Goal: Entertainment & Leisure: Browse casually

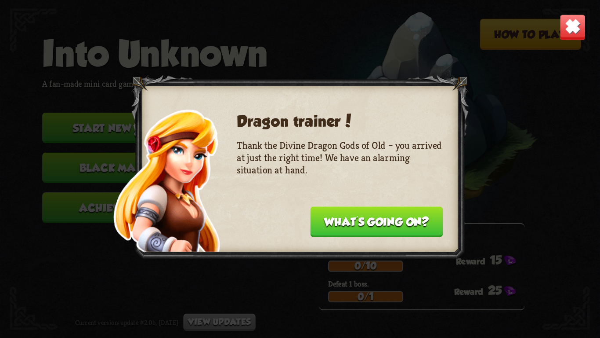
click at [565, 25] on img at bounding box center [573, 27] width 26 height 26
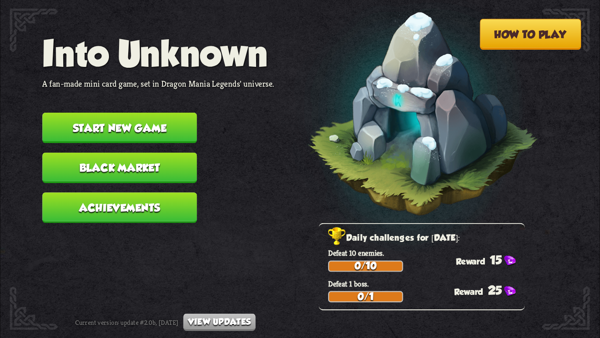
click at [141, 116] on button "Start new game" at bounding box center [119, 128] width 155 height 30
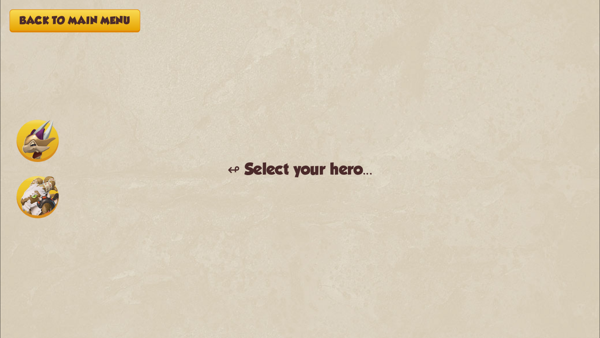
click at [36, 199] on img at bounding box center [38, 197] width 42 height 42
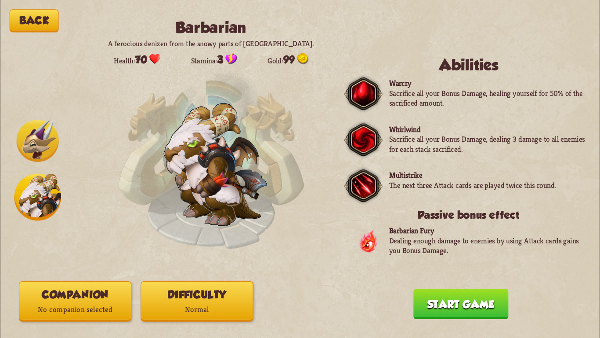
click at [32, 156] on img at bounding box center [38, 141] width 42 height 42
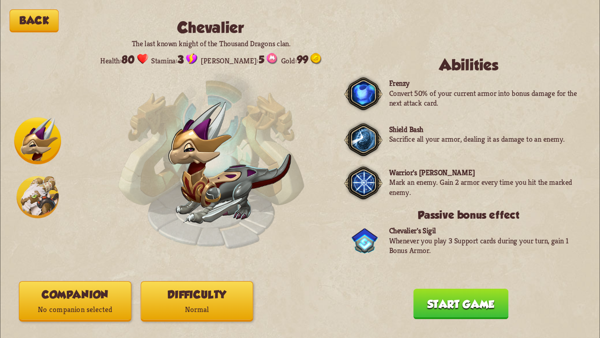
click at [223, 287] on button "Difficulty Normal" at bounding box center [197, 301] width 113 height 40
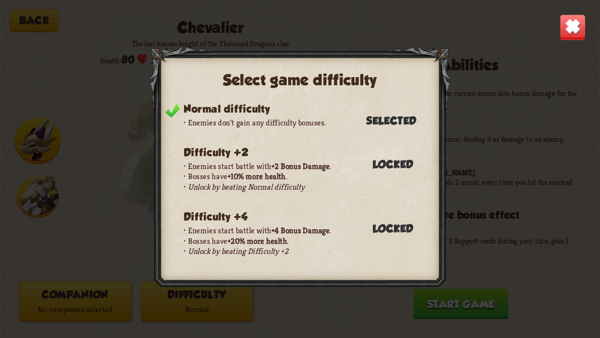
click at [565, 25] on img at bounding box center [573, 27] width 26 height 26
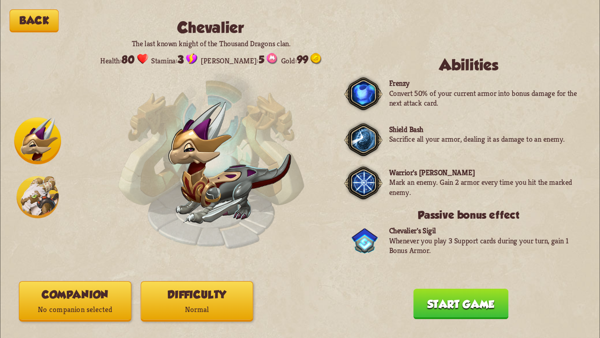
click at [69, 327] on div "Back [PERSON_NAME] The last known knight of the Thousand Dragons clan. Health: …" at bounding box center [300, 169] width 600 height 338
click at [67, 313] on p "No companion selected" at bounding box center [75, 309] width 112 height 15
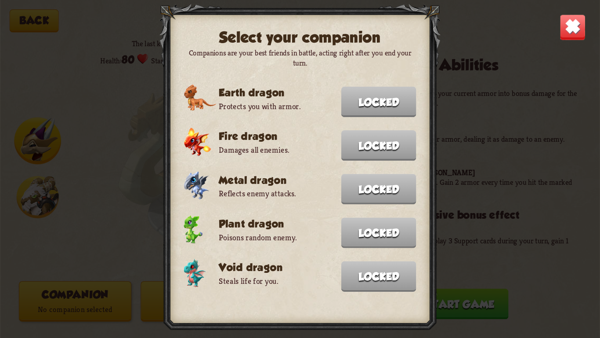
click at [572, 23] on img at bounding box center [573, 27] width 26 height 26
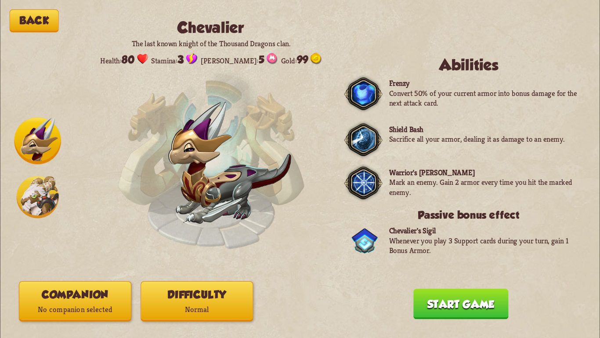
click at [441, 305] on button "Start game" at bounding box center [461, 303] width 95 height 30
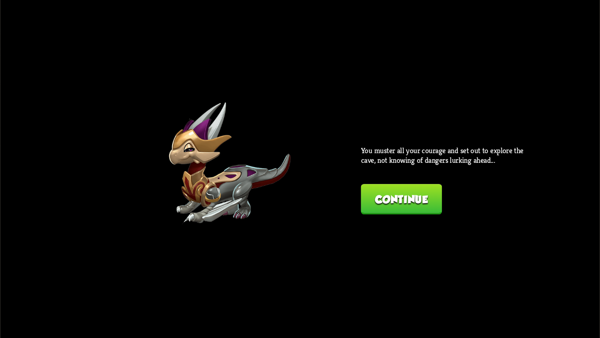
click at [427, 202] on button "Continue" at bounding box center [401, 199] width 81 height 30
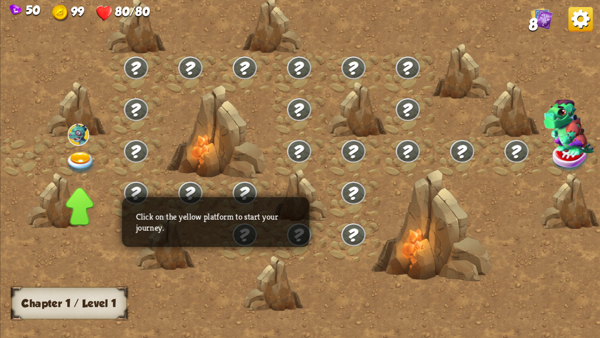
click at [73, 173] on div at bounding box center [56, 200] width 60 height 56
click at [82, 159] on img at bounding box center [81, 163] width 30 height 22
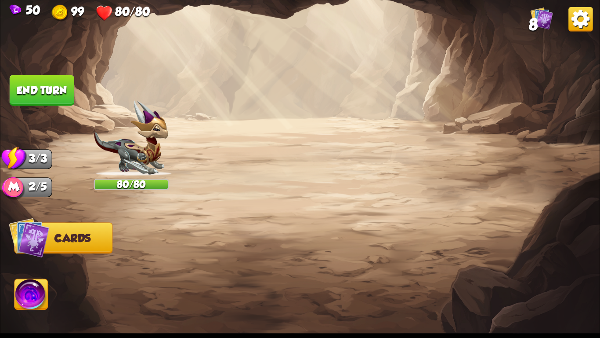
click at [491, 265] on button "Back to combat" at bounding box center [468, 267] width 122 height 30
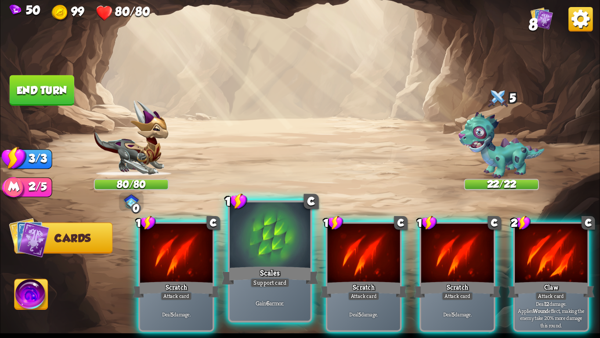
click at [288, 236] on div at bounding box center [270, 236] width 80 height 68
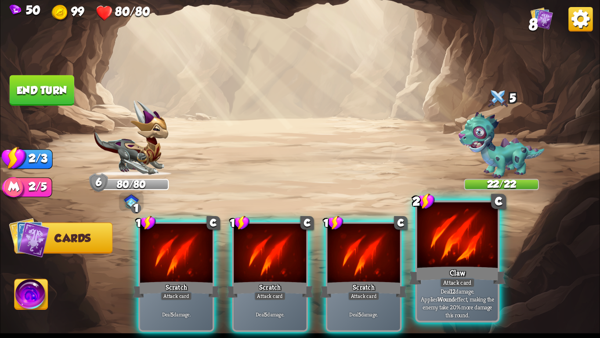
click at [458, 266] on div "Claw" at bounding box center [457, 276] width 97 height 22
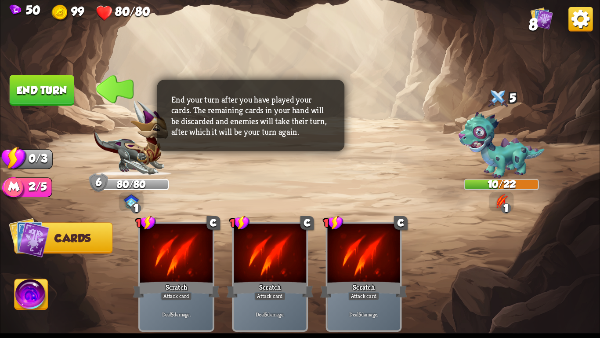
click at [54, 81] on button "End turn" at bounding box center [42, 90] width 65 height 30
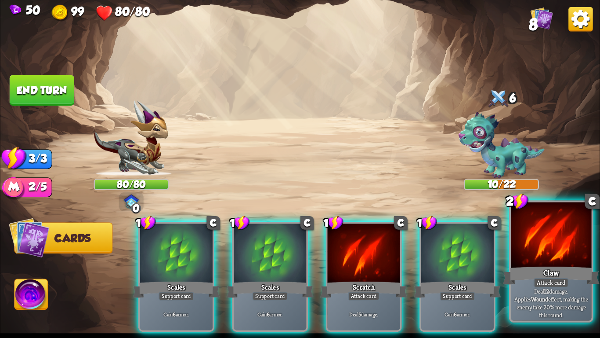
click at [520, 243] on div at bounding box center [551, 236] width 80 height 68
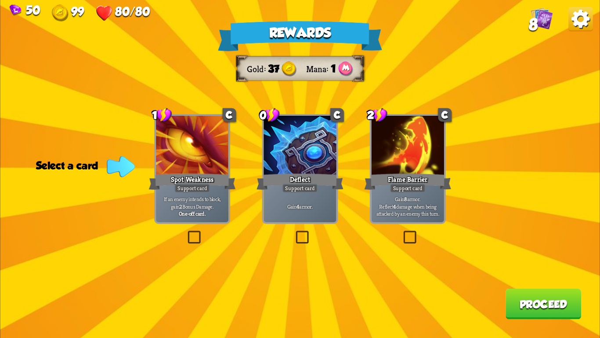
click at [198, 155] on div at bounding box center [192, 146] width 73 height 61
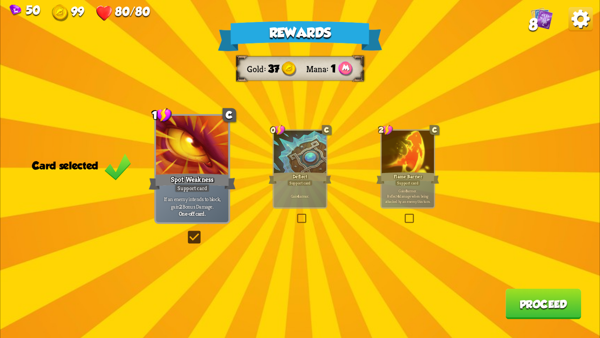
click at [567, 311] on button "Proceed" at bounding box center [544, 303] width 76 height 30
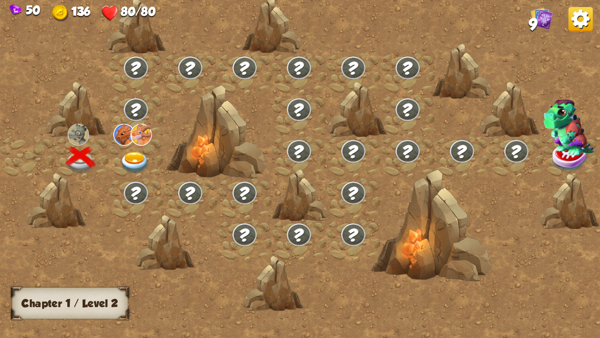
click at [127, 157] on img at bounding box center [135, 163] width 30 height 22
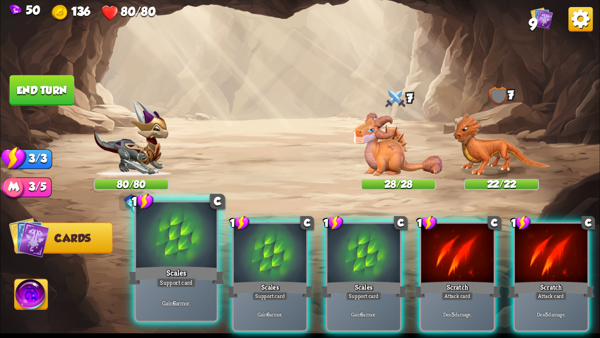
click at [176, 269] on div "Scales" at bounding box center [176, 276] width 97 height 22
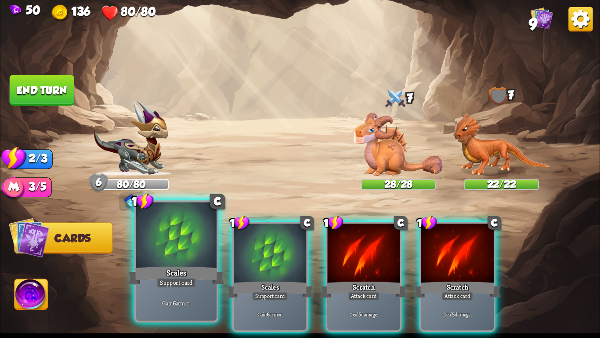
click at [177, 272] on div "Scales" at bounding box center [176, 276] width 97 height 22
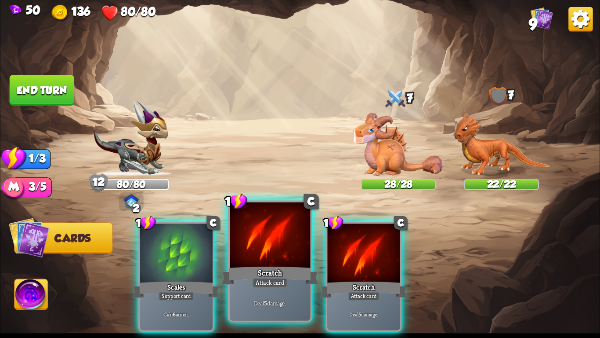
click at [250, 284] on div "Scratch" at bounding box center [270, 276] width 97 height 22
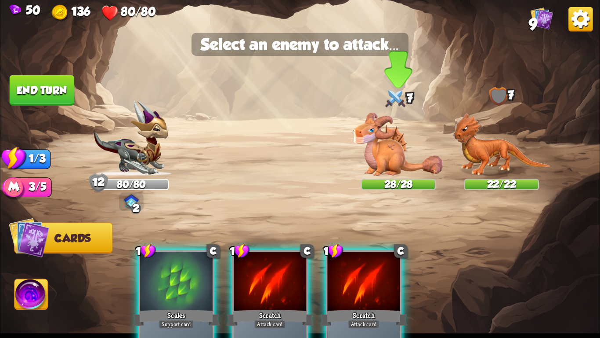
click at [398, 142] on img at bounding box center [399, 144] width 90 height 63
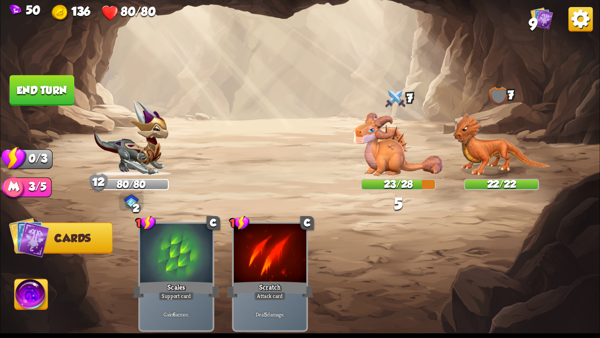
click at [46, 97] on button "End turn" at bounding box center [42, 90] width 65 height 30
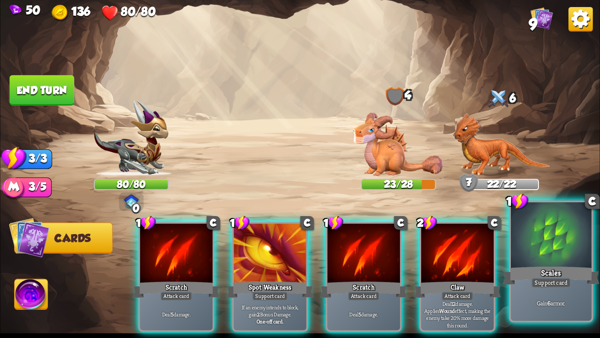
click at [524, 259] on div at bounding box center [551, 236] width 80 height 68
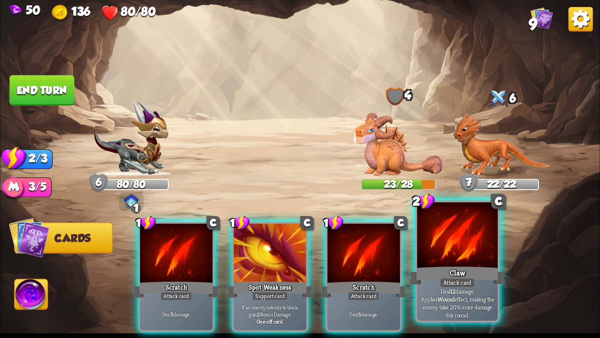
click at [436, 275] on div "Claw" at bounding box center [457, 276] width 97 height 22
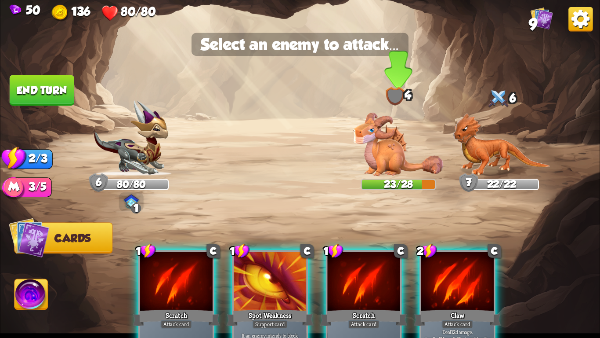
click at [390, 170] on img at bounding box center [399, 144] width 90 height 63
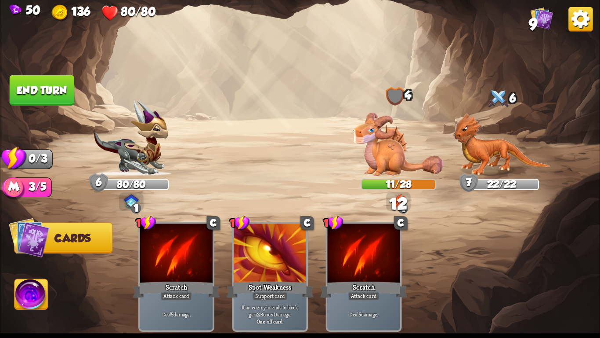
click at [48, 85] on button "End turn" at bounding box center [42, 90] width 65 height 30
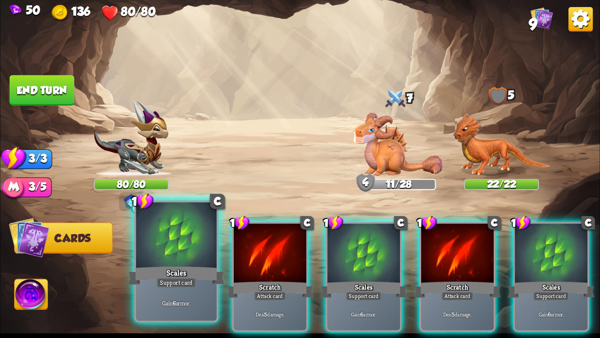
click at [183, 288] on div "Gain 6 armor." at bounding box center [176, 302] width 80 height 35
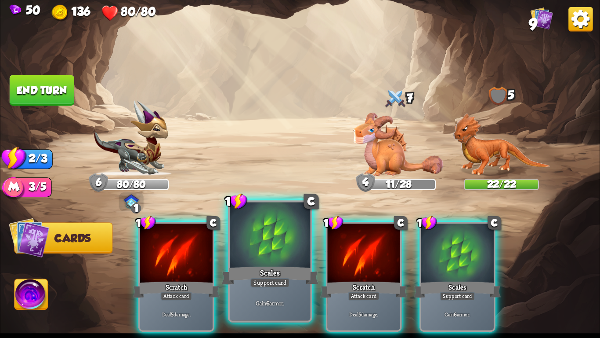
click at [287, 273] on div "Scales" at bounding box center [270, 276] width 97 height 22
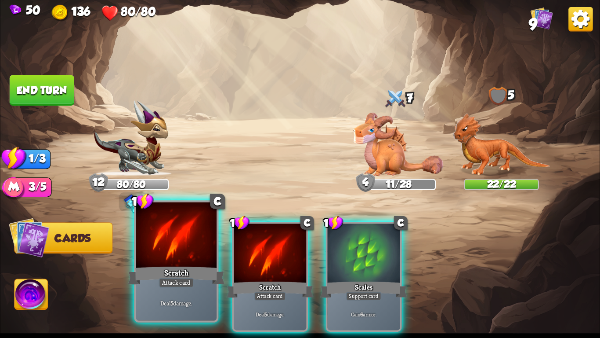
click at [176, 281] on div "Attack card" at bounding box center [176, 282] width 35 height 10
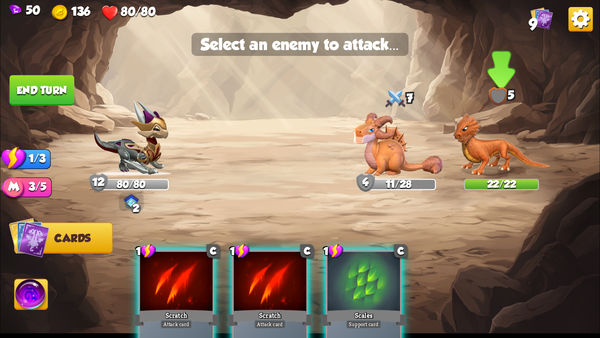
click at [460, 146] on img at bounding box center [502, 144] width 98 height 63
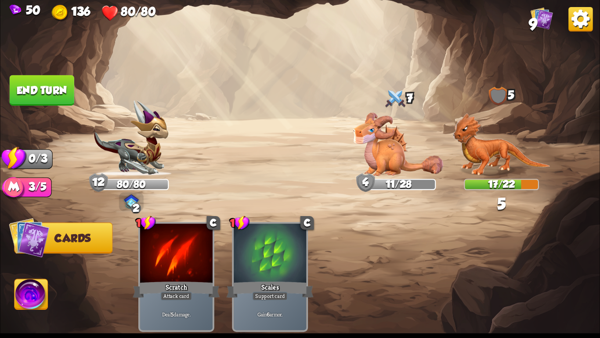
click at [50, 91] on button "End turn" at bounding box center [42, 90] width 65 height 30
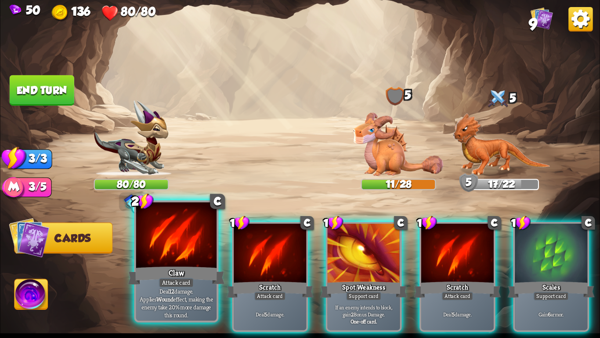
click at [183, 261] on div at bounding box center [176, 236] width 80 height 68
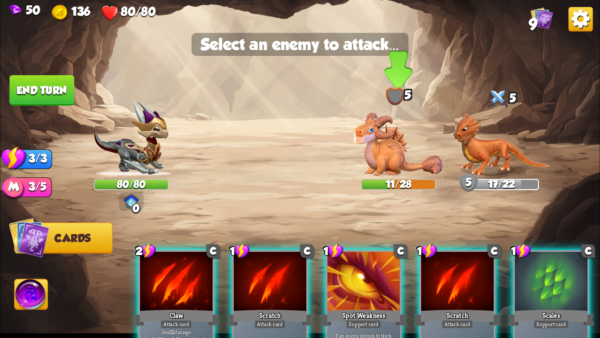
click at [418, 138] on img at bounding box center [399, 144] width 90 height 63
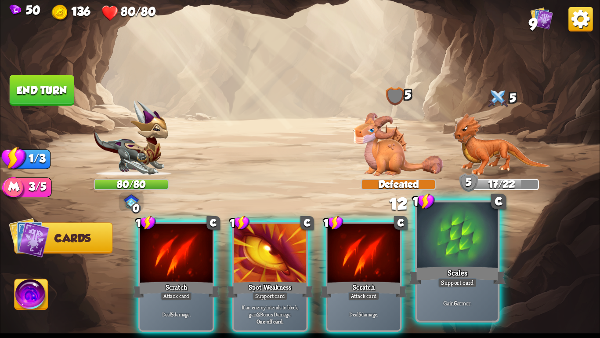
click at [444, 235] on div at bounding box center [458, 236] width 80 height 68
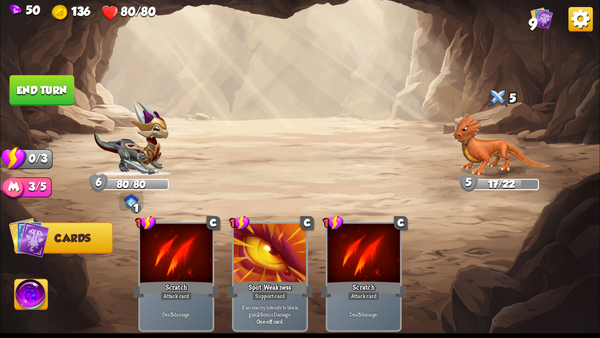
click at [58, 85] on button "End turn" at bounding box center [42, 90] width 65 height 30
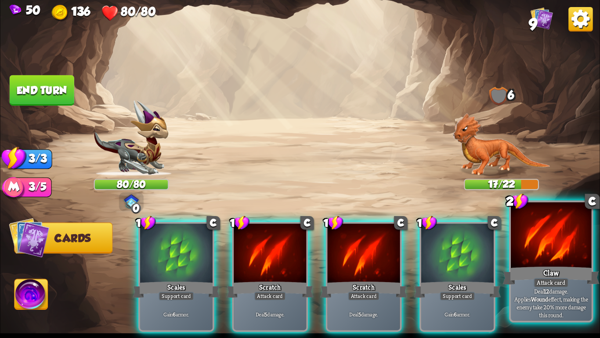
click at [547, 265] on div "Claw" at bounding box center [551, 276] width 97 height 22
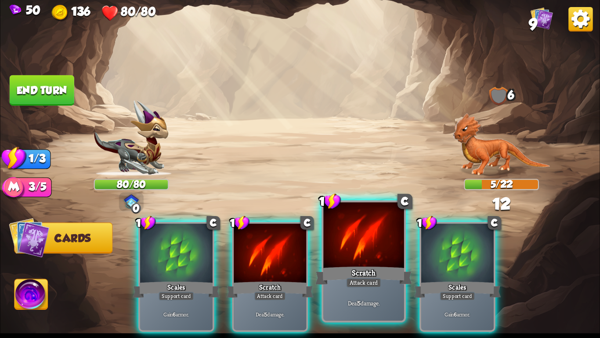
click at [353, 250] on div at bounding box center [364, 236] width 80 height 68
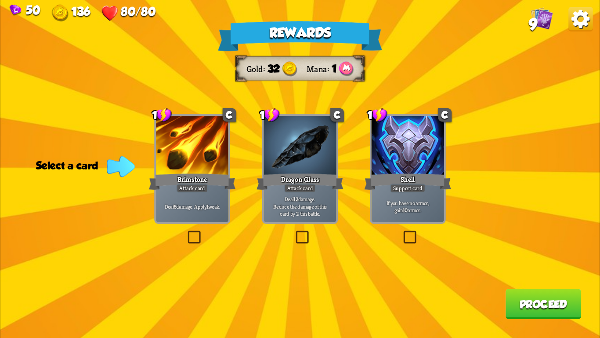
click at [410, 168] on div at bounding box center [408, 146] width 73 height 61
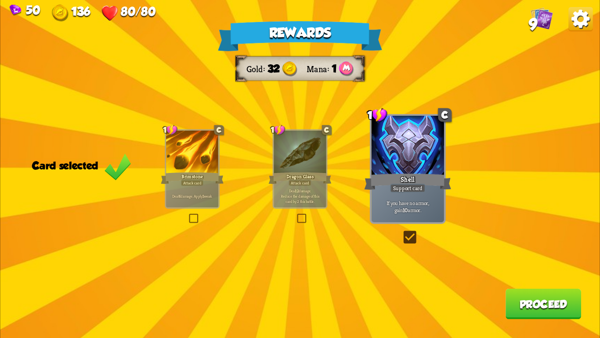
click at [273, 165] on div "1 C Dragon Glass Attack card Deal 12 damage. Reduce the damage of this card by …" at bounding box center [300, 168] width 55 height 79
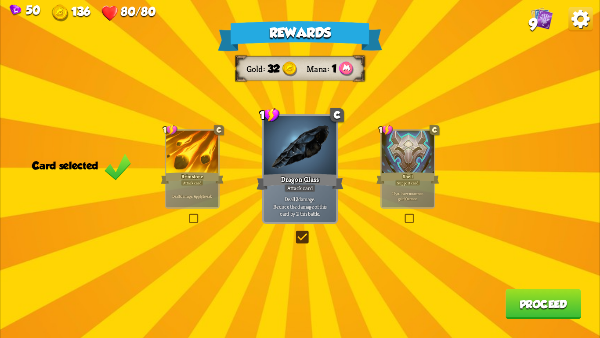
click at [419, 169] on div at bounding box center [408, 153] width 52 height 44
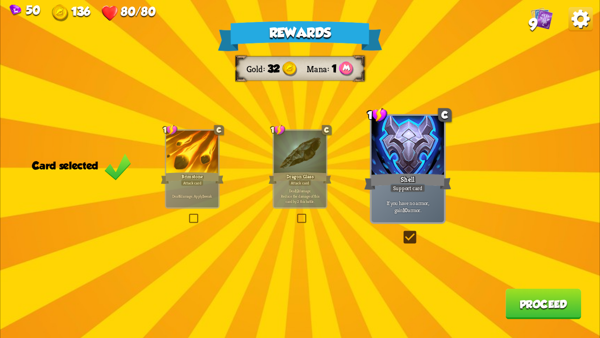
click at [307, 155] on div at bounding box center [300, 153] width 52 height 44
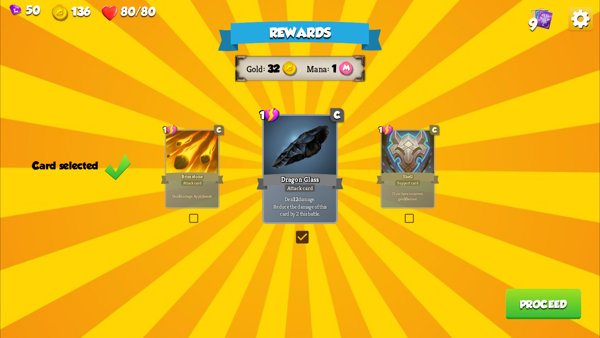
click at [205, 167] on div at bounding box center [192, 153] width 52 height 44
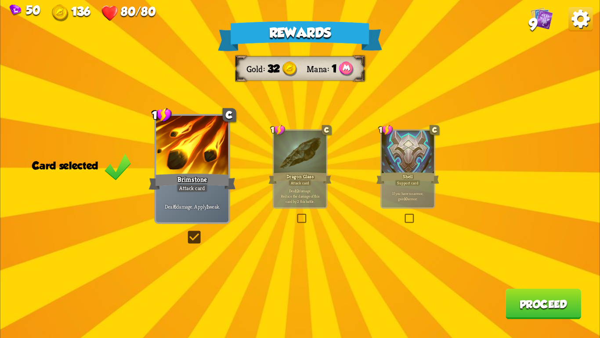
click at [295, 164] on div at bounding box center [300, 153] width 52 height 44
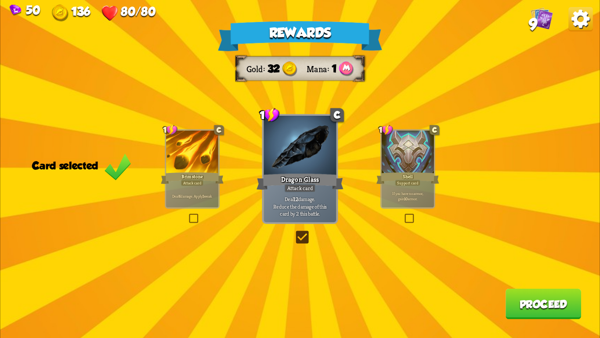
click at [399, 158] on div at bounding box center [408, 153] width 52 height 44
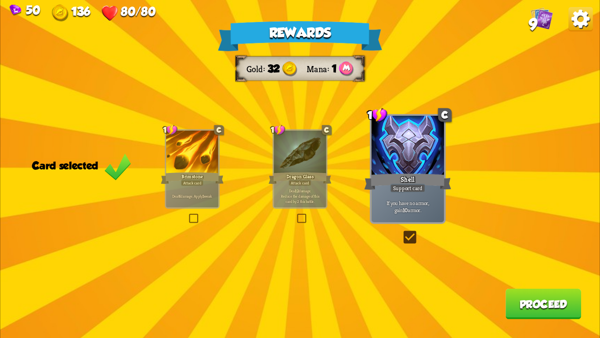
click at [313, 157] on div at bounding box center [300, 153] width 52 height 44
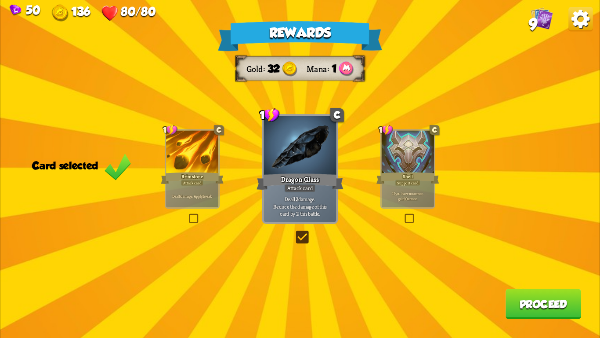
click at [434, 137] on div "1 C Shell Support card If you have no armor, gain 10 armor." at bounding box center [408, 168] width 55 height 79
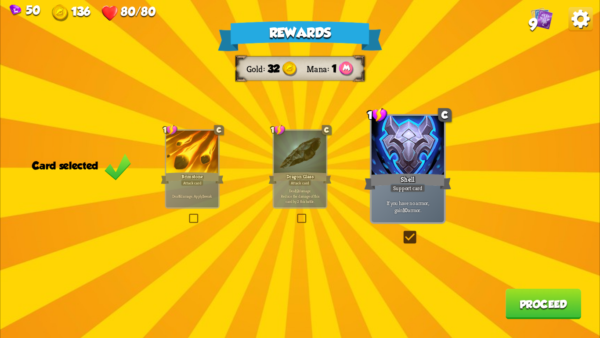
click at [518, 304] on button "Proceed" at bounding box center [544, 303] width 76 height 30
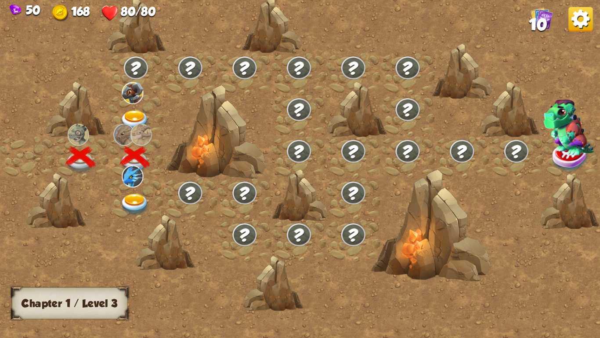
click at [137, 117] on img at bounding box center [135, 121] width 30 height 22
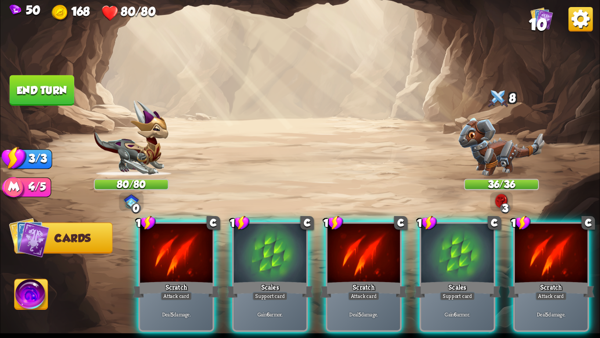
click at [492, 141] on div "Player turn" at bounding box center [300, 169] width 600 height 92
click at [483, 151] on img at bounding box center [502, 147] width 86 height 58
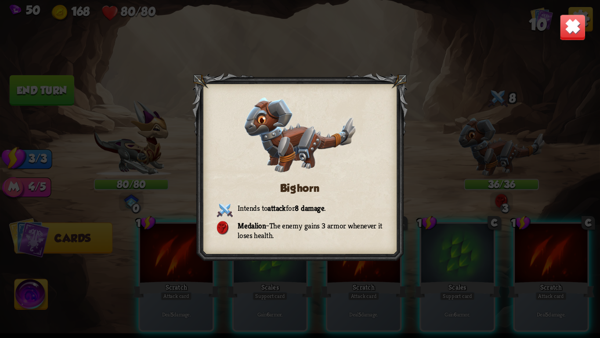
click at [579, 20] on img at bounding box center [573, 27] width 26 height 26
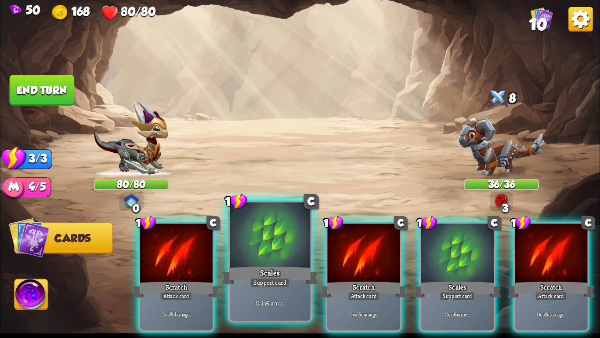
click at [287, 266] on div "Scales" at bounding box center [270, 276] width 97 height 22
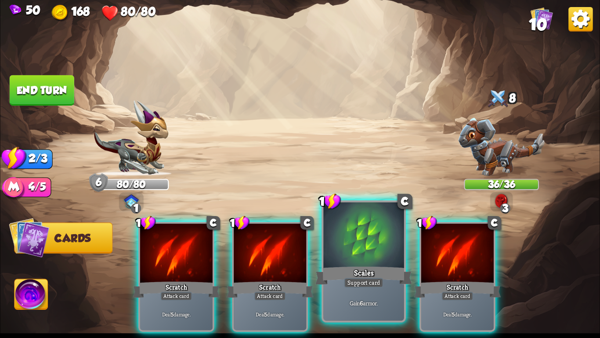
click at [367, 267] on div "Scales" at bounding box center [364, 276] width 97 height 22
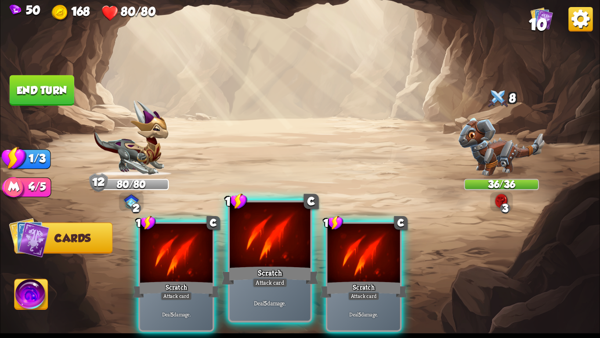
click at [272, 279] on div "Attack card" at bounding box center [270, 282] width 35 height 10
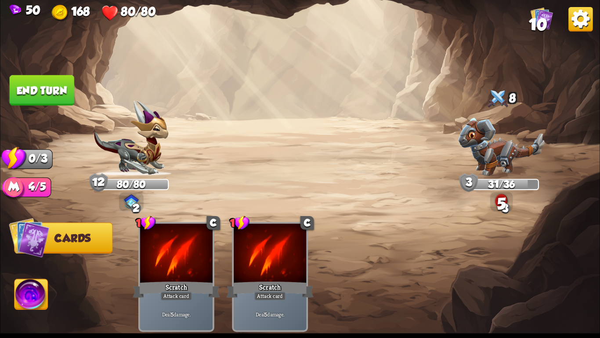
click at [33, 84] on button "End turn" at bounding box center [42, 90] width 65 height 30
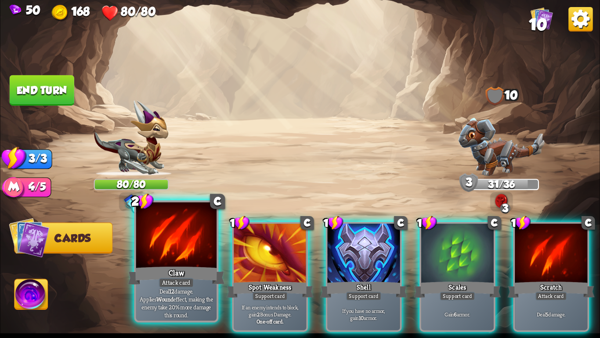
click at [173, 266] on div "Claw" at bounding box center [176, 276] width 97 height 22
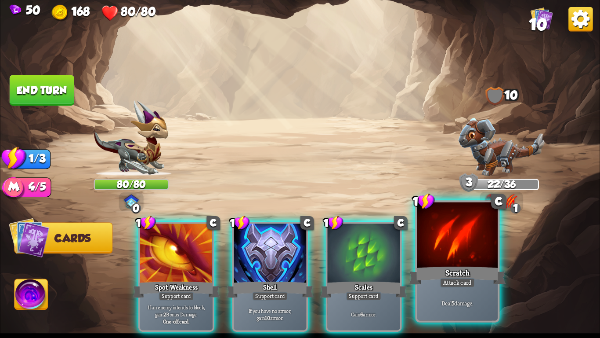
click at [457, 267] on div "Scratch" at bounding box center [457, 276] width 97 height 22
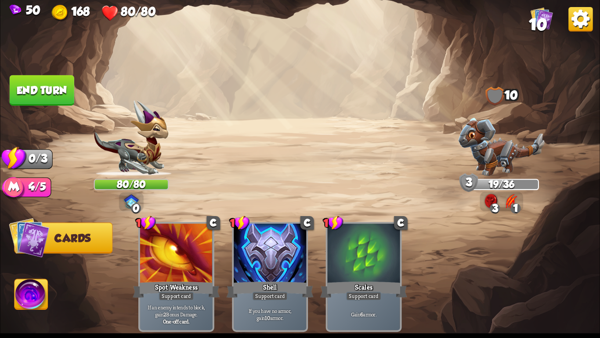
click at [56, 91] on button "End turn" at bounding box center [42, 90] width 65 height 30
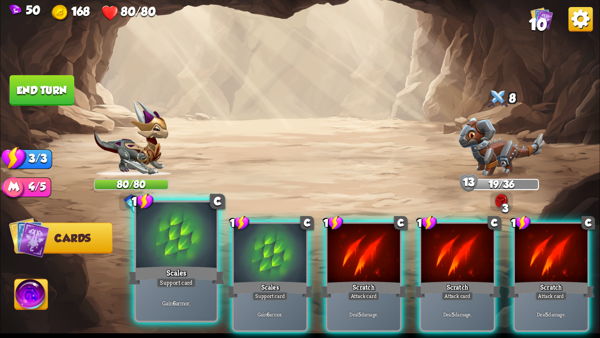
click at [188, 262] on div at bounding box center [176, 236] width 80 height 68
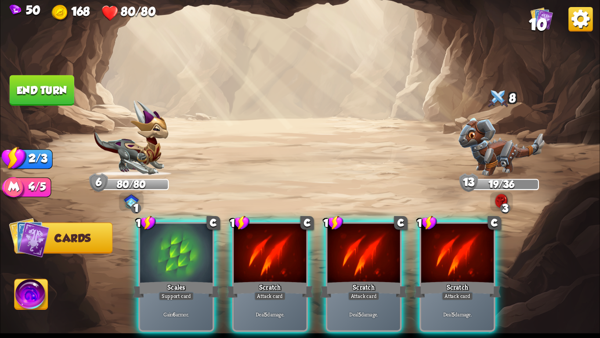
click at [188, 262] on div at bounding box center [176, 253] width 73 height 61
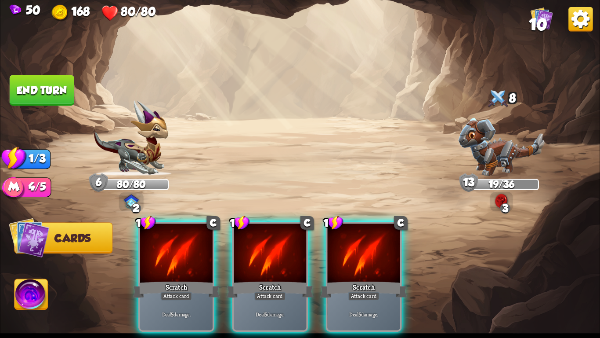
click at [188, 262] on div at bounding box center [176, 253] width 73 height 61
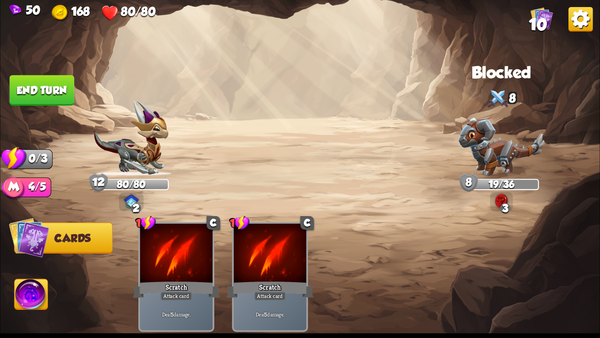
click at [33, 88] on button "End turn" at bounding box center [42, 90] width 65 height 30
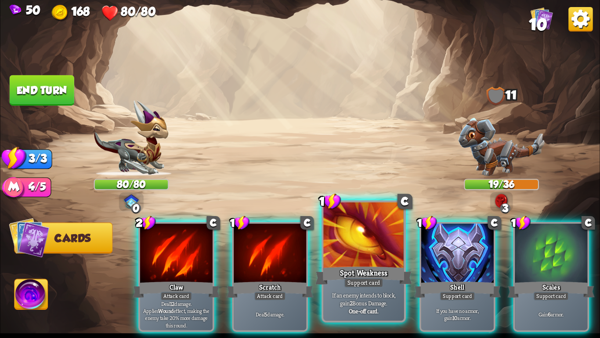
click at [355, 265] on div "Spot Weakness" at bounding box center [364, 276] width 97 height 22
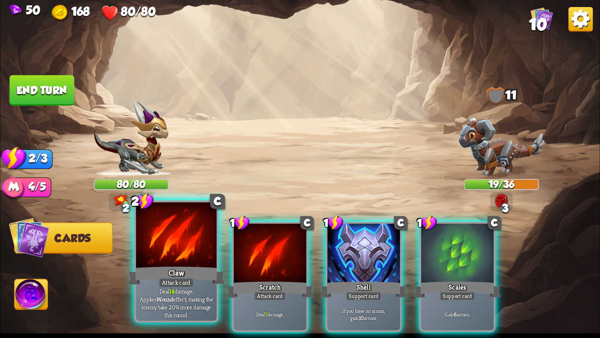
click at [183, 259] on div at bounding box center [176, 236] width 80 height 68
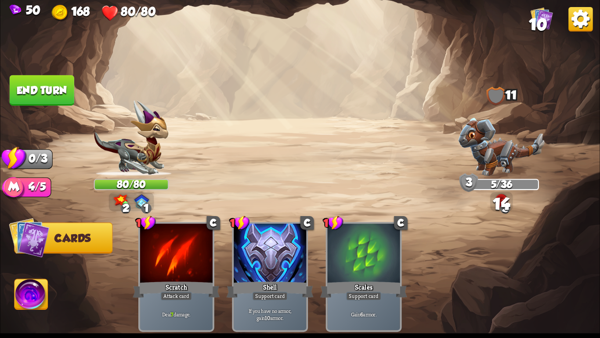
click at [34, 93] on button "End turn" at bounding box center [42, 90] width 65 height 30
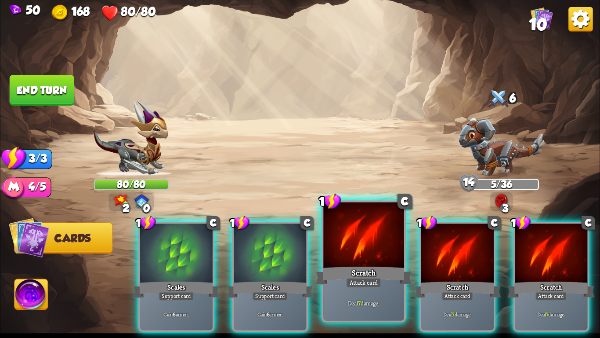
click at [367, 240] on div at bounding box center [364, 236] width 80 height 68
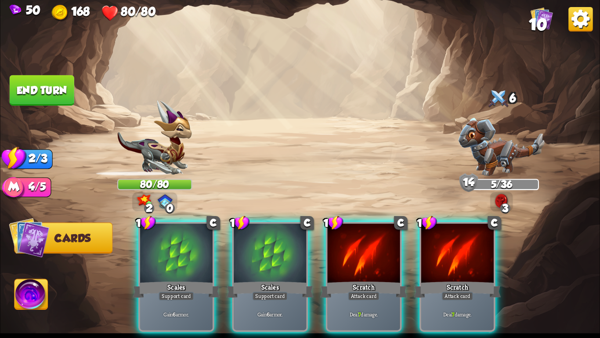
click at [367, 240] on div at bounding box center [364, 253] width 73 height 61
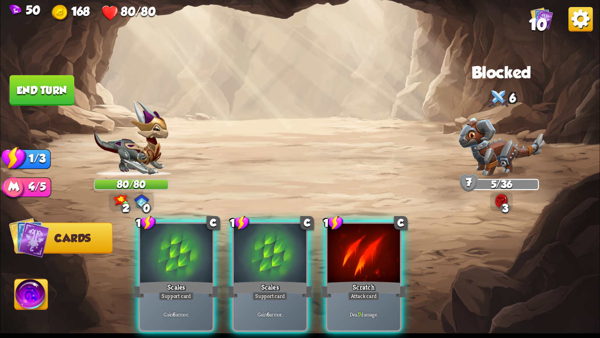
click at [367, 240] on div at bounding box center [364, 253] width 73 height 61
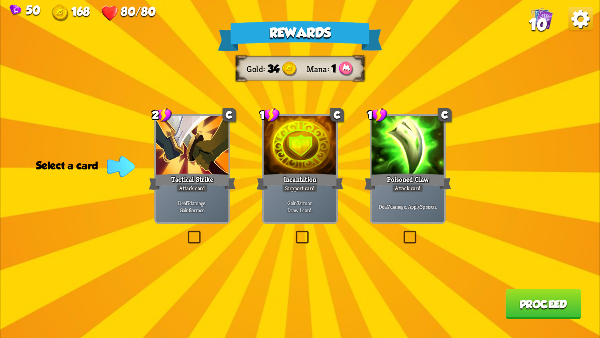
click at [173, 218] on div "Deal 7 damage. Gain 8 armor." at bounding box center [192, 206] width 73 height 32
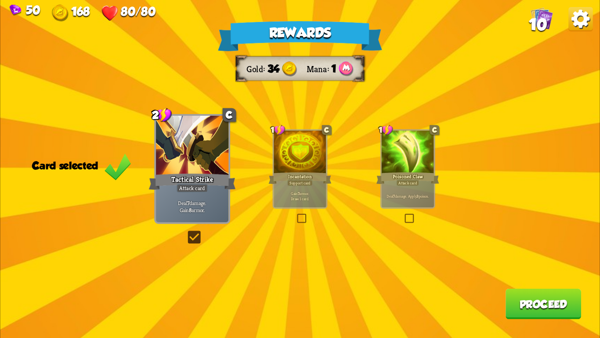
click at [425, 163] on div at bounding box center [408, 153] width 52 height 44
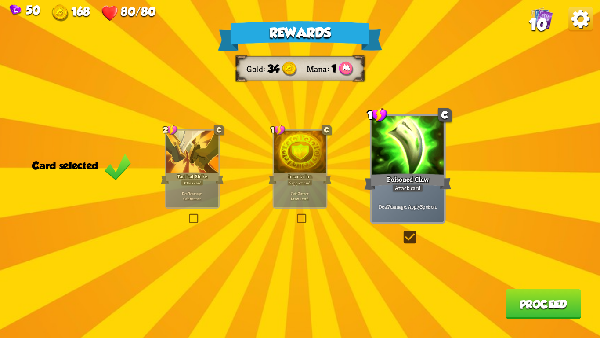
click at [202, 151] on div at bounding box center [192, 153] width 52 height 44
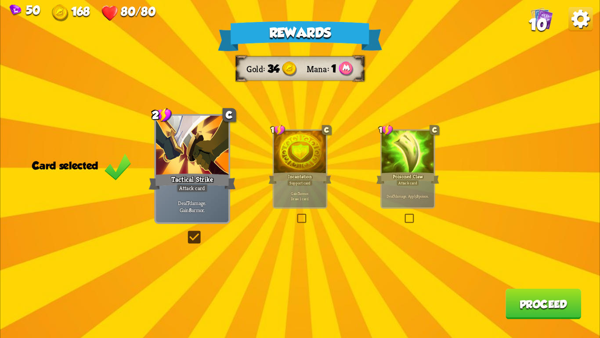
click at [556, 313] on button "Proceed" at bounding box center [544, 303] width 76 height 30
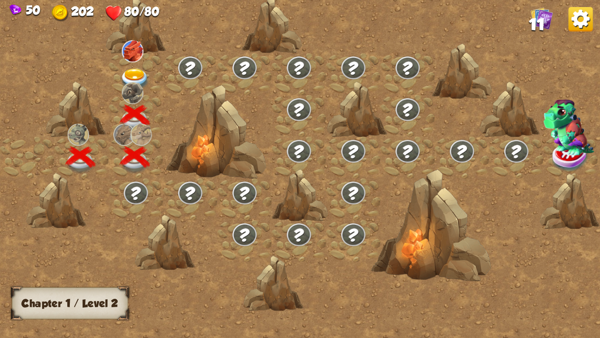
click at [130, 69] on img at bounding box center [135, 80] width 30 height 22
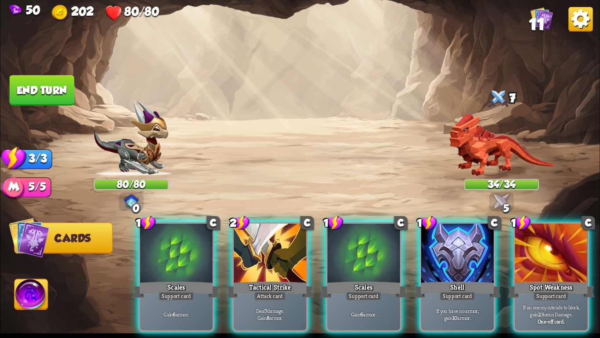
click at [491, 146] on img at bounding box center [501, 145] width 105 height 62
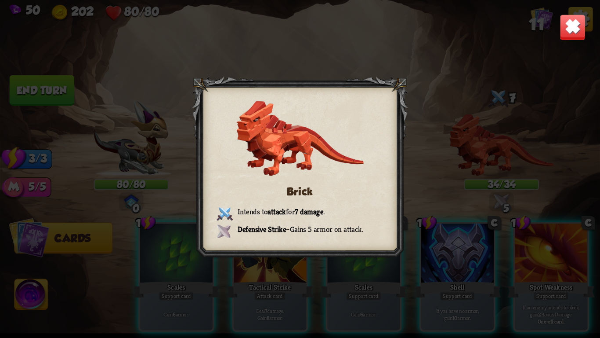
click at [574, 21] on img at bounding box center [573, 27] width 26 height 26
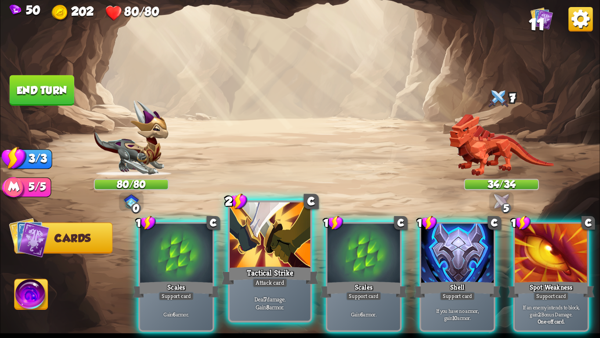
click at [268, 262] on div at bounding box center [270, 236] width 80 height 68
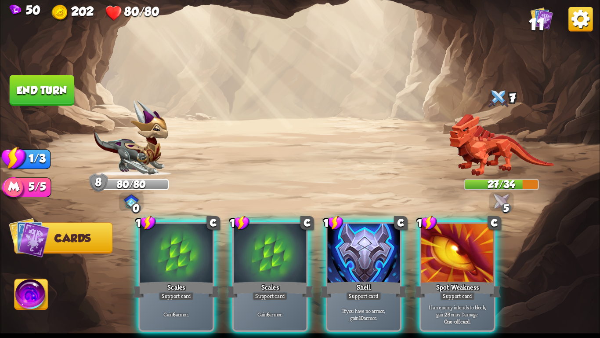
click at [268, 262] on div at bounding box center [270, 253] width 73 height 61
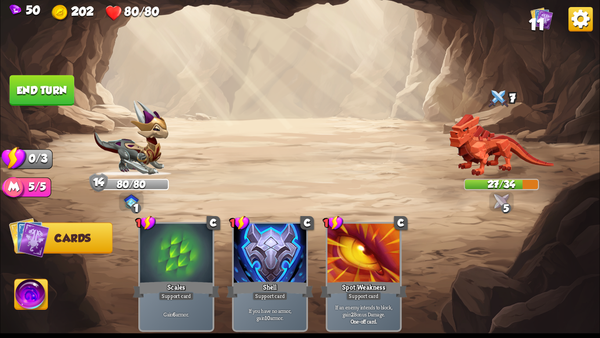
click at [51, 92] on button "End turn" at bounding box center [42, 90] width 65 height 30
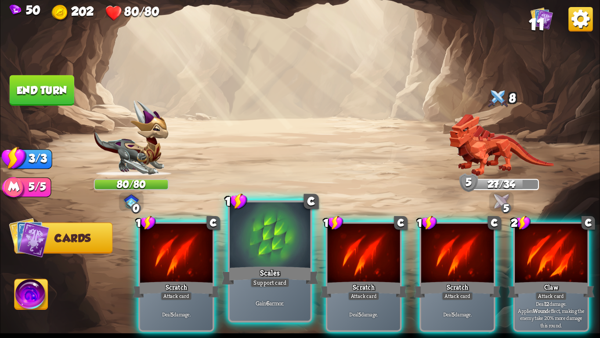
click at [263, 248] on div at bounding box center [270, 236] width 80 height 68
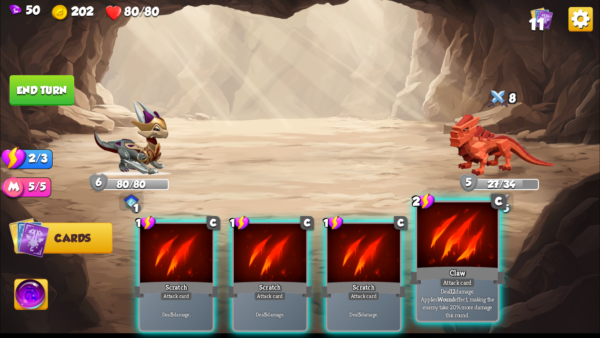
click at [483, 254] on div at bounding box center [458, 236] width 80 height 68
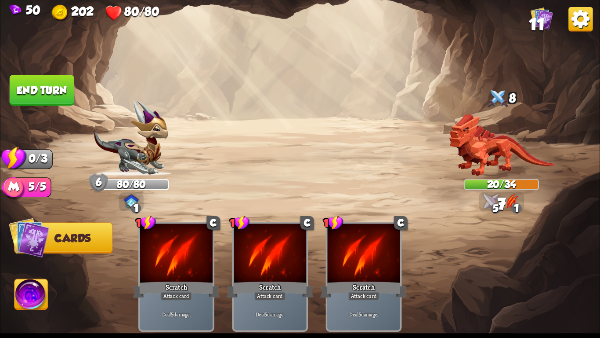
click at [40, 97] on button "End turn" at bounding box center [42, 90] width 65 height 30
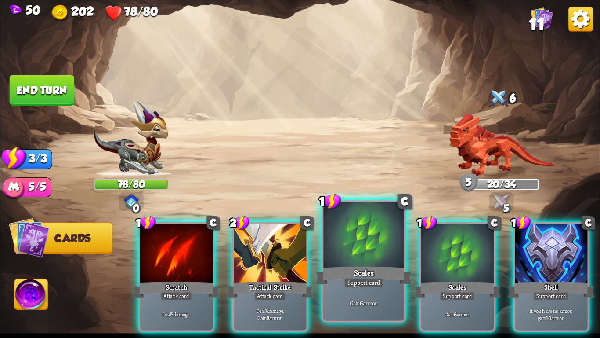
click at [370, 240] on div at bounding box center [364, 236] width 80 height 68
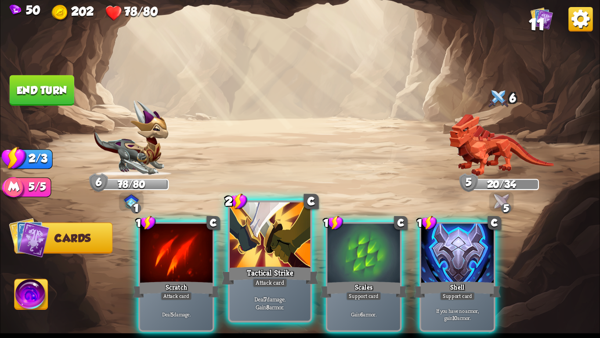
click at [268, 255] on div at bounding box center [270, 236] width 80 height 68
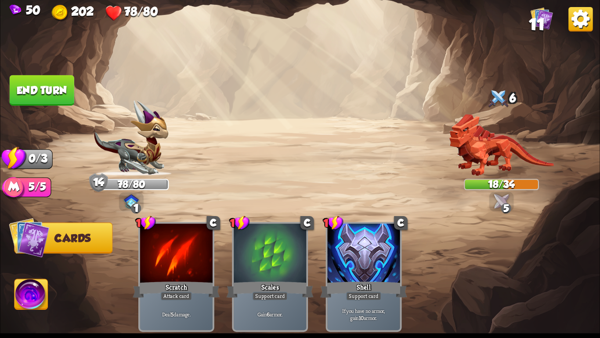
click at [54, 87] on button "End turn" at bounding box center [42, 90] width 65 height 30
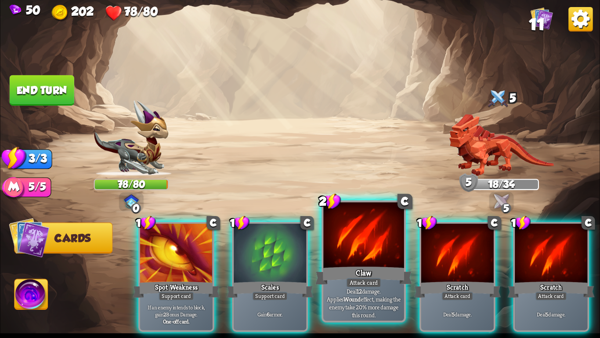
click at [359, 275] on div "Claw" at bounding box center [364, 276] width 97 height 22
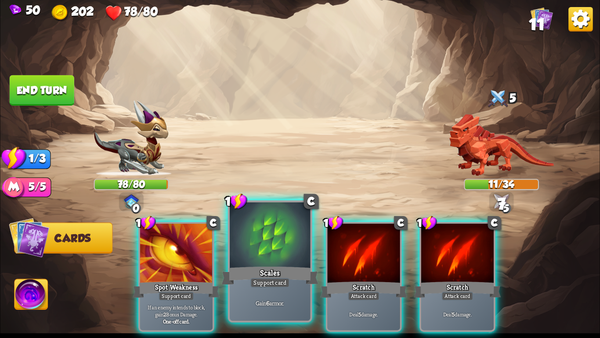
click at [280, 262] on div at bounding box center [270, 236] width 80 height 68
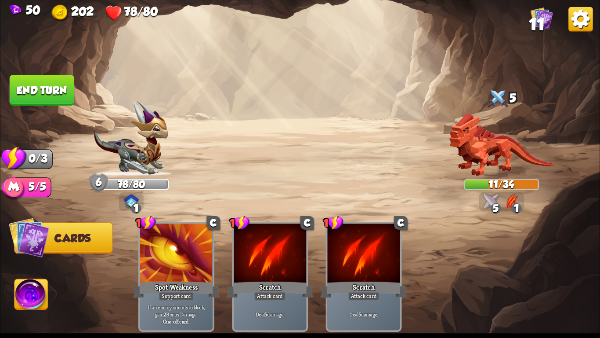
click at [46, 91] on button "End turn" at bounding box center [42, 90] width 65 height 30
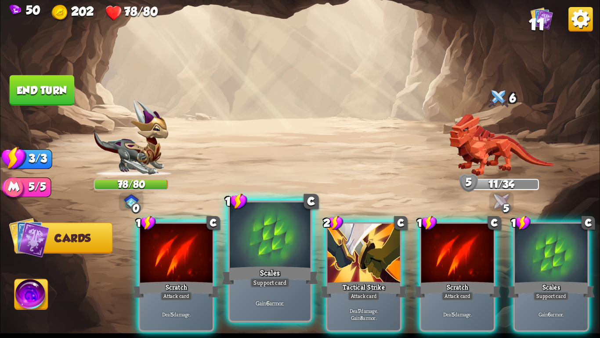
click at [272, 244] on div at bounding box center [270, 236] width 80 height 68
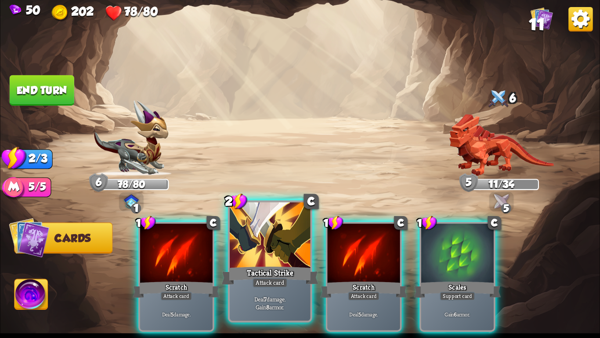
click at [273, 246] on div at bounding box center [270, 236] width 80 height 68
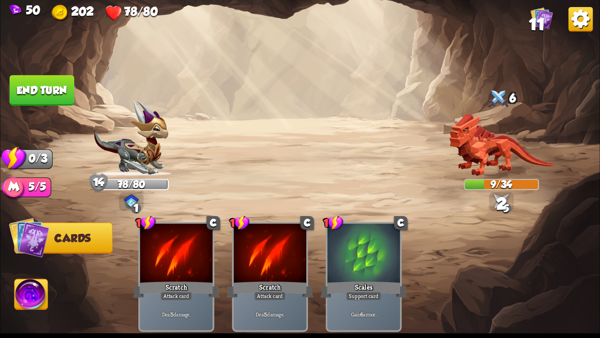
click at [61, 86] on button "End turn" at bounding box center [42, 90] width 65 height 30
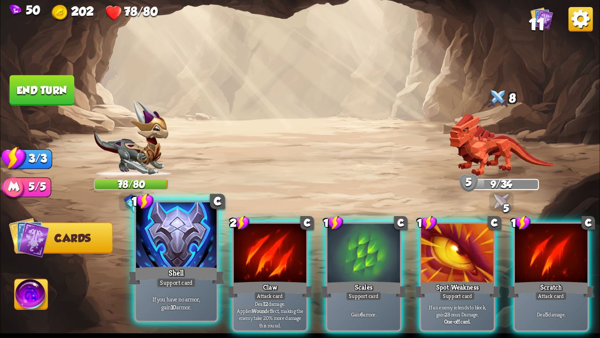
click at [159, 247] on div at bounding box center [176, 236] width 80 height 68
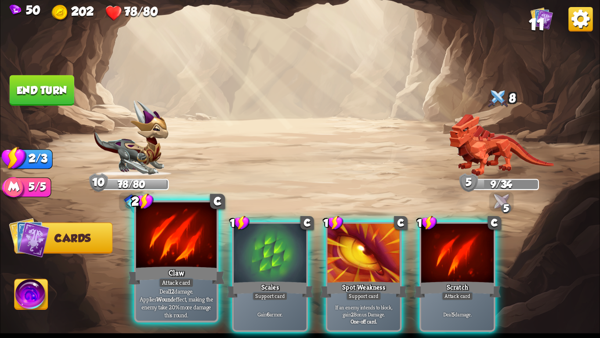
click at [158, 258] on div at bounding box center [176, 236] width 80 height 68
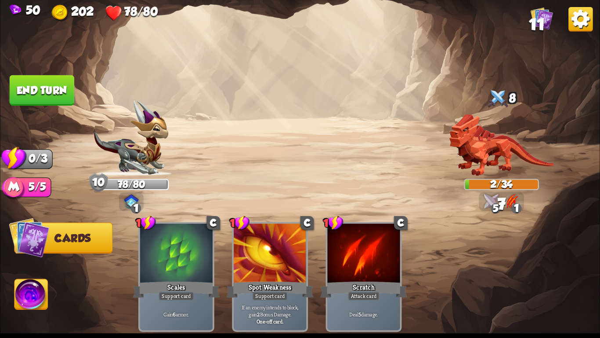
click at [42, 98] on button "End turn" at bounding box center [42, 90] width 65 height 30
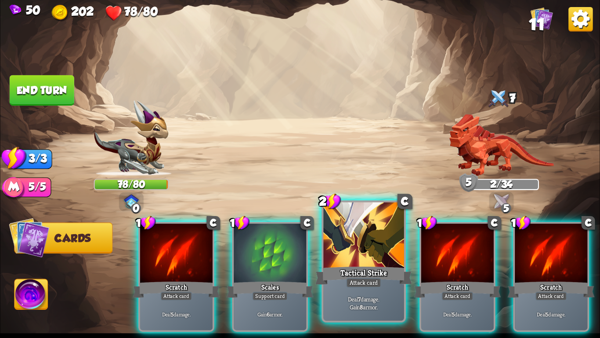
click at [381, 245] on div at bounding box center [364, 236] width 80 height 68
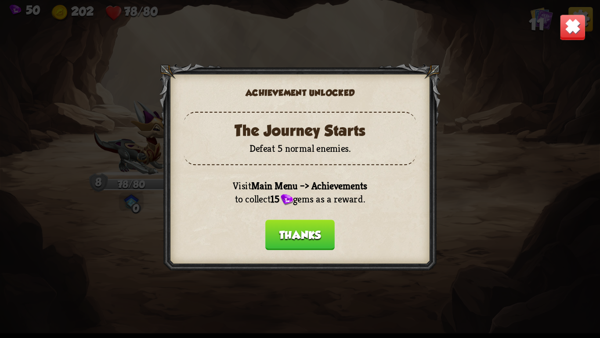
click at [316, 229] on button "Thanks" at bounding box center [300, 234] width 69 height 30
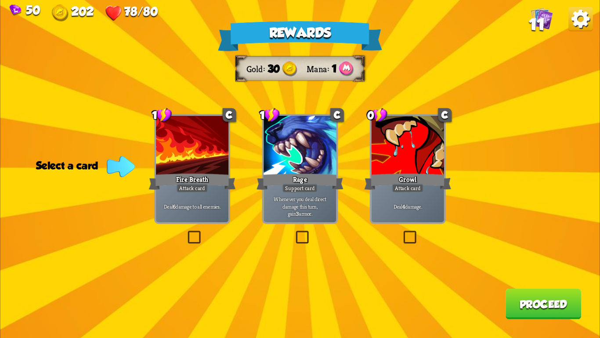
click at [317, 219] on div "Whenever you deal direct damage this turn, gain 3 armor." at bounding box center [300, 206] width 73 height 32
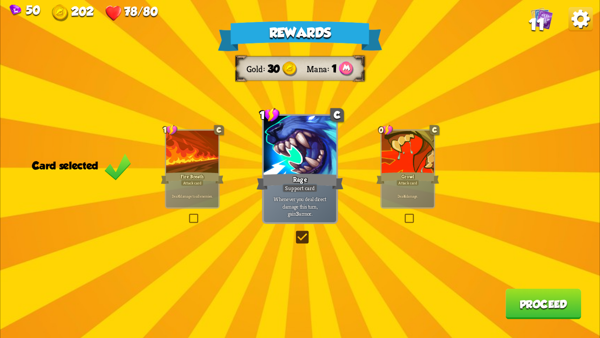
click at [527, 293] on button "Proceed" at bounding box center [544, 303] width 76 height 30
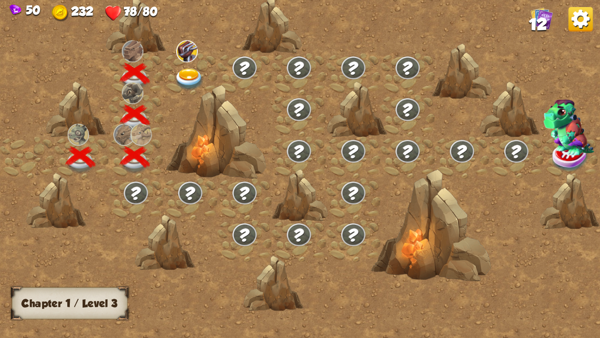
click at [192, 72] on img at bounding box center [190, 80] width 30 height 22
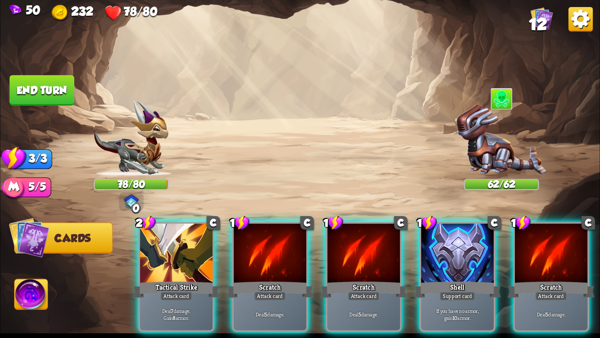
click at [512, 152] on img at bounding box center [502, 140] width 90 height 71
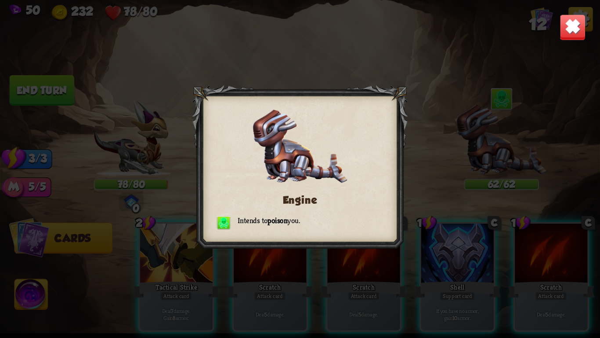
click at [572, 16] on img at bounding box center [573, 27] width 26 height 26
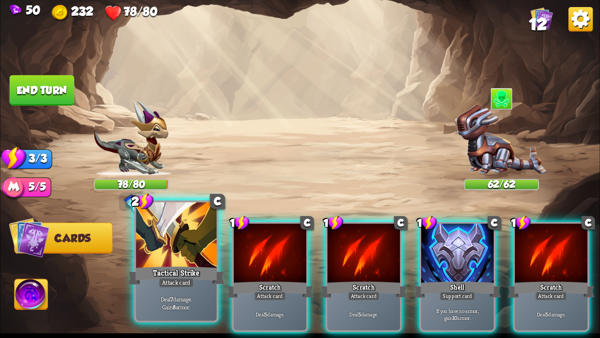
click at [180, 267] on div "Tactical Strike" at bounding box center [176, 276] width 97 height 22
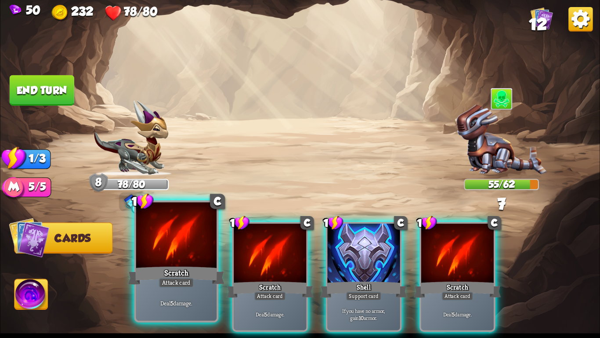
click at [162, 267] on div "Scratch" at bounding box center [176, 276] width 97 height 22
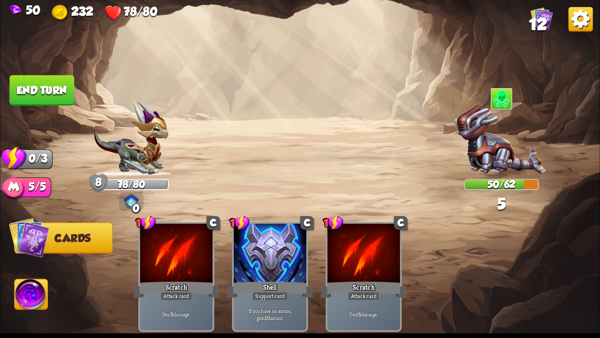
click at [61, 76] on button "End turn" at bounding box center [42, 90] width 65 height 30
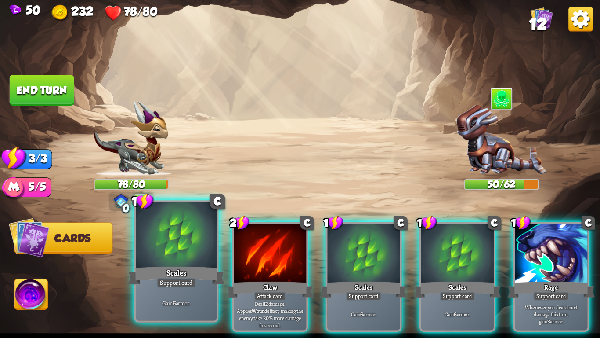
click at [186, 275] on div "Scales" at bounding box center [176, 276] width 97 height 22
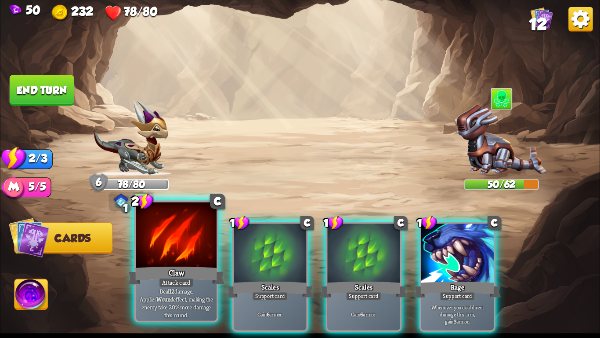
click at [156, 281] on div "Claw" at bounding box center [176, 276] width 97 height 22
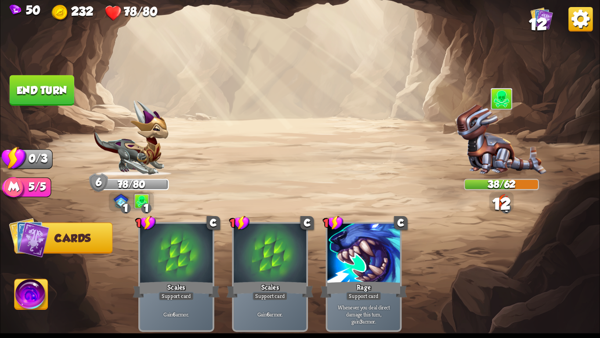
click at [44, 85] on button "End turn" at bounding box center [42, 90] width 65 height 30
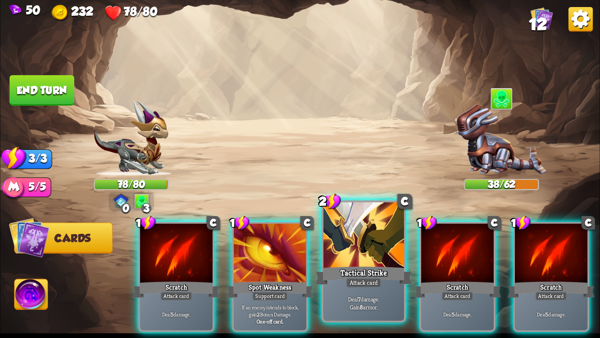
click at [366, 235] on div at bounding box center [364, 236] width 80 height 68
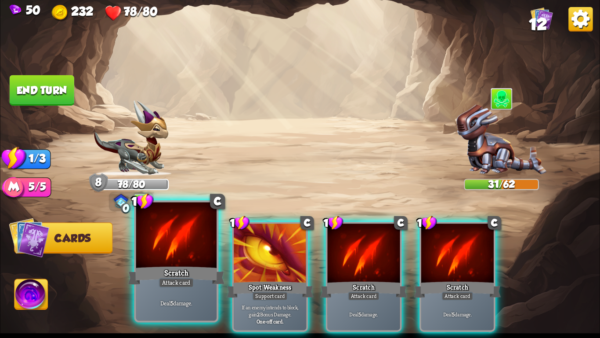
click at [170, 249] on div at bounding box center [176, 236] width 80 height 68
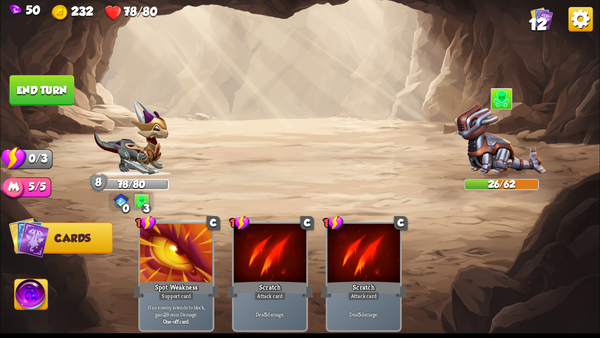
click at [58, 94] on button "End turn" at bounding box center [42, 90] width 65 height 30
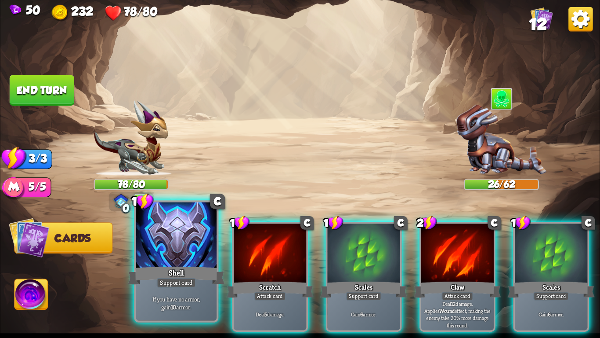
click at [169, 266] on div "Shell" at bounding box center [176, 276] width 97 height 22
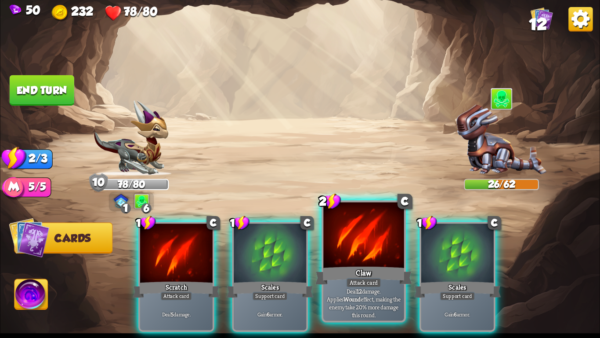
click at [376, 242] on div at bounding box center [364, 236] width 80 height 68
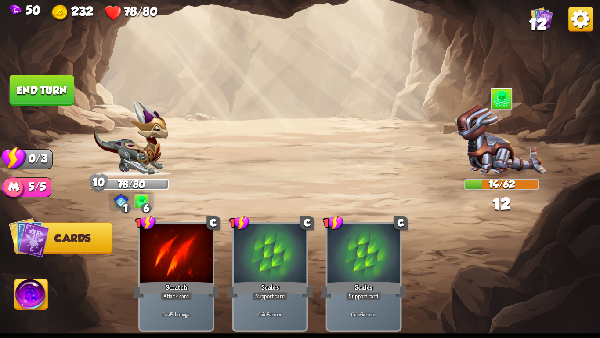
click at [51, 82] on button "End turn" at bounding box center [42, 90] width 65 height 30
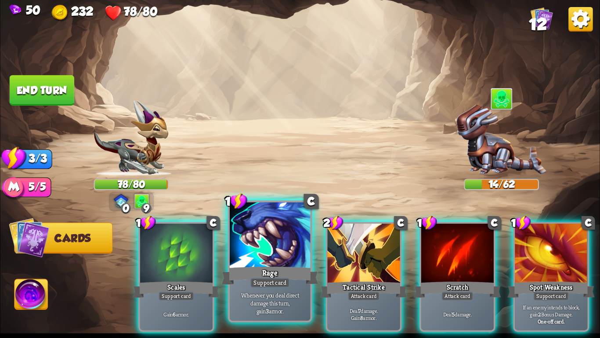
click at [249, 279] on div "Rage" at bounding box center [270, 276] width 97 height 22
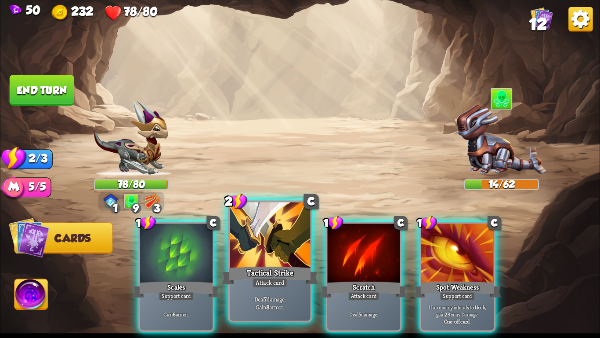
click at [258, 278] on div "Attack card" at bounding box center [270, 282] width 35 height 10
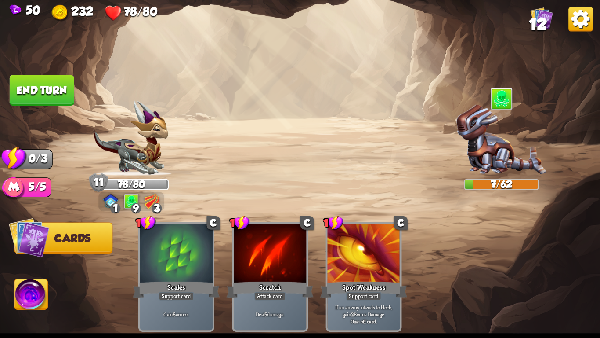
click at [38, 91] on button "End turn" at bounding box center [42, 90] width 65 height 30
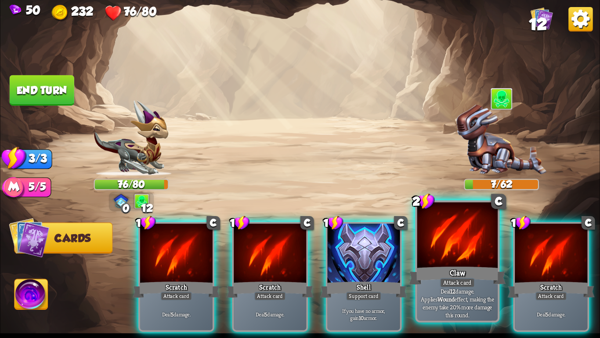
click at [480, 243] on div at bounding box center [458, 236] width 80 height 68
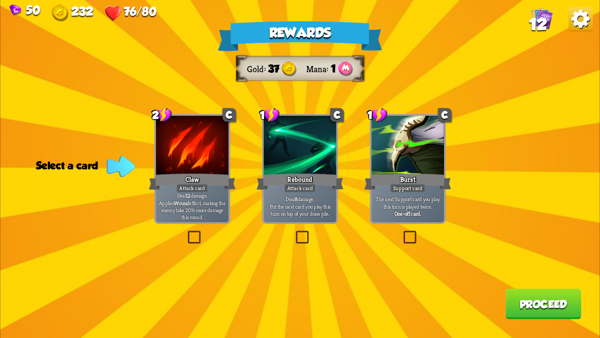
click at [422, 188] on div "Support card" at bounding box center [408, 188] width 36 height 9
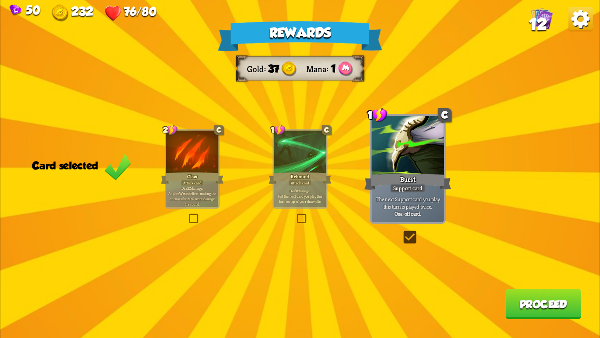
click at [513, 291] on button "Proceed" at bounding box center [544, 303] width 76 height 30
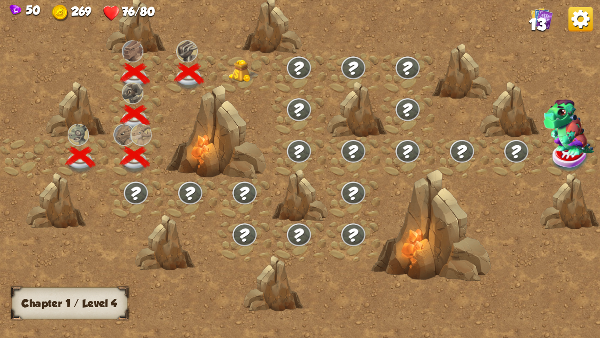
click at [237, 77] on img at bounding box center [244, 71] width 30 height 23
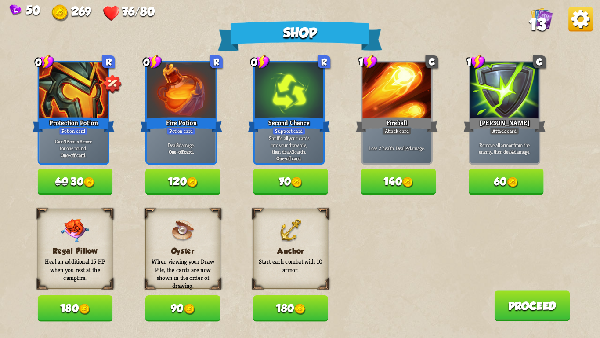
click at [76, 317] on button "180" at bounding box center [75, 308] width 75 height 26
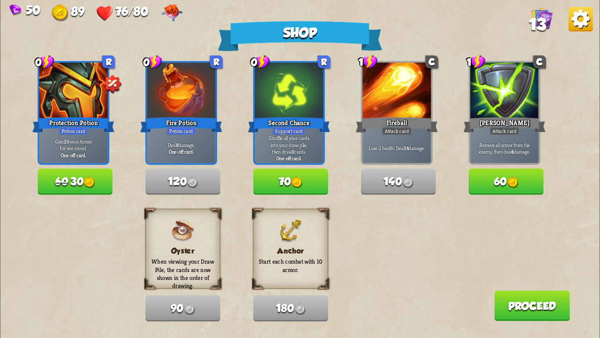
click at [490, 185] on button "60" at bounding box center [506, 181] width 75 height 26
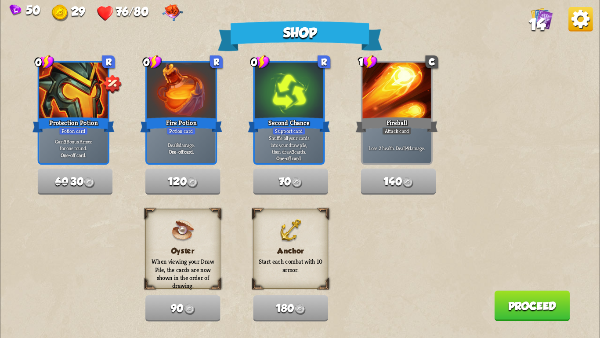
click at [520, 313] on button "Proceed" at bounding box center [533, 305] width 76 height 30
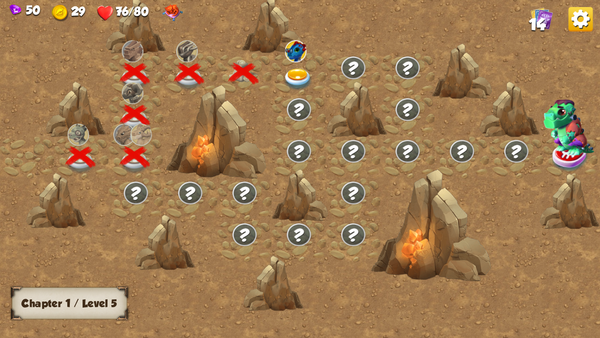
click at [295, 63] on div at bounding box center [299, 74] width 55 height 42
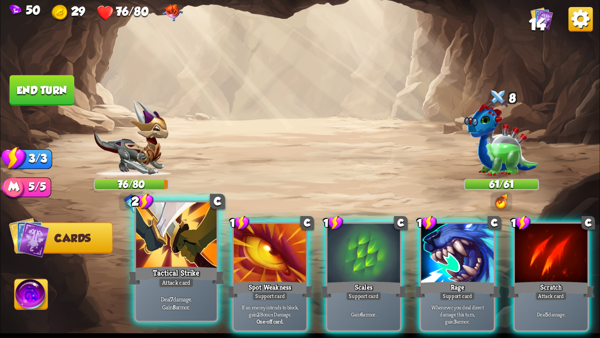
click at [193, 247] on div at bounding box center [176, 236] width 80 height 68
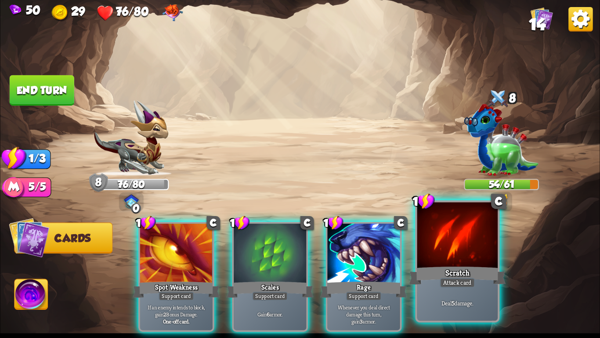
click at [473, 295] on div "Deal 5 damage." at bounding box center [458, 302] width 80 height 35
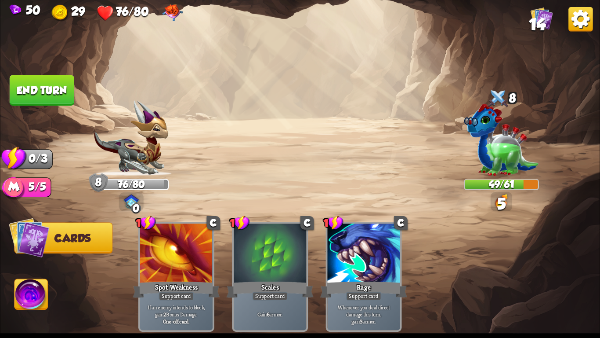
click at [56, 98] on button "End turn" at bounding box center [42, 90] width 65 height 30
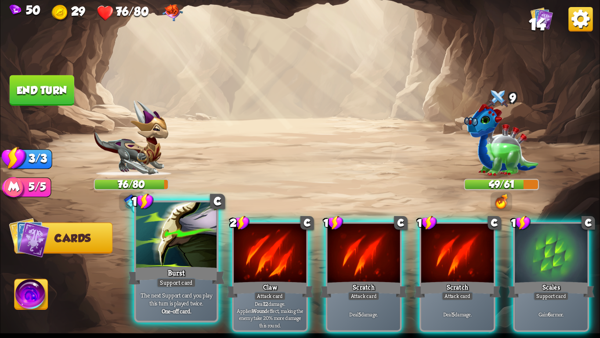
click at [201, 244] on div at bounding box center [176, 236] width 80 height 68
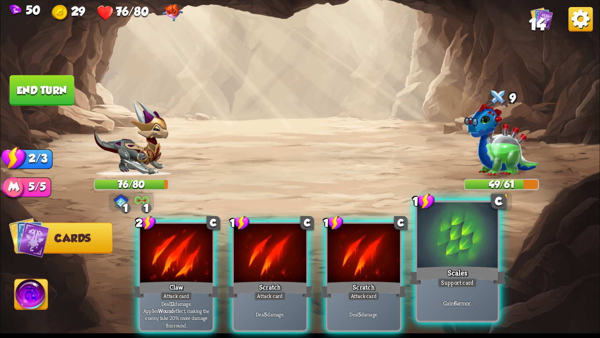
click at [460, 268] on div "Scales" at bounding box center [457, 276] width 97 height 22
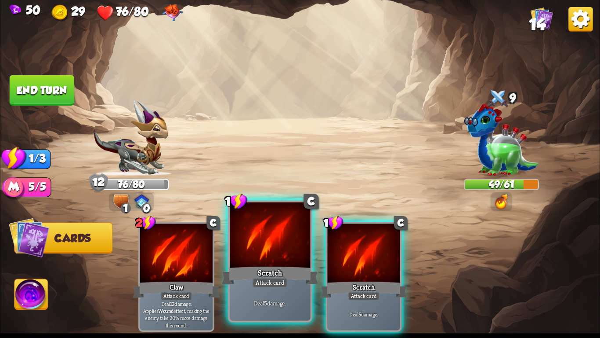
click at [267, 288] on div "Deal 5 damage." at bounding box center [270, 302] width 80 height 35
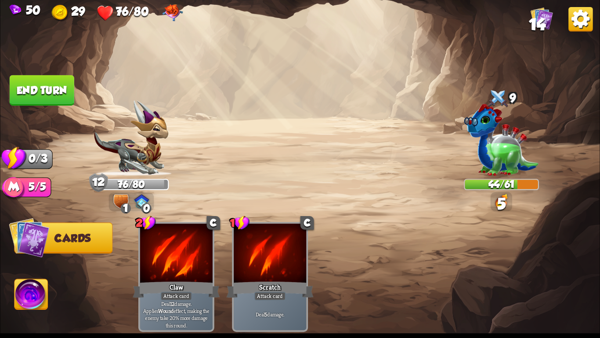
click at [40, 85] on button "End turn" at bounding box center [42, 90] width 65 height 30
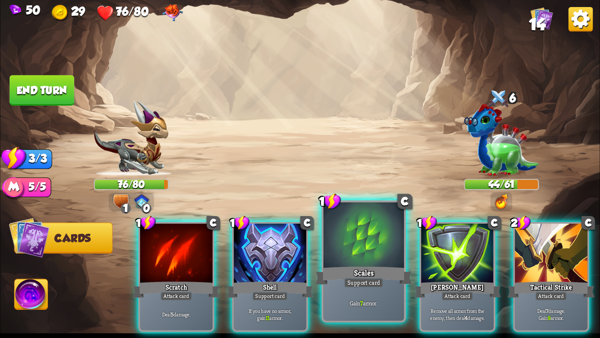
click at [378, 266] on div "Scales" at bounding box center [364, 276] width 97 height 22
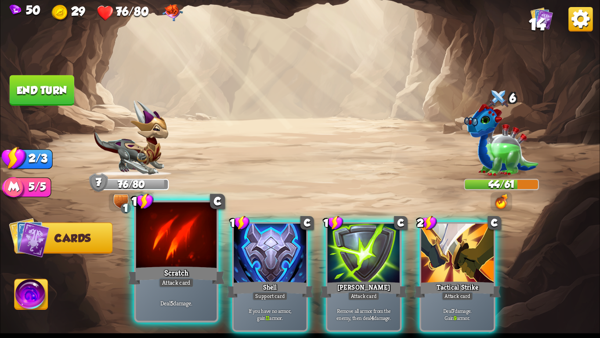
click at [199, 280] on div "Scratch" at bounding box center [176, 276] width 97 height 22
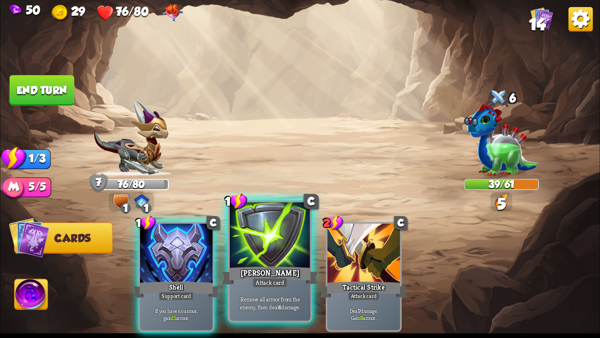
click at [258, 276] on div "[PERSON_NAME]" at bounding box center [270, 276] width 97 height 22
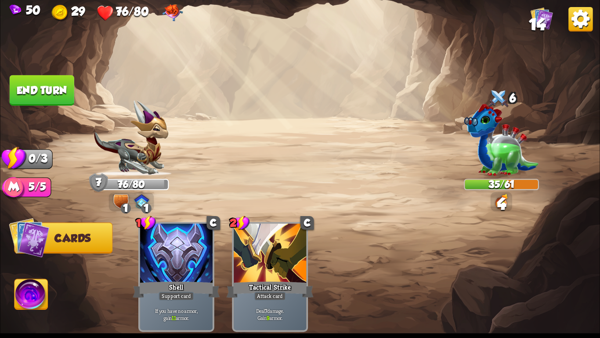
click at [42, 80] on button "End turn" at bounding box center [42, 90] width 65 height 30
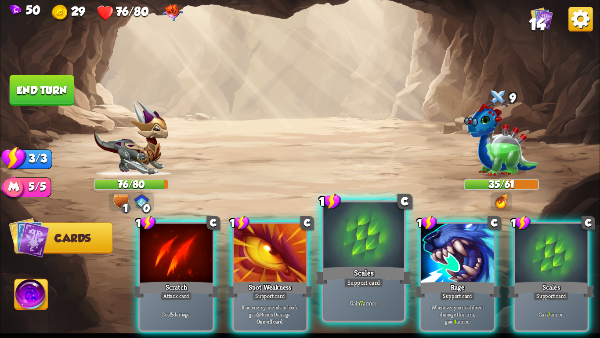
click at [371, 245] on div at bounding box center [364, 236] width 80 height 68
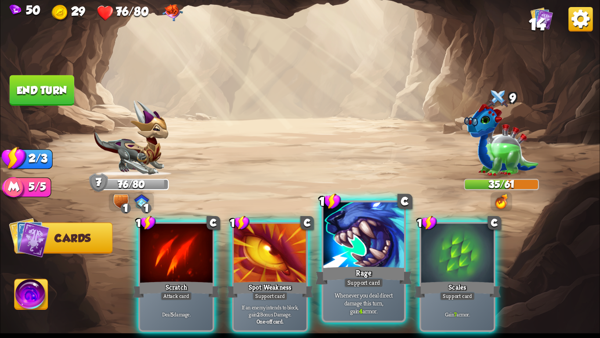
click at [364, 243] on div at bounding box center [364, 236] width 80 height 68
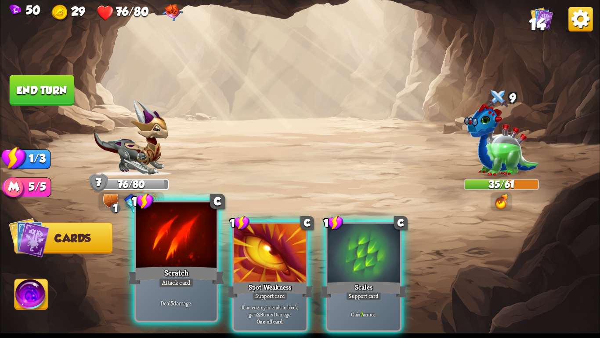
click at [181, 241] on div at bounding box center [176, 236] width 80 height 68
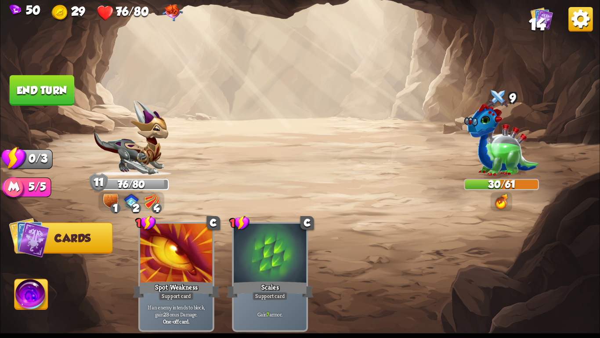
click at [38, 85] on button "End turn" at bounding box center [42, 90] width 65 height 30
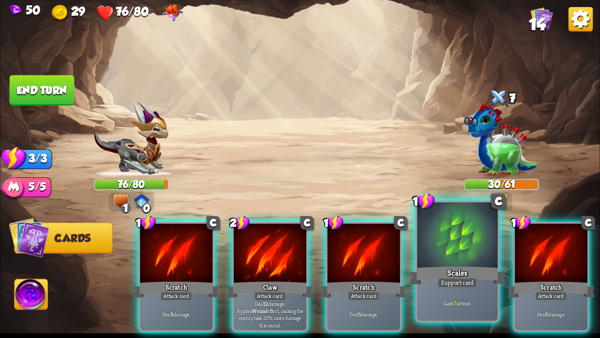
click at [435, 266] on div "Scales" at bounding box center [457, 276] width 97 height 22
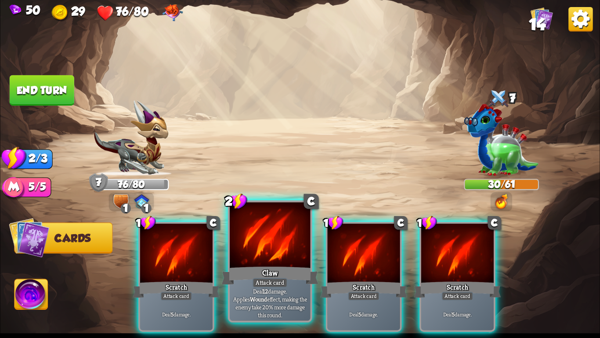
click at [263, 249] on div at bounding box center [270, 236] width 80 height 68
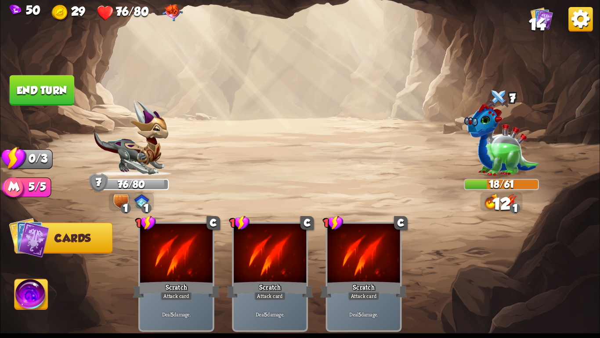
click at [54, 95] on button "End turn" at bounding box center [42, 90] width 65 height 30
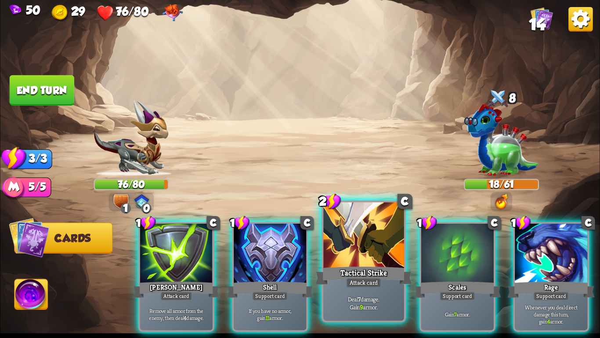
click at [380, 237] on div at bounding box center [364, 236] width 80 height 68
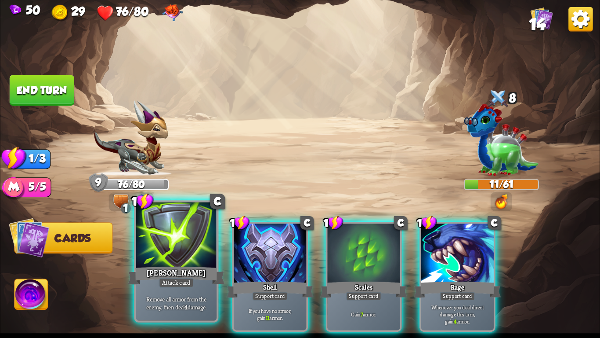
click at [186, 269] on div "[PERSON_NAME]" at bounding box center [176, 276] width 97 height 22
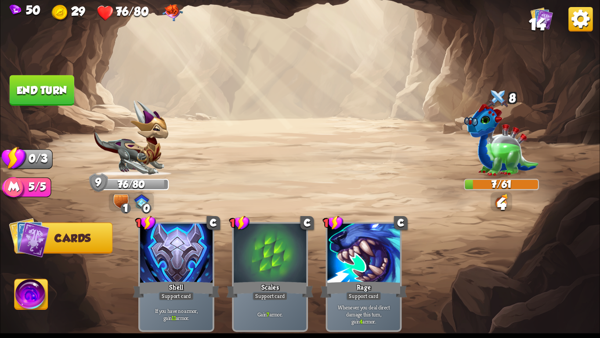
click at [32, 80] on button "End turn" at bounding box center [42, 90] width 65 height 30
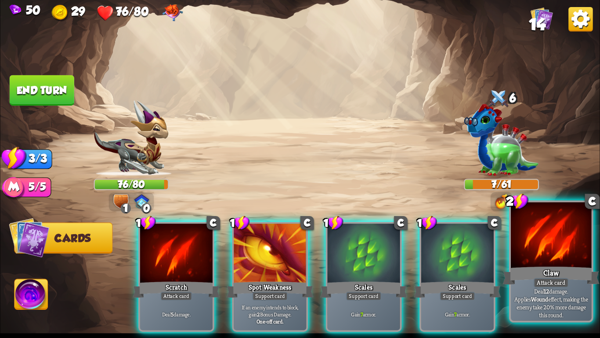
click at [520, 236] on div at bounding box center [551, 236] width 80 height 68
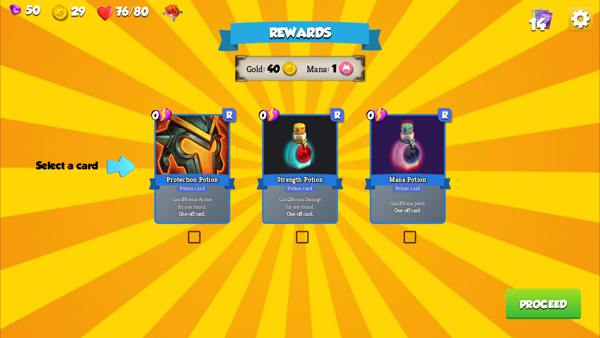
click at [193, 198] on p "Gain 3 Bonus Armor for one round." at bounding box center [192, 202] width 69 height 15
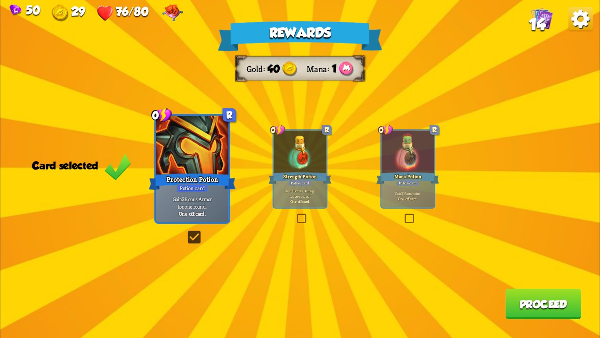
click at [527, 302] on button "Proceed" at bounding box center [544, 303] width 76 height 30
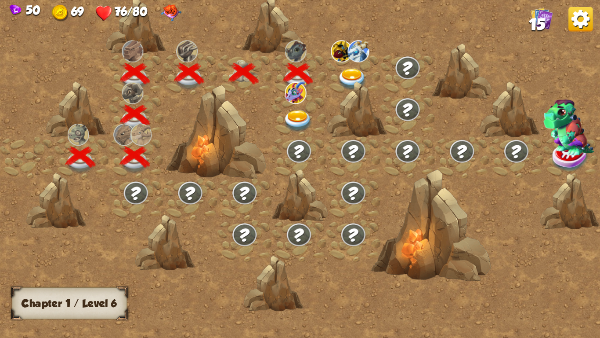
click at [346, 75] on img at bounding box center [353, 80] width 30 height 22
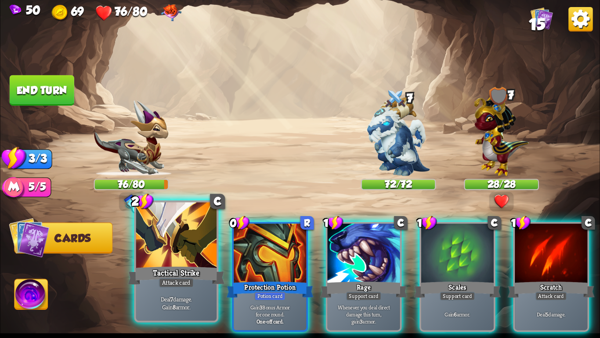
click at [155, 265] on div "Tactical Strike" at bounding box center [176, 276] width 97 height 22
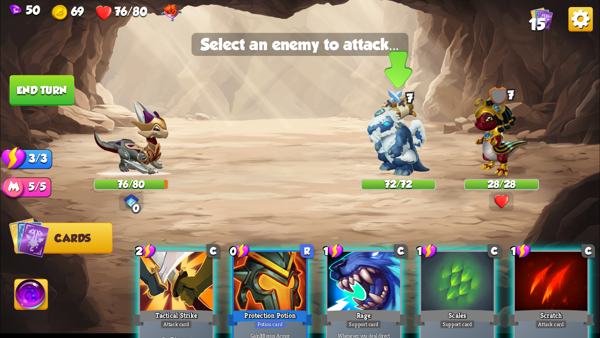
click at [399, 134] on img at bounding box center [398, 136] width 63 height 79
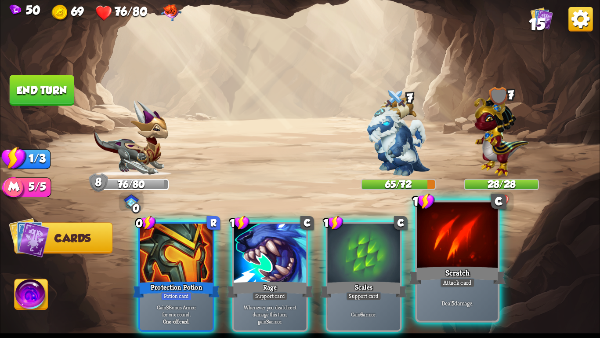
click at [462, 252] on div at bounding box center [458, 236] width 80 height 68
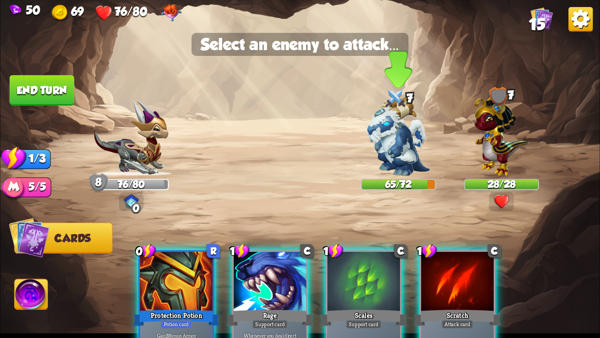
click at [409, 168] on img at bounding box center [398, 136] width 63 height 79
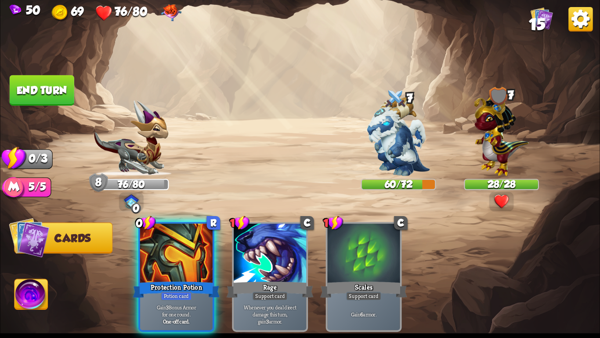
click at [32, 86] on button "End turn" at bounding box center [42, 90] width 65 height 30
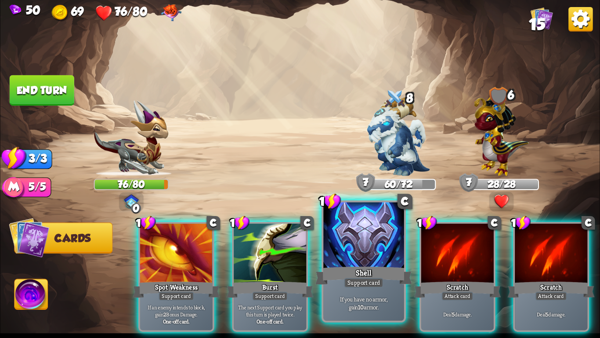
click at [374, 252] on div at bounding box center [364, 236] width 80 height 68
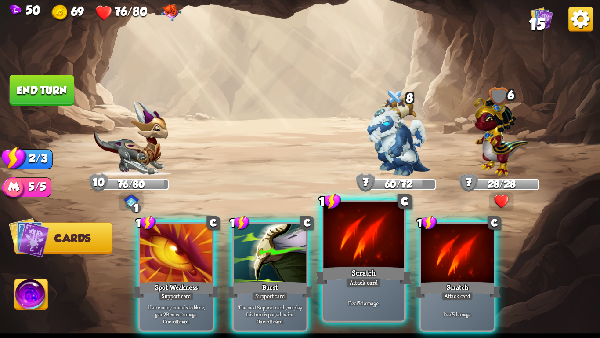
click at [376, 254] on div at bounding box center [364, 236] width 80 height 68
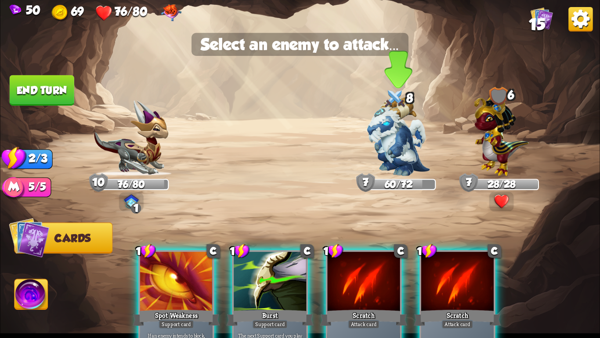
click at [382, 186] on div "60/72" at bounding box center [398, 184] width 73 height 9
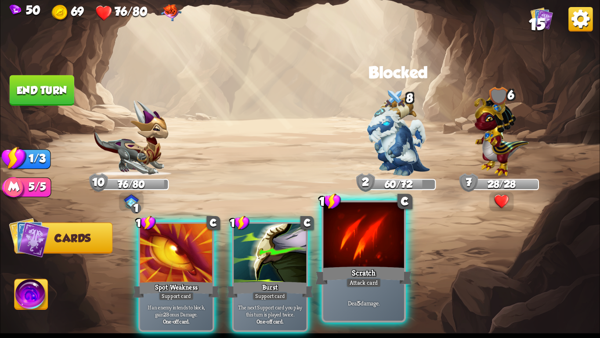
click at [380, 223] on div at bounding box center [364, 236] width 80 height 68
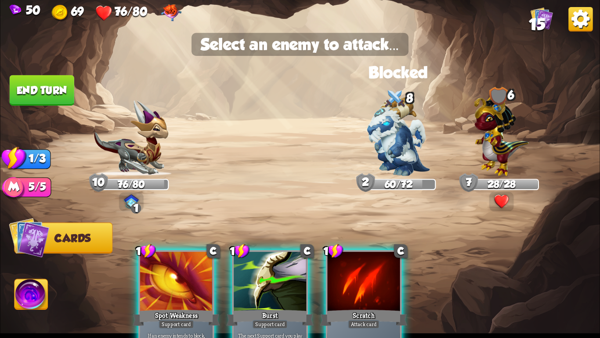
click at [389, 193] on img at bounding box center [300, 169] width 600 height 338
click at [386, 117] on img at bounding box center [398, 136] width 63 height 79
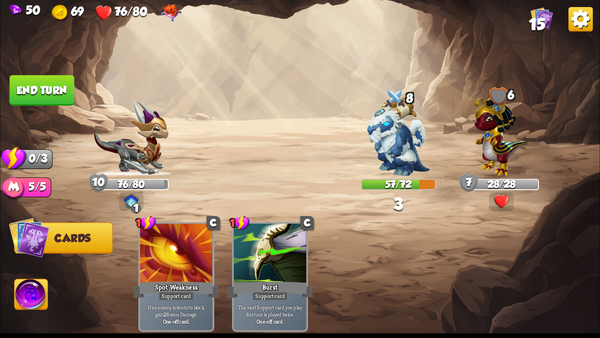
click at [29, 86] on button "End turn" at bounding box center [42, 90] width 65 height 30
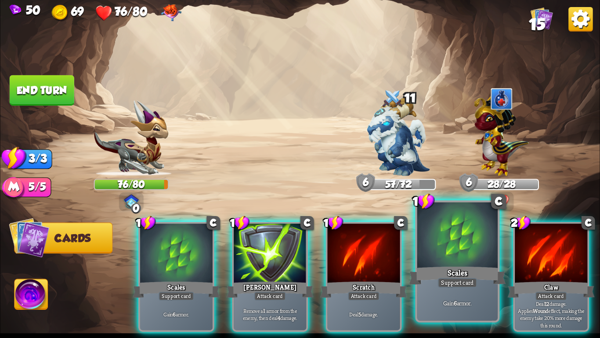
click at [435, 258] on div at bounding box center [458, 236] width 80 height 68
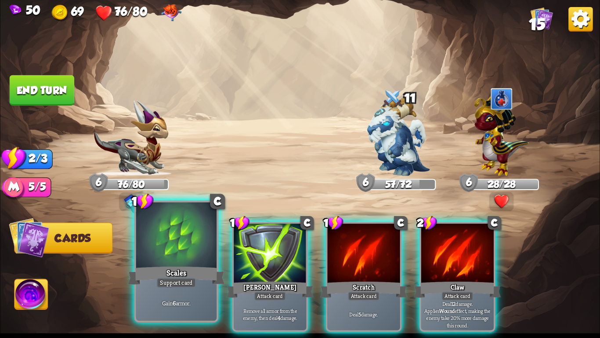
click at [167, 243] on div at bounding box center [176, 236] width 80 height 68
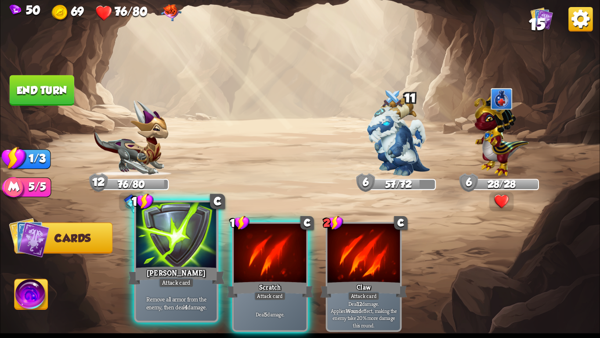
click at [189, 252] on div at bounding box center [176, 236] width 80 height 68
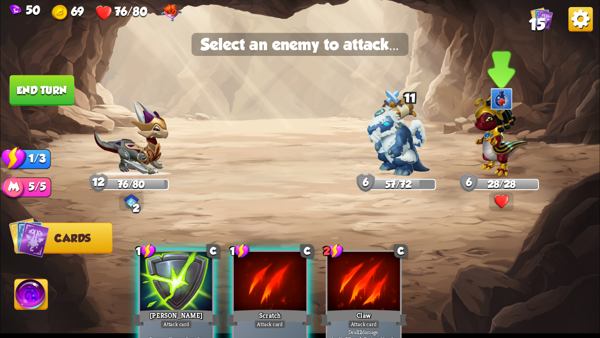
click at [506, 137] on img at bounding box center [501, 133] width 55 height 85
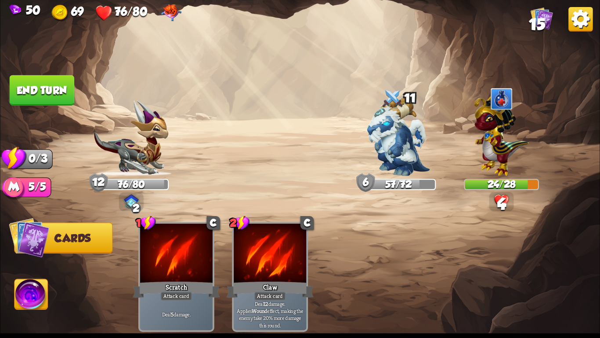
click at [40, 84] on button "End turn" at bounding box center [42, 90] width 65 height 30
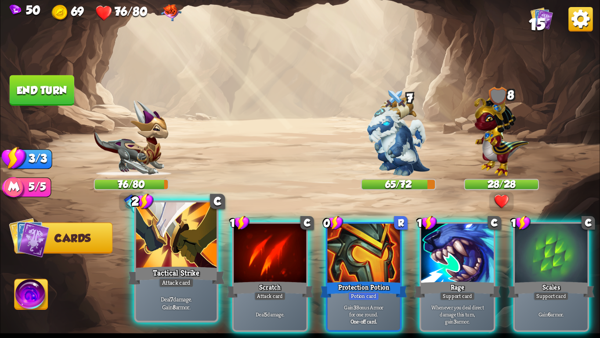
click at [179, 273] on div "Tactical Strike" at bounding box center [176, 276] width 97 height 22
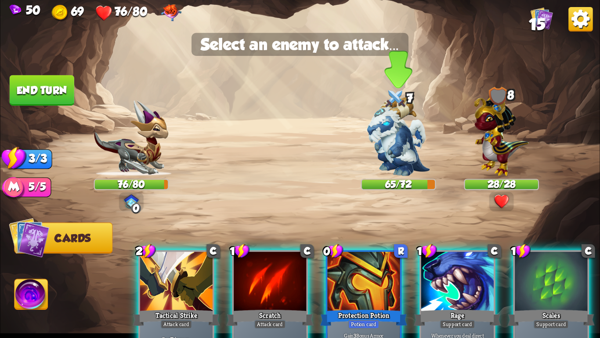
click at [398, 157] on img at bounding box center [398, 136] width 63 height 79
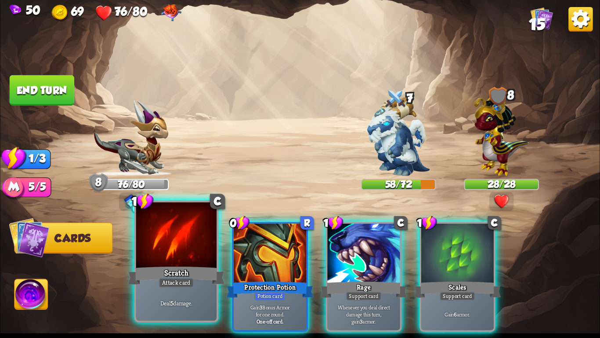
click at [161, 267] on div "Scratch" at bounding box center [176, 276] width 97 height 22
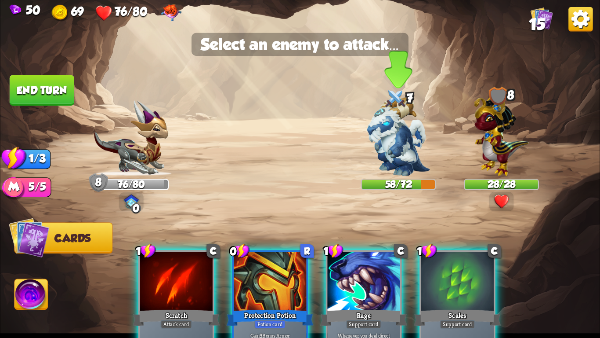
click at [385, 134] on img at bounding box center [398, 136] width 63 height 79
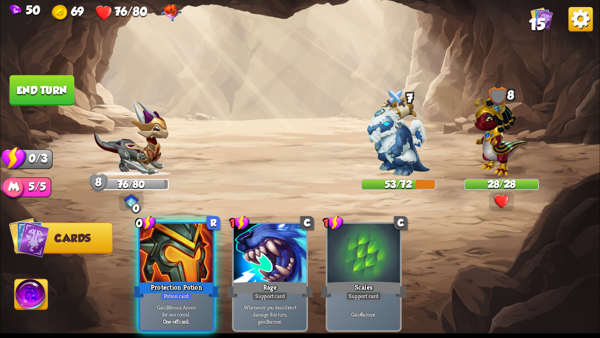
click at [54, 91] on button "End turn" at bounding box center [42, 90] width 65 height 30
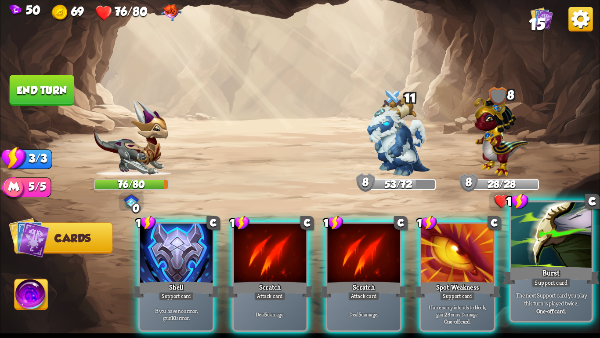
click at [576, 251] on div at bounding box center [551, 236] width 80 height 68
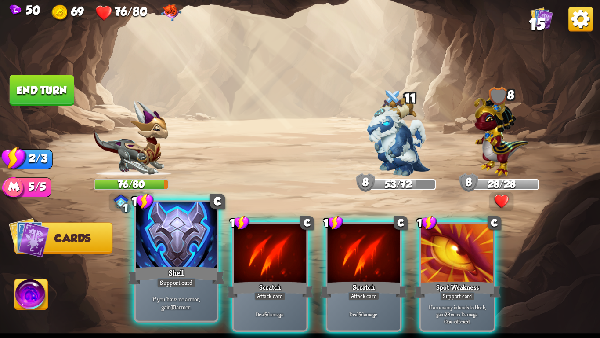
click at [168, 260] on div at bounding box center [176, 236] width 80 height 68
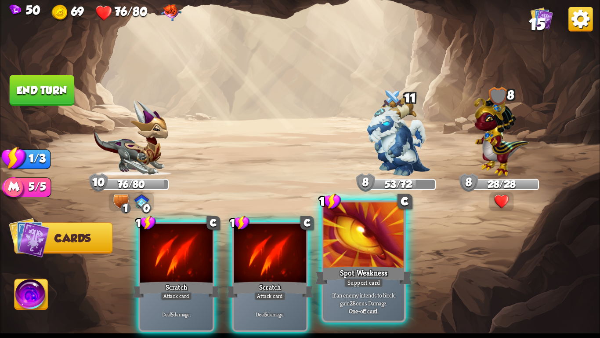
click at [388, 249] on div at bounding box center [364, 236] width 80 height 68
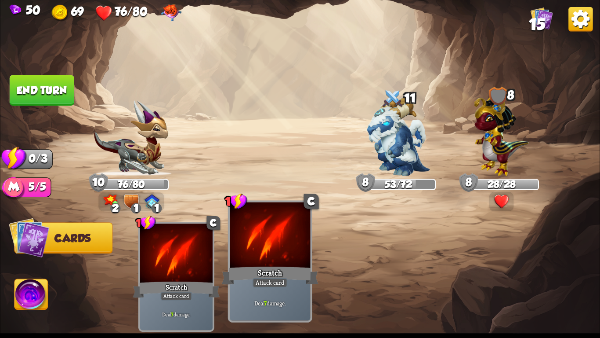
click at [236, 261] on div at bounding box center [270, 236] width 80 height 68
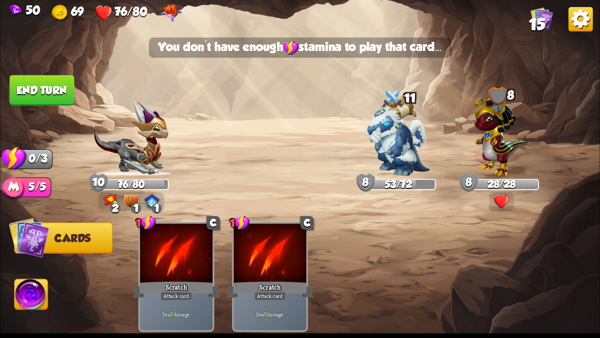
click at [67, 87] on button "End turn" at bounding box center [42, 90] width 65 height 30
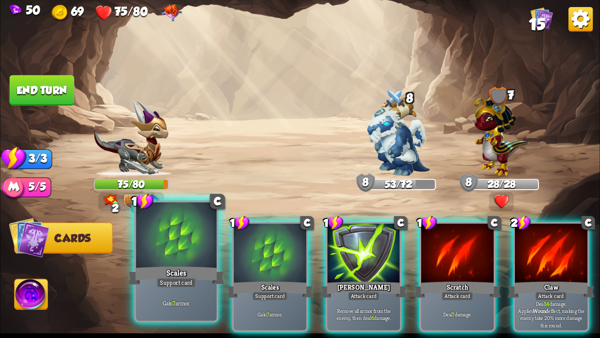
click at [162, 262] on div at bounding box center [176, 236] width 80 height 68
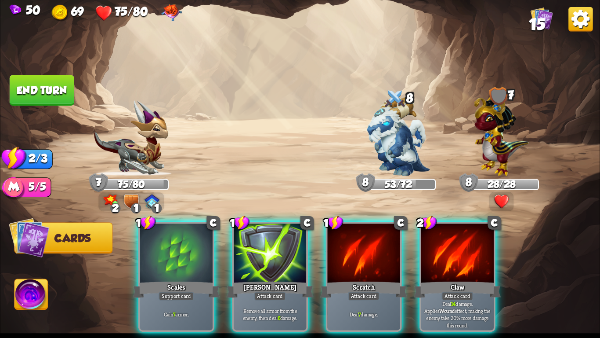
click at [162, 262] on div at bounding box center [176, 253] width 73 height 61
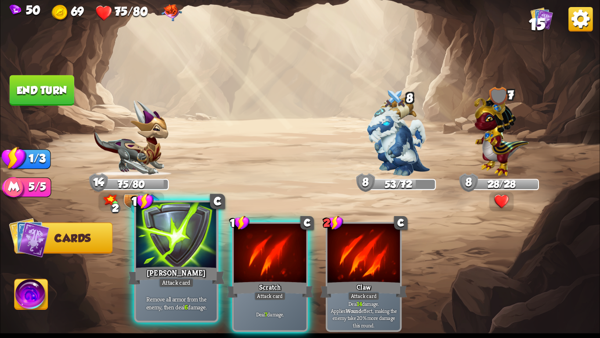
click at [164, 265] on div "[PERSON_NAME]" at bounding box center [176, 276] width 97 height 22
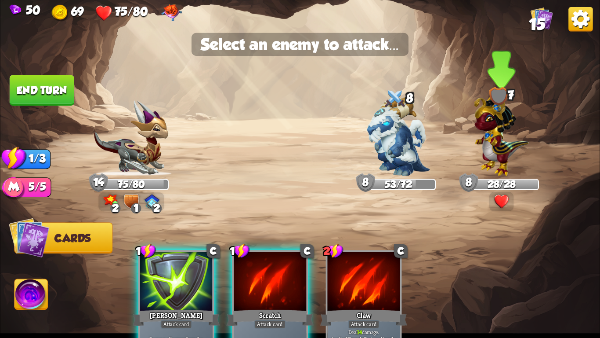
click at [509, 139] on img at bounding box center [501, 133] width 55 height 85
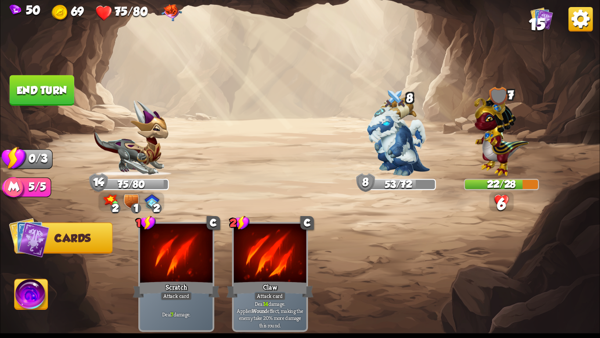
click at [36, 88] on button "End turn" at bounding box center [42, 90] width 65 height 30
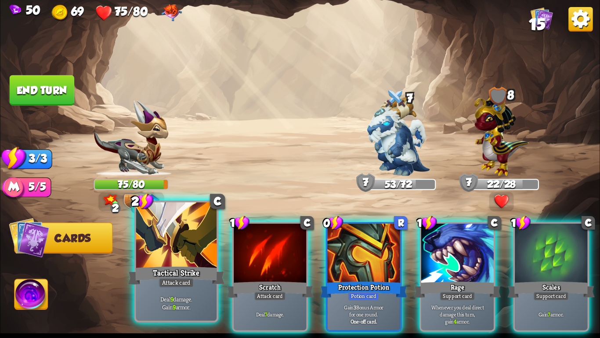
click at [175, 266] on div "Tactical Strike" at bounding box center [176, 276] width 97 height 22
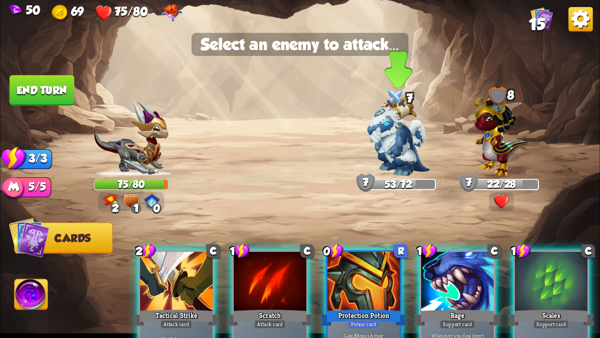
click at [410, 148] on img at bounding box center [398, 136] width 63 height 79
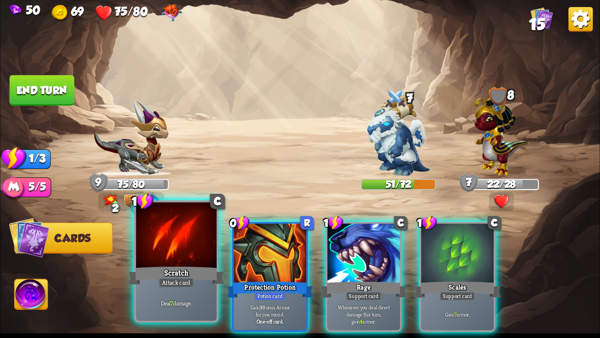
click at [165, 273] on div "Scratch" at bounding box center [176, 276] width 97 height 22
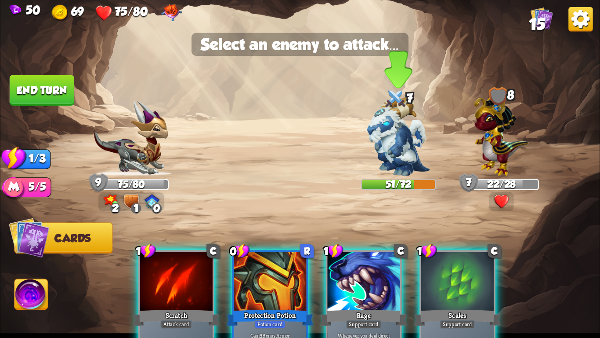
click at [392, 145] on img at bounding box center [398, 136] width 63 height 79
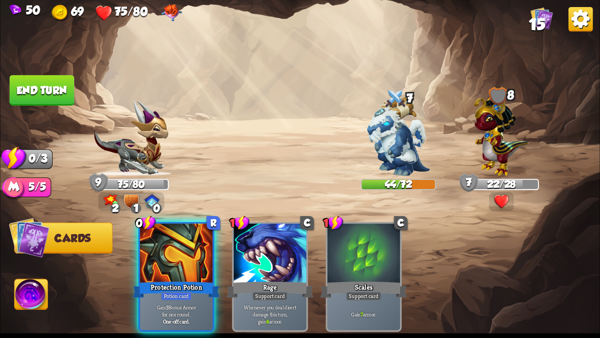
click at [52, 93] on button "End turn" at bounding box center [42, 90] width 65 height 30
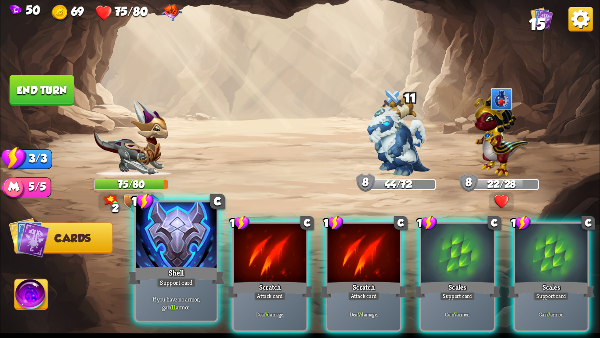
click at [153, 267] on div "Shell" at bounding box center [176, 276] width 97 height 22
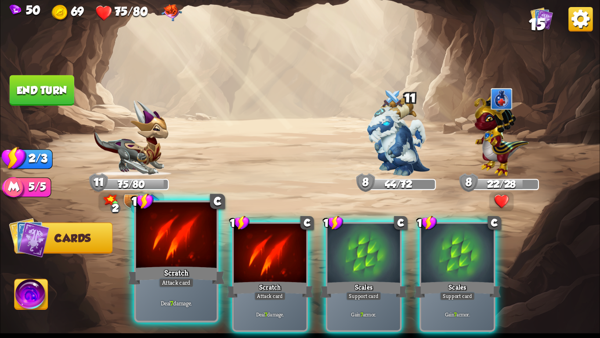
click at [166, 270] on div "Scratch" at bounding box center [176, 276] width 97 height 22
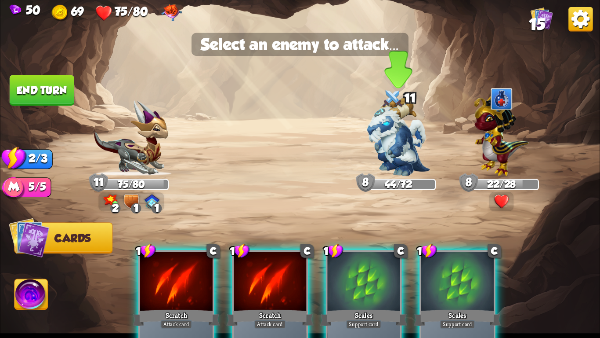
click at [396, 144] on img at bounding box center [398, 136] width 63 height 79
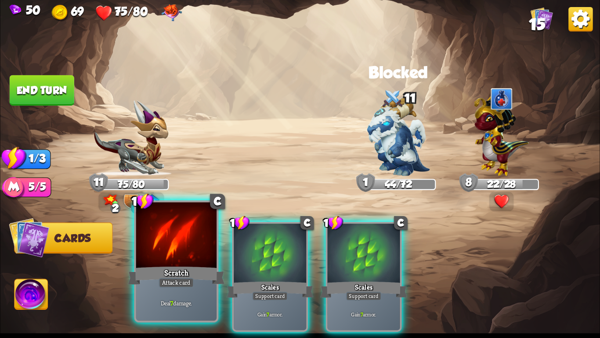
click at [166, 244] on div at bounding box center [176, 236] width 80 height 68
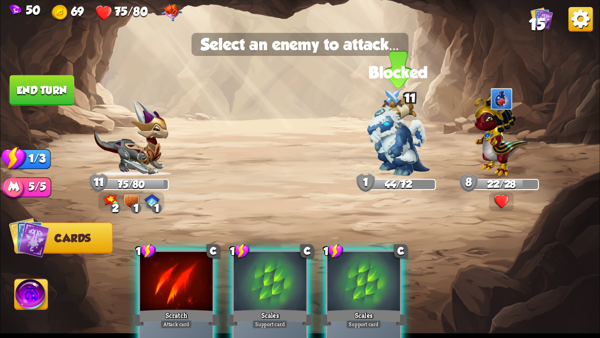
click at [379, 160] on img at bounding box center [398, 136] width 63 height 79
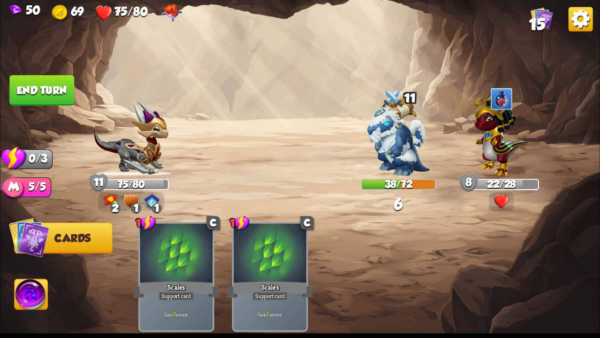
click at [37, 95] on button "End turn" at bounding box center [42, 90] width 65 height 30
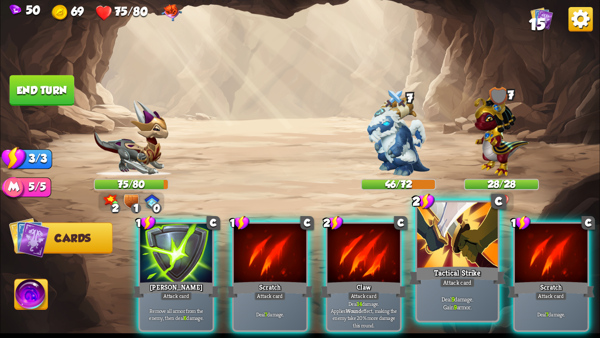
click at [429, 224] on div at bounding box center [458, 236] width 80 height 68
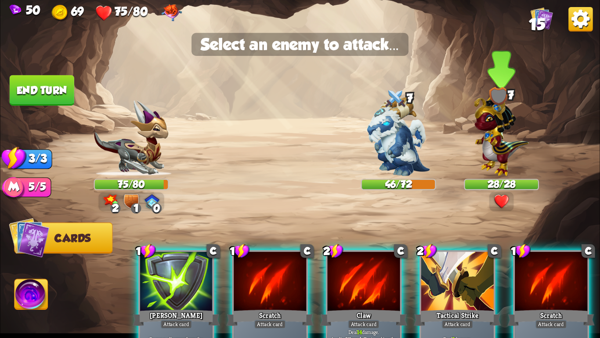
click at [494, 160] on img at bounding box center [501, 133] width 55 height 85
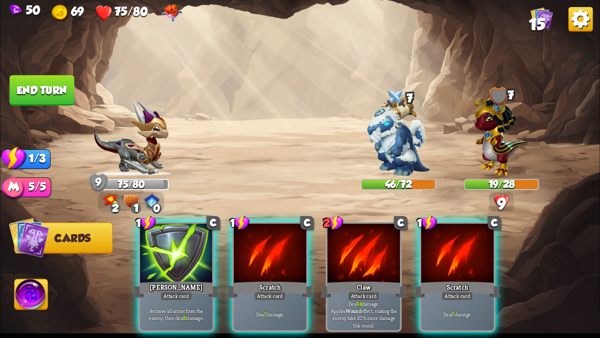
click at [501, 149] on img at bounding box center [501, 133] width 55 height 85
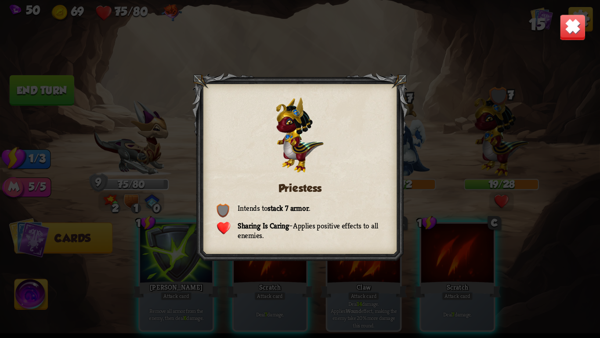
click at [563, 32] on img at bounding box center [573, 27] width 26 height 26
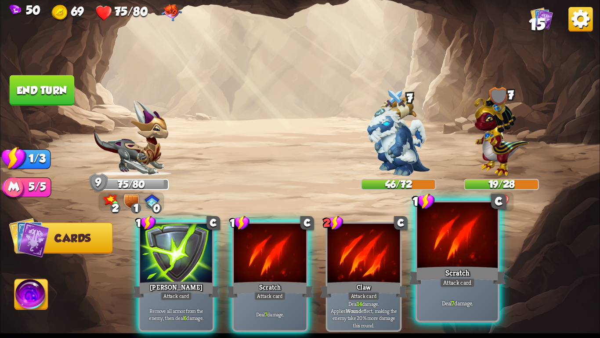
click at [457, 266] on div "Scratch" at bounding box center [457, 276] width 97 height 22
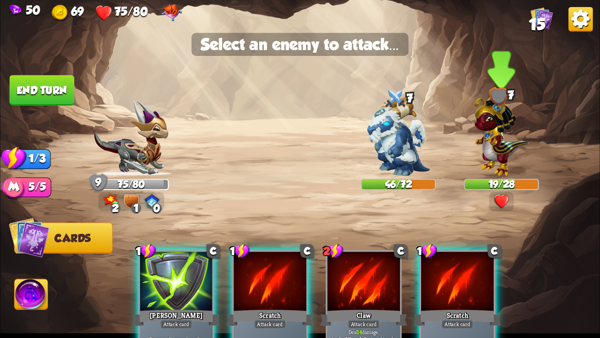
click at [490, 146] on img at bounding box center [501, 133] width 55 height 85
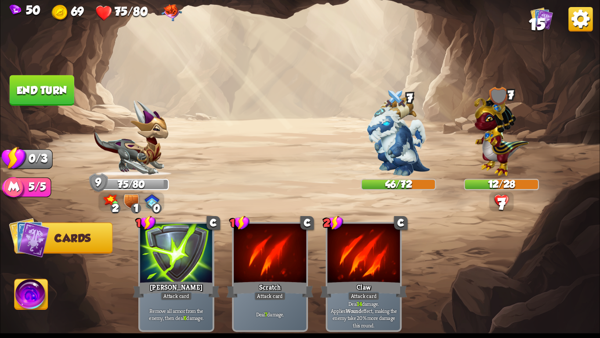
click at [76, 85] on img at bounding box center [300, 169] width 600 height 338
click at [56, 84] on button "End turn" at bounding box center [42, 90] width 65 height 30
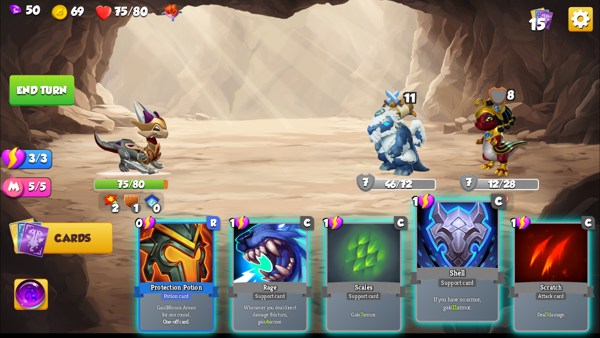
click at [442, 249] on div at bounding box center [458, 236] width 80 height 68
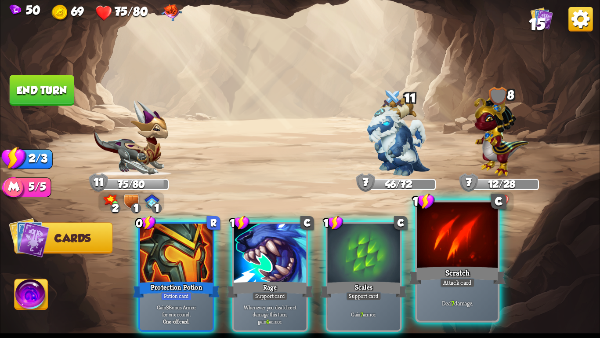
click at [450, 249] on div at bounding box center [458, 236] width 80 height 68
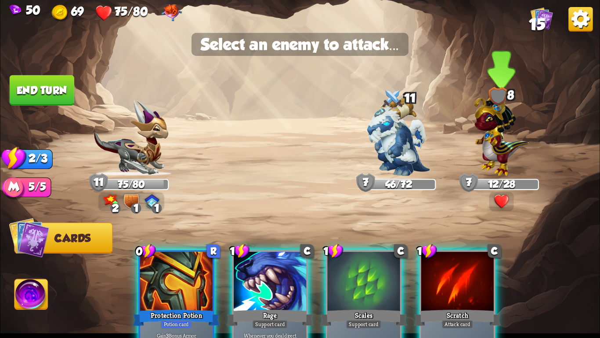
click at [492, 142] on img at bounding box center [501, 133] width 55 height 85
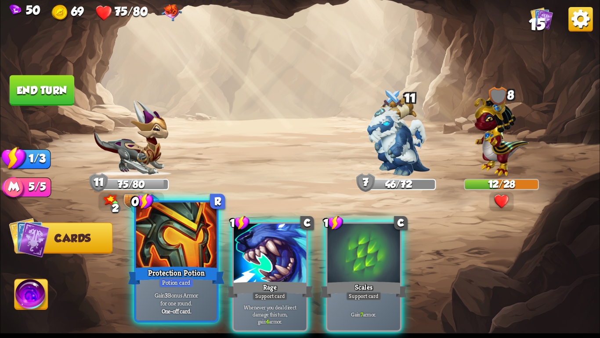
click at [199, 239] on div at bounding box center [176, 236] width 80 height 68
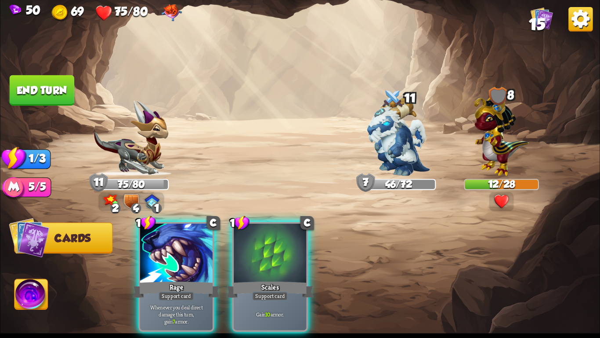
click at [41, 92] on button "End turn" at bounding box center [42, 90] width 65 height 30
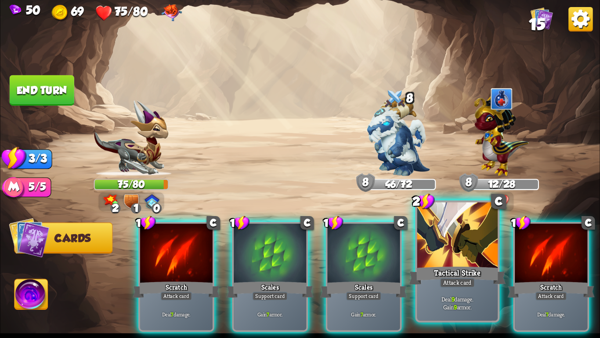
click at [472, 249] on div at bounding box center [458, 236] width 80 height 68
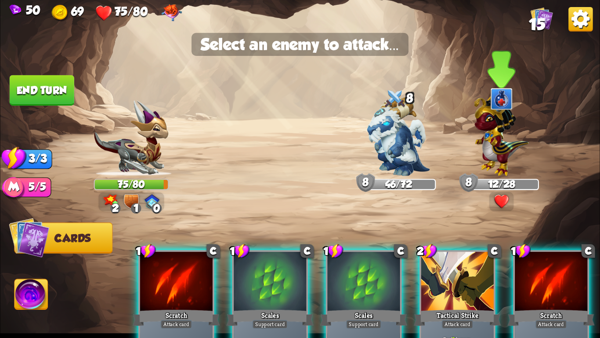
click at [496, 144] on img at bounding box center [501, 133] width 55 height 85
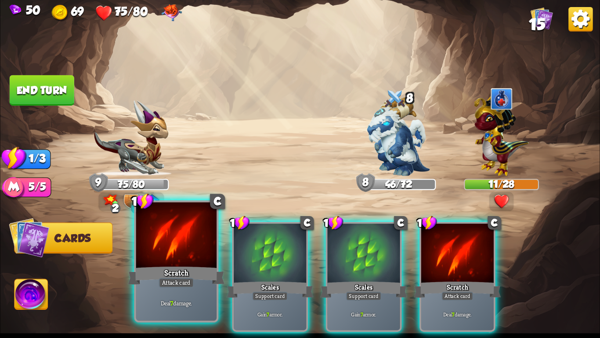
click at [195, 244] on div at bounding box center [176, 236] width 80 height 68
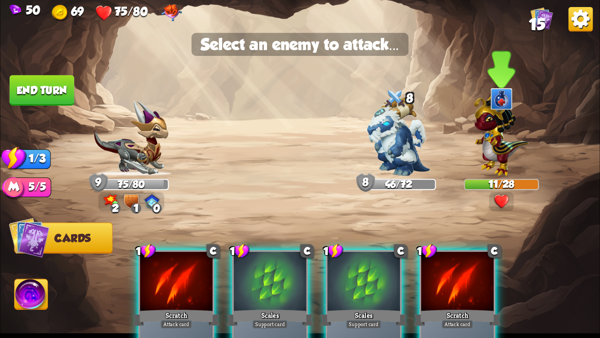
click at [509, 137] on img at bounding box center [501, 133] width 55 height 85
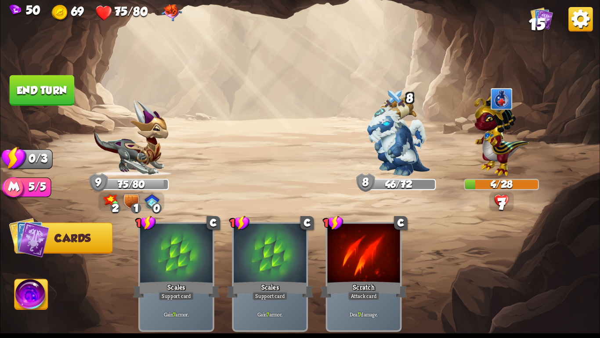
click at [40, 80] on button "End turn" at bounding box center [42, 90] width 65 height 30
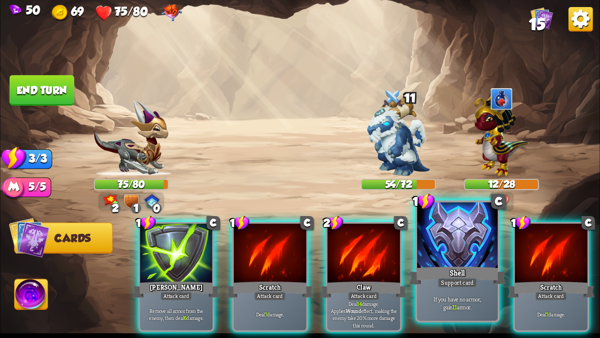
click at [447, 247] on div at bounding box center [458, 236] width 80 height 68
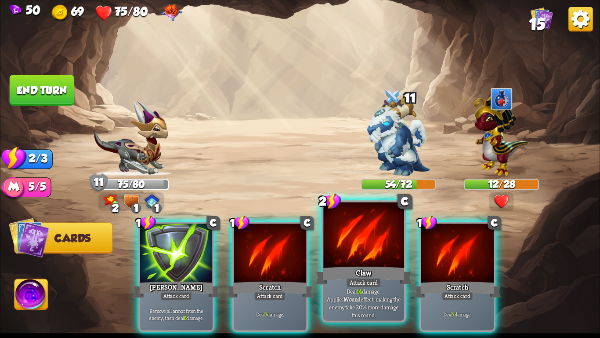
click at [382, 255] on div at bounding box center [364, 236] width 80 height 68
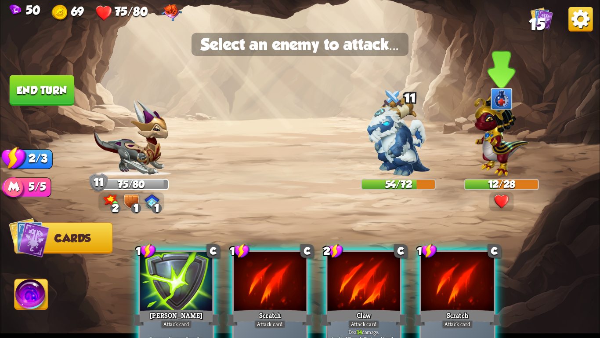
click at [481, 149] on img at bounding box center [501, 133] width 55 height 85
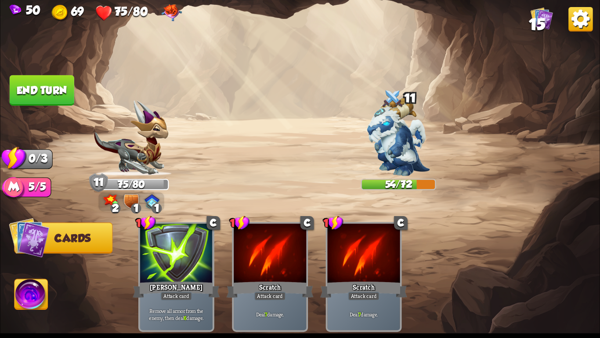
click at [48, 101] on button "End turn" at bounding box center [42, 90] width 66 height 31
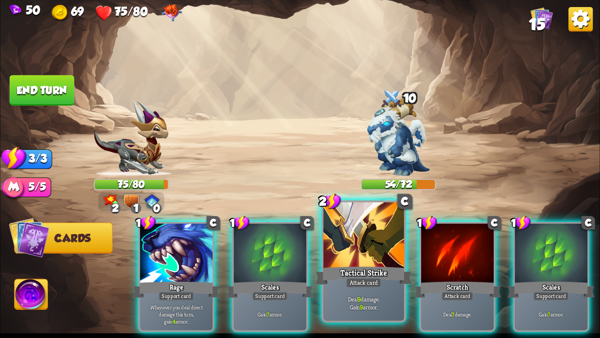
click at [360, 253] on div at bounding box center [364, 236] width 80 height 68
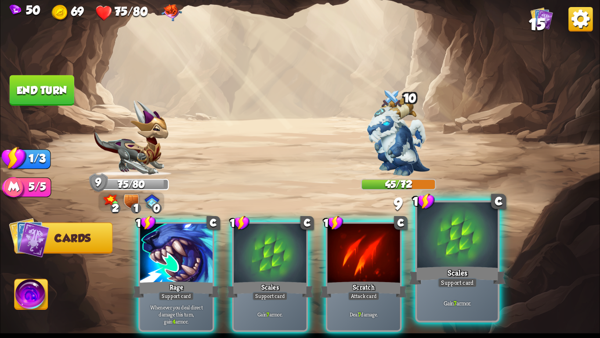
click at [469, 259] on div at bounding box center [458, 236] width 80 height 68
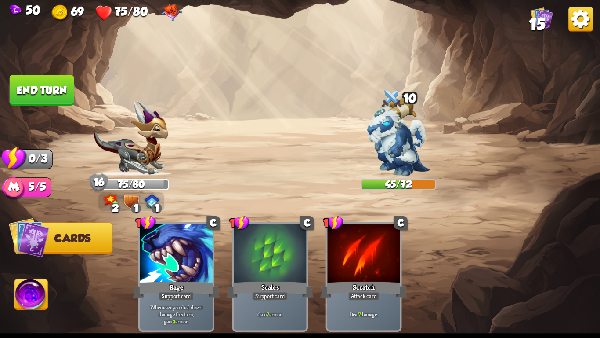
click at [58, 89] on button "End turn" at bounding box center [42, 90] width 65 height 30
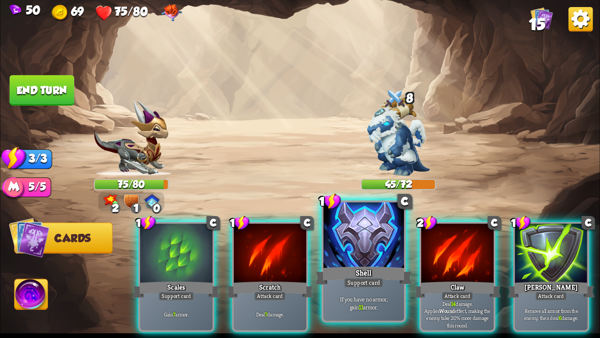
click at [353, 274] on div "Shell" at bounding box center [364, 276] width 97 height 22
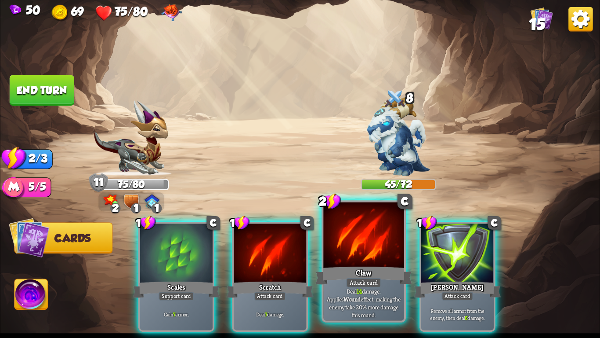
click at [352, 274] on div "Claw" at bounding box center [364, 276] width 97 height 22
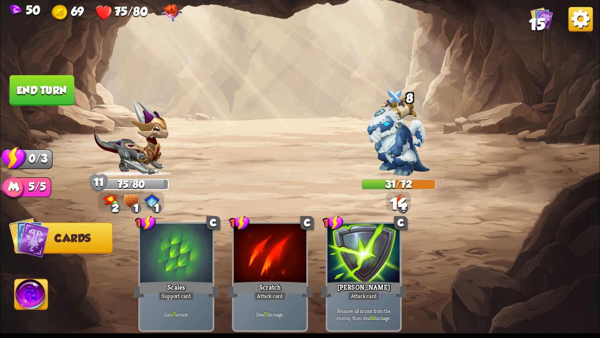
click at [22, 82] on button "End turn" at bounding box center [42, 90] width 65 height 30
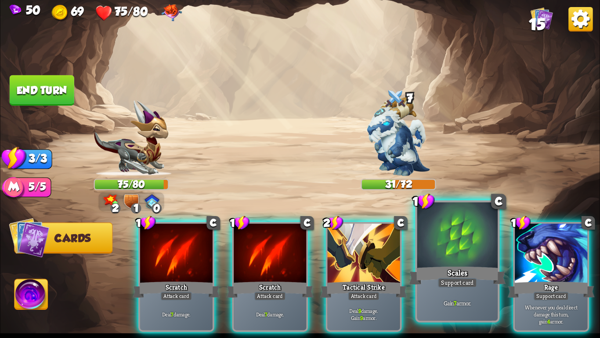
click at [442, 294] on div "Gain 7 armor." at bounding box center [458, 302] width 80 height 35
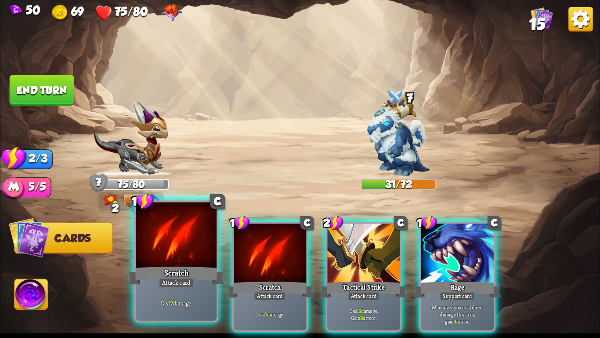
click at [169, 273] on div "Scratch" at bounding box center [176, 276] width 97 height 22
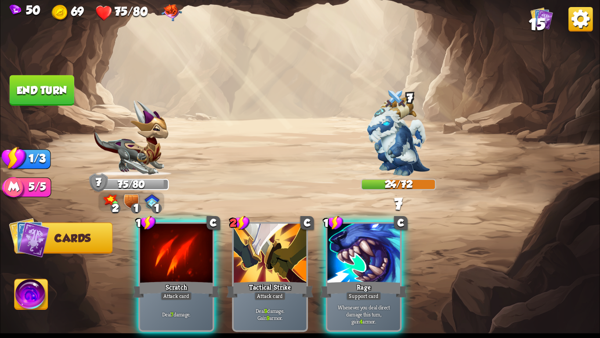
click at [169, 280] on div "Scratch" at bounding box center [176, 289] width 87 height 19
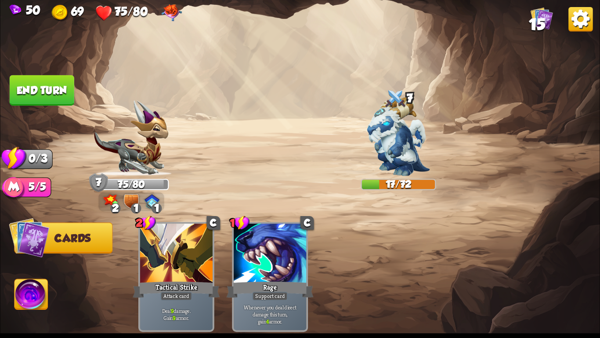
click at [34, 82] on button "End turn" at bounding box center [42, 90] width 65 height 30
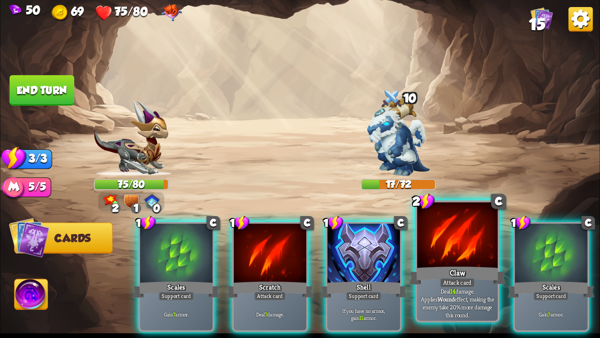
click at [445, 233] on div at bounding box center [458, 236] width 80 height 68
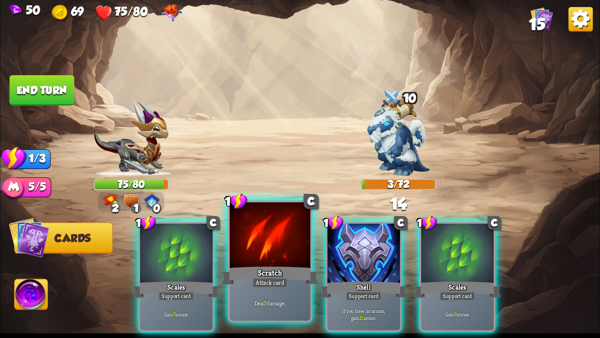
click at [285, 247] on div at bounding box center [270, 236] width 80 height 68
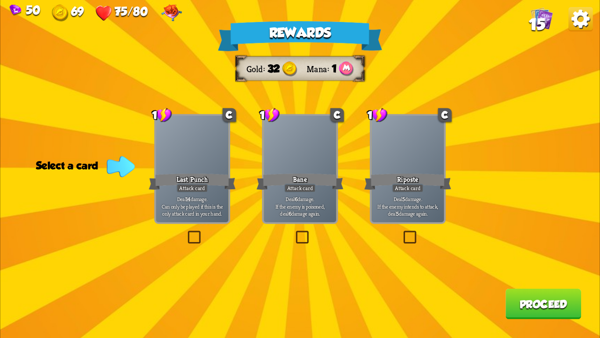
click at [380, 186] on div "Riposte" at bounding box center [407, 181] width 87 height 19
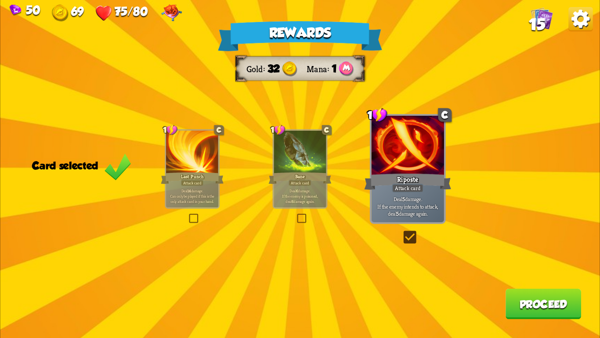
click at [531, 300] on button "Proceed" at bounding box center [544, 303] width 76 height 30
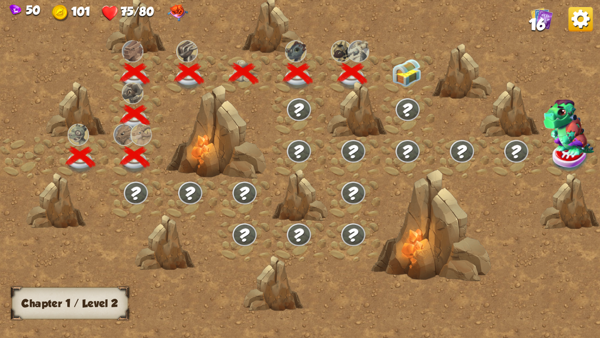
click at [416, 72] on img at bounding box center [407, 73] width 30 height 28
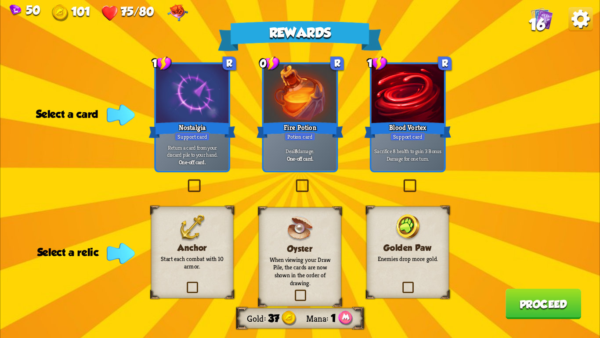
click at [182, 146] on p "Return a card from your discard pile to your hand." at bounding box center [192, 151] width 69 height 15
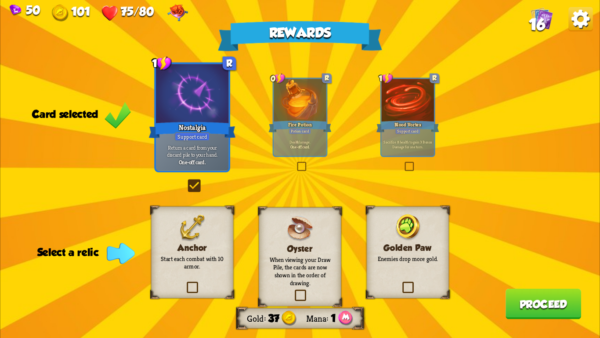
click at [284, 139] on p "Deal 8 damage." at bounding box center [300, 141] width 50 height 5
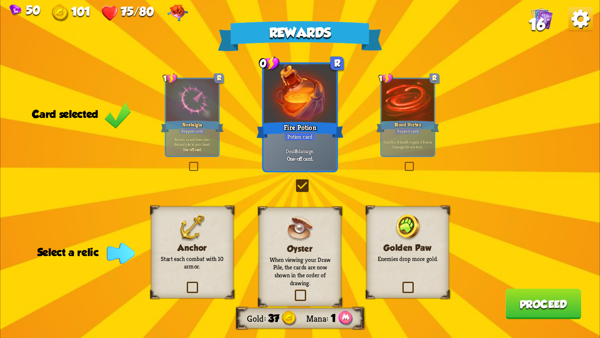
click at [145, 160] on div "Rewards Gold 37 Mana 1 Card selected 1 R Nostalgia Support card Return a card f…" at bounding box center [300, 169] width 600 height 338
click at [185, 256] on p "Start each combat with 10 armor." at bounding box center [192, 263] width 67 height 16
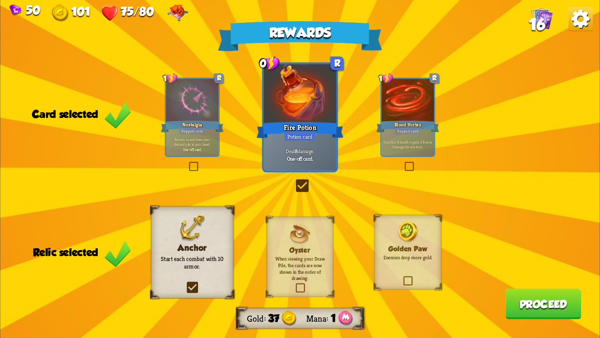
click at [553, 308] on button "Proceed" at bounding box center [544, 303] width 76 height 30
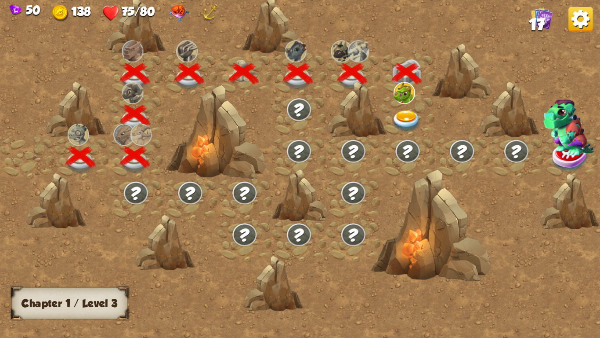
click at [400, 120] on img at bounding box center [407, 121] width 30 height 22
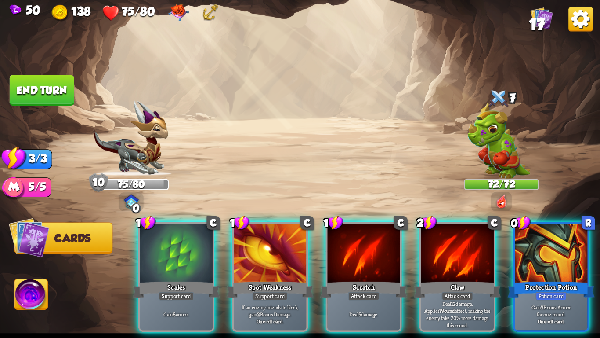
click at [484, 130] on img at bounding box center [499, 141] width 63 height 76
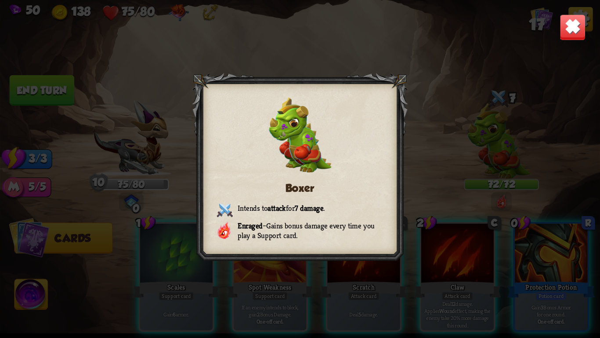
click at [571, 27] on img at bounding box center [573, 27] width 26 height 26
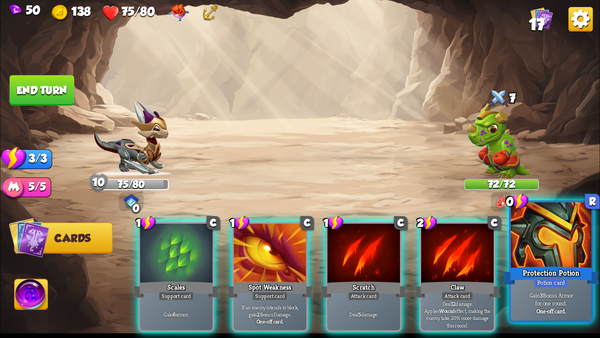
click at [550, 265] on div "Protection Potion" at bounding box center [551, 276] width 97 height 22
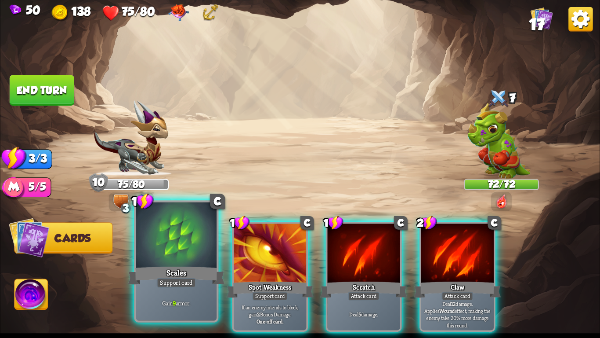
click at [164, 241] on div at bounding box center [176, 236] width 80 height 68
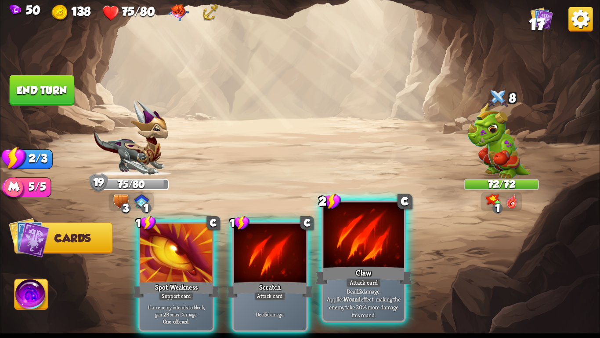
click at [380, 255] on div at bounding box center [364, 236] width 80 height 68
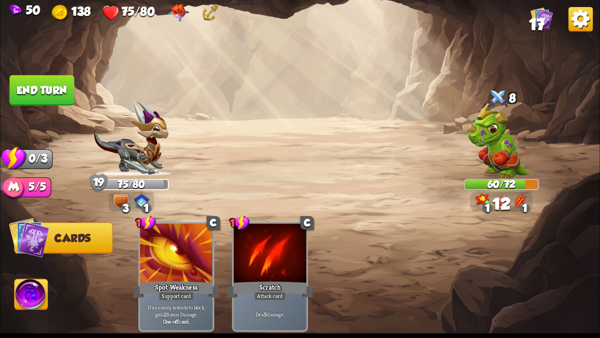
click at [40, 84] on button "End turn" at bounding box center [42, 90] width 65 height 30
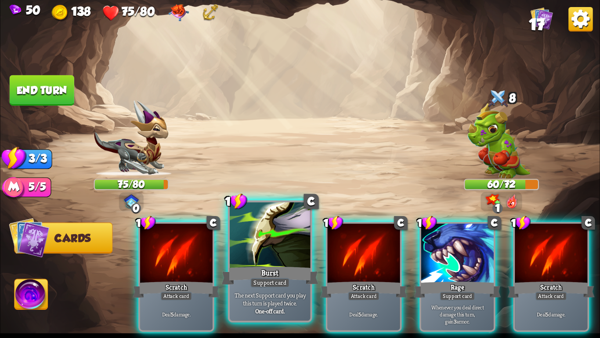
click at [254, 258] on div at bounding box center [270, 236] width 80 height 68
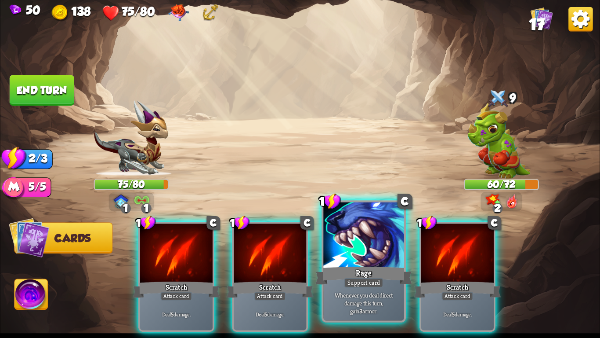
click at [339, 256] on div at bounding box center [364, 236] width 80 height 68
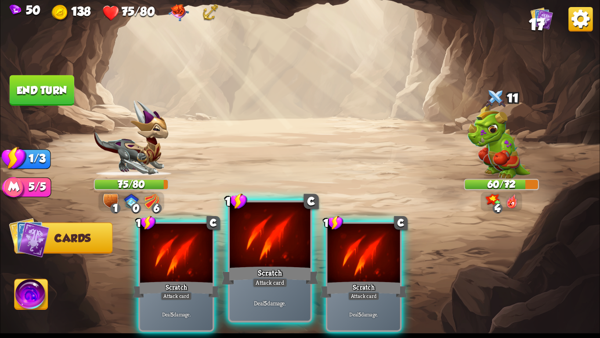
click at [276, 257] on div at bounding box center [270, 236] width 80 height 68
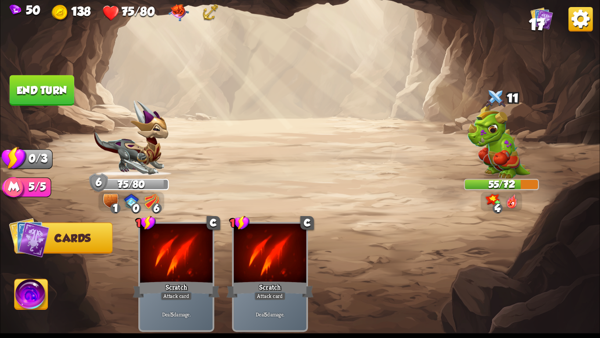
click at [34, 94] on button "End turn" at bounding box center [42, 90] width 65 height 30
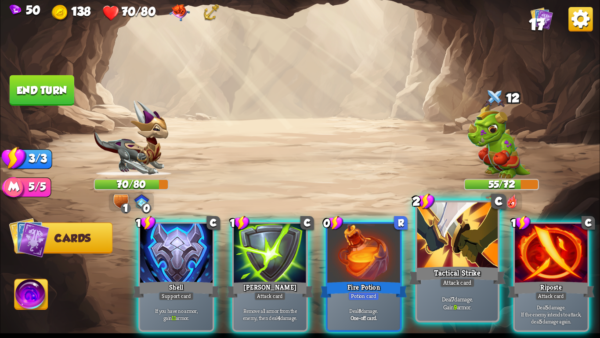
click at [432, 238] on div at bounding box center [458, 236] width 80 height 68
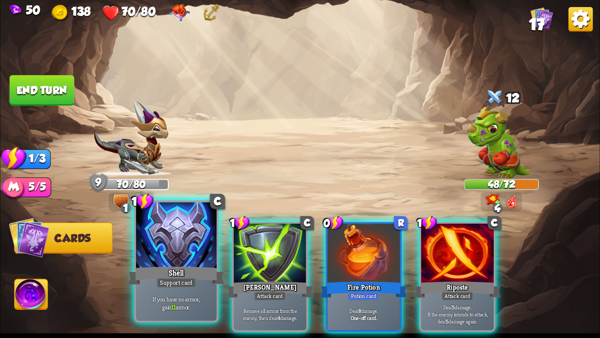
click at [204, 275] on div "Shell" at bounding box center [176, 276] width 97 height 22
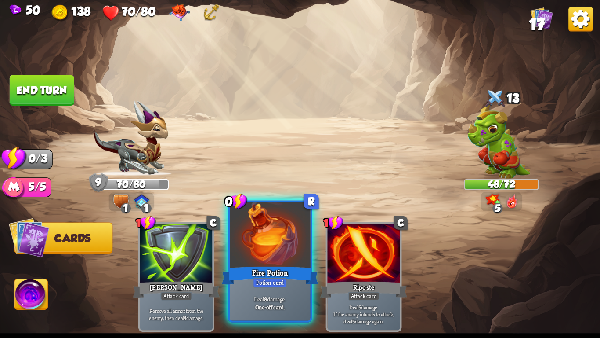
click at [251, 281] on div "Fire Potion" at bounding box center [270, 276] width 97 height 22
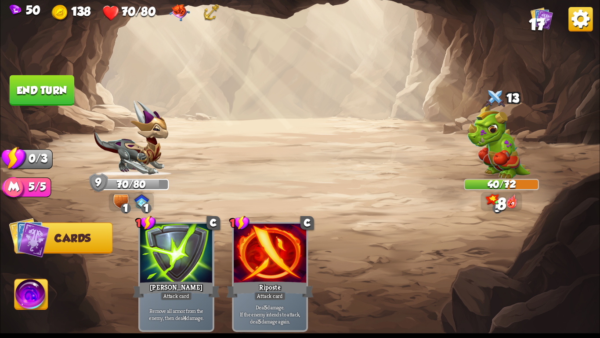
click at [33, 92] on button "End turn" at bounding box center [42, 90] width 65 height 30
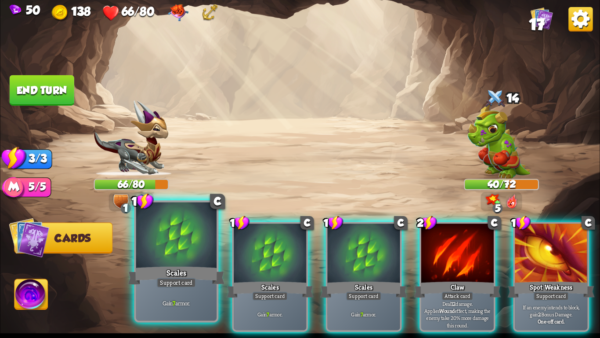
click at [156, 282] on div "Scales" at bounding box center [176, 276] width 97 height 22
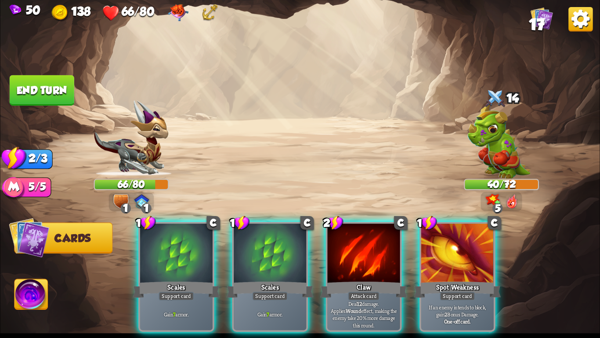
click at [156, 282] on div "Scales" at bounding box center [176, 289] width 87 height 19
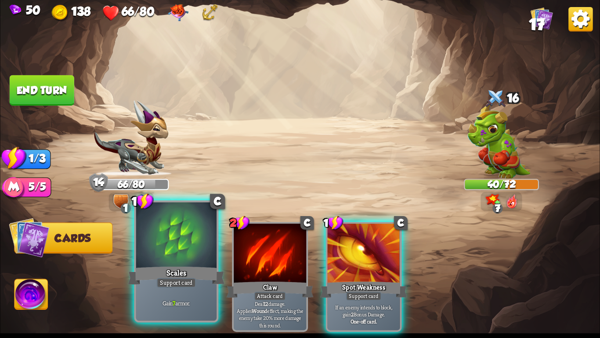
click at [137, 311] on div "Gain 7 armor." at bounding box center [176, 302] width 80 height 35
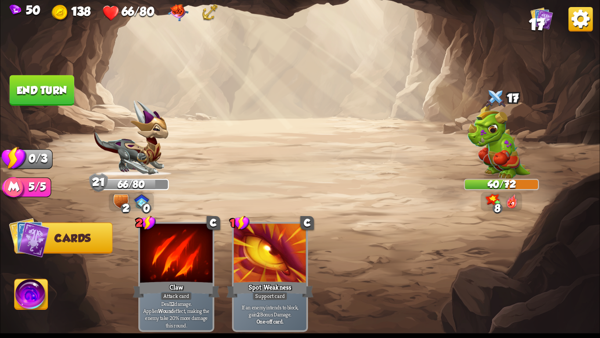
click at [44, 90] on button "End turn" at bounding box center [42, 90] width 65 height 30
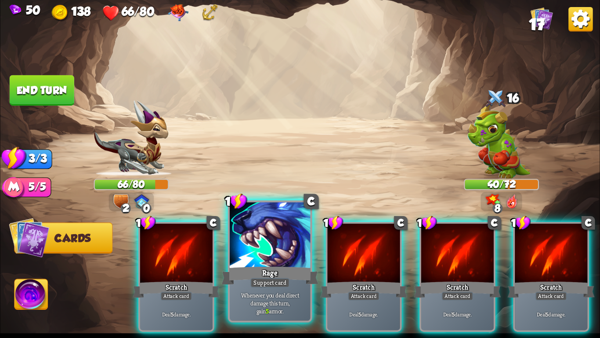
click at [243, 246] on div at bounding box center [270, 236] width 80 height 68
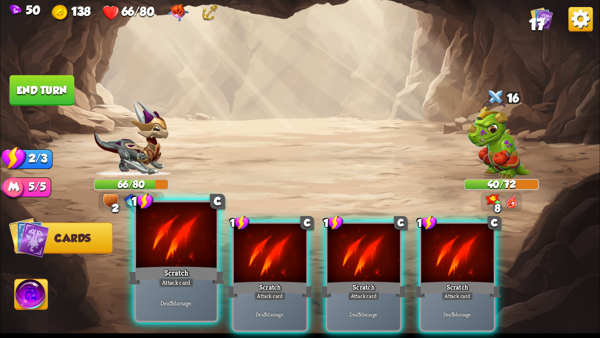
click at [161, 263] on div at bounding box center [176, 236] width 80 height 68
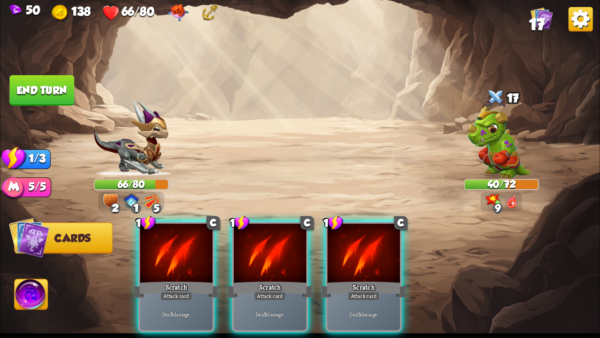
click at [161, 263] on div at bounding box center [176, 253] width 73 height 61
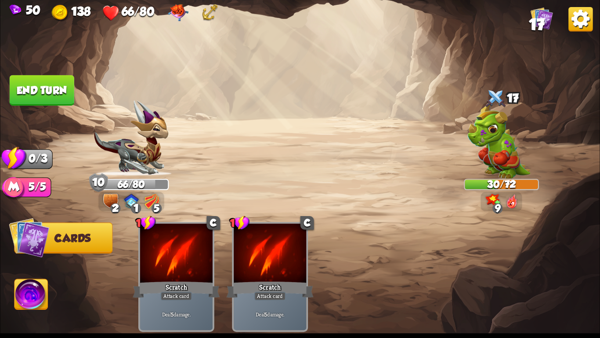
click at [45, 87] on button "End turn" at bounding box center [42, 90] width 65 height 30
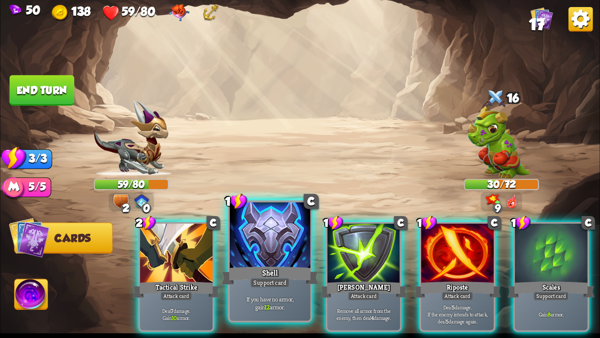
click at [241, 260] on div at bounding box center [270, 236] width 80 height 68
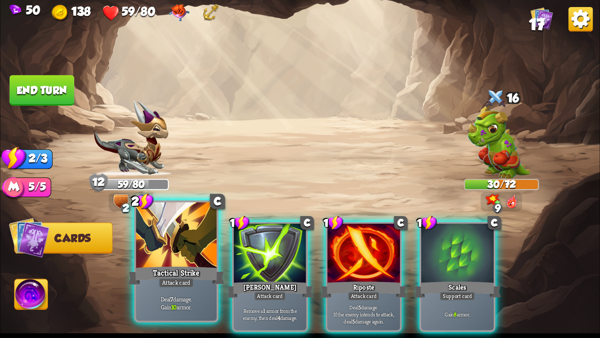
click at [193, 258] on div at bounding box center [176, 236] width 80 height 68
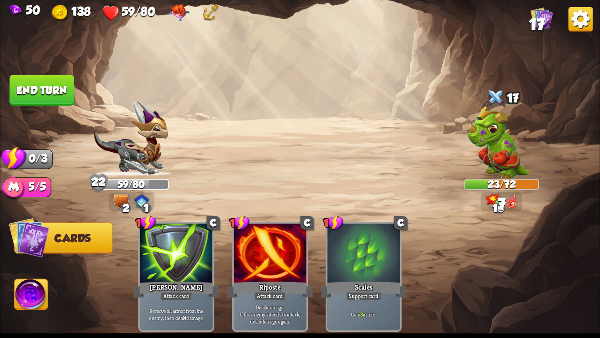
click at [48, 84] on button "End turn" at bounding box center [42, 90] width 65 height 30
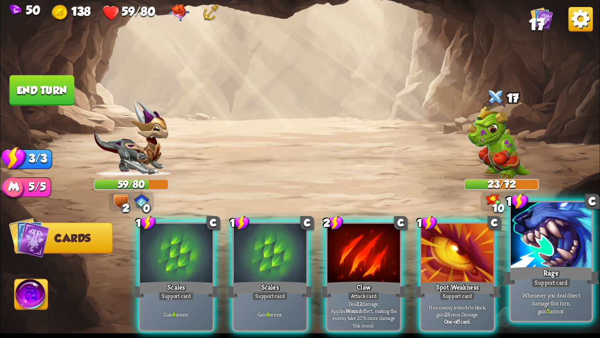
click at [560, 260] on div at bounding box center [551, 236] width 80 height 68
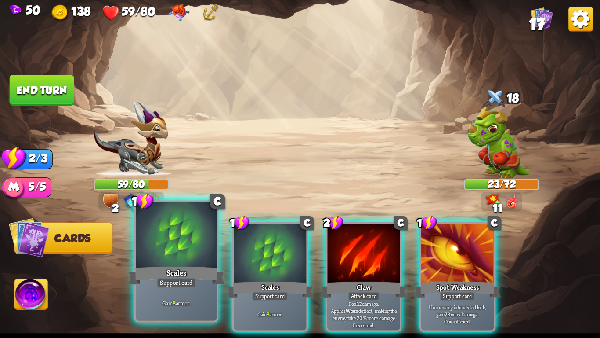
click at [195, 270] on div "Scales" at bounding box center [176, 276] width 97 height 22
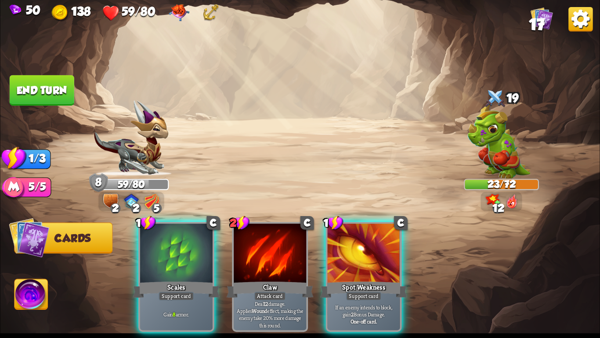
click at [195, 280] on div "Scales" at bounding box center [176, 289] width 87 height 19
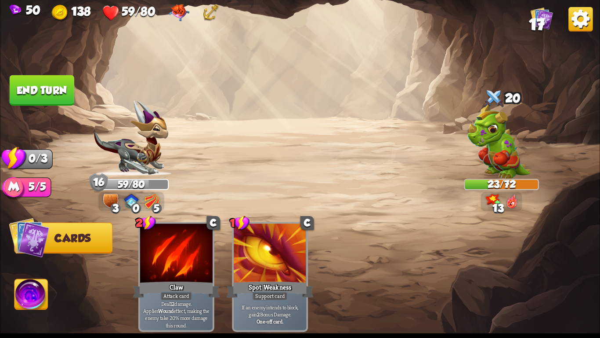
click at [41, 87] on button "End turn" at bounding box center [42, 90] width 65 height 30
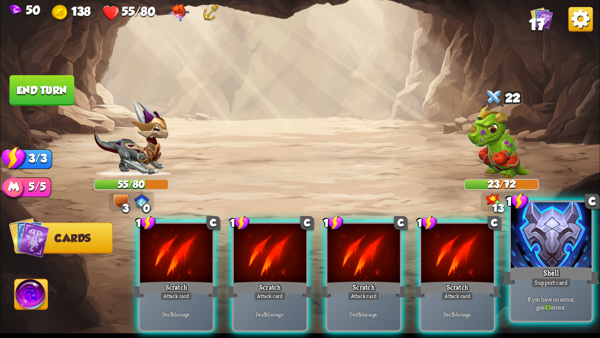
click at [559, 263] on div at bounding box center [551, 236] width 80 height 68
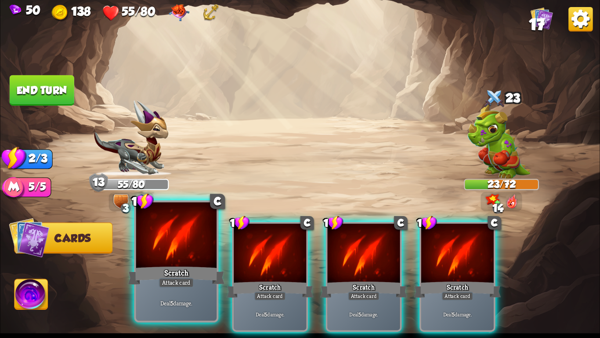
click at [204, 274] on div "Scratch" at bounding box center [176, 276] width 97 height 22
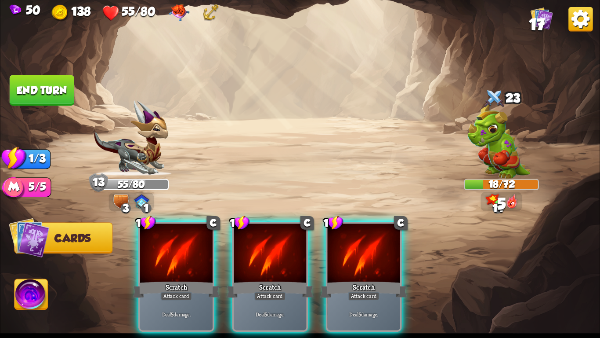
click at [204, 280] on div "Scratch" at bounding box center [176, 289] width 87 height 19
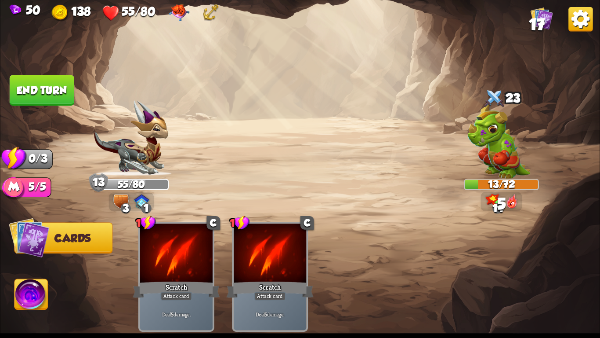
click at [36, 95] on button "End turn" at bounding box center [42, 90] width 65 height 30
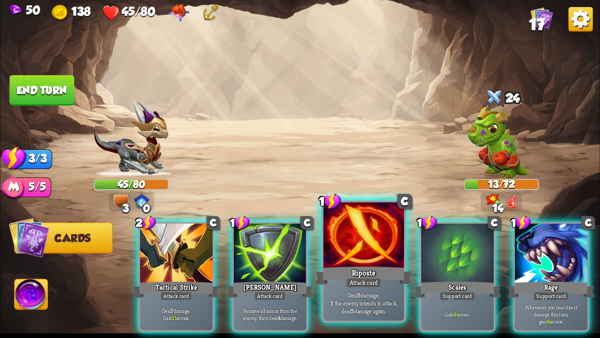
click at [382, 244] on div at bounding box center [364, 236] width 80 height 68
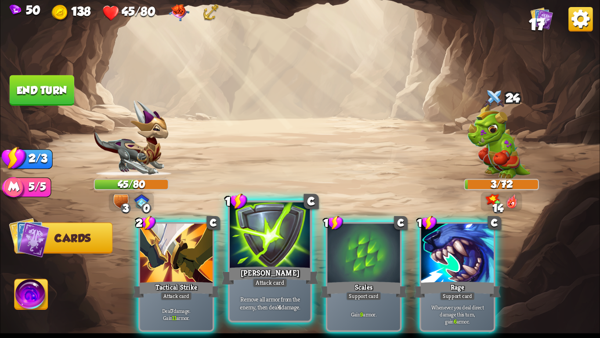
click at [278, 256] on div at bounding box center [270, 236] width 80 height 68
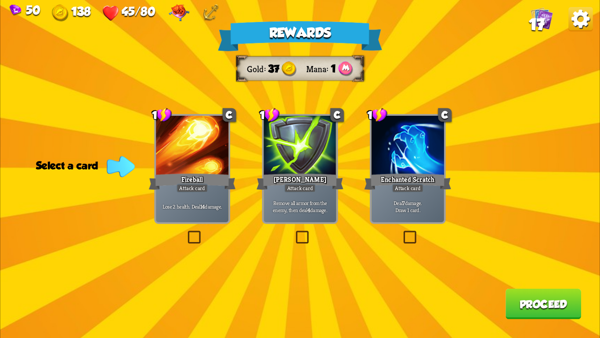
click at [442, 202] on p "Deal 7 damage. Draw 1 card." at bounding box center [408, 206] width 69 height 15
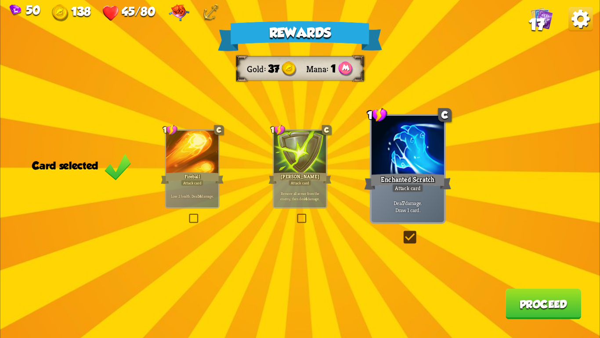
click at [525, 299] on button "Proceed" at bounding box center [544, 303] width 76 height 30
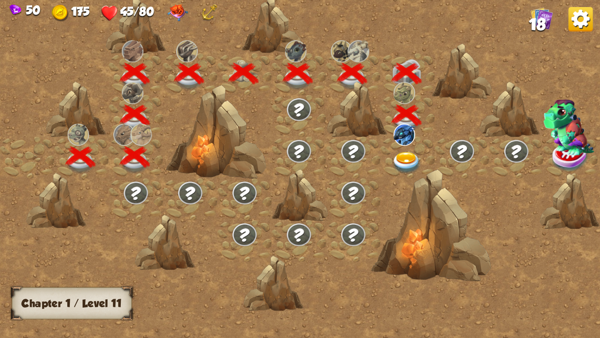
scroll to position [0, 134]
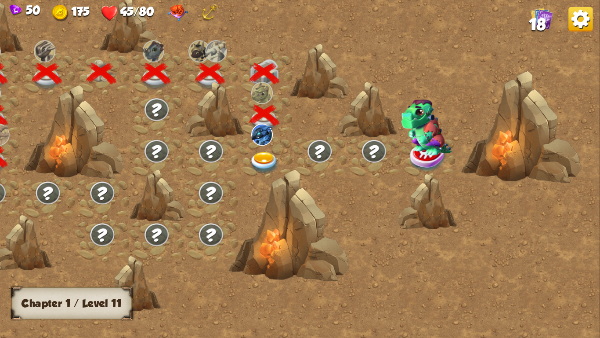
click at [267, 158] on img at bounding box center [265, 163] width 30 height 22
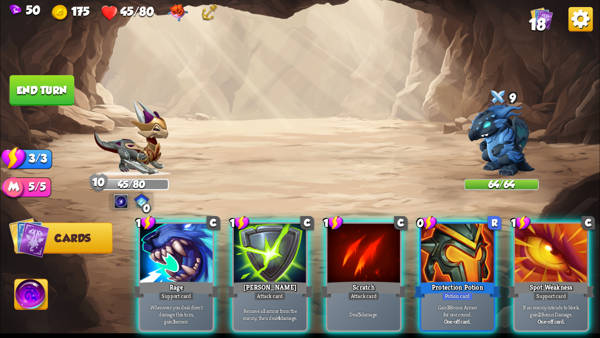
click at [138, 138] on img at bounding box center [131, 138] width 75 height 76
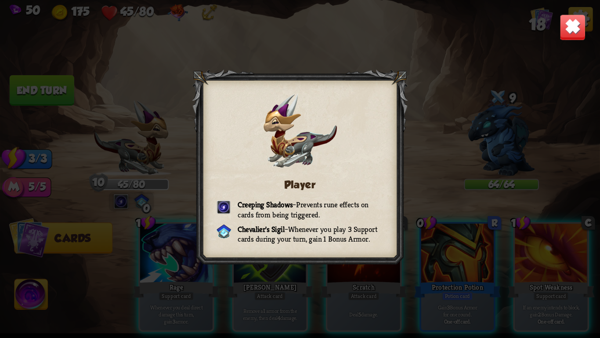
click at [562, 25] on img at bounding box center [573, 27] width 26 height 26
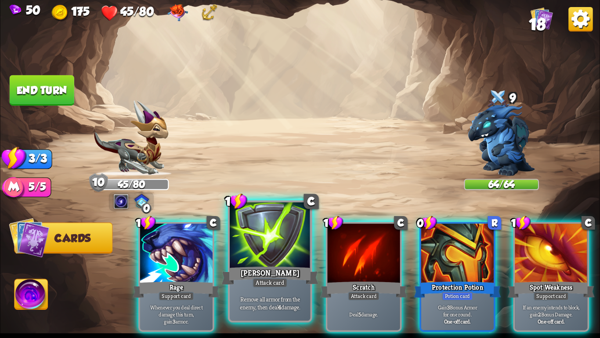
click at [270, 251] on div at bounding box center [270, 236] width 80 height 68
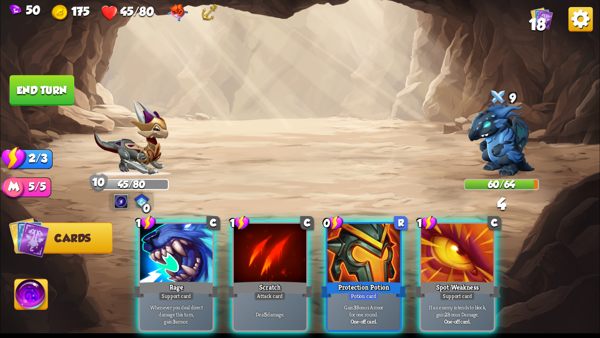
click at [270, 251] on div at bounding box center [270, 253] width 73 height 61
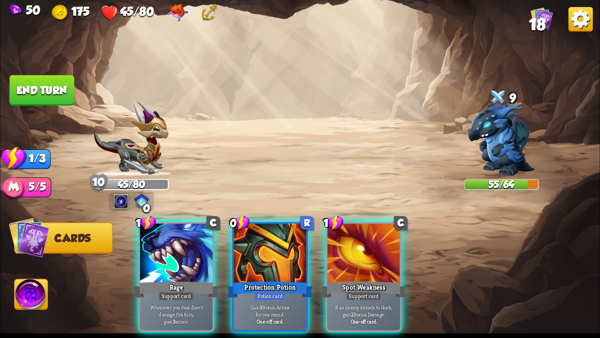
click at [46, 89] on button "End turn" at bounding box center [42, 90] width 65 height 30
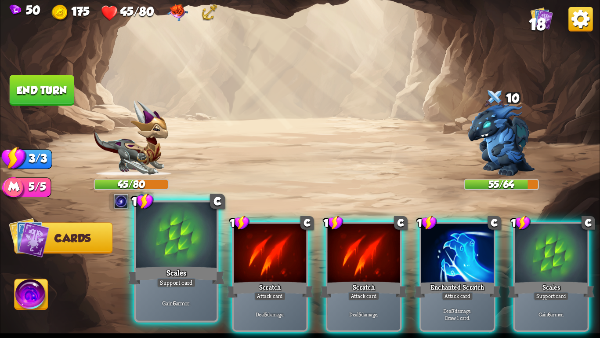
click at [148, 257] on div at bounding box center [176, 236] width 80 height 68
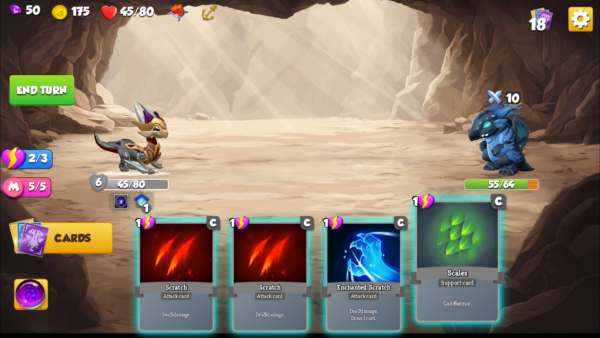
click at [451, 272] on div "Scales" at bounding box center [457, 276] width 97 height 22
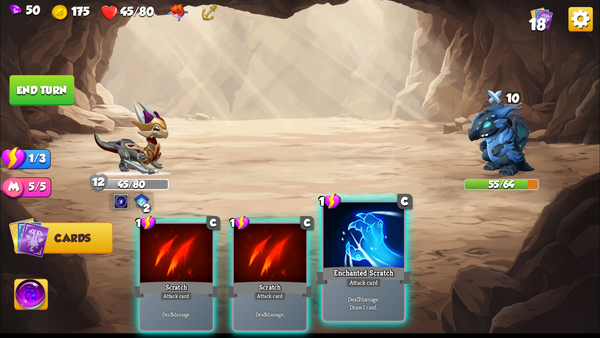
click at [393, 258] on div at bounding box center [364, 236] width 80 height 68
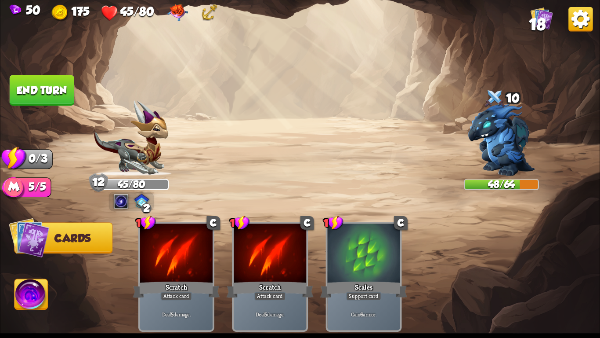
click at [36, 100] on button "End turn" at bounding box center [42, 90] width 65 height 30
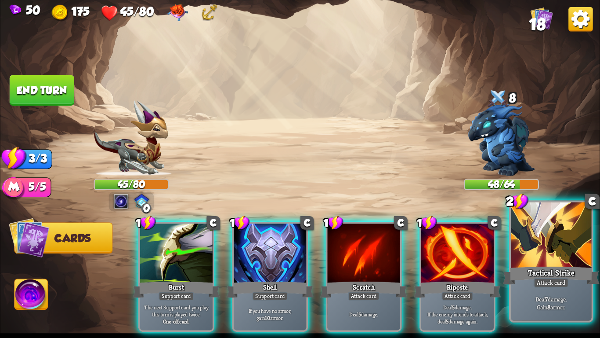
click at [572, 255] on div at bounding box center [551, 236] width 80 height 68
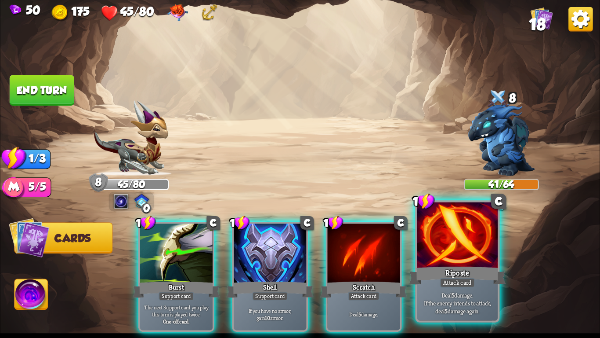
click at [487, 261] on div at bounding box center [458, 236] width 80 height 68
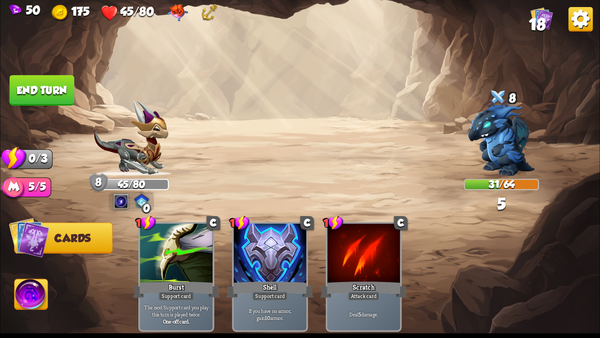
click at [55, 84] on button "End turn" at bounding box center [42, 90] width 65 height 30
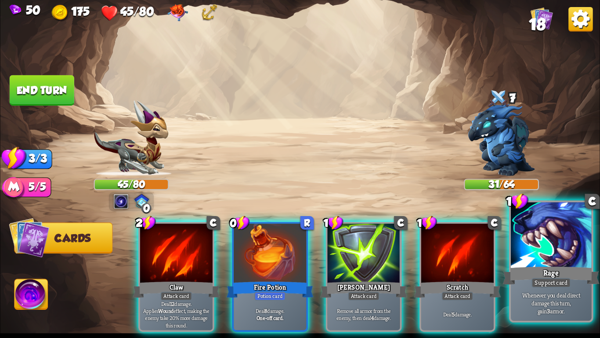
click at [568, 286] on div "Support card" at bounding box center [552, 282] width 40 height 10
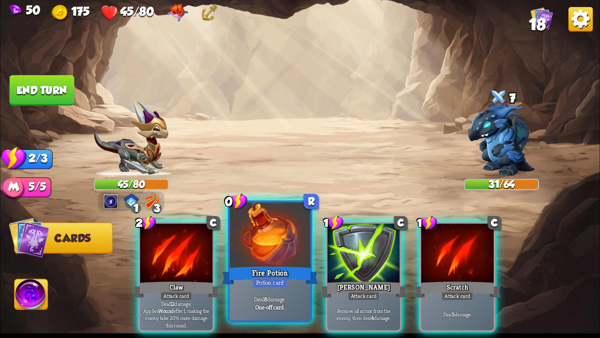
click at [288, 261] on div at bounding box center [270, 236] width 80 height 68
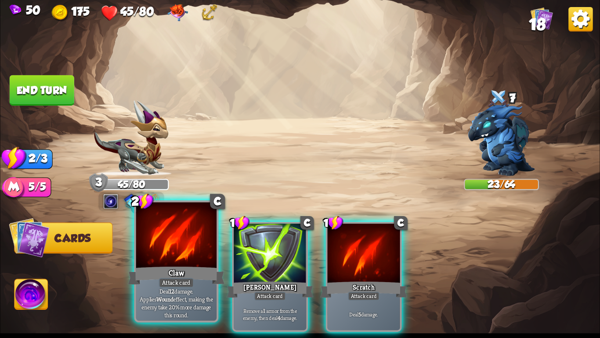
click at [142, 274] on div "Claw" at bounding box center [176, 276] width 97 height 22
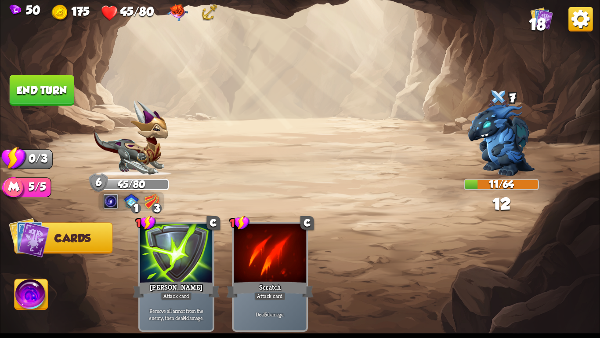
click at [39, 86] on button "End turn" at bounding box center [42, 90] width 65 height 30
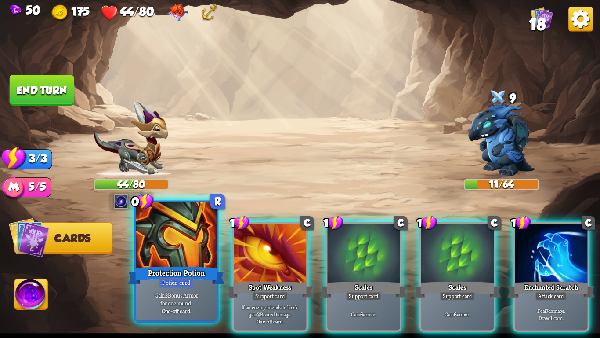
click at [167, 260] on div at bounding box center [176, 236] width 80 height 68
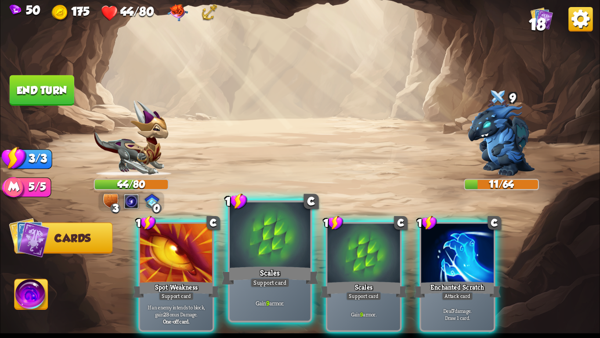
click at [284, 272] on div "Scales" at bounding box center [270, 276] width 97 height 22
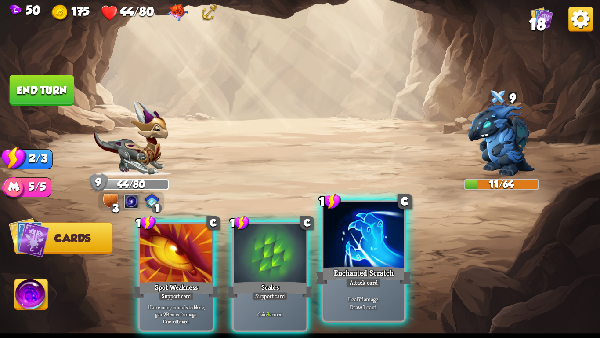
click at [388, 265] on div "Enchanted Scratch" at bounding box center [364, 276] width 97 height 22
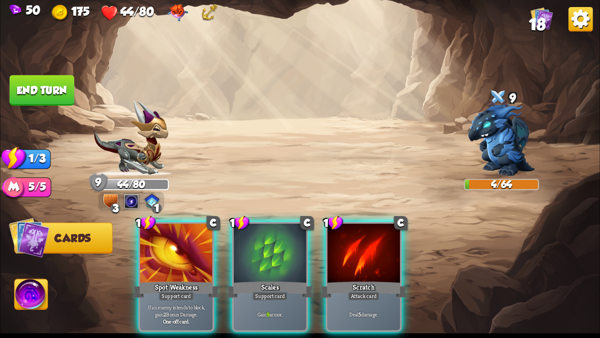
click at [388, 280] on div "Scratch" at bounding box center [363, 289] width 87 height 19
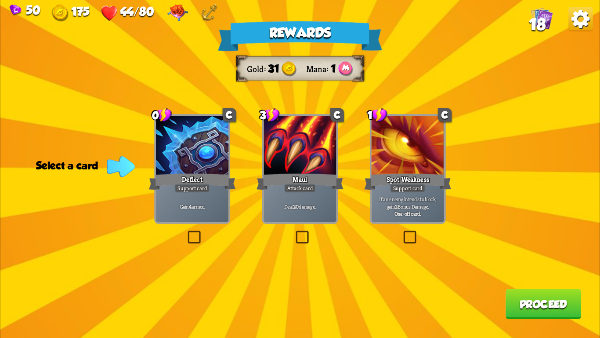
click at [168, 194] on div "Gain 4 armor." at bounding box center [192, 206] width 73 height 32
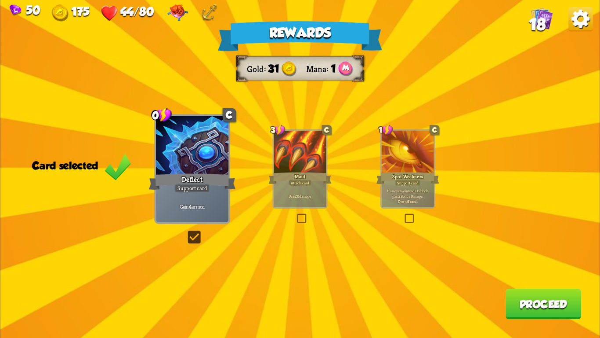
click at [554, 301] on button "Proceed" at bounding box center [544, 303] width 76 height 30
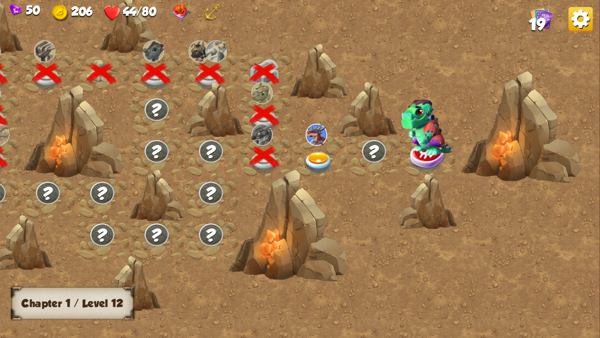
click at [317, 161] on img at bounding box center [319, 163] width 30 height 22
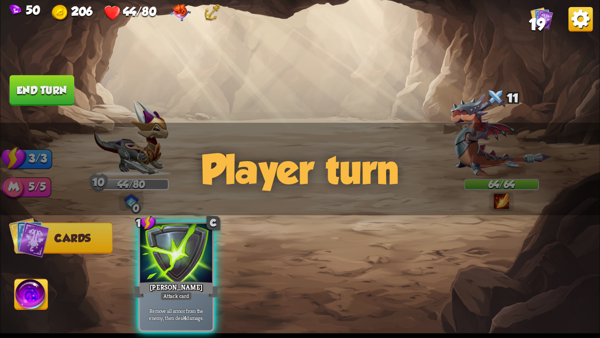
click at [475, 97] on div "11" at bounding box center [501, 99] width 75 height 24
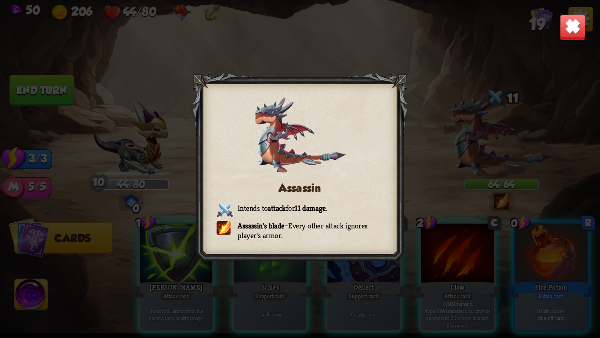
click at [570, 14] on img at bounding box center [573, 27] width 26 height 26
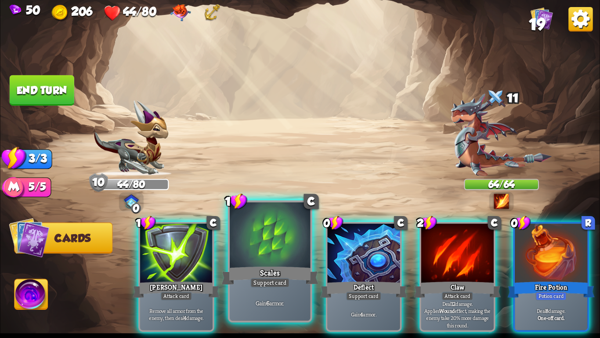
click at [261, 276] on div "Scales" at bounding box center [270, 276] width 97 height 22
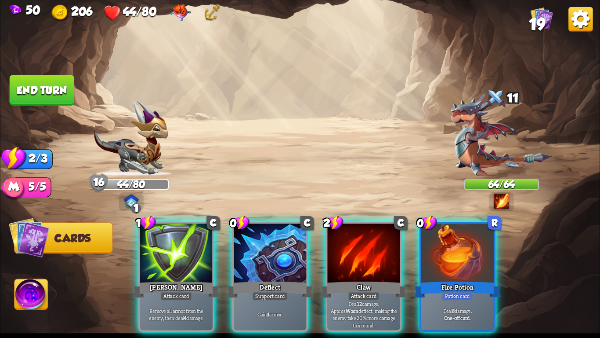
click at [261, 280] on div "Deflect" at bounding box center [270, 289] width 87 height 19
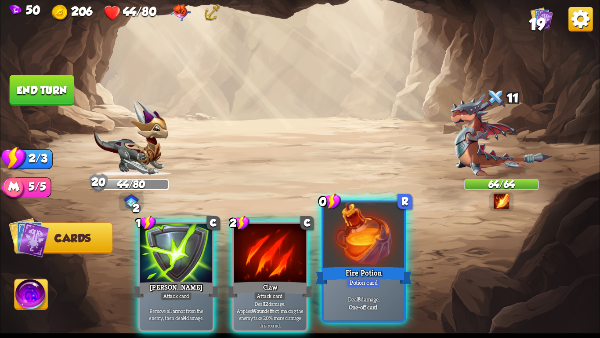
click at [376, 282] on div "Potion card" at bounding box center [364, 282] width 35 height 10
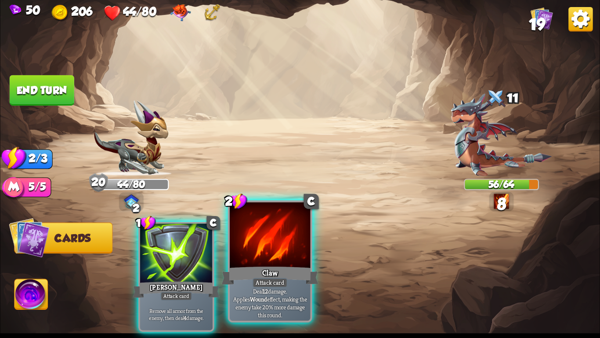
click at [291, 277] on div "Claw" at bounding box center [270, 276] width 97 height 22
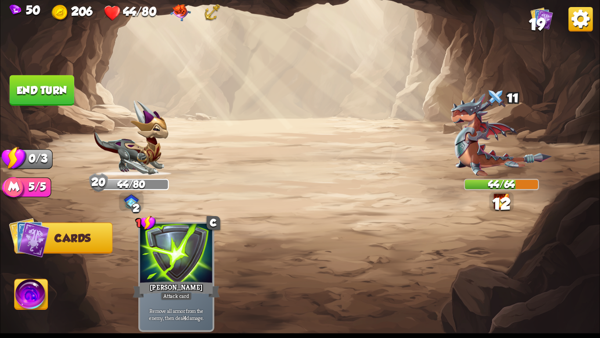
click at [32, 85] on button "End turn" at bounding box center [42, 90] width 65 height 30
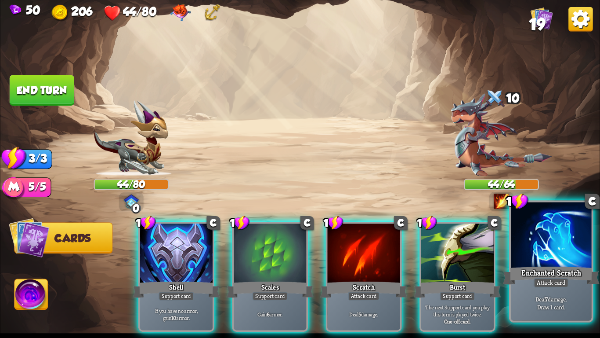
click at [537, 247] on div at bounding box center [551, 236] width 80 height 68
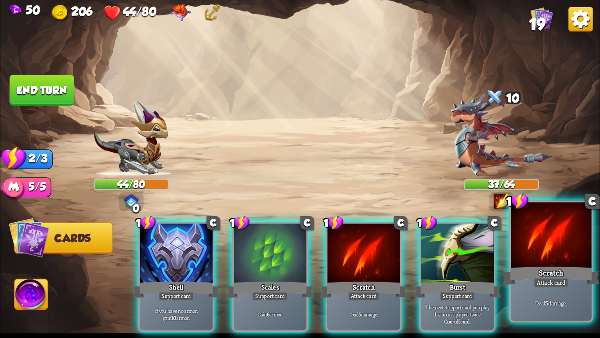
click at [569, 261] on div at bounding box center [551, 236] width 80 height 68
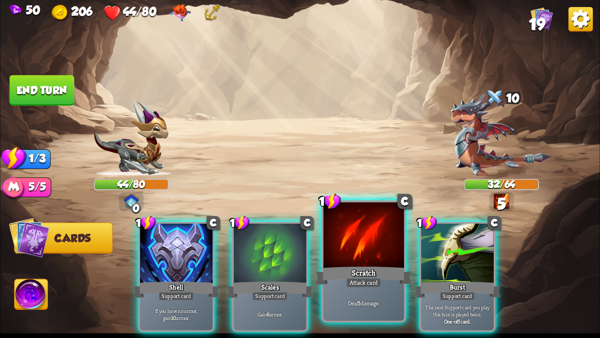
click at [375, 265] on div "Scratch" at bounding box center [364, 276] width 97 height 22
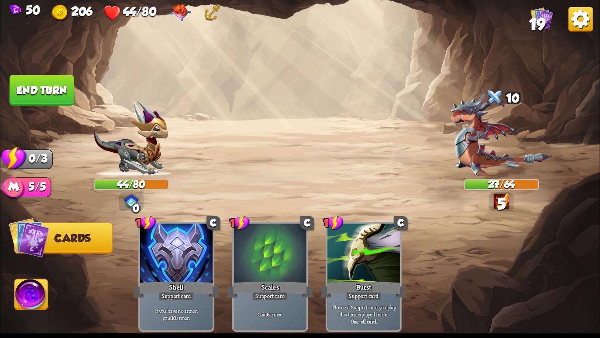
click at [59, 93] on button "End turn" at bounding box center [42, 90] width 65 height 30
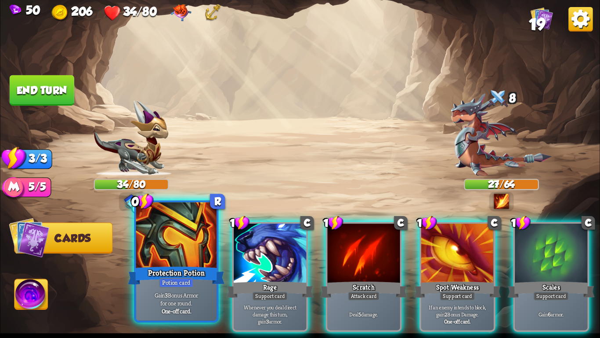
click at [171, 266] on div "Protection Potion" at bounding box center [176, 276] width 97 height 22
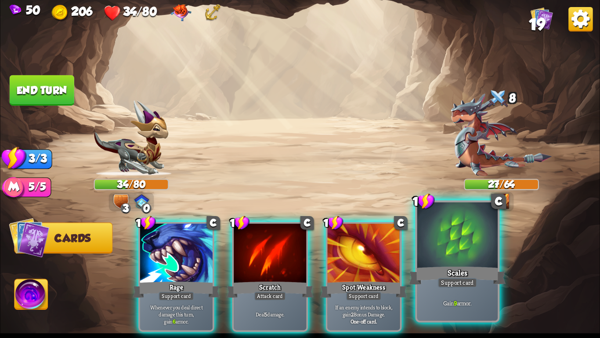
click at [490, 258] on div at bounding box center [458, 236] width 80 height 68
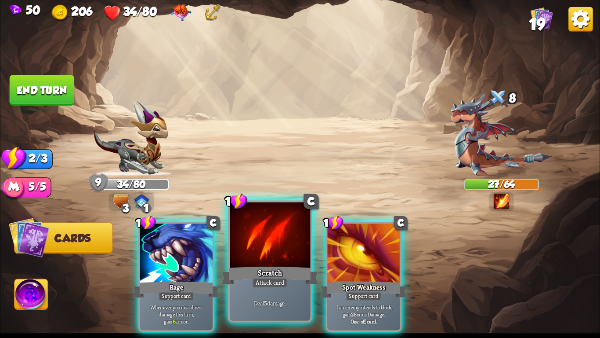
click at [263, 233] on div at bounding box center [270, 236] width 80 height 68
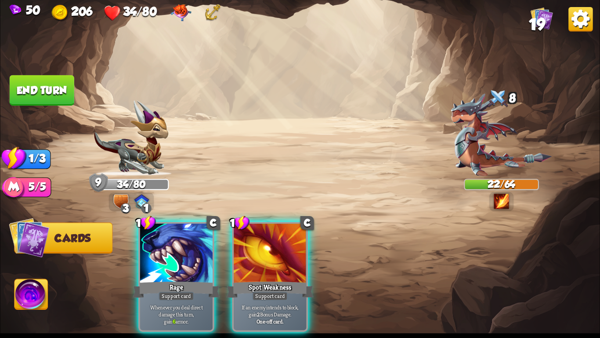
click at [55, 91] on button "End turn" at bounding box center [42, 90] width 65 height 30
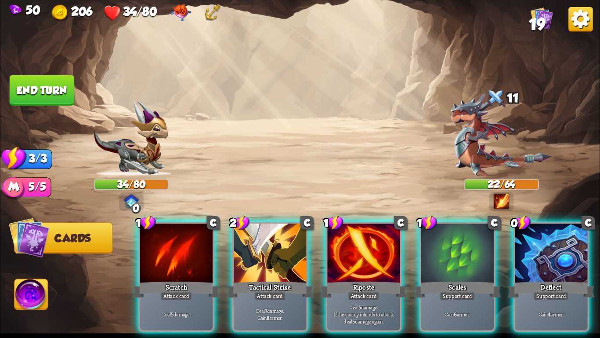
click at [343, 74] on img at bounding box center [300, 169] width 600 height 338
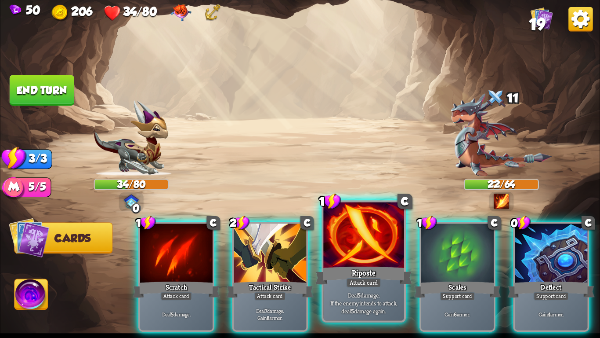
click at [349, 234] on div at bounding box center [364, 236] width 80 height 68
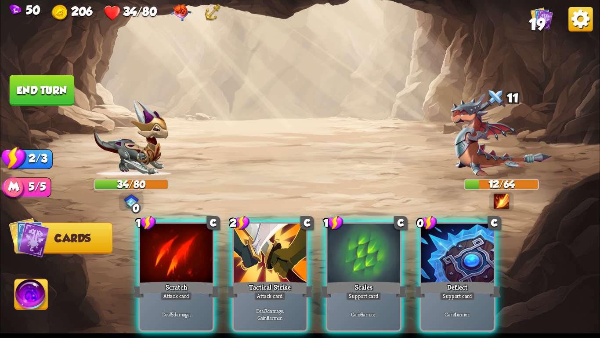
click at [25, 292] on img at bounding box center [31, 296] width 33 height 34
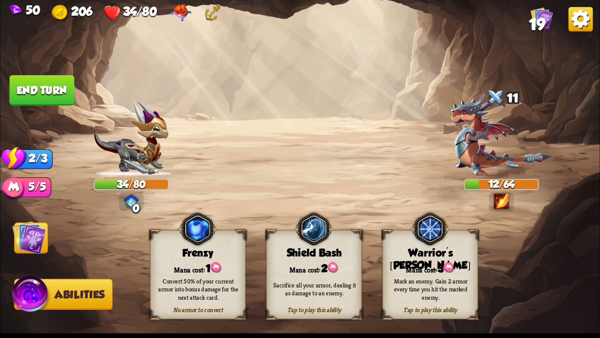
click at [29, 244] on img at bounding box center [29, 237] width 34 height 34
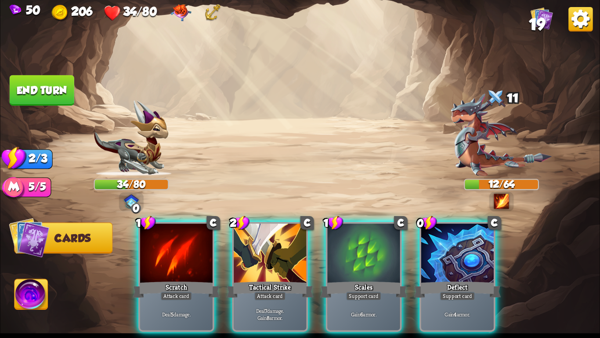
click at [15, 296] on img at bounding box center [31, 296] width 33 height 34
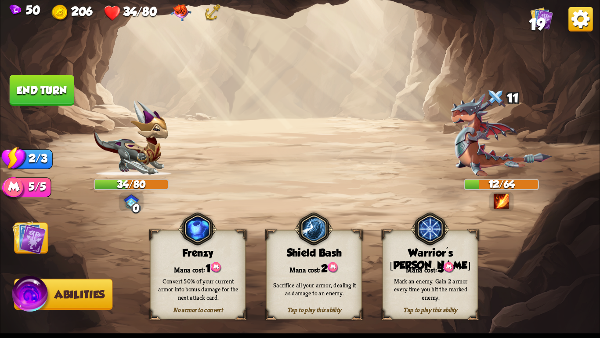
click at [34, 248] on img at bounding box center [29, 237] width 34 height 34
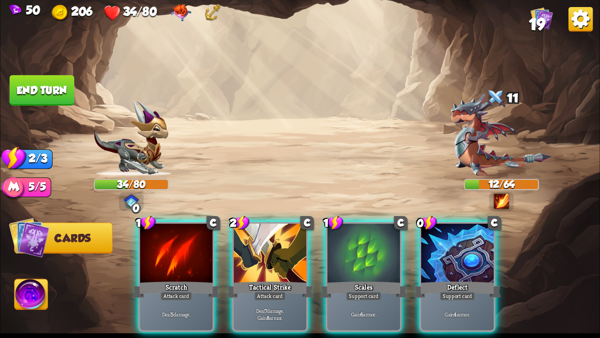
click at [22, 299] on img at bounding box center [31, 296] width 33 height 34
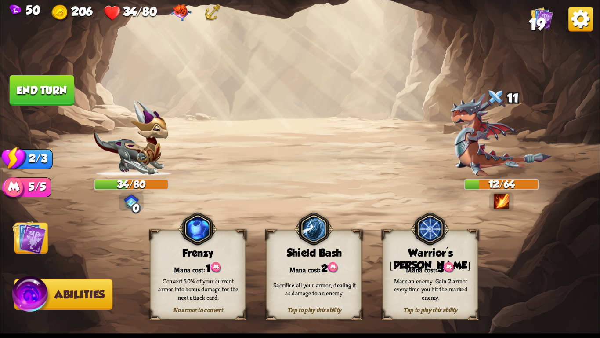
click at [25, 248] on img at bounding box center [29, 237] width 34 height 34
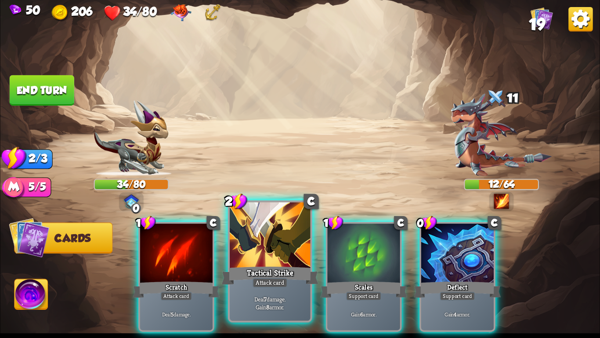
click at [266, 283] on div "Attack card" at bounding box center [270, 282] width 35 height 10
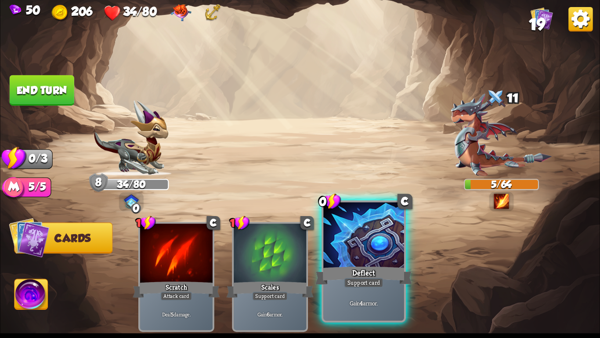
click at [351, 240] on div at bounding box center [364, 236] width 80 height 68
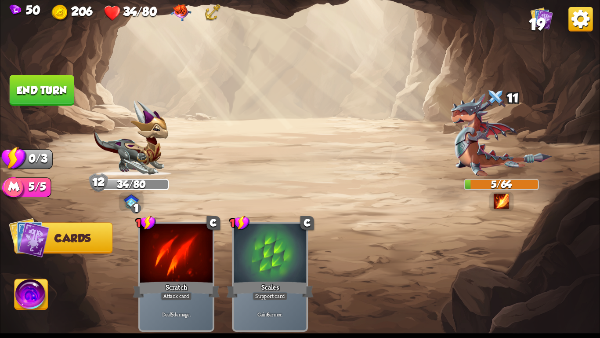
click at [22, 292] on img at bounding box center [31, 296] width 33 height 34
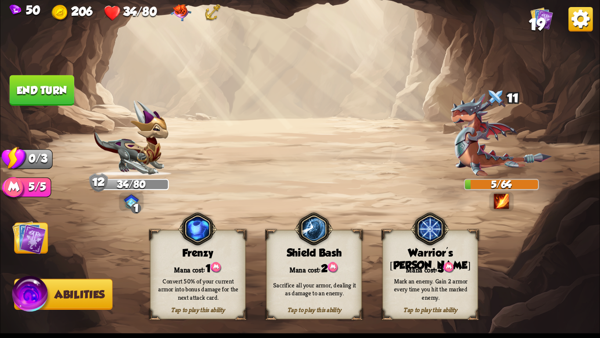
click at [32, 87] on button "End turn" at bounding box center [42, 90] width 65 height 30
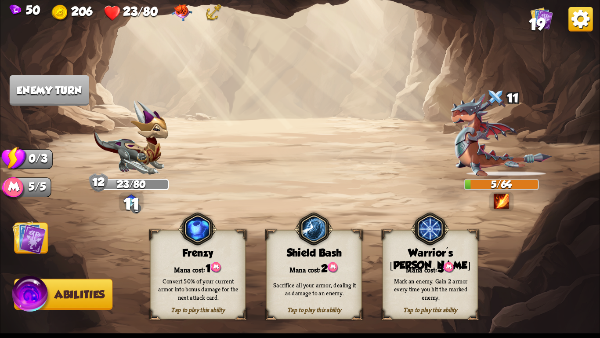
click at [27, 230] on img at bounding box center [29, 237] width 34 height 34
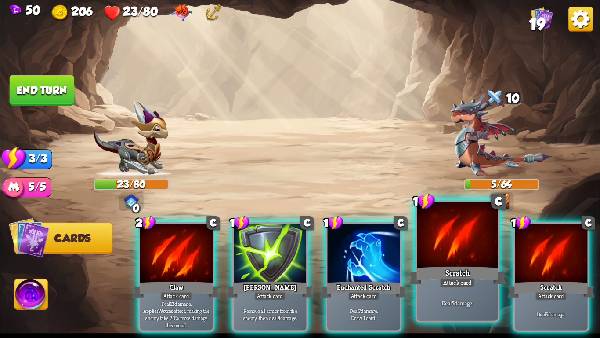
click at [491, 261] on div at bounding box center [458, 236] width 80 height 68
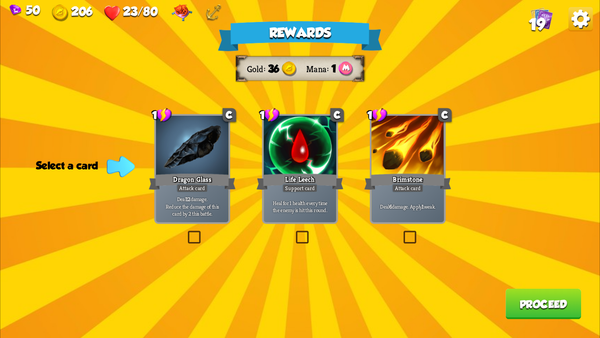
click at [315, 168] on div at bounding box center [300, 146] width 73 height 61
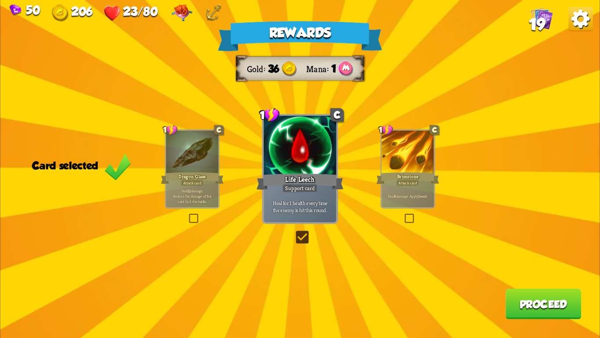
click at [527, 304] on button "Proceed" at bounding box center [544, 303] width 76 height 30
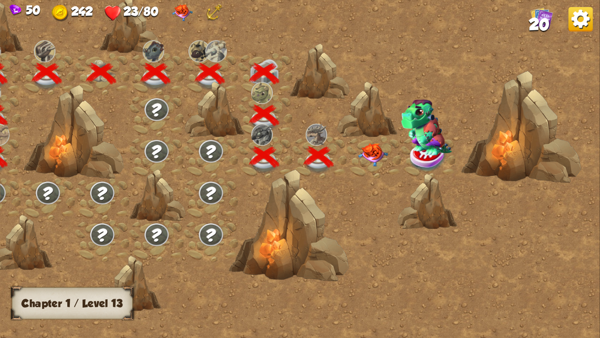
click at [372, 160] on img at bounding box center [373, 154] width 30 height 23
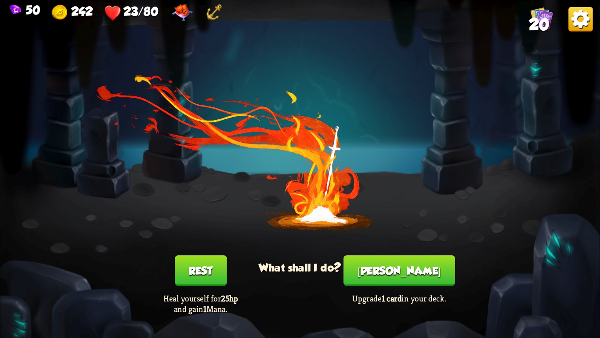
click at [193, 272] on button "Rest" at bounding box center [201, 270] width 52 height 30
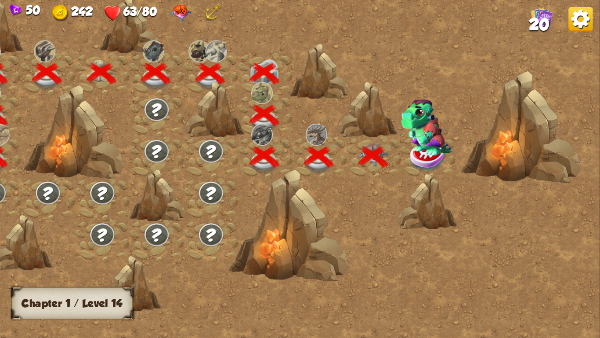
click at [426, 149] on img at bounding box center [426, 127] width 51 height 56
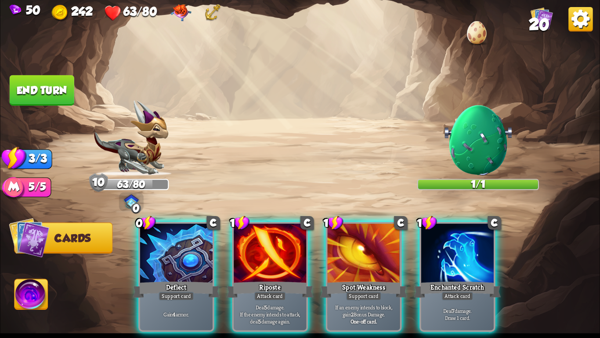
click at [480, 124] on img at bounding box center [478, 140] width 72 height 72
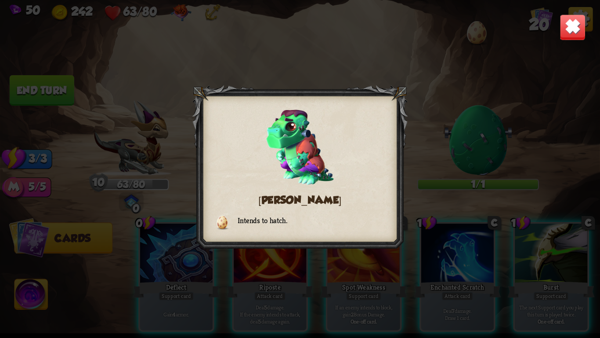
click at [567, 28] on img at bounding box center [573, 27] width 26 height 26
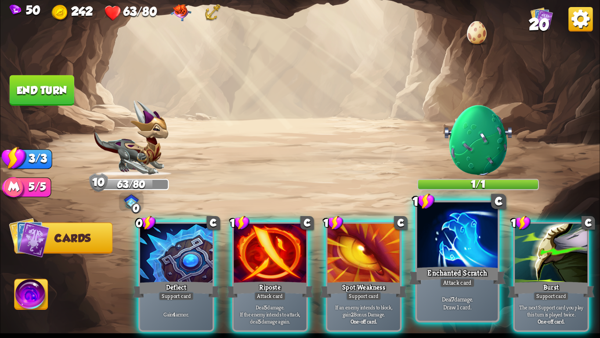
click at [453, 249] on div at bounding box center [458, 236] width 80 height 68
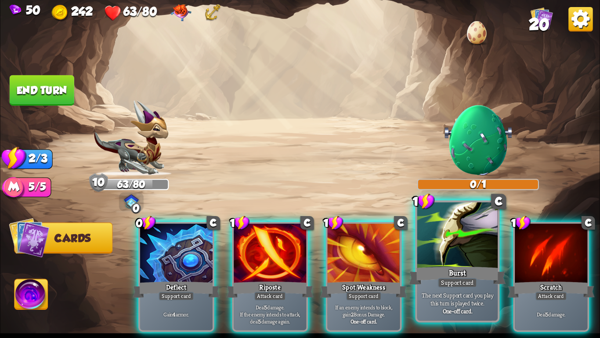
click at [456, 238] on div at bounding box center [458, 236] width 80 height 68
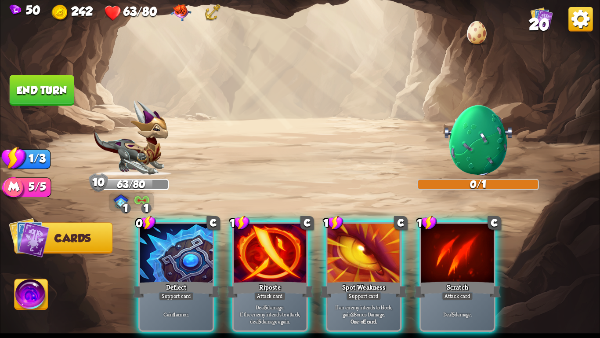
click at [50, 90] on button "End turn" at bounding box center [42, 90] width 65 height 30
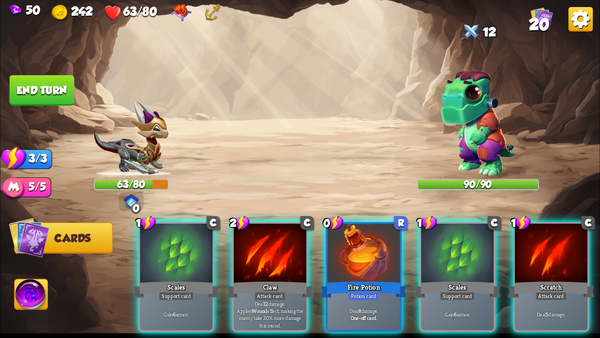
click at [446, 115] on img at bounding box center [478, 123] width 75 height 105
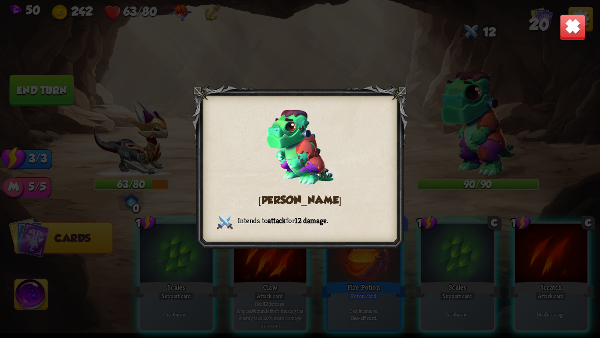
click at [576, 21] on img at bounding box center [573, 27] width 26 height 26
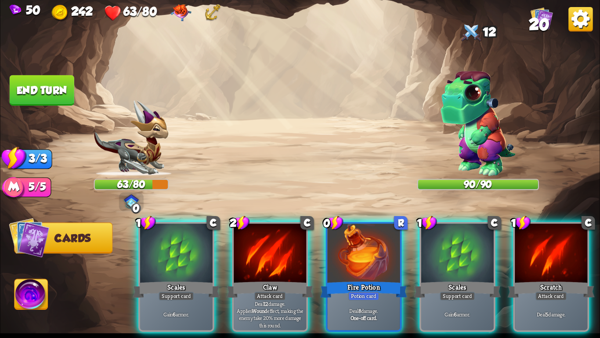
click at [262, 114] on img at bounding box center [300, 169] width 600 height 338
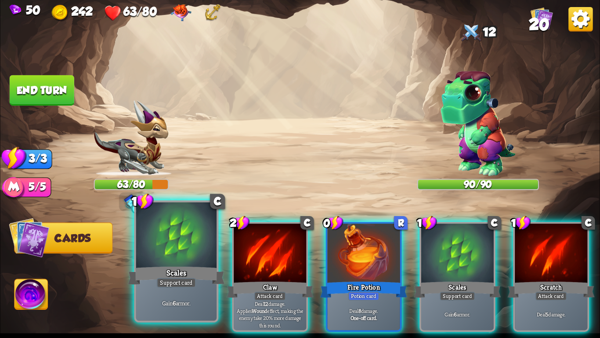
click at [185, 256] on div at bounding box center [176, 236] width 80 height 68
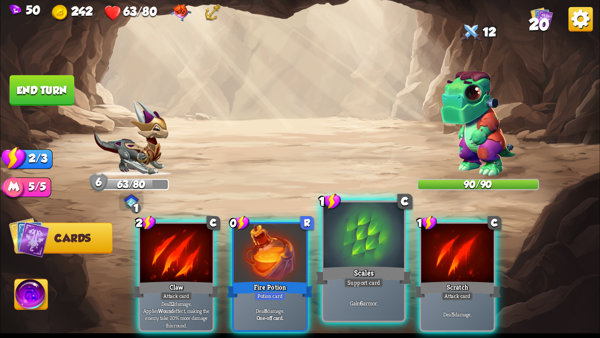
click at [349, 257] on div at bounding box center [364, 236] width 80 height 68
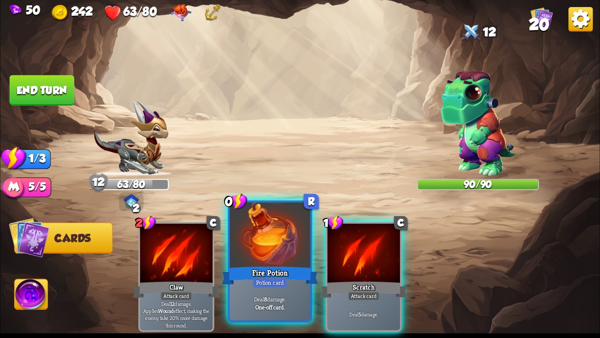
click at [255, 272] on div "Fire Potion" at bounding box center [270, 276] width 97 height 22
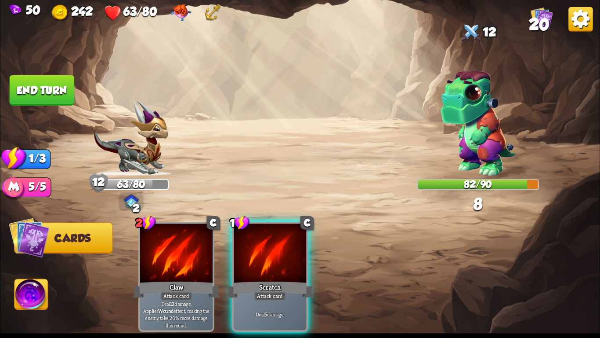
click at [255, 280] on div "Scratch" at bounding box center [270, 289] width 87 height 19
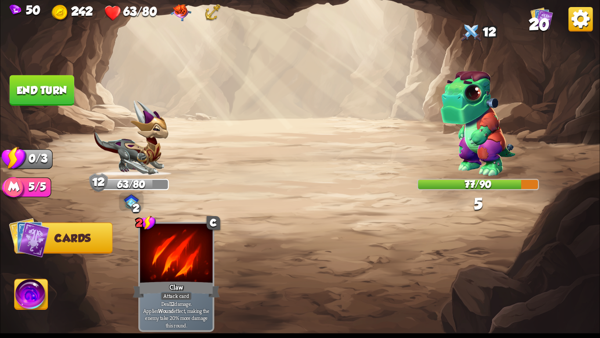
click at [40, 82] on button "End turn" at bounding box center [42, 90] width 65 height 30
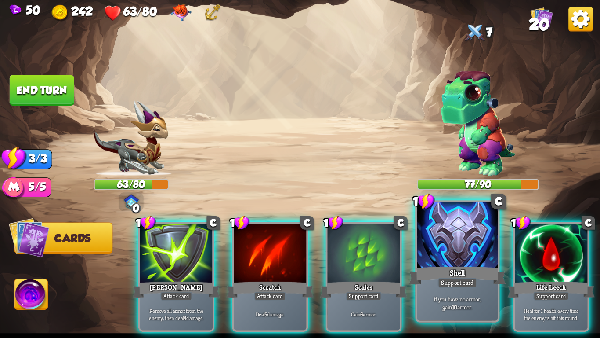
click at [456, 249] on div at bounding box center [458, 236] width 80 height 68
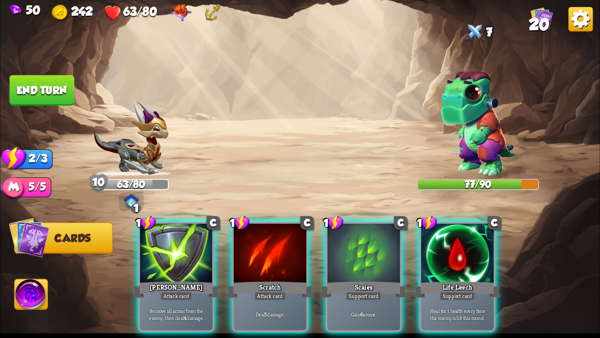
click at [456, 249] on div at bounding box center [458, 253] width 73 height 61
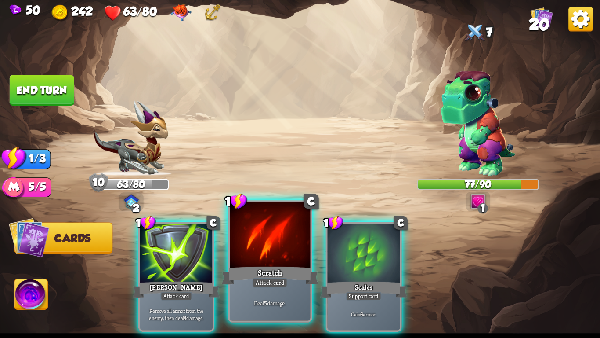
click at [259, 259] on div at bounding box center [270, 236] width 80 height 68
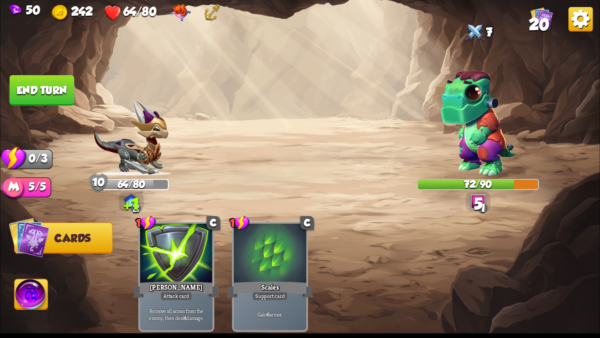
click at [50, 96] on button "End turn" at bounding box center [42, 90] width 65 height 30
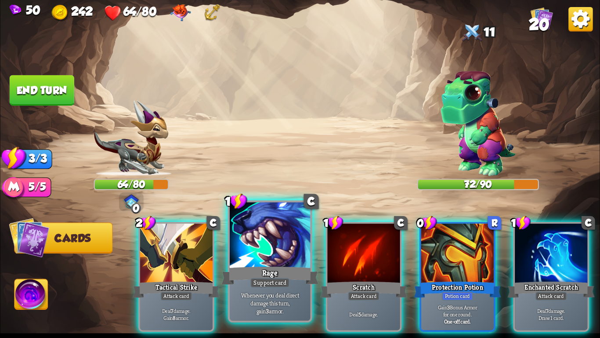
click at [241, 240] on div at bounding box center [270, 236] width 80 height 68
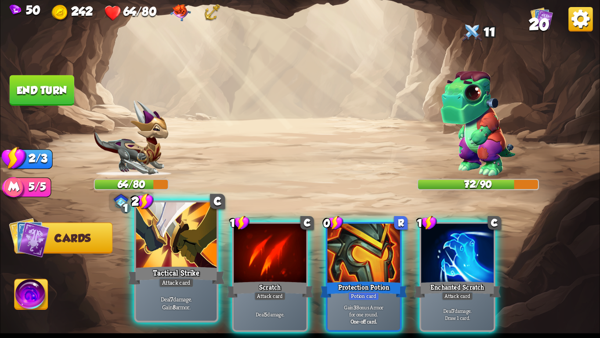
click at [174, 250] on div at bounding box center [176, 236] width 80 height 68
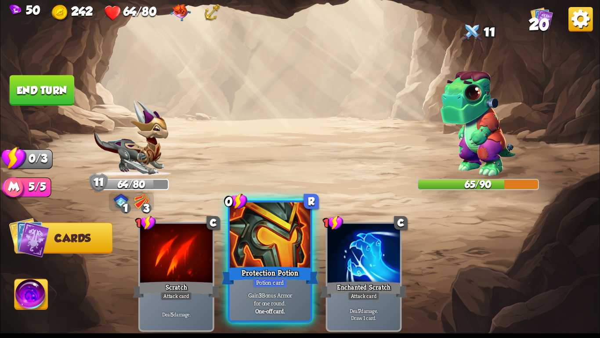
click at [254, 263] on div at bounding box center [270, 236] width 80 height 68
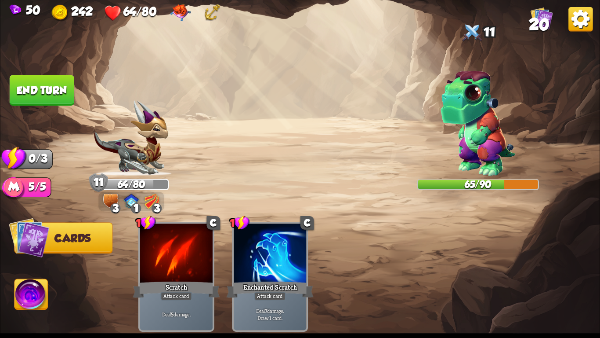
click at [41, 91] on button "End turn" at bounding box center [42, 90] width 65 height 30
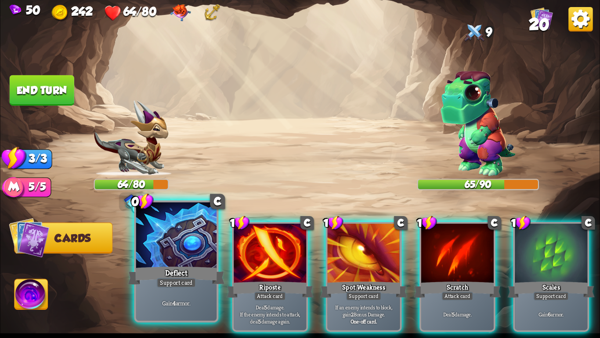
click at [169, 241] on div at bounding box center [176, 236] width 80 height 68
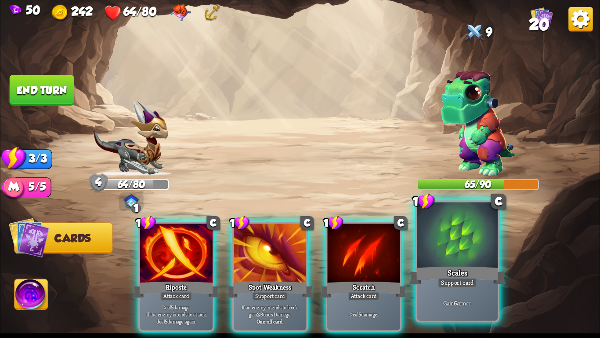
click at [482, 250] on div at bounding box center [458, 236] width 80 height 68
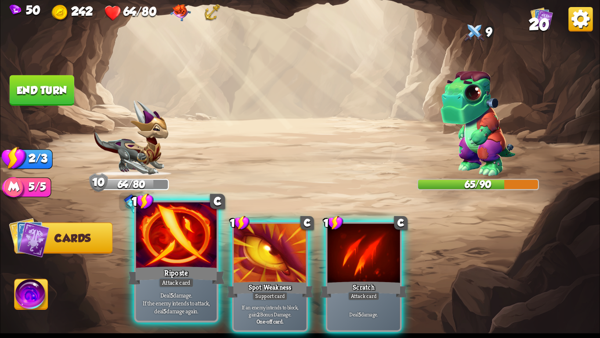
click at [162, 244] on div at bounding box center [176, 236] width 80 height 68
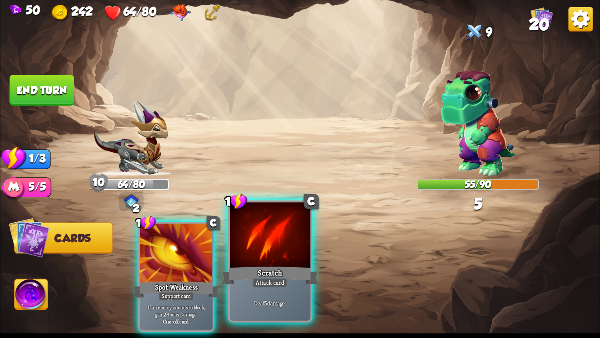
click at [281, 237] on div at bounding box center [270, 236] width 80 height 68
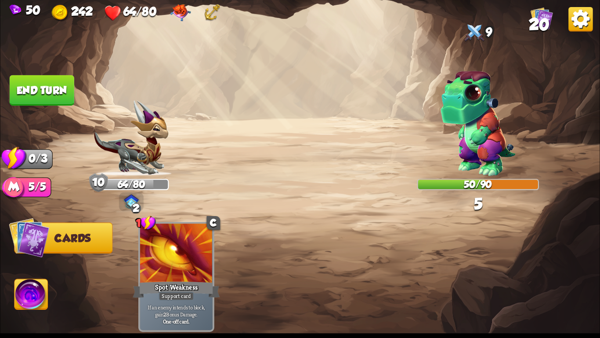
click at [40, 88] on button "End turn" at bounding box center [42, 90] width 65 height 30
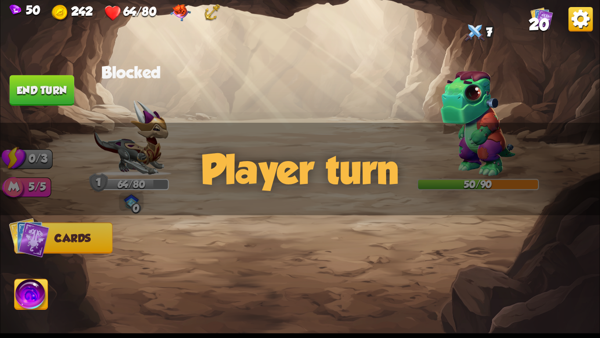
click at [544, 18] on span "20" at bounding box center [539, 24] width 21 height 18
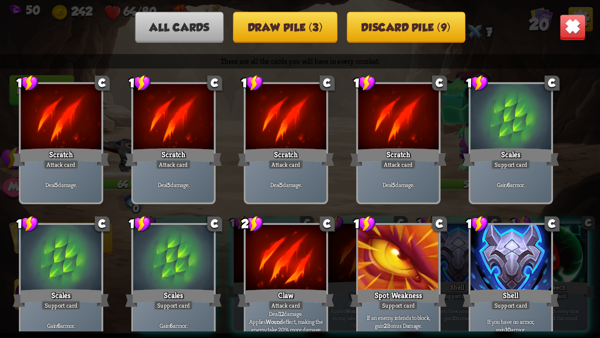
click at [311, 34] on button "Draw pile (3)" at bounding box center [285, 27] width 104 height 31
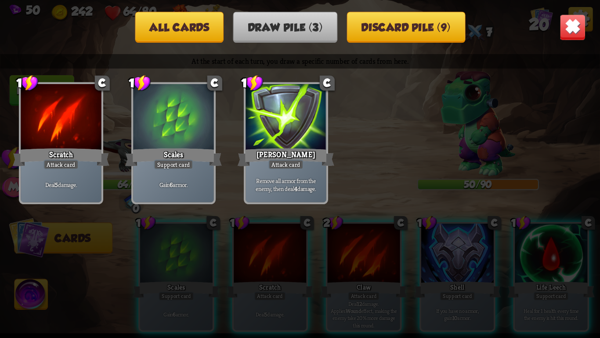
click at [195, 23] on button "All cards" at bounding box center [179, 27] width 89 height 31
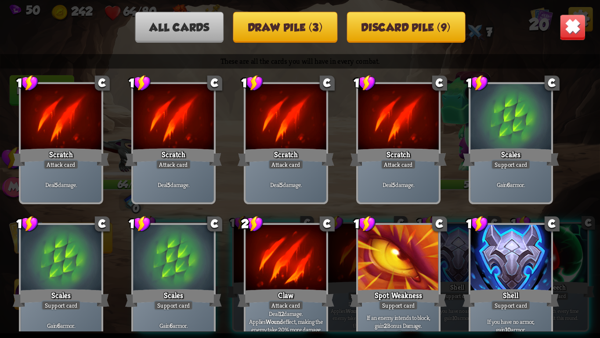
click at [412, 23] on button "Discard pile (9)" at bounding box center [406, 27] width 119 height 31
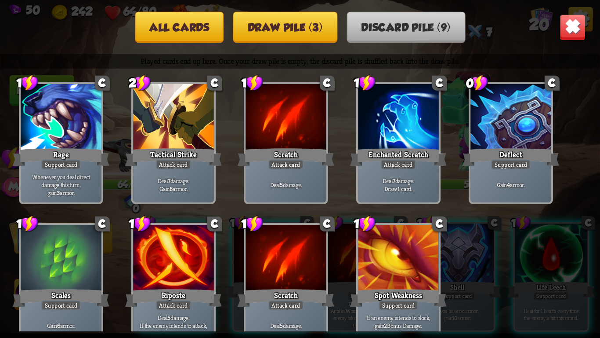
click at [573, 23] on img at bounding box center [573, 27] width 26 height 26
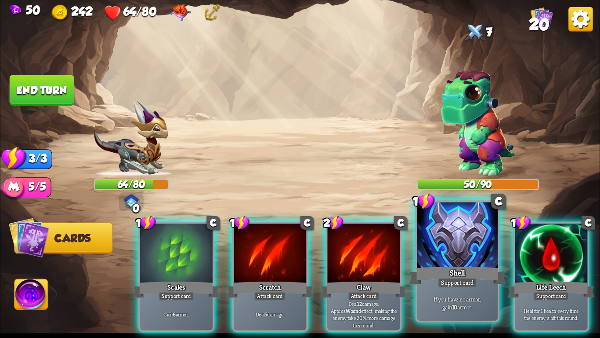
click at [473, 252] on div at bounding box center [458, 236] width 80 height 68
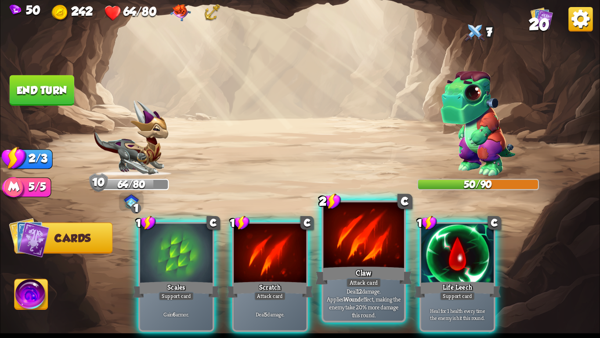
click at [333, 269] on div "Claw" at bounding box center [364, 276] width 97 height 22
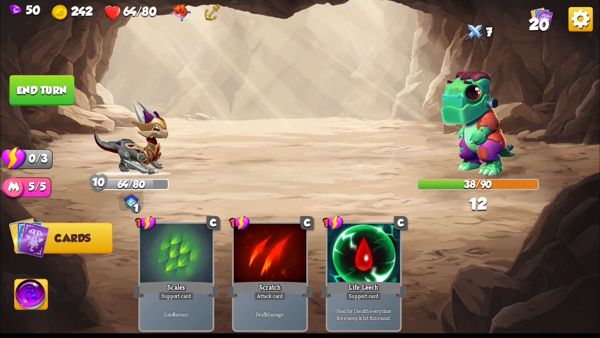
click at [39, 85] on button "End turn" at bounding box center [42, 90] width 65 height 30
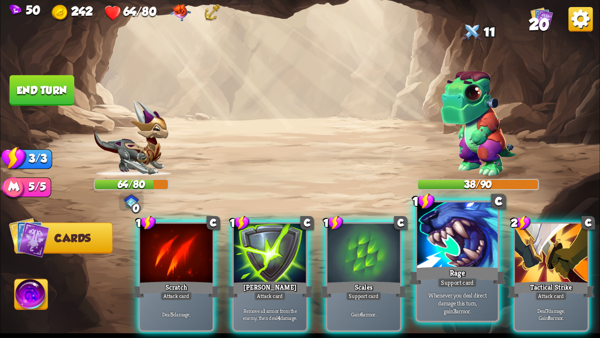
click at [453, 252] on div at bounding box center [458, 236] width 80 height 68
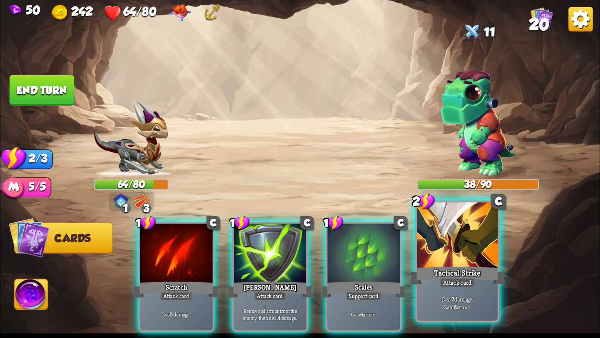
click at [483, 262] on div at bounding box center [458, 236] width 80 height 68
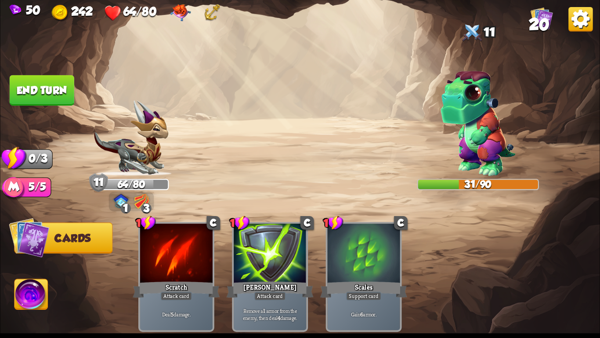
click at [41, 91] on button "End turn" at bounding box center [42, 90] width 65 height 30
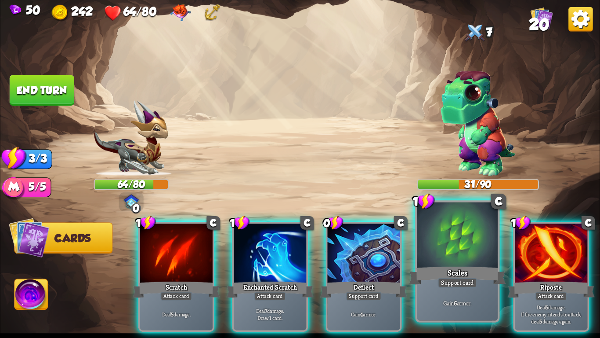
click at [458, 244] on div at bounding box center [458, 236] width 80 height 68
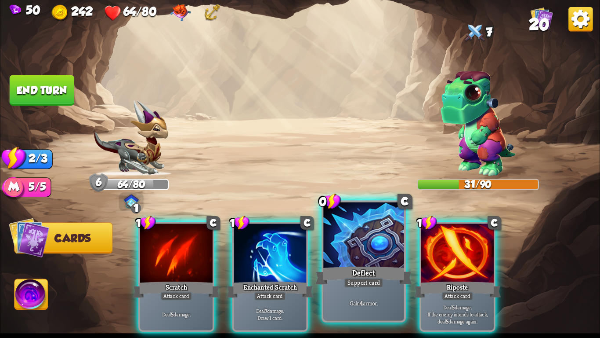
click at [381, 246] on div at bounding box center [364, 236] width 80 height 68
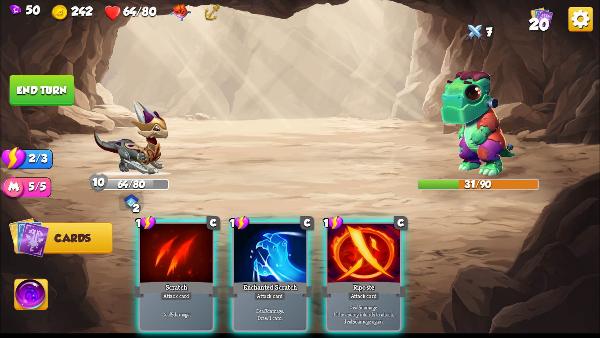
click at [381, 246] on div at bounding box center [364, 253] width 73 height 61
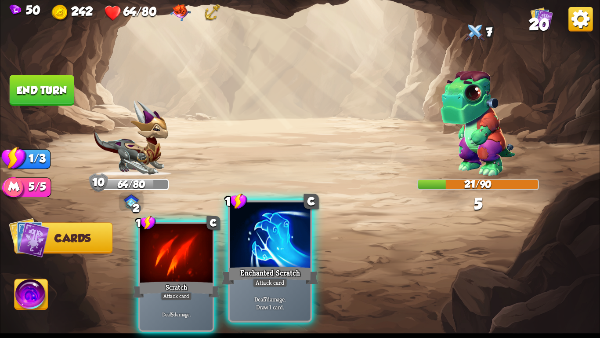
click at [300, 234] on div at bounding box center [270, 236] width 80 height 68
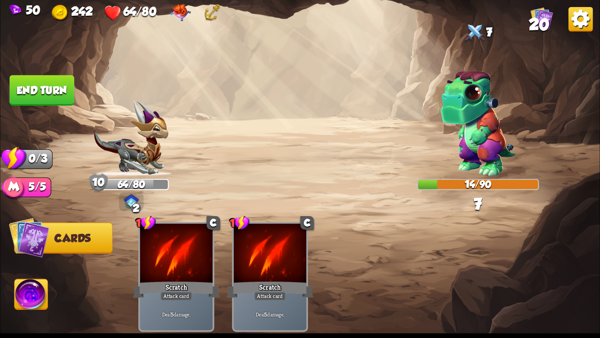
click at [54, 91] on button "End turn" at bounding box center [42, 90] width 65 height 30
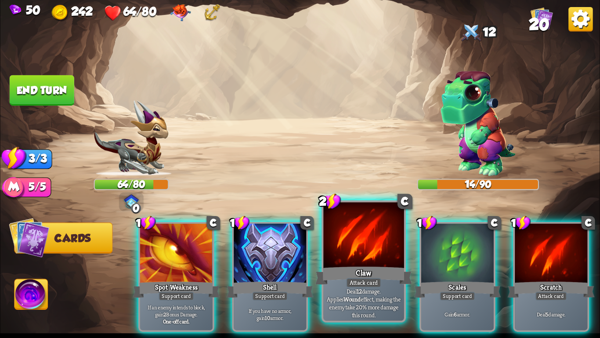
click at [388, 260] on div at bounding box center [364, 236] width 80 height 68
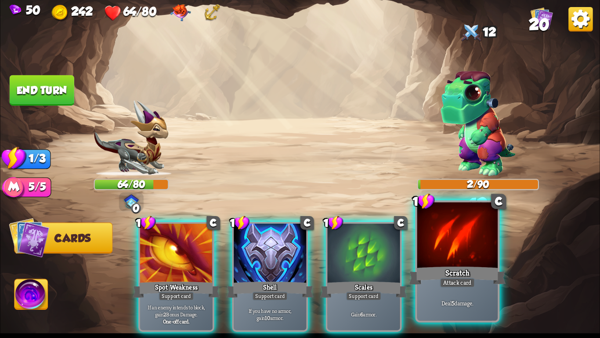
click at [430, 257] on div at bounding box center [458, 236] width 80 height 68
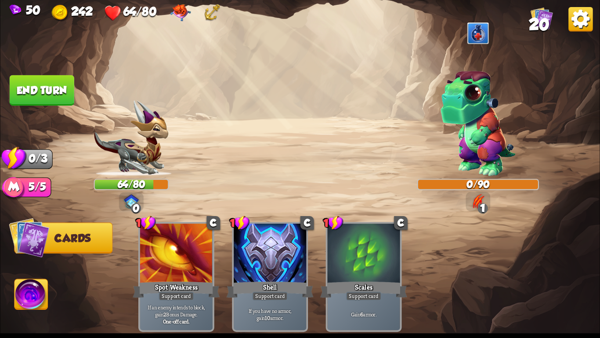
click at [469, 142] on img at bounding box center [478, 123] width 75 height 105
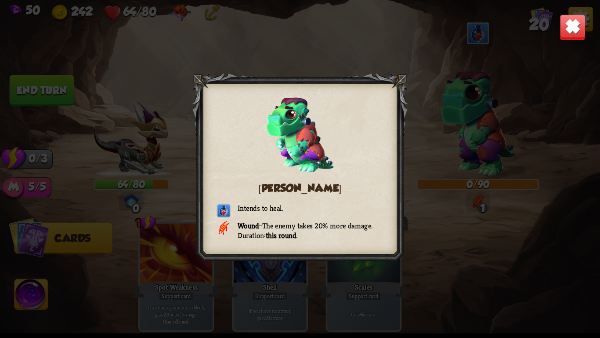
click at [578, 33] on img at bounding box center [573, 27] width 26 height 26
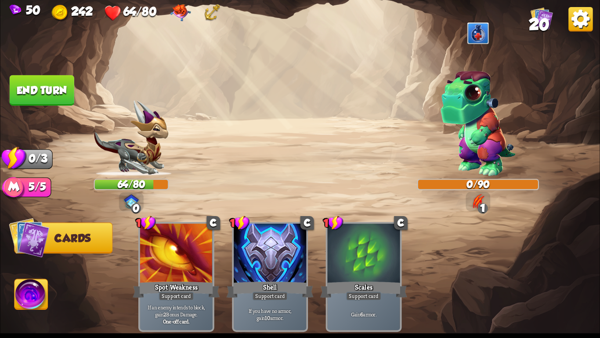
click at [20, 81] on button "End turn" at bounding box center [42, 90] width 65 height 30
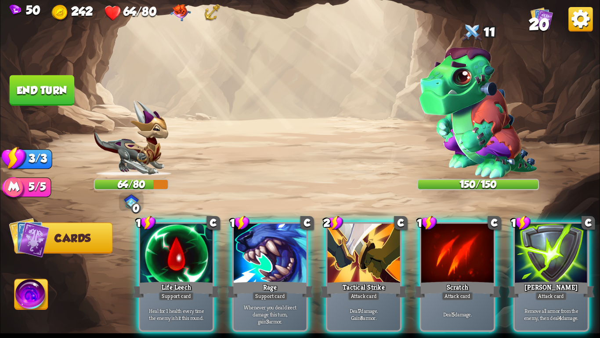
click at [450, 90] on img at bounding box center [478, 112] width 118 height 131
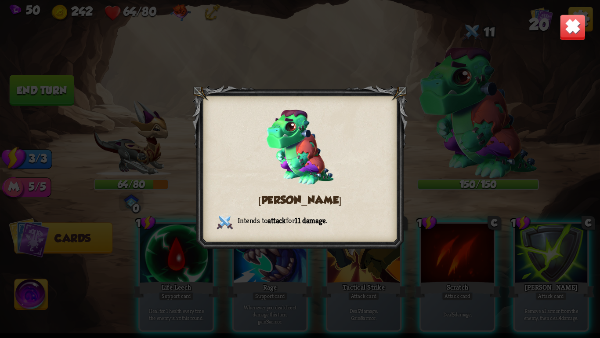
click at [575, 16] on img at bounding box center [573, 27] width 26 height 26
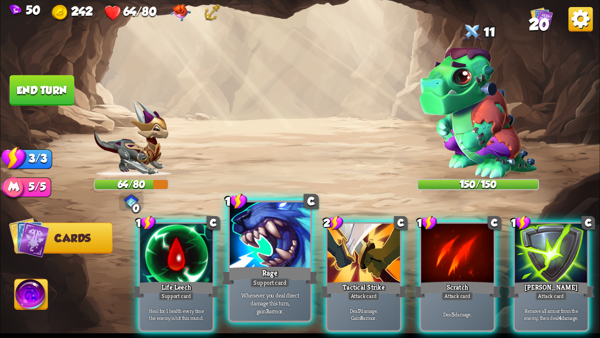
click at [280, 254] on div at bounding box center [270, 236] width 80 height 68
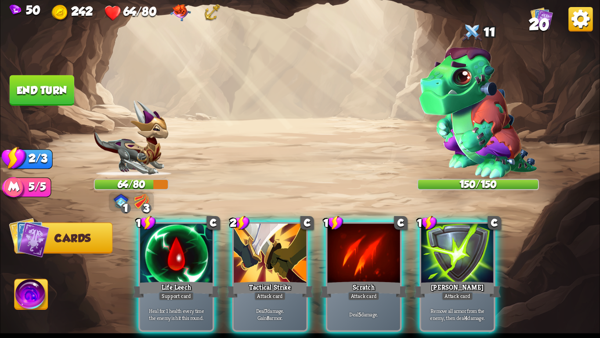
click at [280, 254] on div at bounding box center [270, 253] width 73 height 61
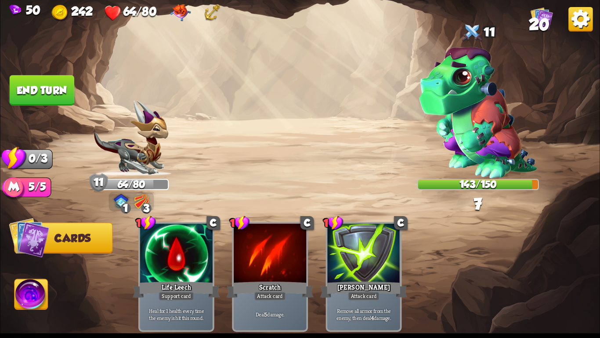
click at [39, 88] on button "End turn" at bounding box center [42, 90] width 65 height 30
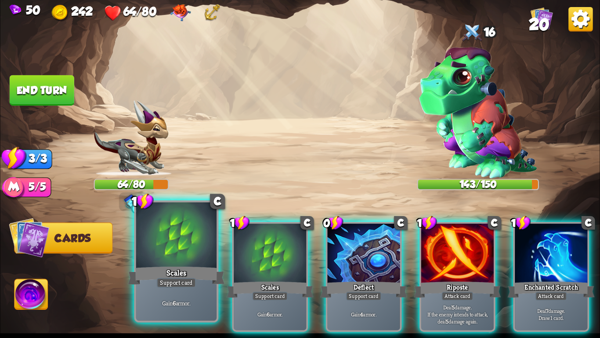
click at [159, 247] on div at bounding box center [176, 236] width 80 height 68
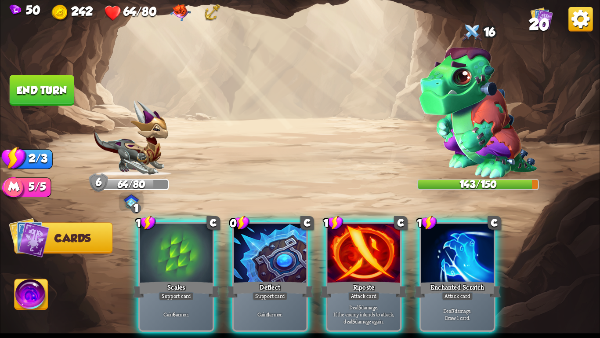
click at [159, 247] on div at bounding box center [176, 253] width 73 height 61
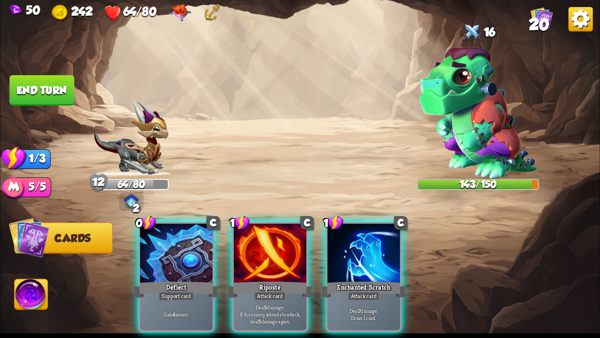
click at [159, 247] on div at bounding box center [176, 253] width 73 height 61
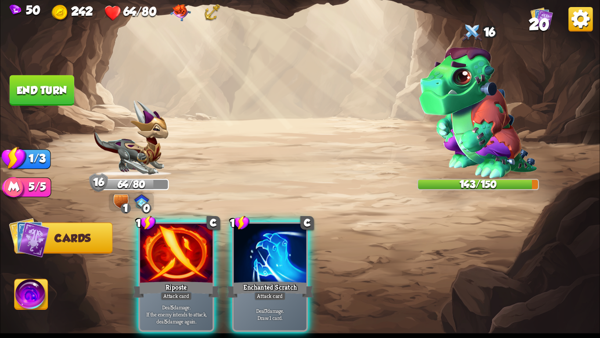
click at [159, 247] on div at bounding box center [176, 253] width 73 height 61
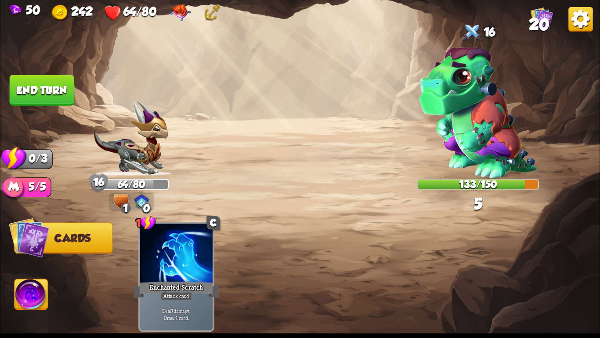
click at [35, 96] on button "End turn" at bounding box center [42, 90] width 65 height 30
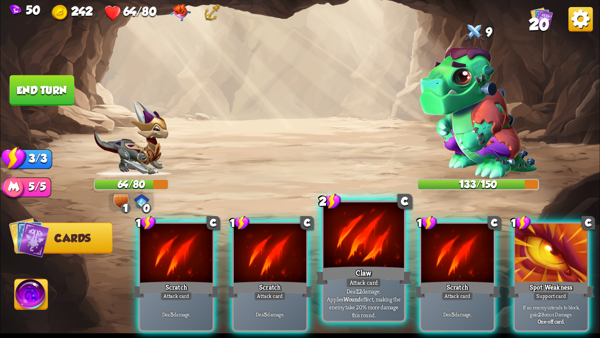
click at [360, 226] on div at bounding box center [364, 236] width 80 height 68
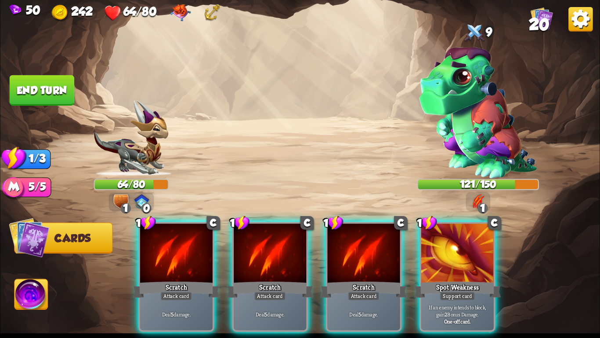
click at [530, 22] on span "20" at bounding box center [539, 24] width 21 height 18
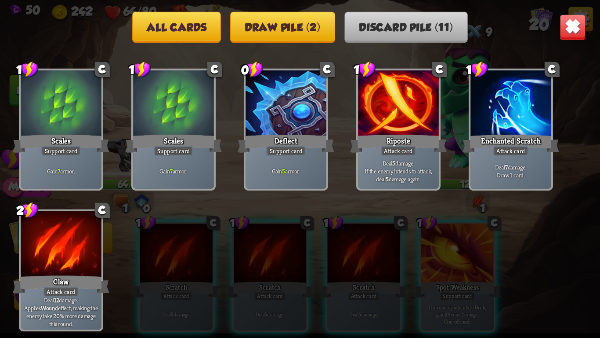
scroll to position [0, 0]
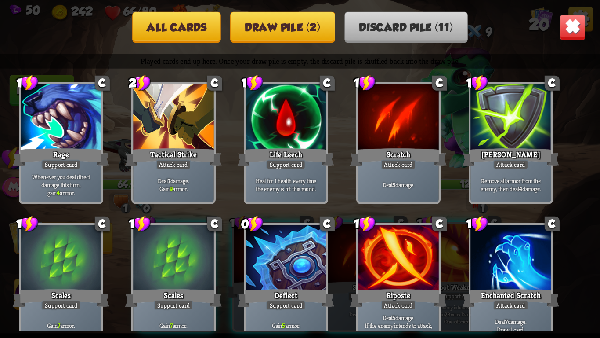
click at [298, 18] on button "Draw pile (2)" at bounding box center [282, 27] width 105 height 31
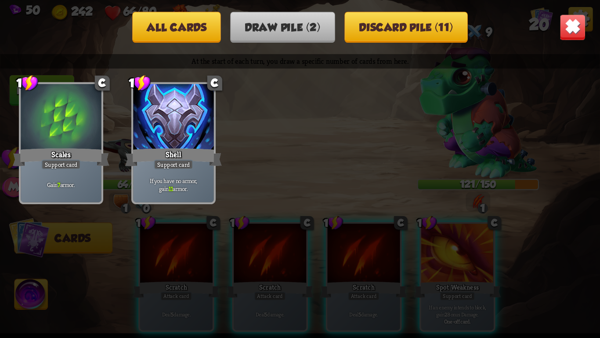
click at [570, 18] on img at bounding box center [573, 27] width 26 height 26
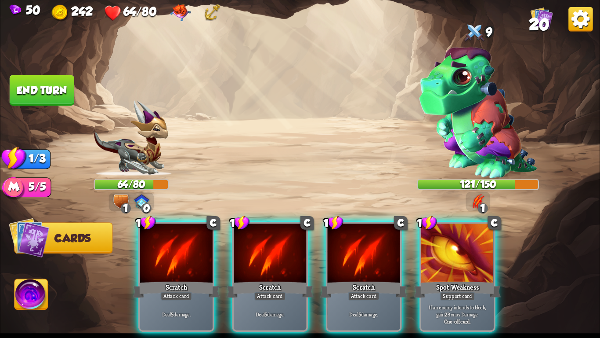
click at [288, 87] on img at bounding box center [300, 169] width 600 height 338
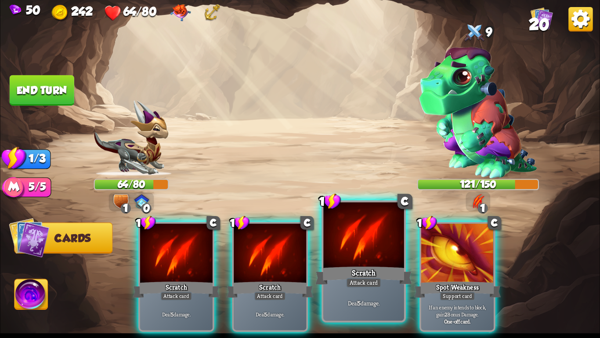
click at [358, 269] on div "Scratch" at bounding box center [364, 276] width 97 height 22
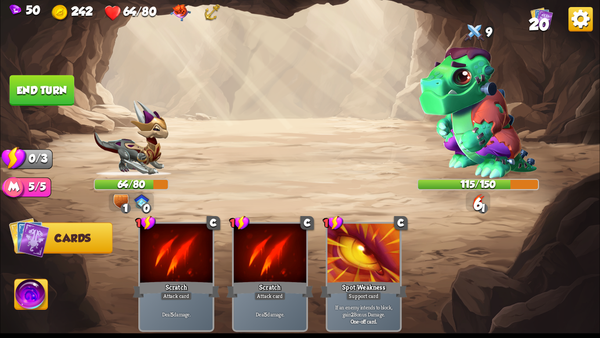
click at [24, 79] on button "End turn" at bounding box center [42, 90] width 65 height 30
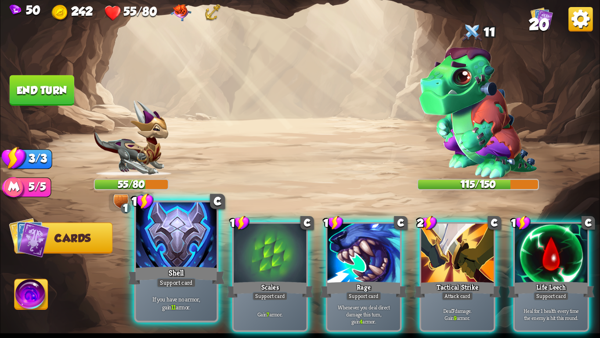
click at [175, 276] on div "Shell" at bounding box center [176, 276] width 97 height 22
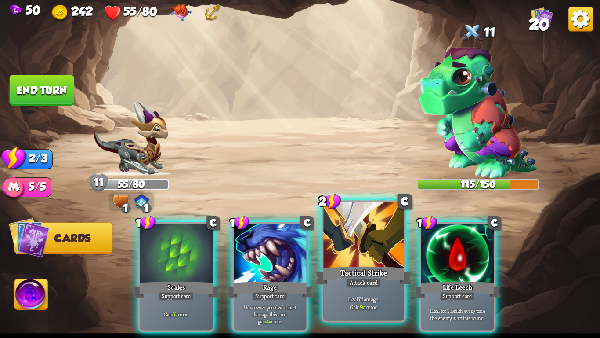
click at [364, 255] on div at bounding box center [364, 236] width 80 height 68
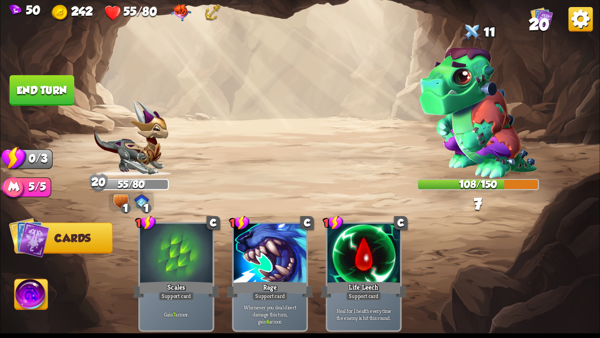
click at [58, 95] on button "End turn" at bounding box center [42, 90] width 65 height 30
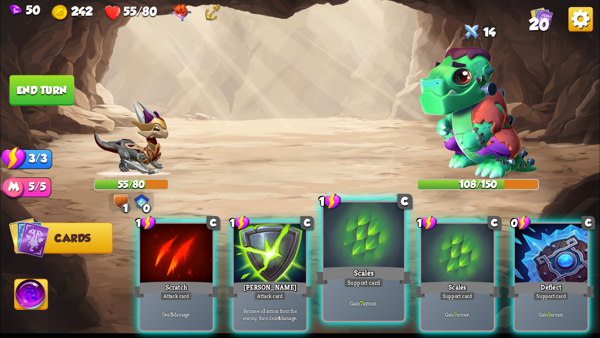
click at [344, 248] on div at bounding box center [364, 236] width 80 height 68
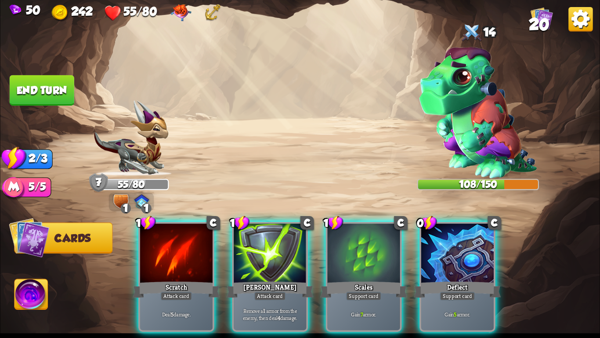
click at [344, 248] on div at bounding box center [364, 253] width 73 height 61
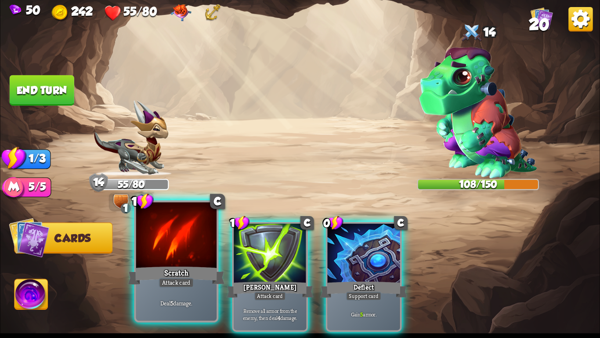
click at [155, 257] on div at bounding box center [176, 236] width 80 height 68
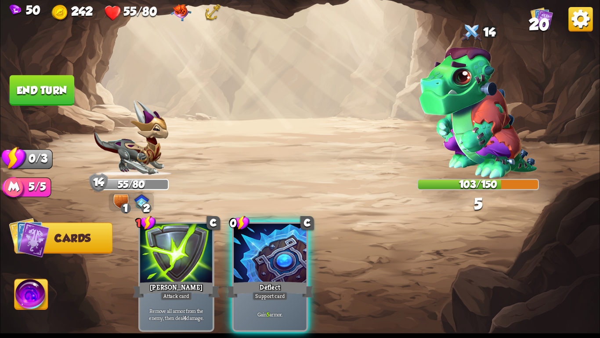
click at [44, 92] on button "End turn" at bounding box center [42, 90] width 65 height 30
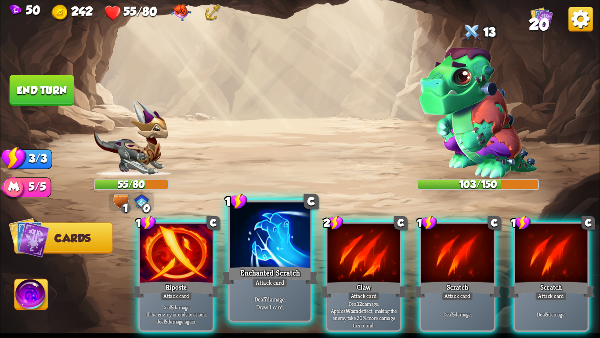
click at [258, 262] on div at bounding box center [270, 236] width 80 height 68
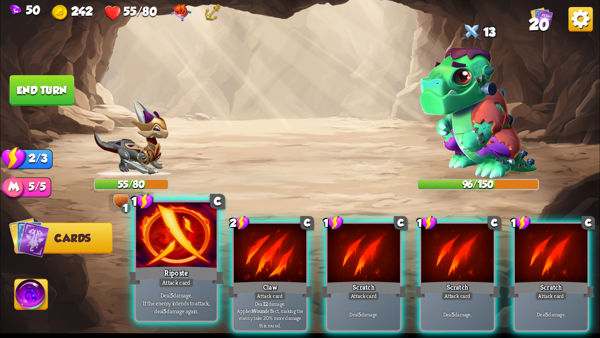
click at [145, 287] on div "Deal 5 damage. If the enemy intends to attack, deal 5 damage again." at bounding box center [176, 302] width 80 height 35
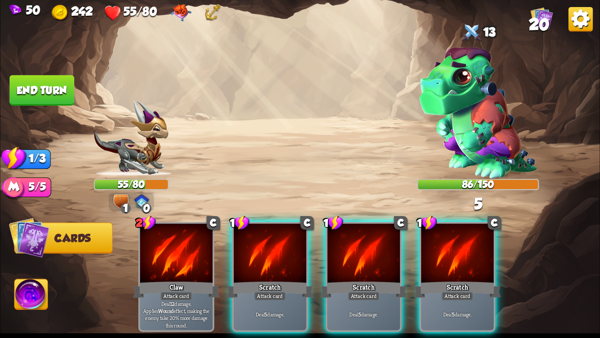
click at [254, 215] on div "2 C Claw Attack card Deal 12 damage. Applies Wound effect, making the enemy tak…" at bounding box center [360, 263] width 480 height 150
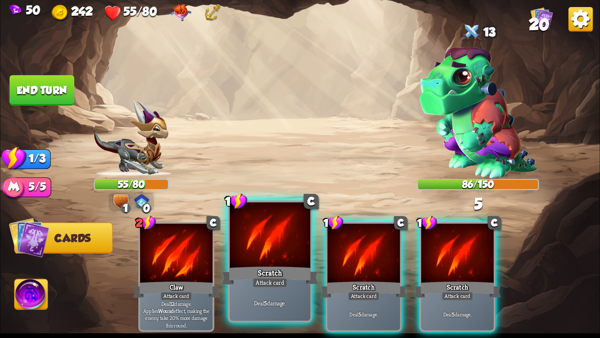
click at [255, 281] on div "Attack card" at bounding box center [270, 282] width 35 height 10
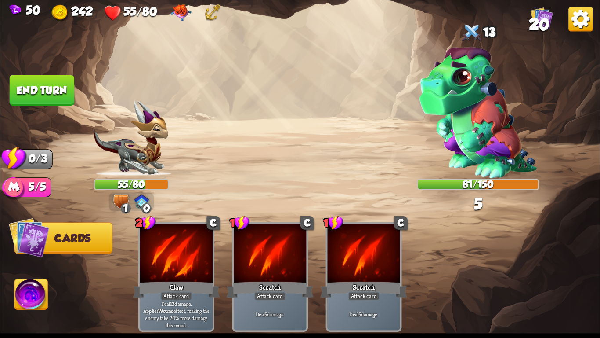
click at [40, 85] on button "End turn" at bounding box center [42, 90] width 65 height 30
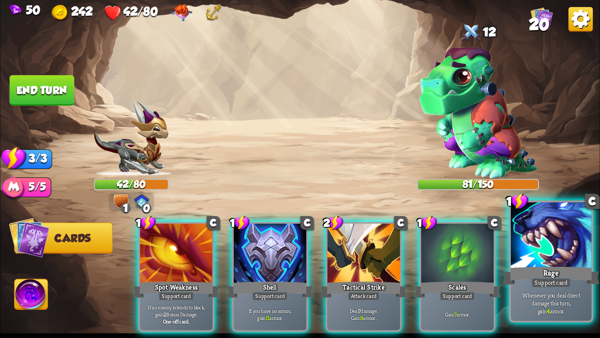
click at [556, 256] on div at bounding box center [551, 236] width 80 height 68
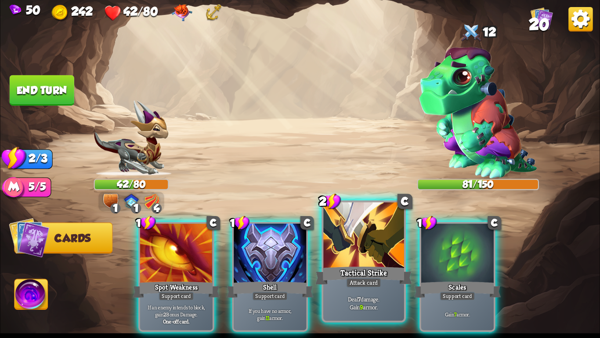
click at [357, 238] on div at bounding box center [364, 236] width 80 height 68
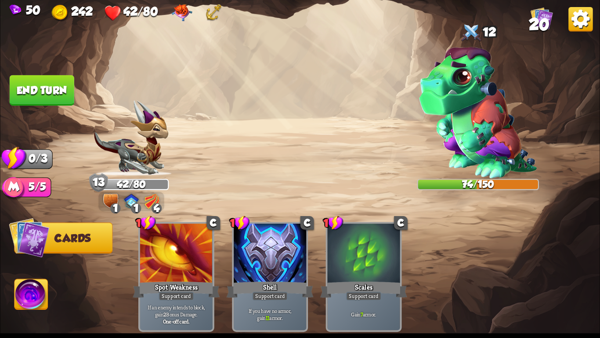
click at [47, 94] on button "End turn" at bounding box center [42, 90] width 65 height 30
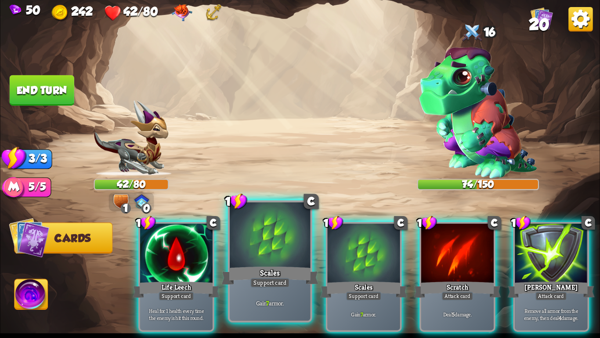
click at [251, 228] on div at bounding box center [270, 236] width 80 height 68
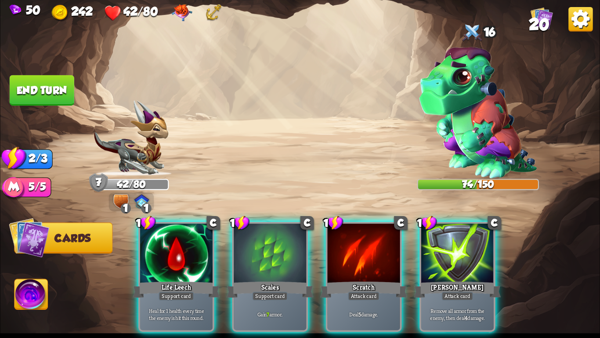
click at [251, 228] on div at bounding box center [270, 253] width 73 height 61
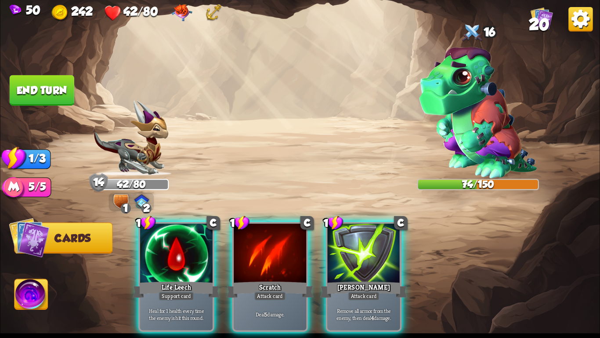
click at [251, 228] on div at bounding box center [270, 253] width 73 height 61
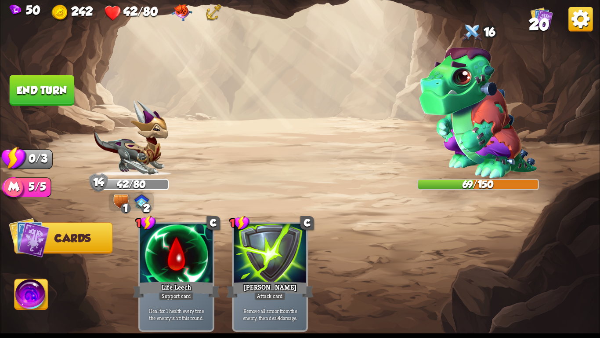
click at [31, 92] on button "End turn" at bounding box center [42, 90] width 65 height 30
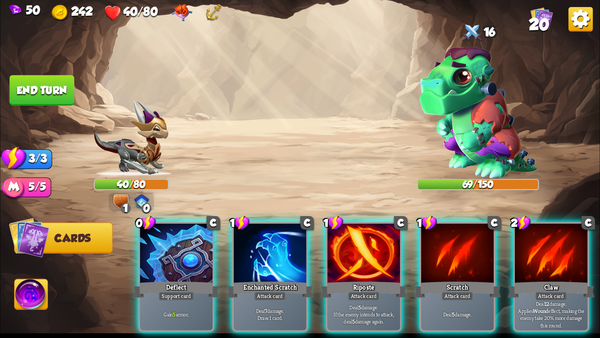
click at [162, 298] on div "Gain 5 armor." at bounding box center [176, 314] width 73 height 32
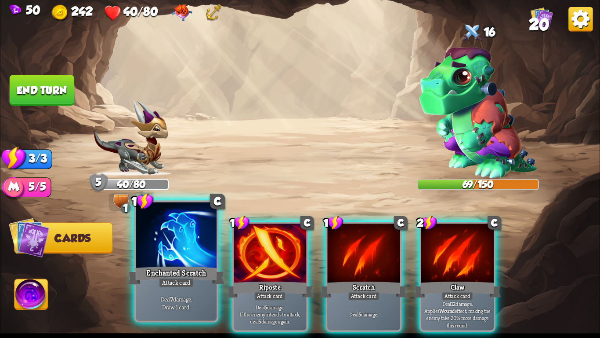
click at [169, 272] on div "Enchanted Scratch" at bounding box center [176, 276] width 97 height 22
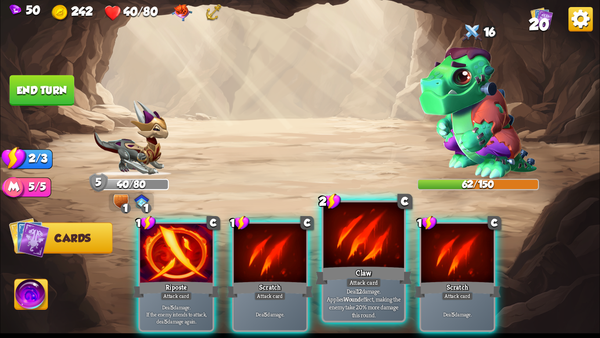
click at [348, 252] on div at bounding box center [364, 236] width 80 height 68
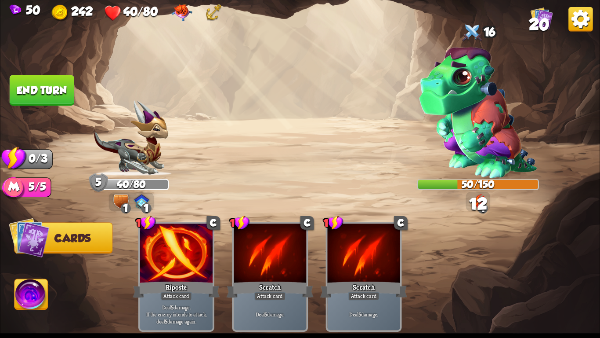
click at [486, 148] on img at bounding box center [478, 112] width 118 height 131
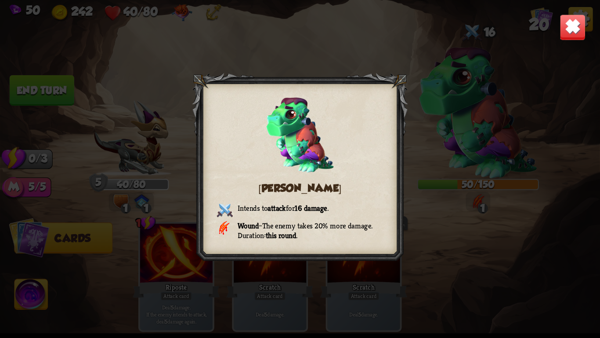
click at [567, 31] on img at bounding box center [573, 27] width 26 height 26
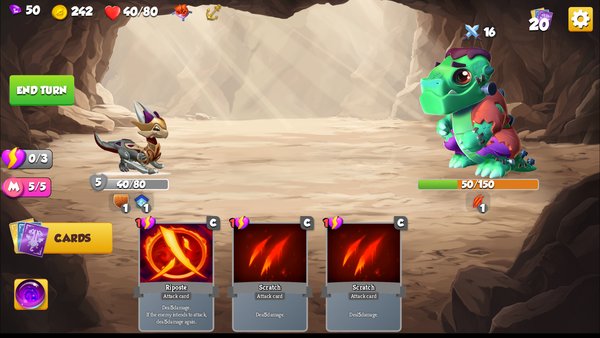
click at [49, 75] on button "End turn" at bounding box center [42, 90] width 65 height 30
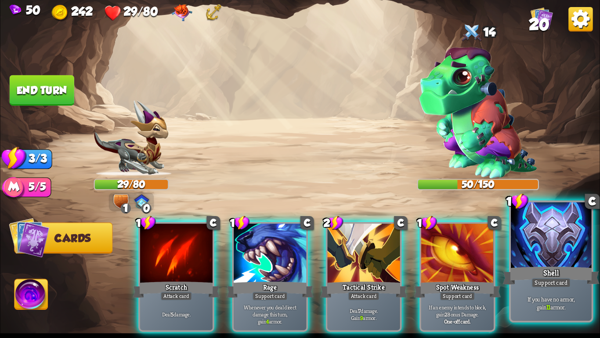
click at [574, 283] on div "Shell" at bounding box center [551, 276] width 97 height 22
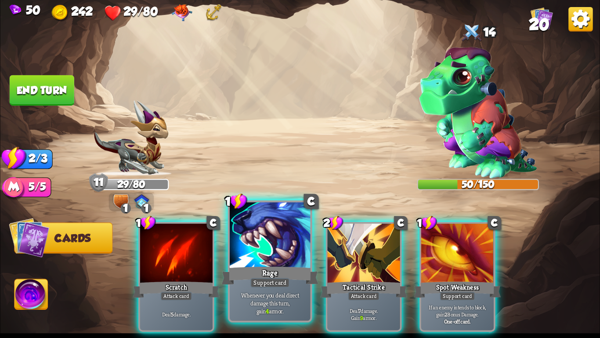
click at [242, 237] on div at bounding box center [270, 236] width 80 height 68
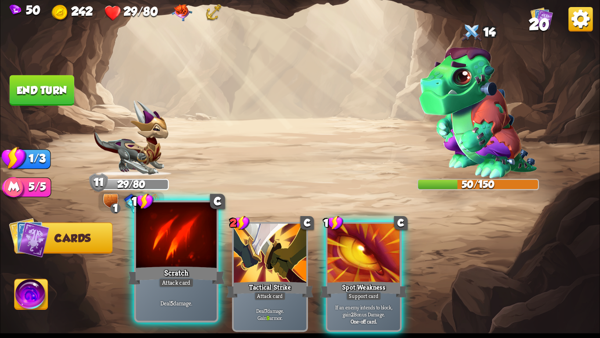
click at [173, 234] on div at bounding box center [176, 236] width 80 height 68
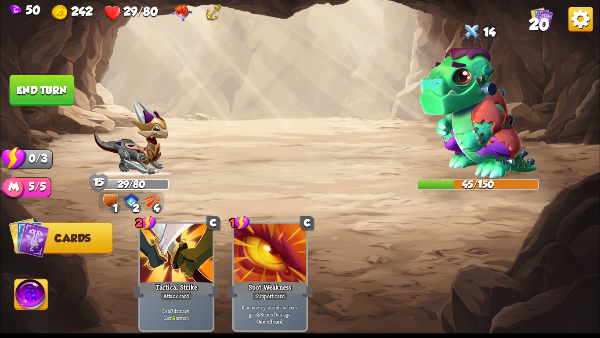
click at [47, 80] on button "End turn" at bounding box center [42, 90] width 65 height 30
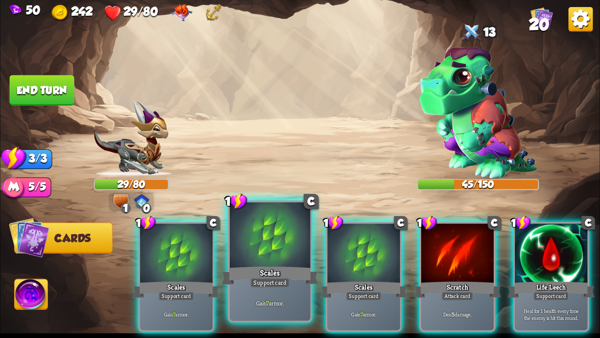
click at [284, 287] on div "Support card" at bounding box center [271, 282] width 40 height 10
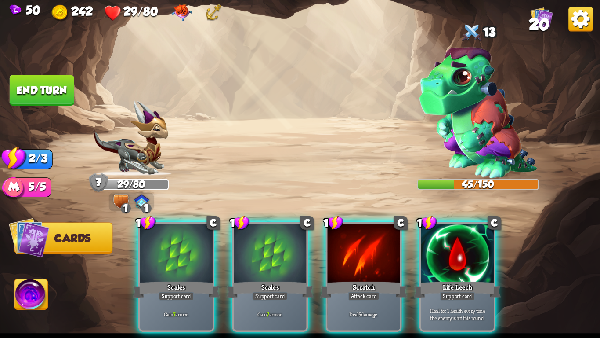
click at [284, 291] on div "Support card" at bounding box center [270, 295] width 36 height 9
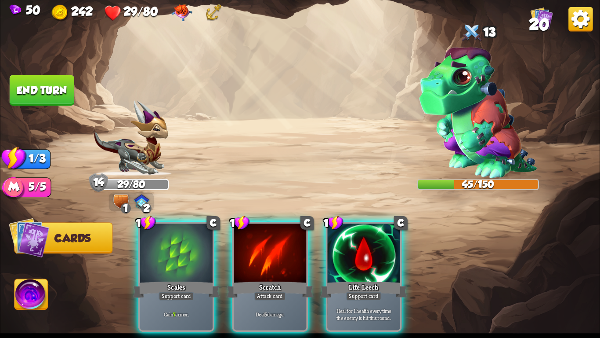
click at [284, 291] on div "Attack card" at bounding box center [271, 295] width 32 height 9
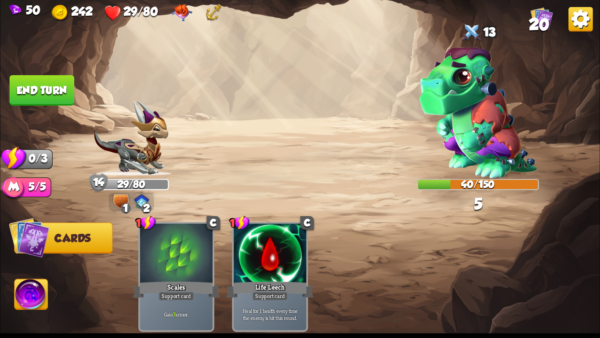
click at [43, 97] on button "End turn" at bounding box center [42, 90] width 65 height 30
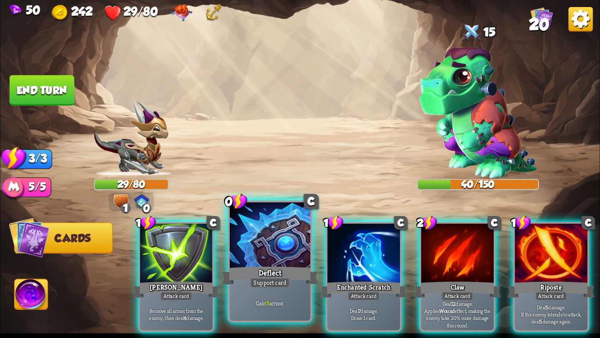
click at [260, 280] on div "Support card" at bounding box center [271, 282] width 40 height 10
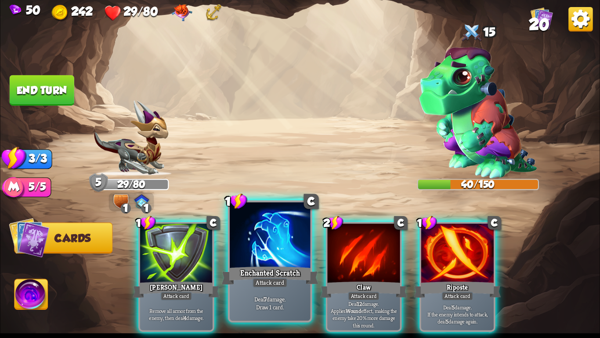
click at [279, 260] on div at bounding box center [270, 236] width 80 height 68
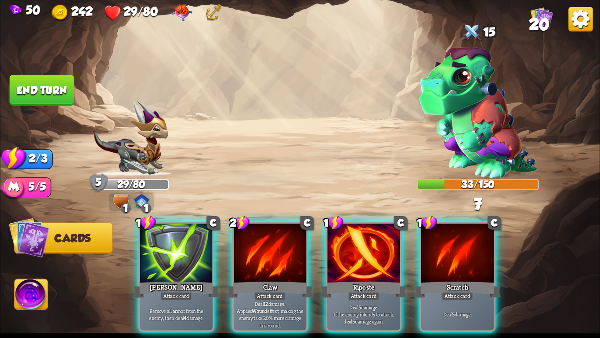
click at [279, 260] on div at bounding box center [270, 253] width 73 height 61
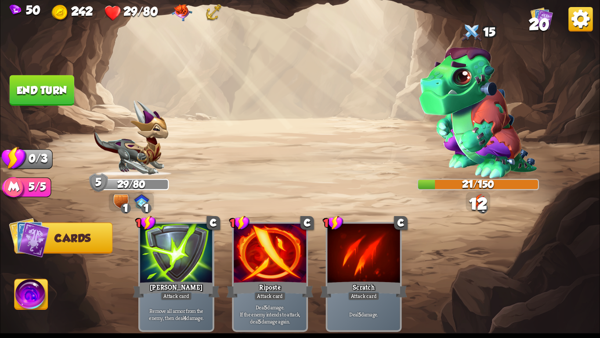
click at [38, 89] on button "End turn" at bounding box center [42, 90] width 65 height 30
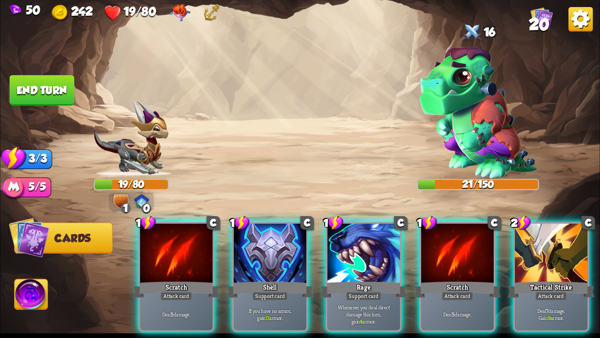
click at [320, 137] on img at bounding box center [300, 169] width 600 height 338
click at [294, 110] on img at bounding box center [300, 169] width 600 height 338
click at [331, 113] on img at bounding box center [300, 169] width 600 height 338
click at [311, 102] on img at bounding box center [300, 169] width 600 height 338
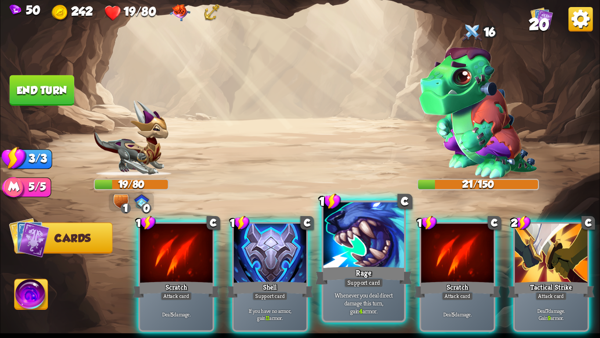
click at [370, 266] on div "Rage" at bounding box center [364, 276] width 97 height 22
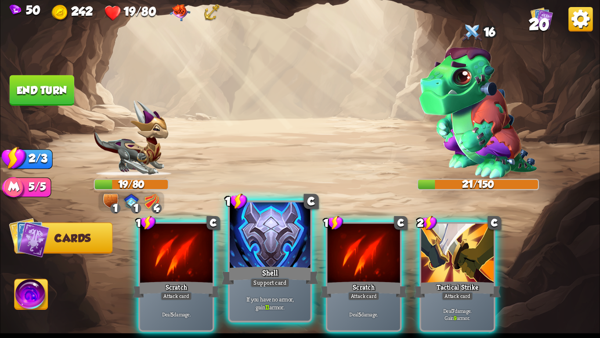
click at [265, 260] on div at bounding box center [270, 236] width 80 height 68
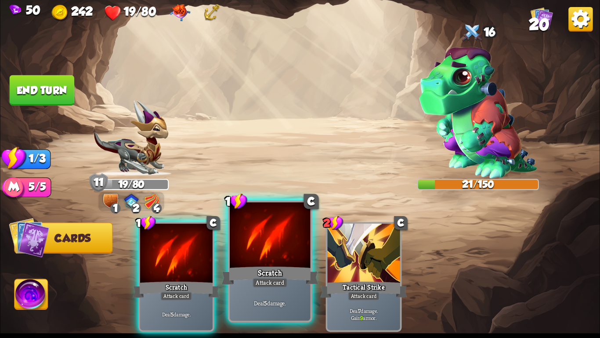
click at [268, 262] on div at bounding box center [270, 236] width 80 height 68
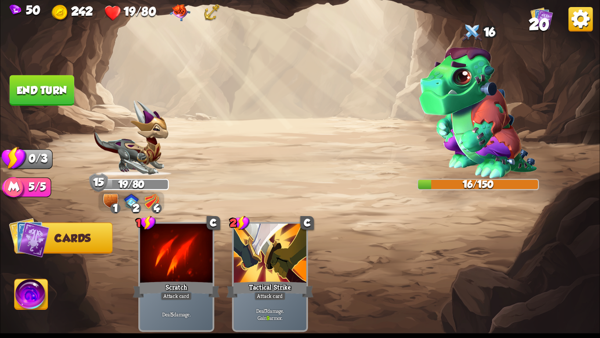
click at [38, 85] on button "End turn" at bounding box center [42, 90] width 65 height 30
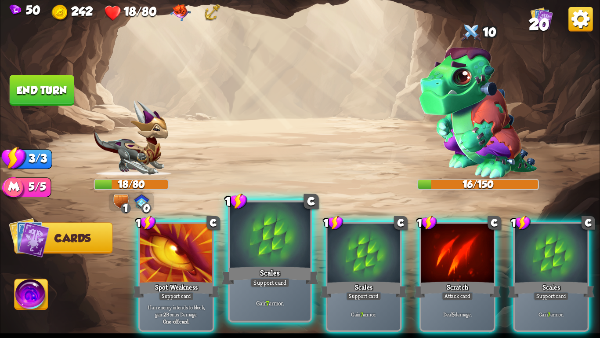
click at [303, 276] on div "Scales" at bounding box center [270, 276] width 97 height 22
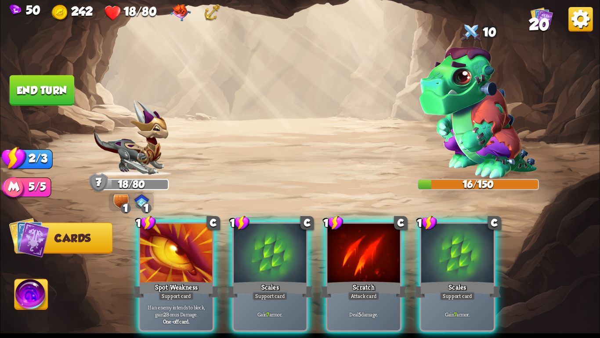
click at [303, 280] on div "Scales" at bounding box center [270, 289] width 87 height 19
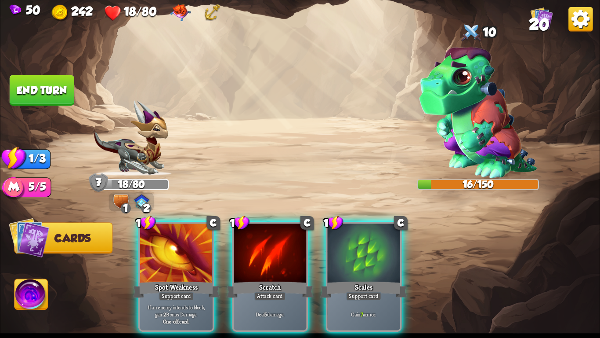
click at [303, 280] on div "Scratch" at bounding box center [270, 289] width 87 height 19
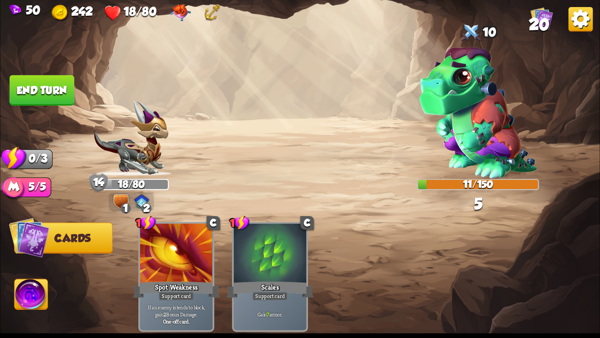
click at [41, 84] on button "End turn" at bounding box center [42, 90] width 65 height 30
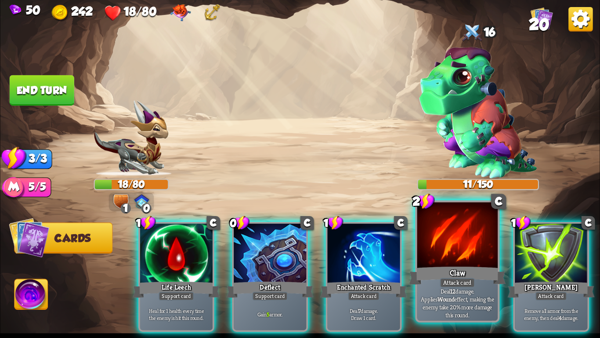
click at [458, 247] on div at bounding box center [458, 236] width 80 height 68
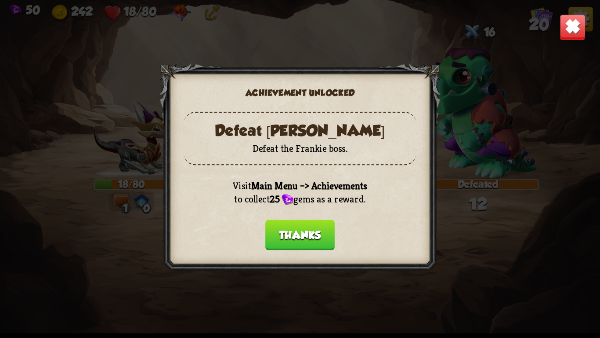
click at [292, 233] on button "Thanks" at bounding box center [300, 234] width 69 height 30
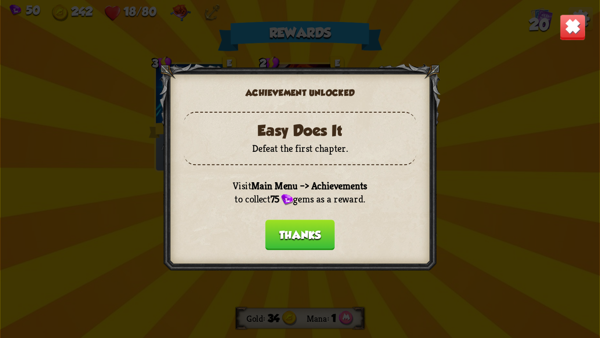
click at [292, 233] on button "Thanks" at bounding box center [300, 234] width 69 height 30
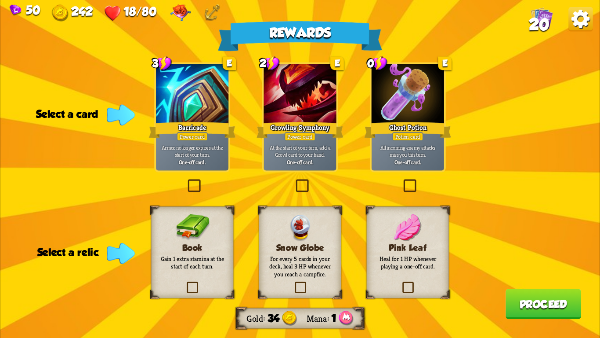
click at [386, 274] on div "Pink Leaf Heal for 1 HP whenever playing a one-off card." at bounding box center [408, 252] width 83 height 92
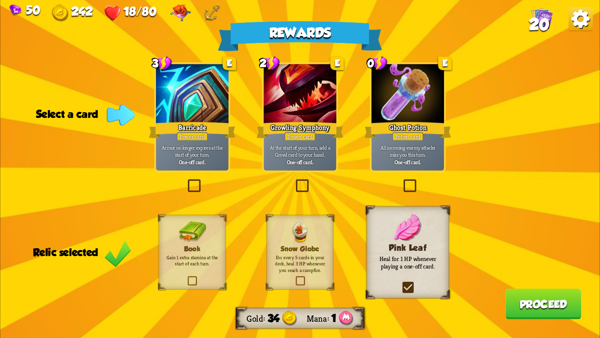
click at [189, 102] on div at bounding box center [192, 94] width 73 height 61
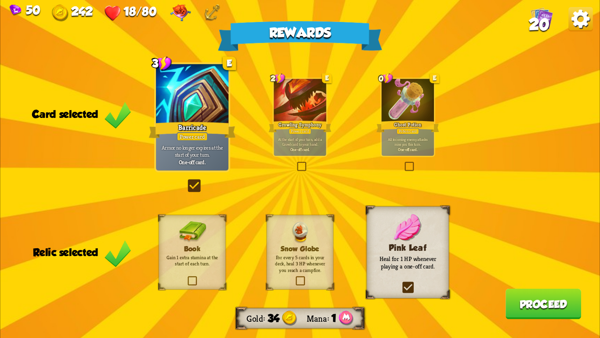
click at [410, 87] on div at bounding box center [408, 101] width 52 height 44
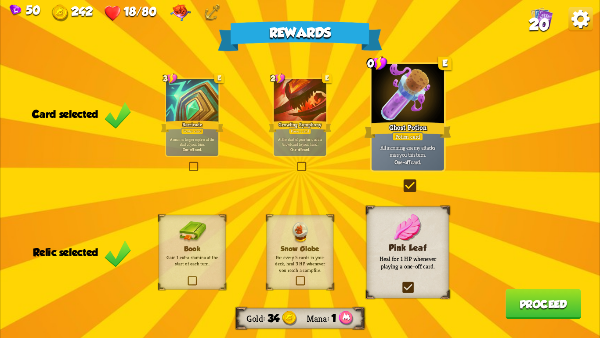
click at [520, 304] on button "Proceed" at bounding box center [544, 303] width 76 height 30
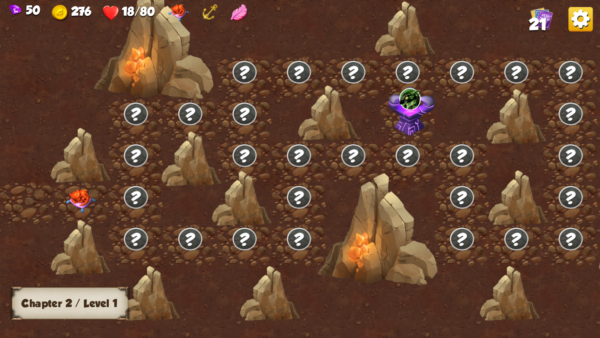
click at [78, 200] on img at bounding box center [81, 200] width 30 height 23
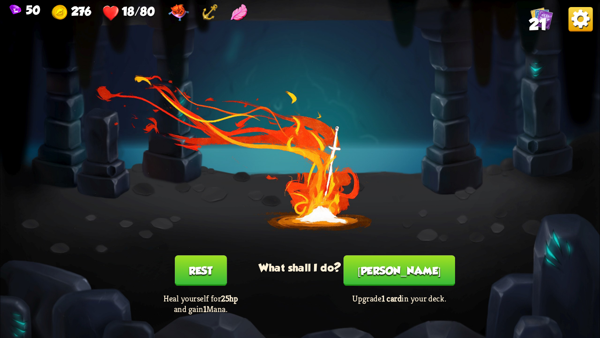
click at [188, 276] on button "Rest" at bounding box center [201, 270] width 52 height 30
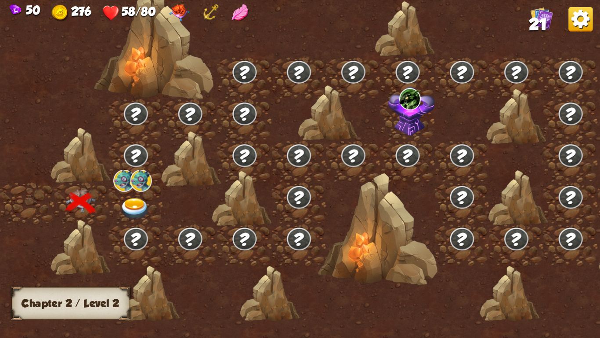
click at [400, 110] on img at bounding box center [412, 111] width 47 height 49
click at [404, 106] on img at bounding box center [411, 99] width 22 height 22
click at [133, 199] on img at bounding box center [135, 209] width 30 height 22
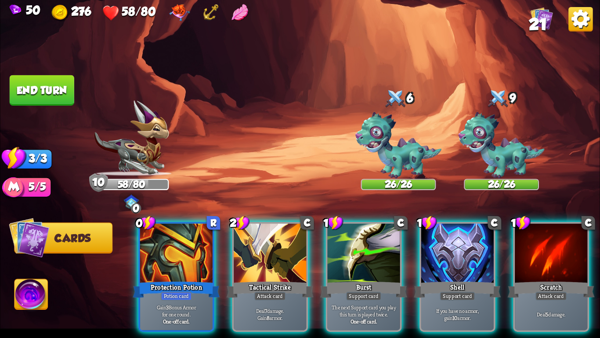
click at [314, 130] on img at bounding box center [300, 169] width 600 height 338
click at [302, 114] on img at bounding box center [300, 169] width 600 height 338
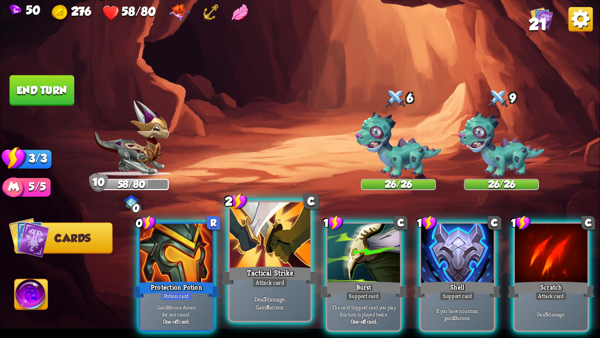
click at [249, 253] on div at bounding box center [270, 236] width 80 height 68
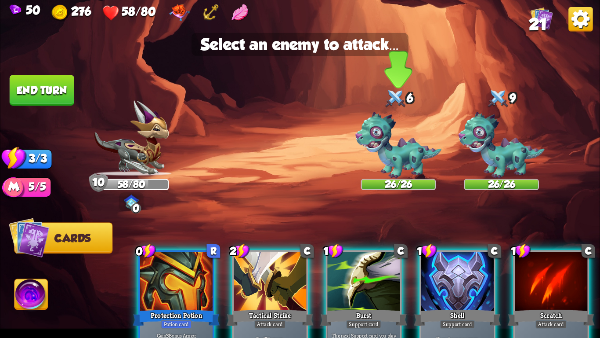
click at [367, 139] on img at bounding box center [399, 145] width 86 height 67
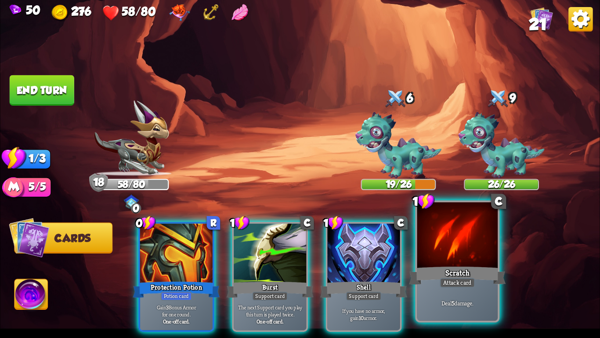
click at [426, 256] on div at bounding box center [458, 236] width 80 height 68
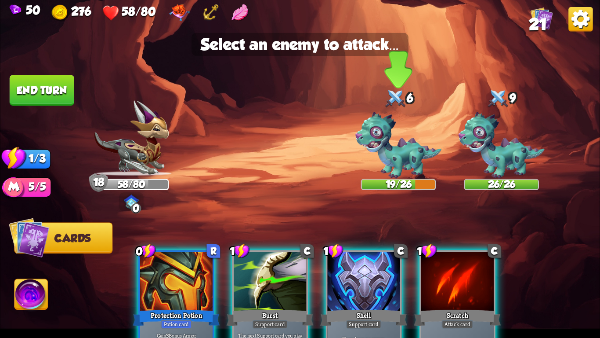
click at [391, 158] on img at bounding box center [399, 145] width 86 height 67
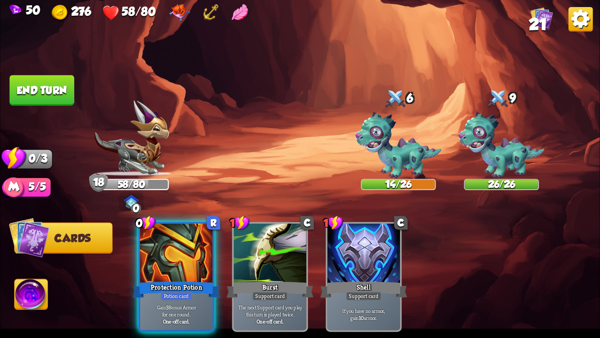
click at [52, 85] on button "End turn" at bounding box center [42, 90] width 65 height 30
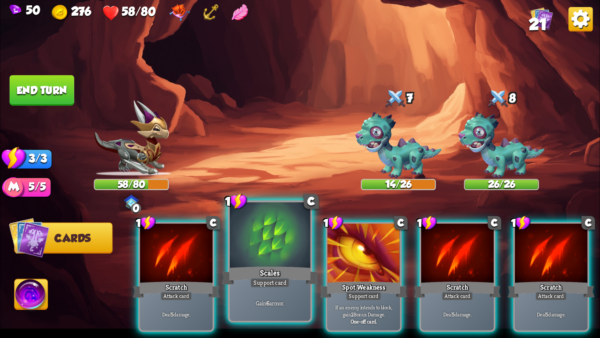
click at [249, 262] on div at bounding box center [270, 236] width 80 height 68
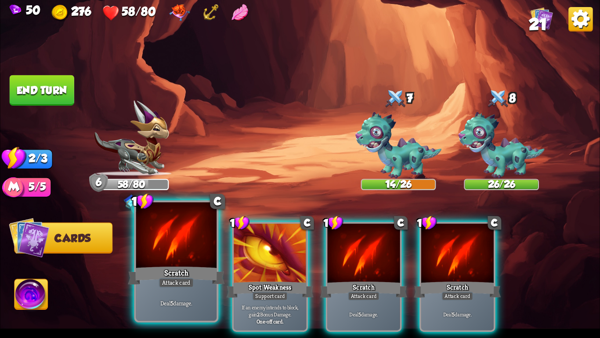
click at [171, 272] on div "Scratch" at bounding box center [176, 276] width 97 height 22
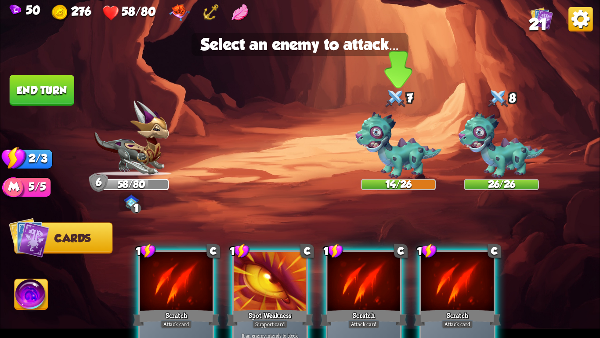
click at [386, 149] on img at bounding box center [399, 145] width 86 height 67
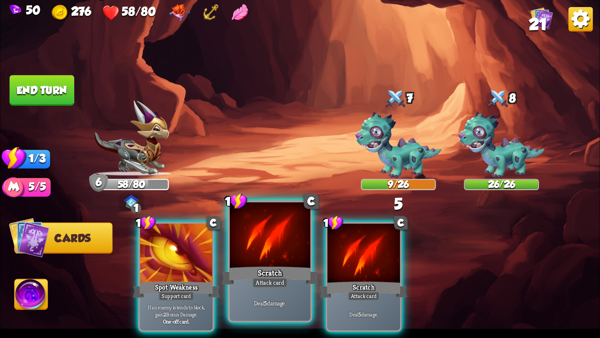
click at [232, 238] on div at bounding box center [270, 236] width 80 height 68
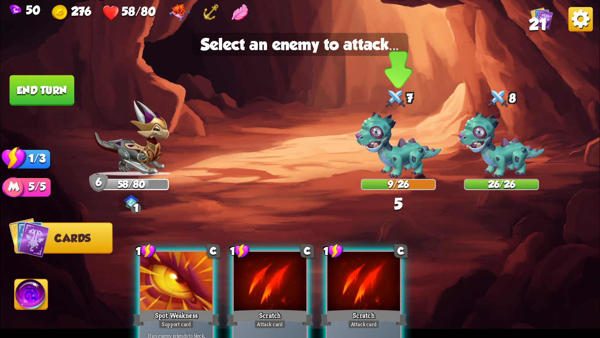
click at [394, 147] on img at bounding box center [399, 145] width 86 height 67
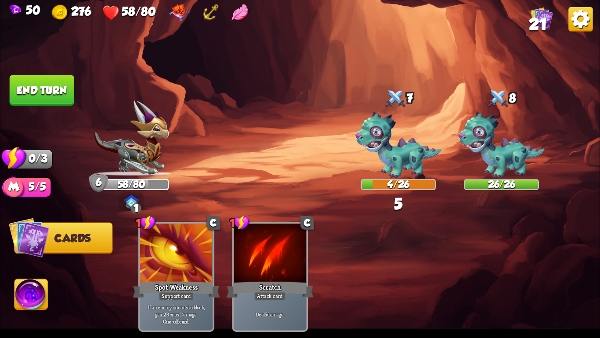
click at [55, 88] on button "End turn" at bounding box center [42, 90] width 65 height 30
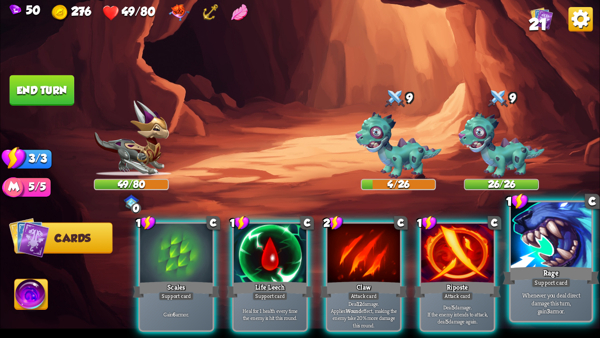
click at [539, 244] on div at bounding box center [551, 236] width 80 height 68
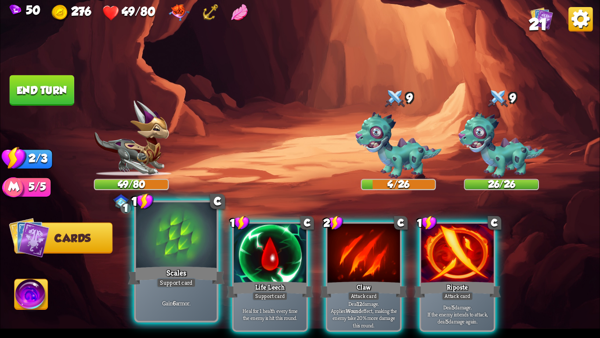
click at [165, 262] on div at bounding box center [176, 236] width 80 height 68
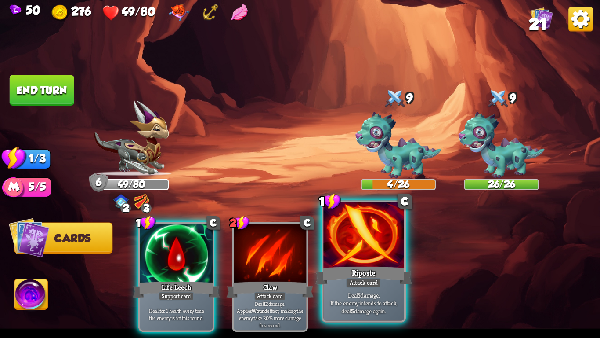
click at [362, 262] on div at bounding box center [364, 236] width 80 height 68
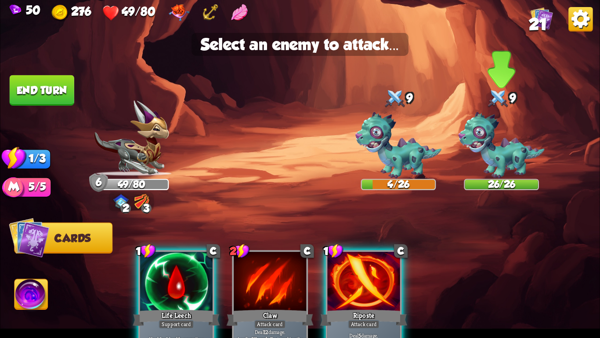
click at [500, 158] on img at bounding box center [502, 145] width 86 height 67
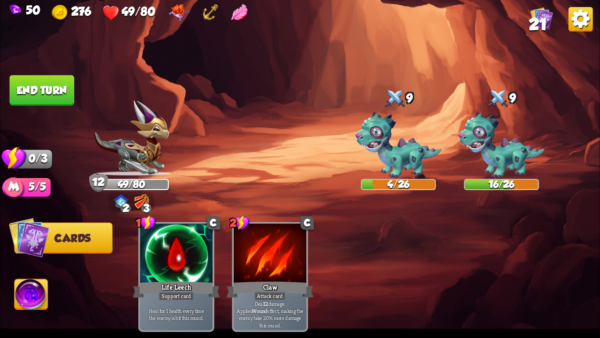
click at [55, 88] on button "End turn" at bounding box center [42, 90] width 65 height 30
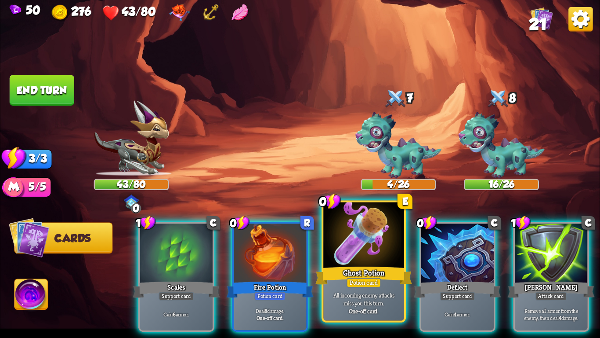
click at [381, 261] on div at bounding box center [364, 236] width 80 height 68
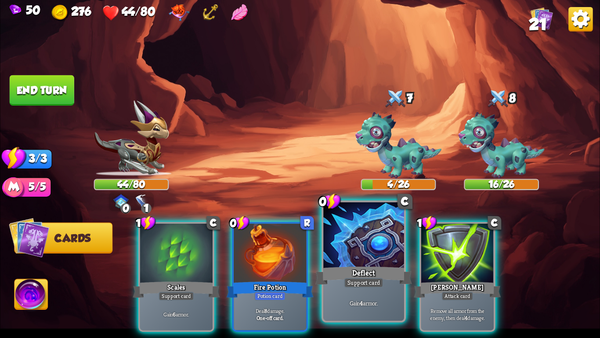
click at [341, 255] on div at bounding box center [364, 236] width 80 height 68
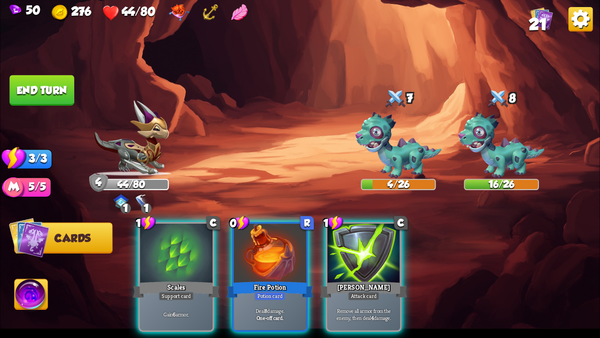
click at [240, 9] on img at bounding box center [239, 12] width 17 height 17
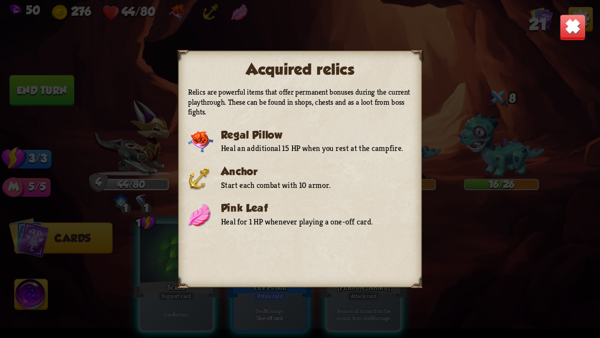
click at [567, 28] on img at bounding box center [573, 27] width 26 height 26
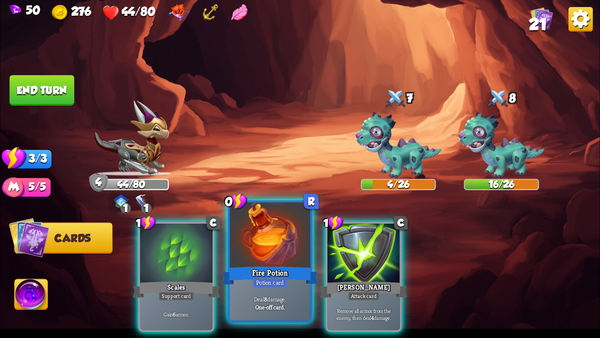
click at [235, 271] on div "Fire Potion" at bounding box center [270, 276] width 97 height 22
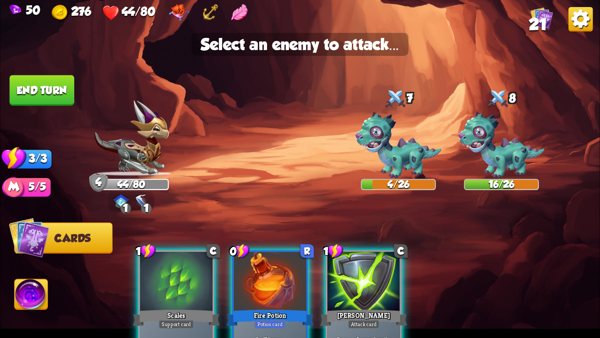
click at [235, 271] on div at bounding box center [270, 281] width 73 height 61
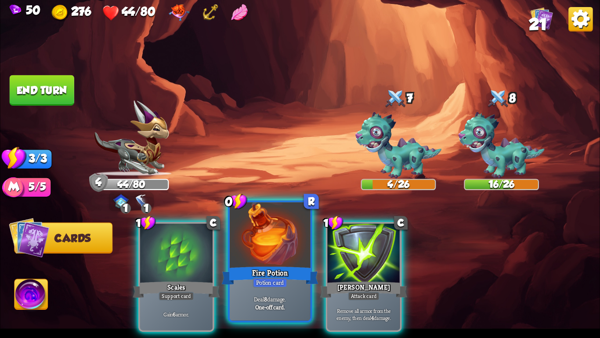
click at [235, 271] on div "Fire Potion" at bounding box center [270, 276] width 97 height 22
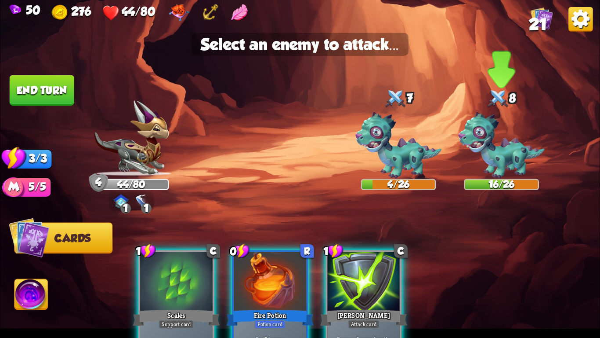
click at [500, 149] on img at bounding box center [502, 145] width 86 height 67
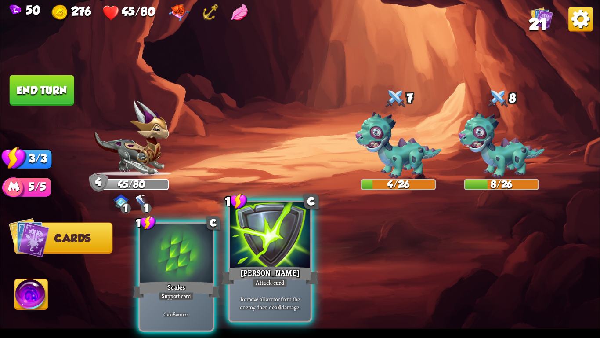
click at [291, 247] on div at bounding box center [270, 236] width 80 height 68
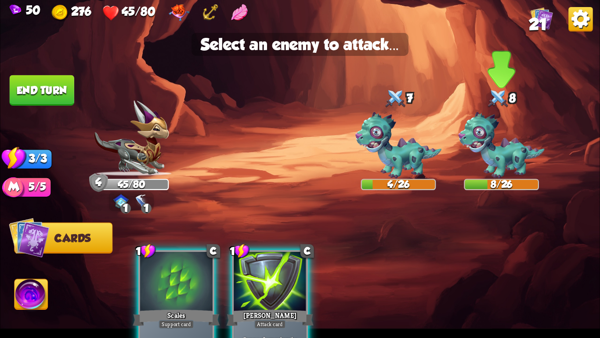
click at [499, 161] on img at bounding box center [502, 145] width 86 height 67
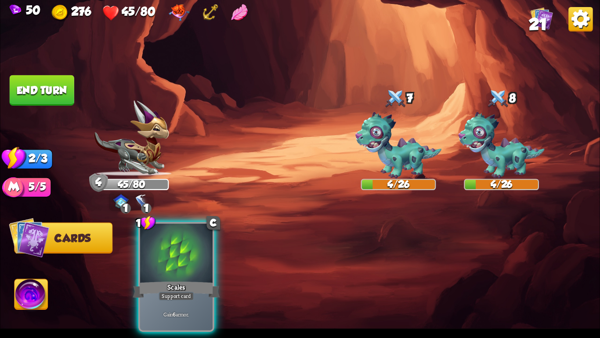
click at [32, 82] on button "End turn" at bounding box center [42, 90] width 65 height 30
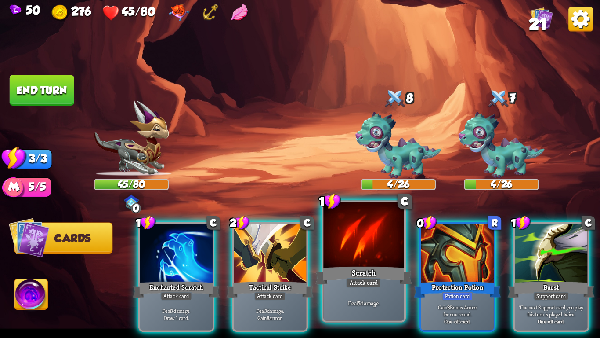
click at [328, 271] on div "Scratch" at bounding box center [364, 276] width 97 height 22
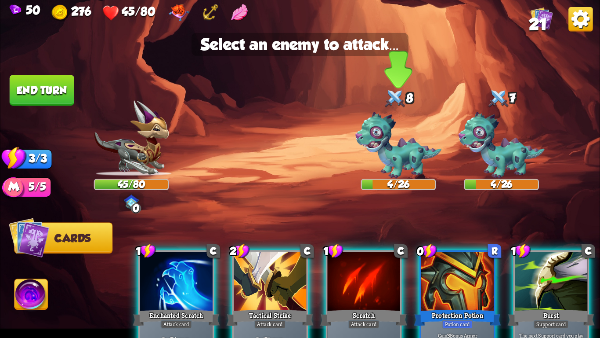
click at [378, 143] on img at bounding box center [399, 145] width 86 height 67
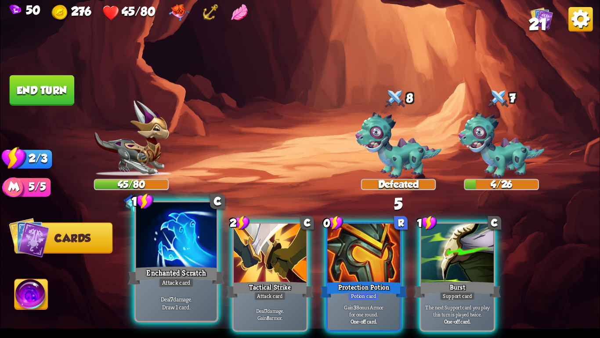
click at [187, 241] on div at bounding box center [176, 236] width 80 height 68
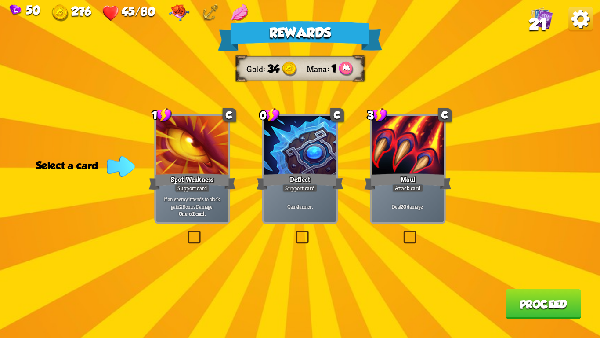
click at [388, 178] on div "Maul" at bounding box center [407, 181] width 87 height 19
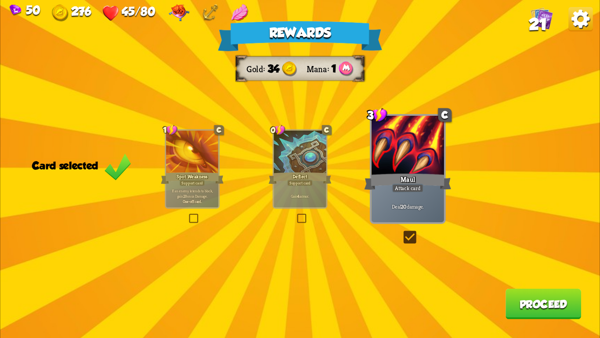
click at [514, 300] on button "Proceed" at bounding box center [544, 303] width 76 height 30
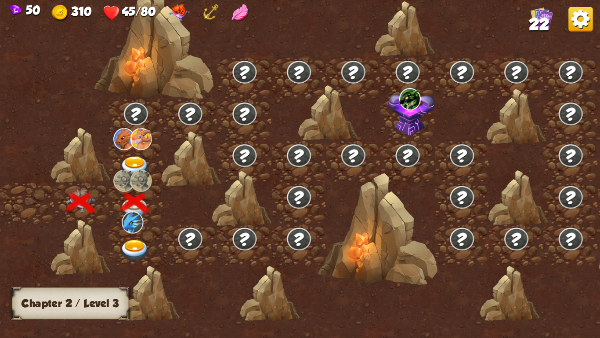
click at [127, 235] on div at bounding box center [136, 245] width 55 height 42
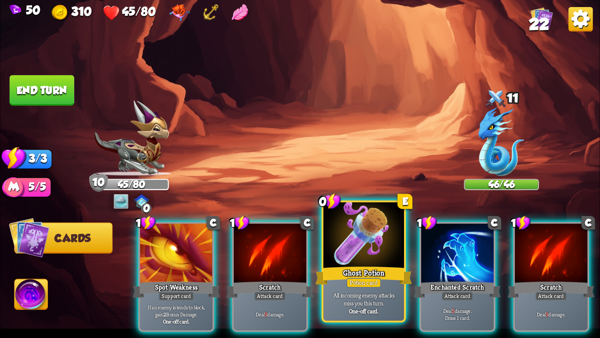
click at [343, 288] on div "All incoming enemy attacks miss you this turn. One-off card." at bounding box center [364, 302] width 80 height 35
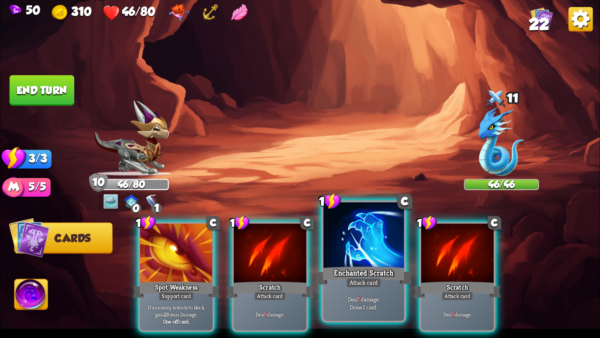
click at [344, 227] on div at bounding box center [364, 236] width 80 height 68
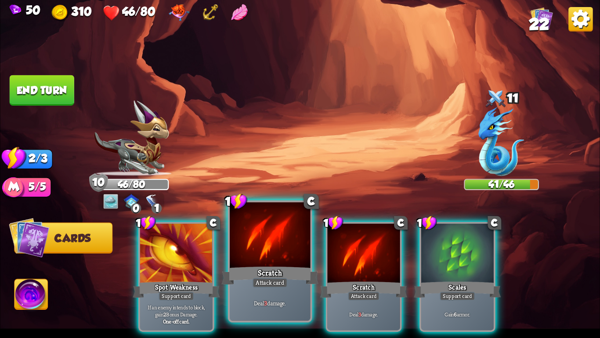
click at [251, 232] on div at bounding box center [270, 236] width 80 height 68
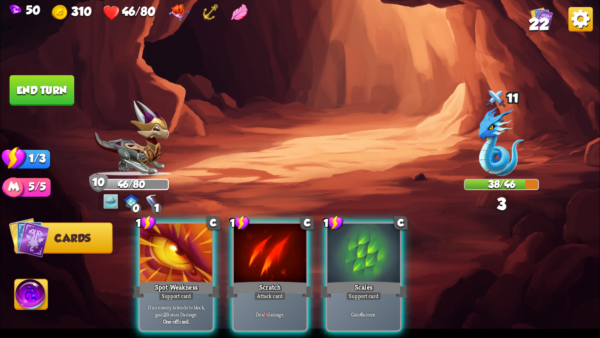
click at [251, 232] on div at bounding box center [270, 253] width 73 height 61
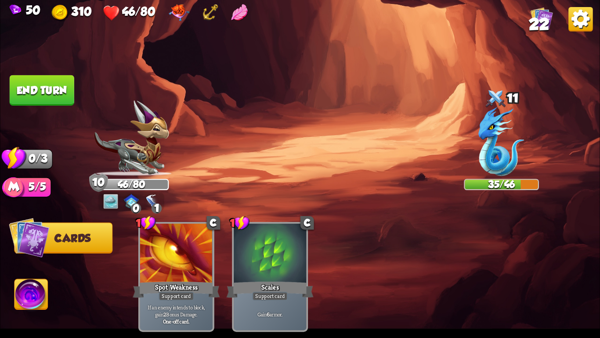
click at [38, 87] on button "End turn" at bounding box center [42, 90] width 65 height 30
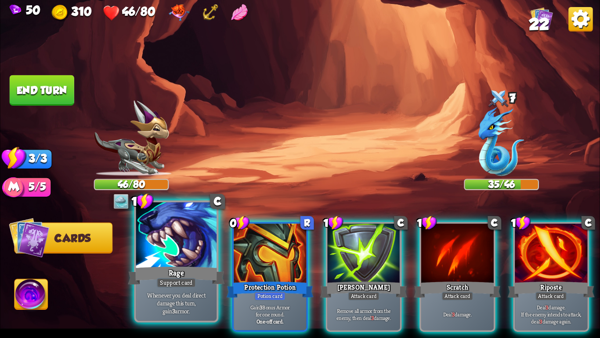
click at [153, 250] on div at bounding box center [176, 236] width 80 height 68
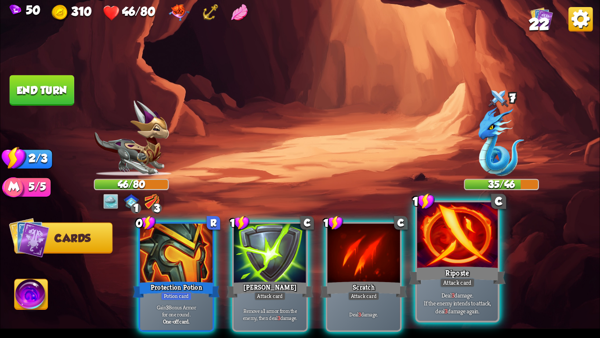
click at [440, 263] on div at bounding box center [458, 236] width 80 height 68
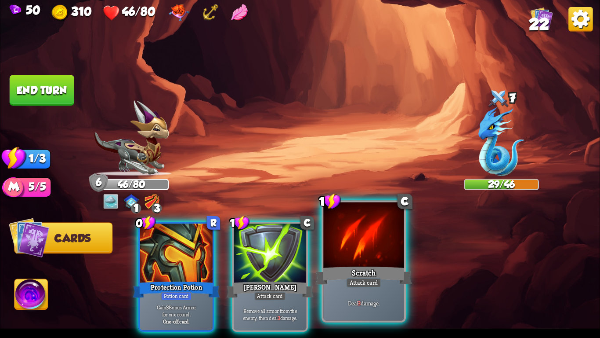
click at [382, 265] on div "Scratch" at bounding box center [364, 276] width 97 height 22
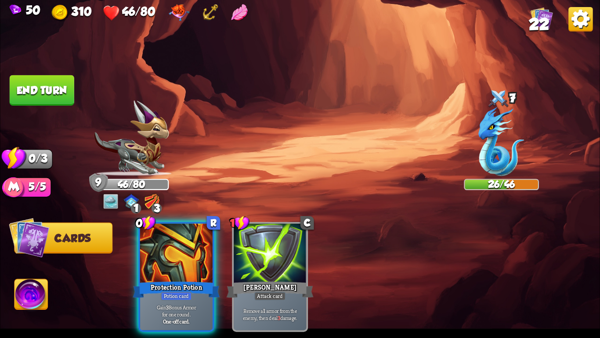
click at [56, 91] on button "End turn" at bounding box center [42, 90] width 65 height 30
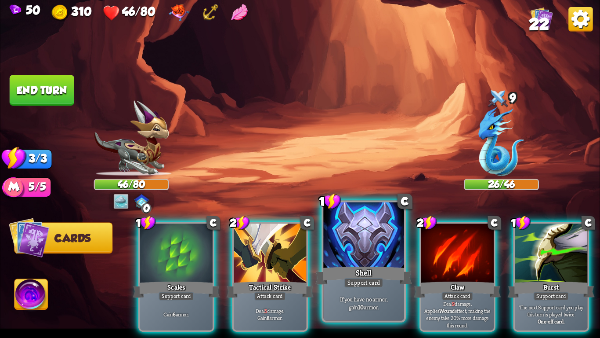
click at [365, 241] on div at bounding box center [364, 236] width 80 height 68
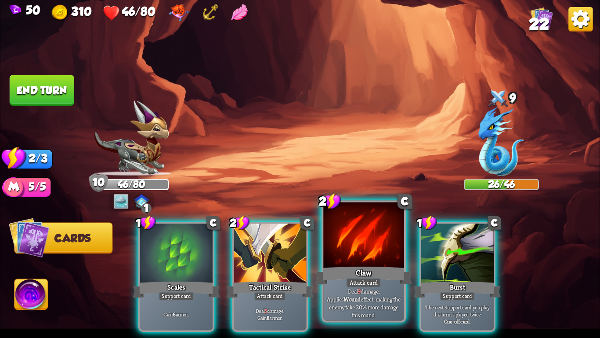
click at [354, 239] on div at bounding box center [364, 236] width 80 height 68
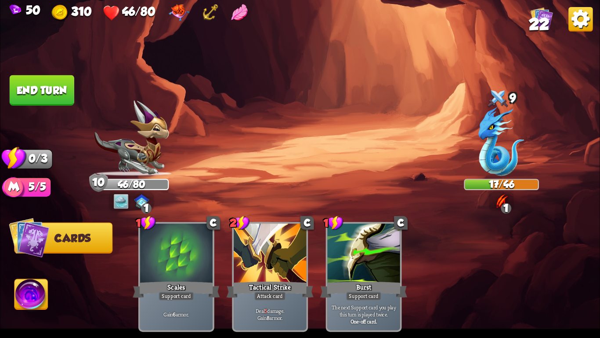
click at [46, 83] on button "End turn" at bounding box center [42, 90] width 65 height 30
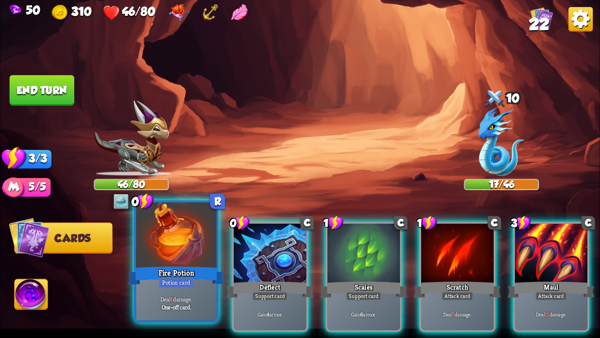
click at [183, 238] on div at bounding box center [176, 236] width 80 height 68
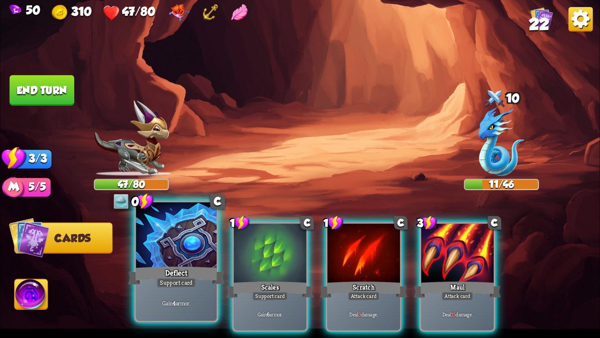
click at [177, 258] on div at bounding box center [176, 236] width 80 height 68
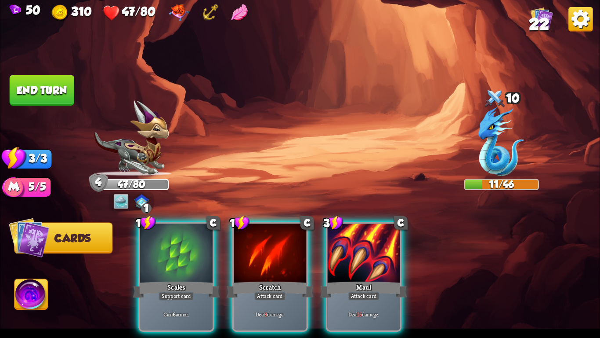
click at [177, 258] on div at bounding box center [176, 253] width 73 height 61
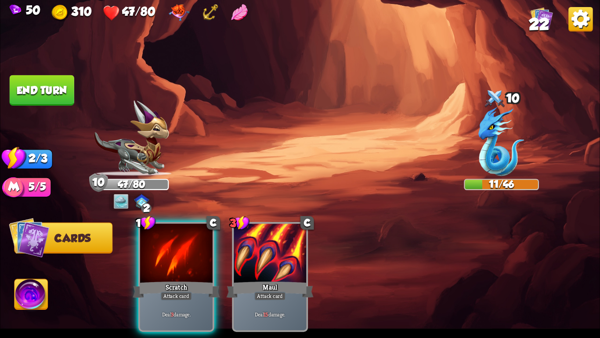
click at [177, 258] on div at bounding box center [176, 253] width 73 height 61
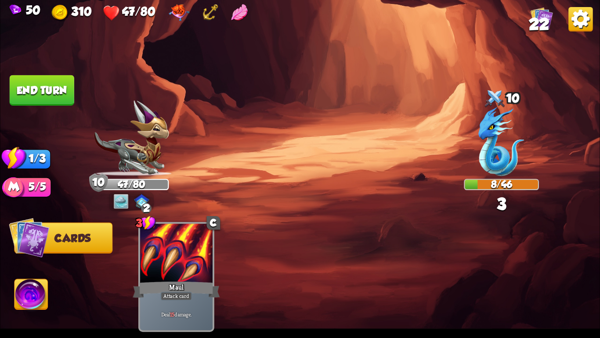
click at [59, 100] on button "End turn" at bounding box center [42, 90] width 65 height 30
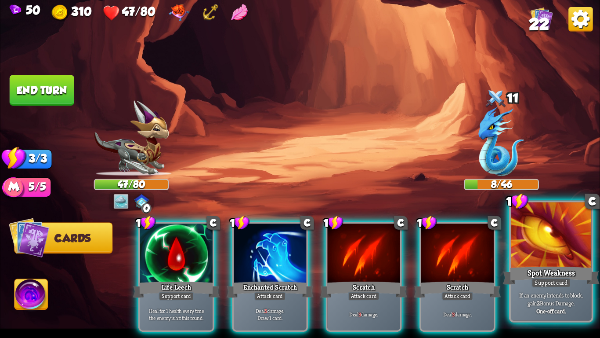
click at [578, 274] on div "Spot Weakness" at bounding box center [551, 276] width 97 height 22
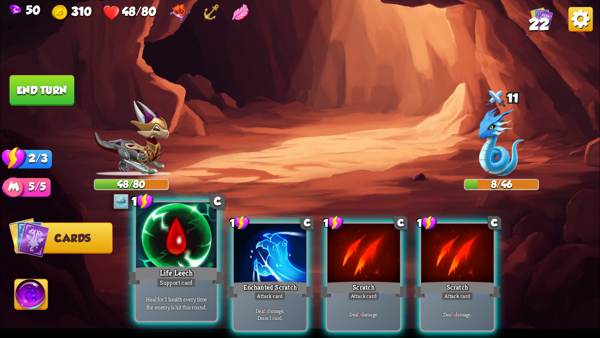
click at [191, 258] on div at bounding box center [176, 236] width 80 height 68
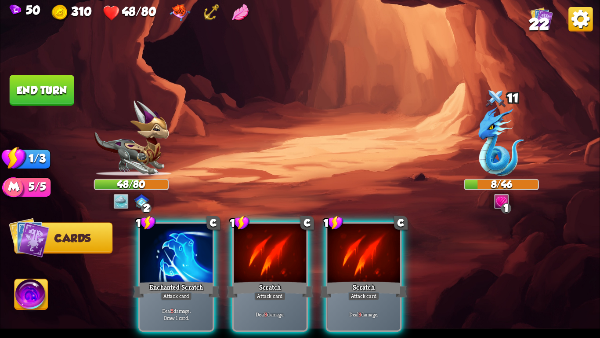
click at [191, 258] on div at bounding box center [176, 253] width 73 height 61
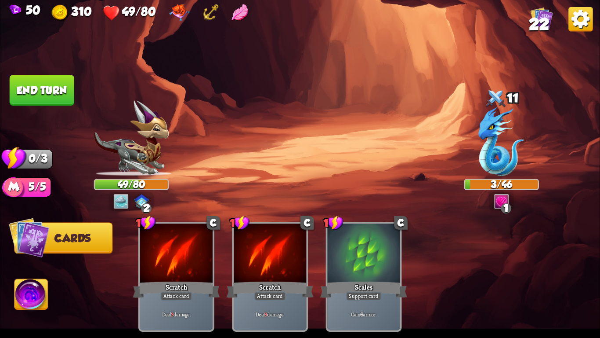
click at [54, 92] on button "End turn" at bounding box center [42, 90] width 65 height 30
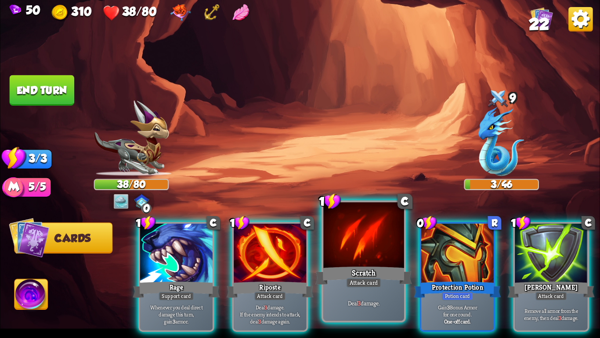
click at [356, 265] on div "Scratch" at bounding box center [364, 276] width 97 height 22
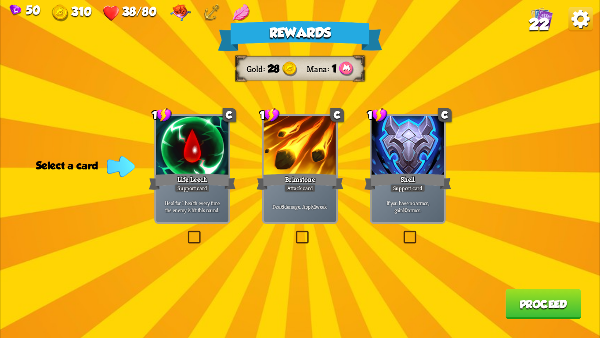
click at [301, 177] on div "Brimstone" at bounding box center [300, 181] width 87 height 19
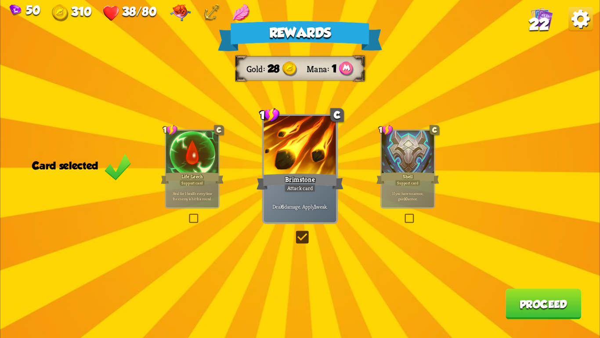
click at [532, 310] on button "Proceed" at bounding box center [544, 303] width 76 height 30
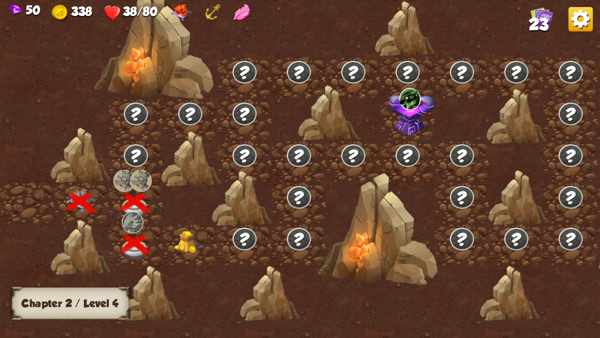
click at [182, 240] on img at bounding box center [190, 242] width 30 height 23
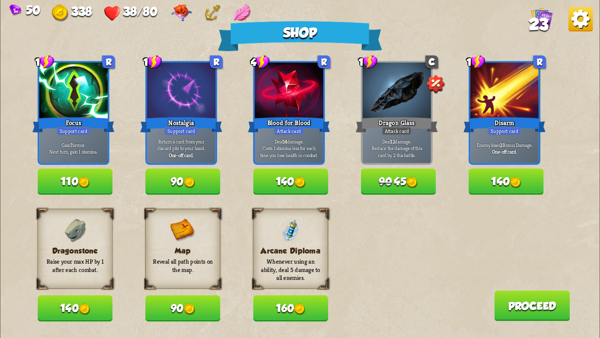
click at [73, 302] on button "140" at bounding box center [75, 308] width 75 height 26
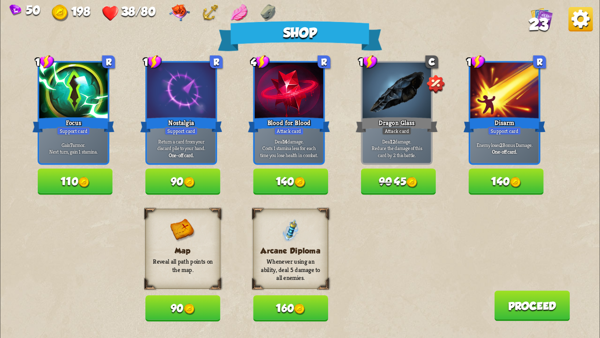
click at [405, 177] on button "90 45" at bounding box center [398, 181] width 75 height 26
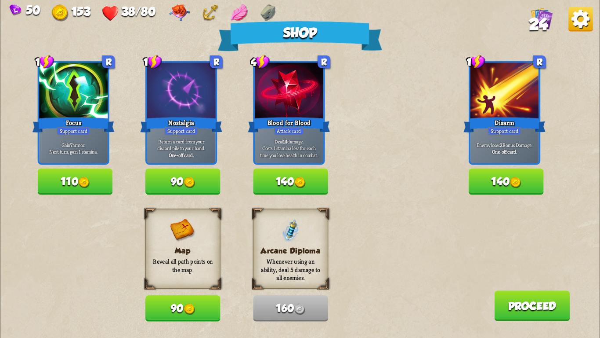
click at [83, 183] on img at bounding box center [83, 182] width 11 height 11
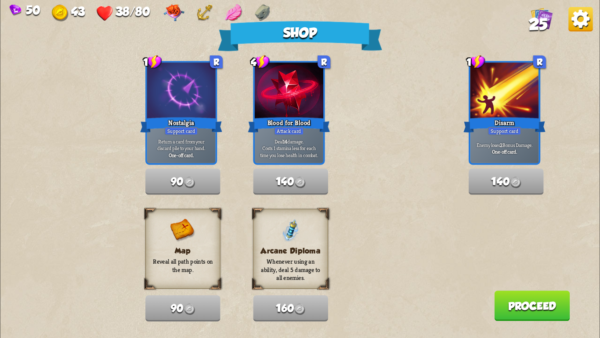
click at [516, 306] on button "Proceed" at bounding box center [533, 305] width 76 height 30
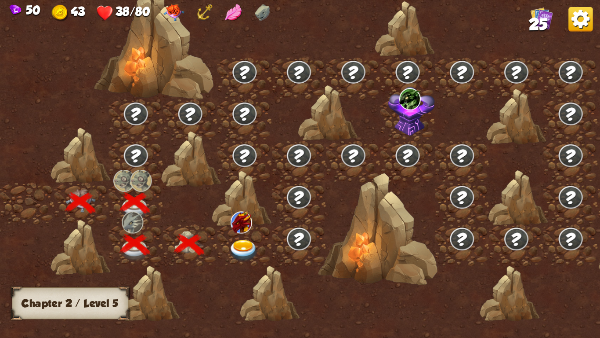
click at [238, 245] on img at bounding box center [244, 251] width 30 height 22
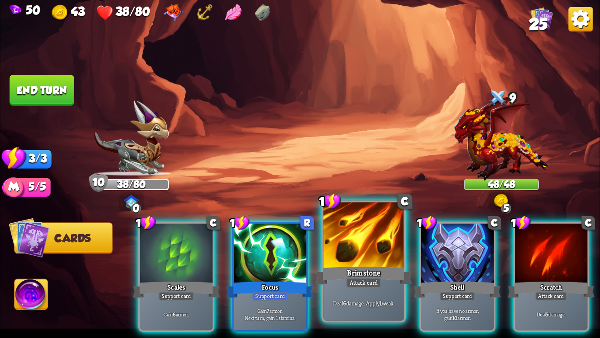
click at [375, 240] on div at bounding box center [364, 236] width 80 height 68
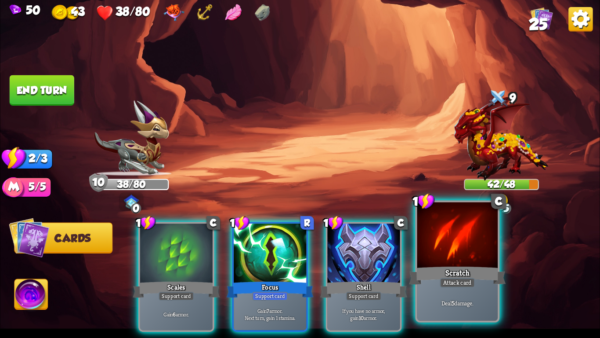
click at [487, 253] on div at bounding box center [458, 236] width 80 height 68
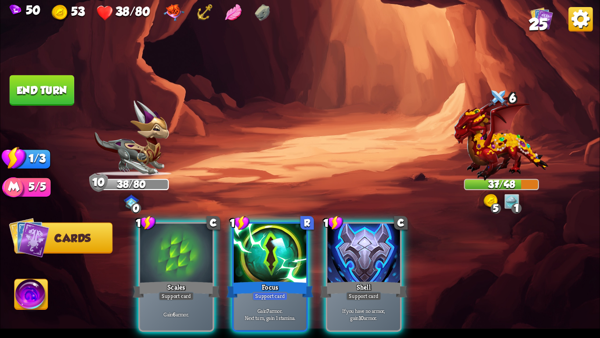
click at [27, 88] on button "End turn" at bounding box center [42, 90] width 65 height 30
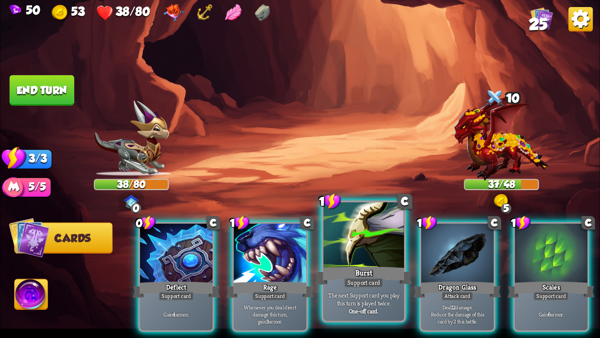
click at [386, 276] on div "Burst" at bounding box center [364, 276] width 97 height 22
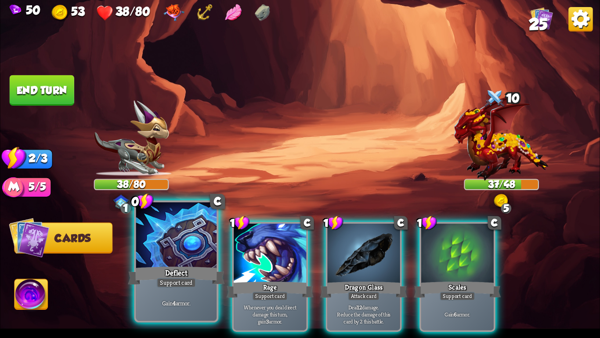
click at [187, 265] on div "Deflect" at bounding box center [176, 276] width 97 height 22
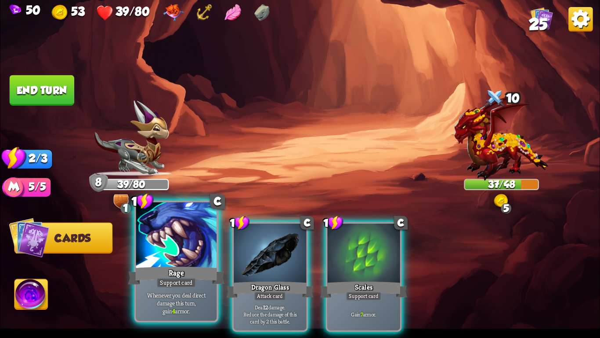
click at [179, 264] on div at bounding box center [176, 236] width 80 height 68
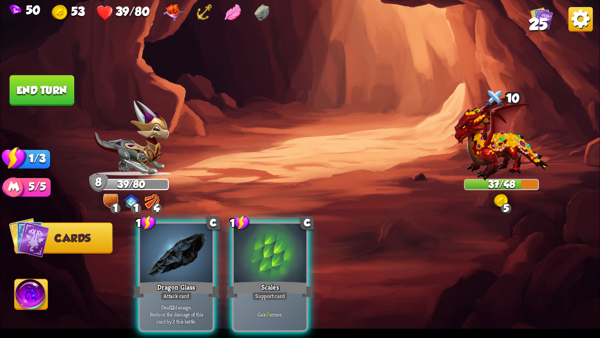
click at [179, 264] on div at bounding box center [176, 253] width 73 height 61
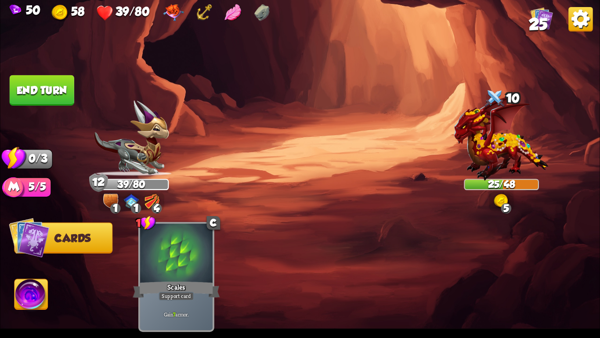
click at [57, 86] on button "End turn" at bounding box center [42, 90] width 65 height 30
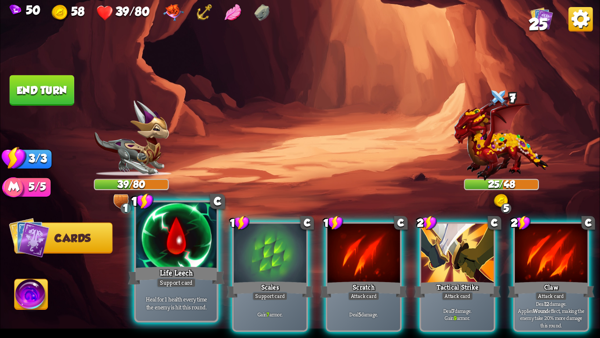
click at [168, 274] on div "Life Leech" at bounding box center [176, 276] width 97 height 22
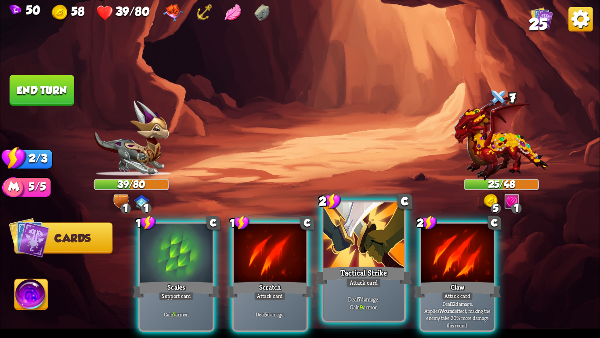
click at [361, 239] on div at bounding box center [364, 236] width 80 height 68
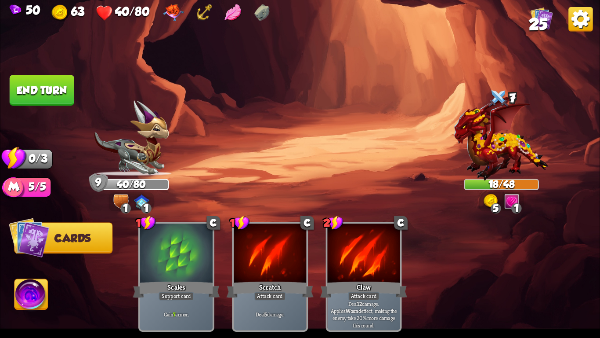
click at [59, 83] on button "End turn" at bounding box center [42, 90] width 65 height 30
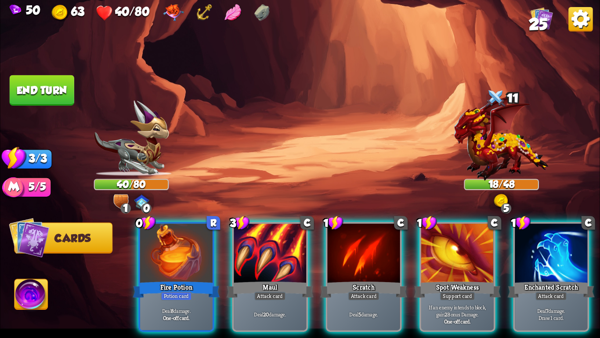
click at [253, 220] on div "0 R Fire Potion Potion card Deal 8 damage. One-off card. 3 C Maul Attack card D…" at bounding box center [360, 263] width 480 height 150
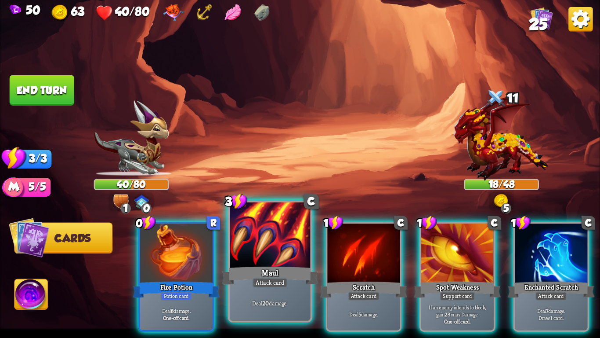
click at [252, 231] on div at bounding box center [270, 236] width 80 height 68
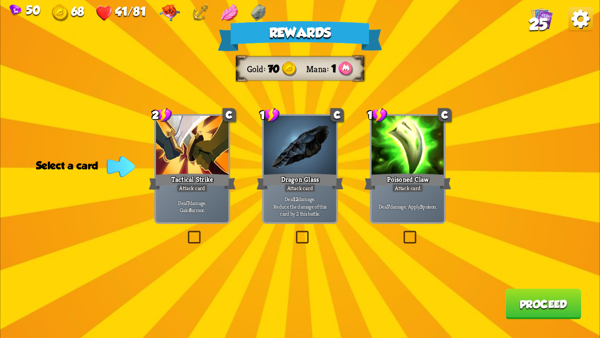
click at [416, 141] on div at bounding box center [408, 146] width 73 height 61
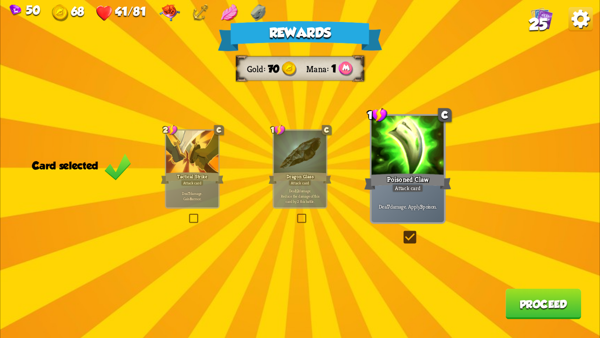
click at [511, 297] on button "Proceed" at bounding box center [544, 303] width 76 height 30
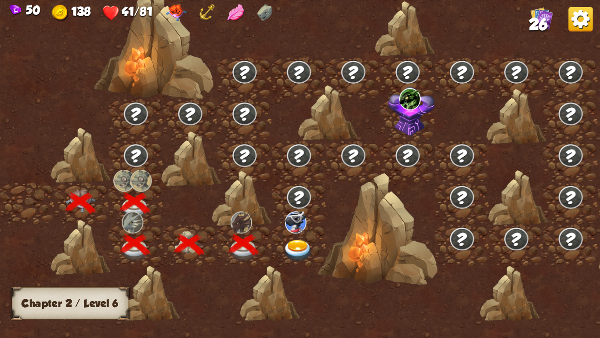
click at [294, 246] on img at bounding box center [299, 251] width 30 height 22
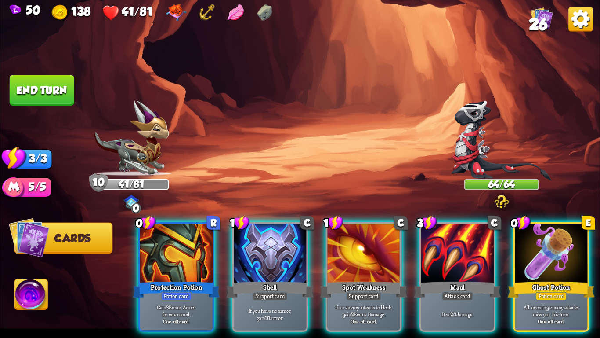
click at [469, 120] on img at bounding box center [501, 140] width 101 height 80
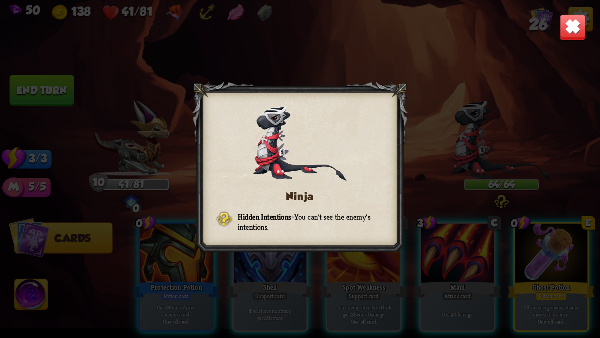
click at [576, 26] on img at bounding box center [573, 27] width 26 height 26
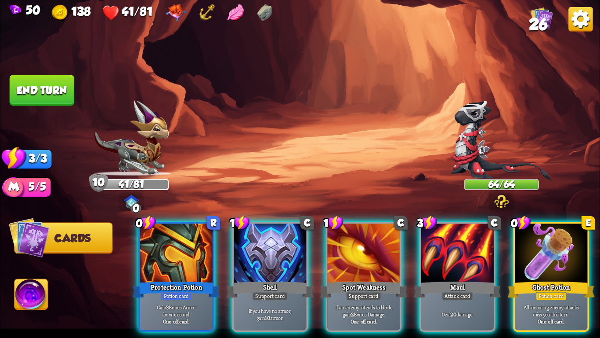
click at [540, 28] on span "26" at bounding box center [538, 24] width 19 height 18
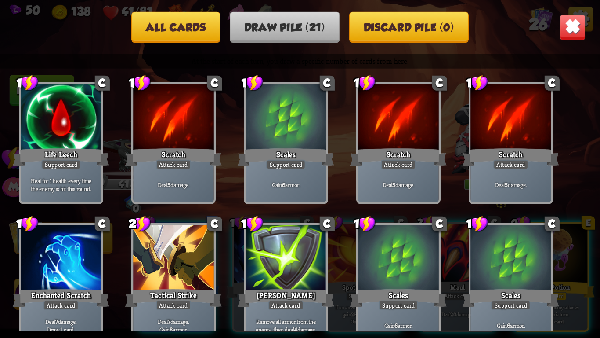
click at [574, 28] on img at bounding box center [573, 27] width 26 height 26
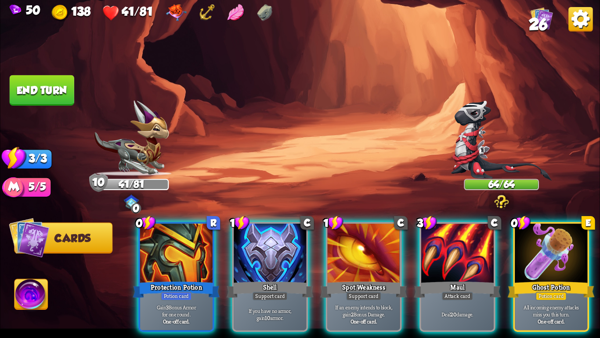
click at [277, 101] on img at bounding box center [300, 169] width 600 height 338
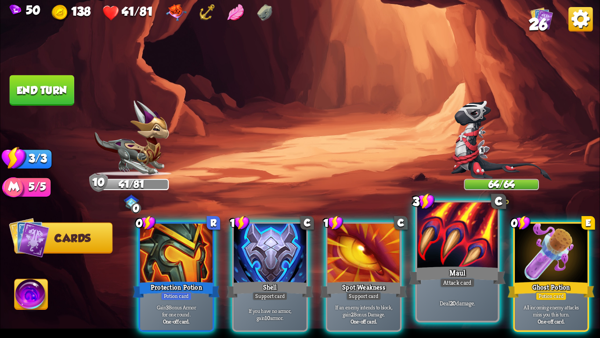
click at [434, 251] on div at bounding box center [458, 236] width 80 height 68
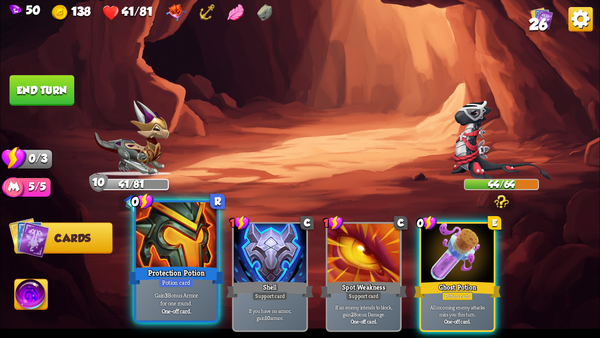
click at [160, 253] on div at bounding box center [176, 236] width 80 height 68
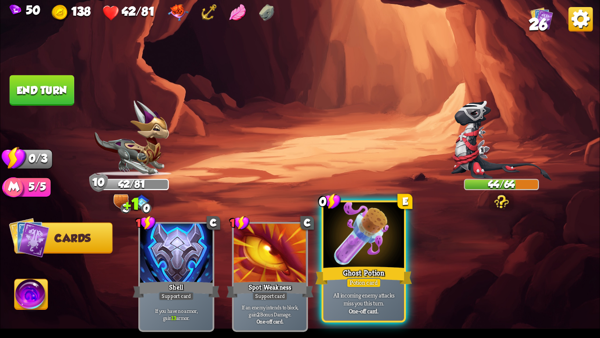
click at [386, 258] on div at bounding box center [364, 236] width 80 height 68
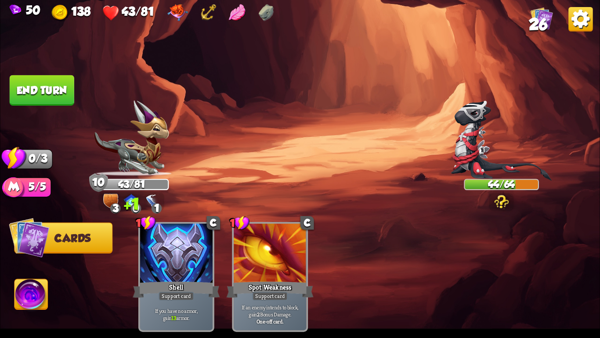
click at [39, 86] on button "End turn" at bounding box center [42, 90] width 65 height 30
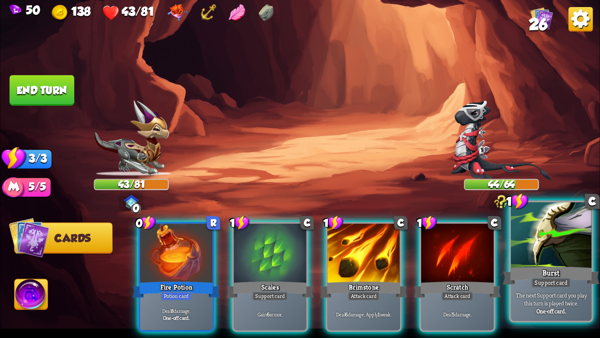
click at [533, 226] on div at bounding box center [551, 236] width 80 height 68
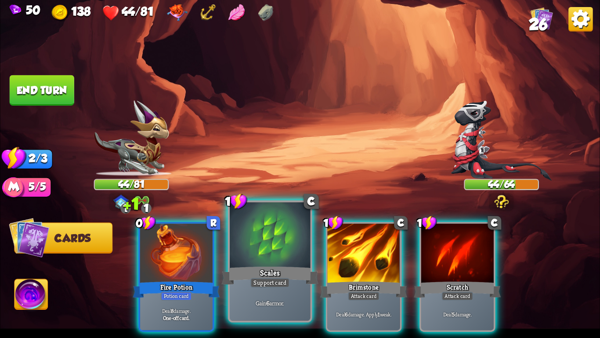
click at [252, 261] on div at bounding box center [270, 236] width 80 height 68
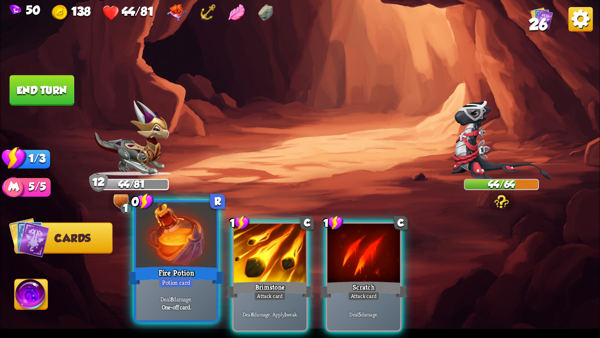
click at [184, 267] on div "Fire Potion" at bounding box center [176, 276] width 97 height 22
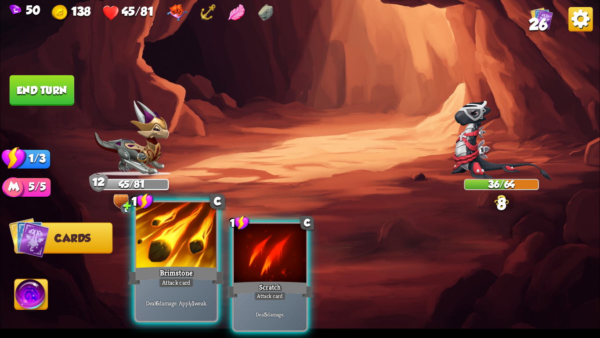
click at [171, 268] on div "Brimstone" at bounding box center [176, 276] width 97 height 22
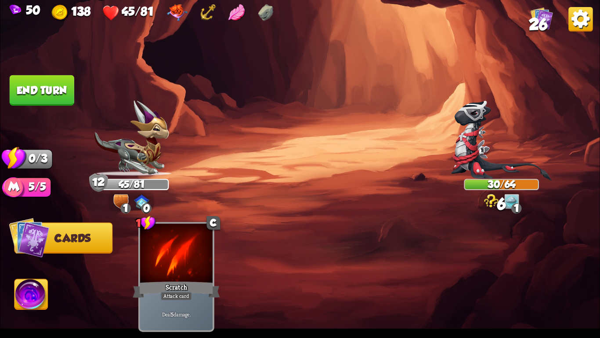
click at [44, 88] on button "End turn" at bounding box center [42, 90] width 65 height 30
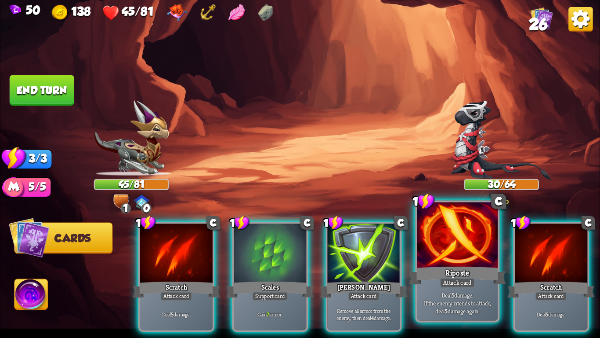
click at [454, 252] on div at bounding box center [458, 236] width 80 height 68
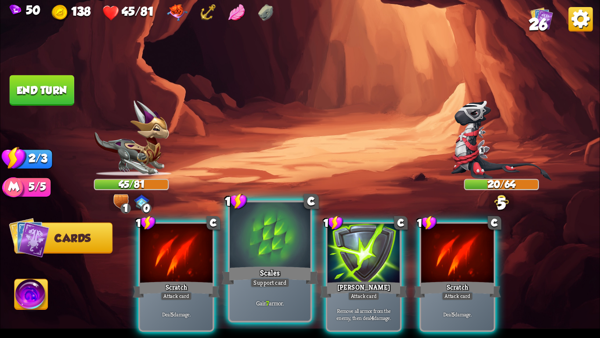
click at [273, 244] on div at bounding box center [270, 236] width 80 height 68
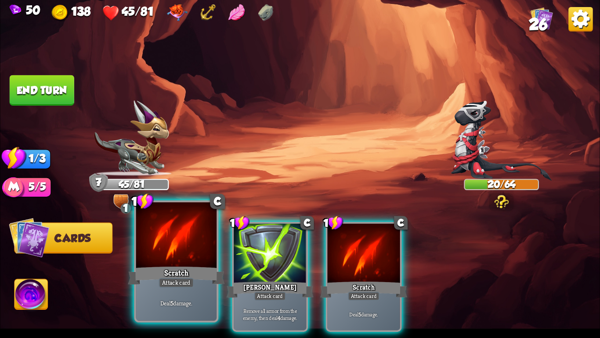
click at [143, 248] on div at bounding box center [176, 236] width 80 height 68
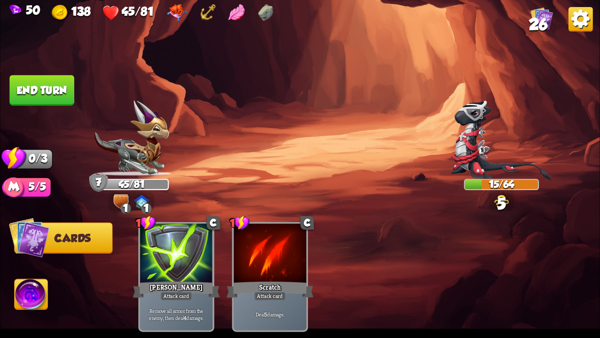
click at [51, 93] on button "End turn" at bounding box center [42, 90] width 65 height 30
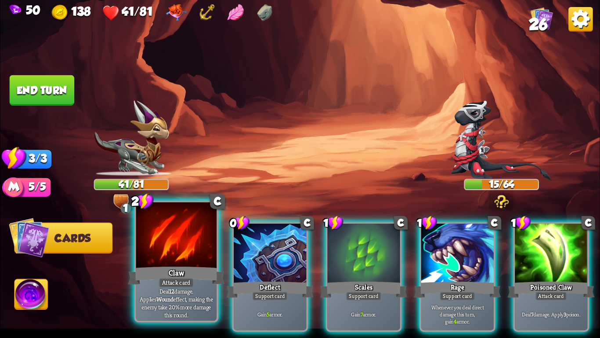
click at [180, 233] on div at bounding box center [176, 236] width 80 height 68
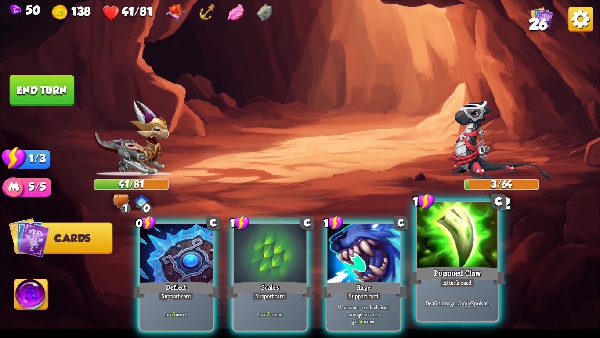
click at [471, 245] on div at bounding box center [458, 236] width 80 height 68
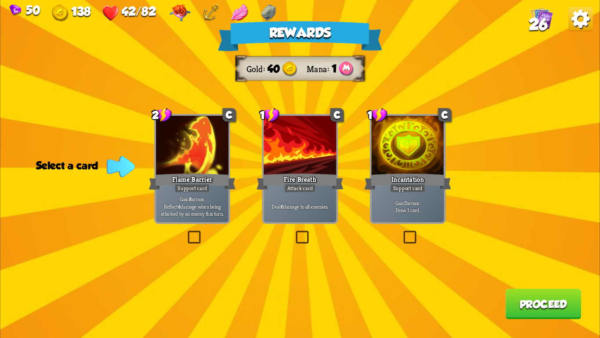
click at [162, 160] on div at bounding box center [192, 146] width 73 height 61
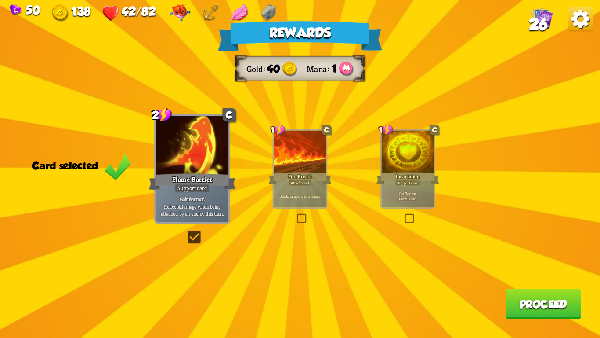
click at [520, 302] on button "Proceed" at bounding box center [544, 303] width 76 height 30
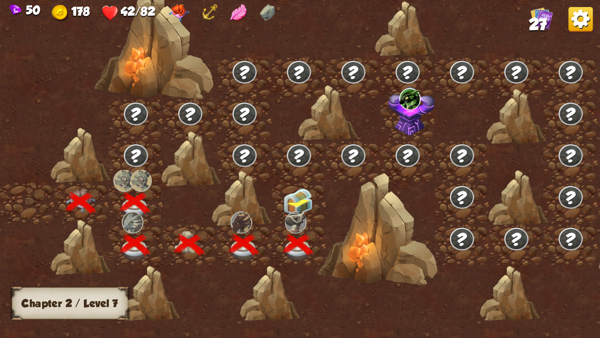
click at [299, 204] on img at bounding box center [299, 202] width 30 height 28
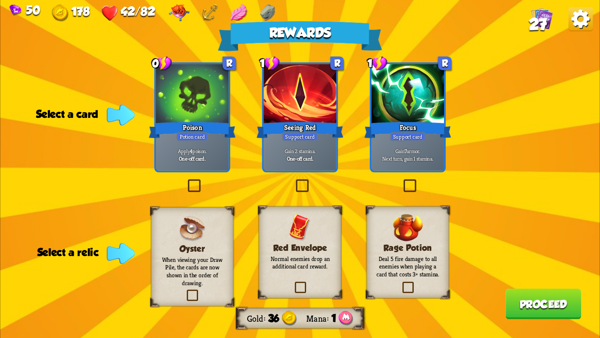
click at [305, 121] on div "Seeing Red" at bounding box center [300, 129] width 87 height 19
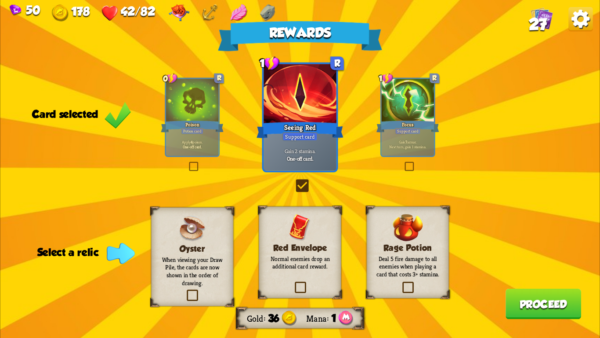
click at [404, 267] on p "Deal 5 fire damage to all enemies when playing a card that costs 3+ stamina." at bounding box center [408, 267] width 67 height 24
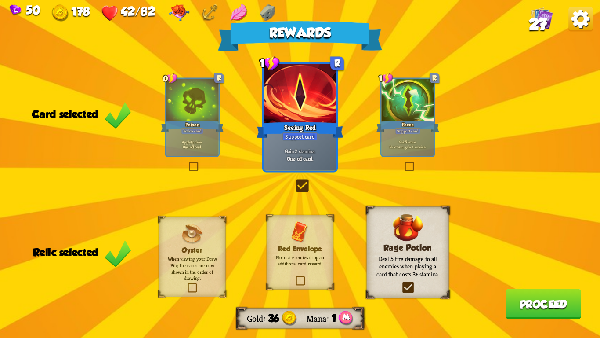
click at [536, 307] on button "Proceed" at bounding box center [544, 303] width 76 height 30
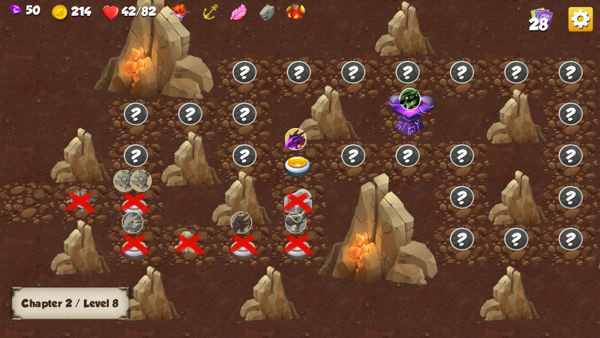
click at [293, 154] on div at bounding box center [299, 162] width 55 height 42
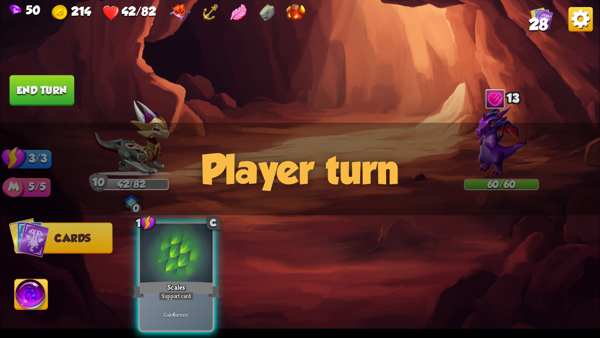
click at [489, 120] on img at bounding box center [501, 140] width 51 height 72
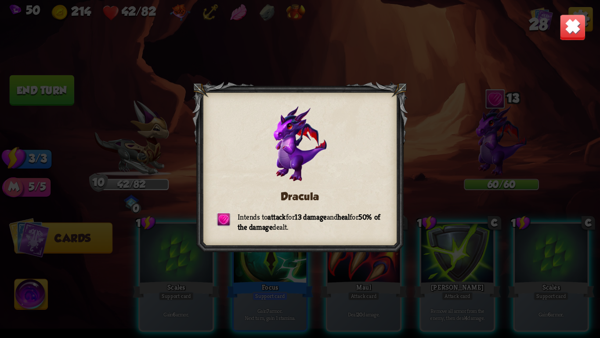
click at [572, 34] on img at bounding box center [573, 27] width 26 height 26
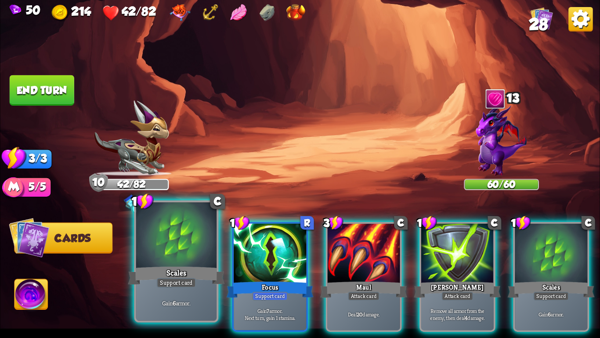
click at [182, 266] on div "Scales" at bounding box center [176, 276] width 97 height 22
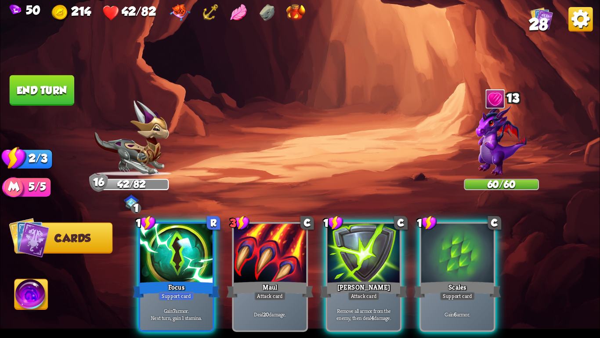
click at [182, 280] on div "Focus" at bounding box center [176, 289] width 87 height 19
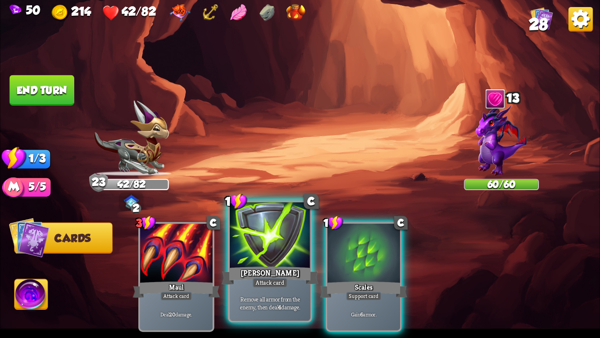
click at [295, 273] on div "[PERSON_NAME]" at bounding box center [270, 276] width 97 height 22
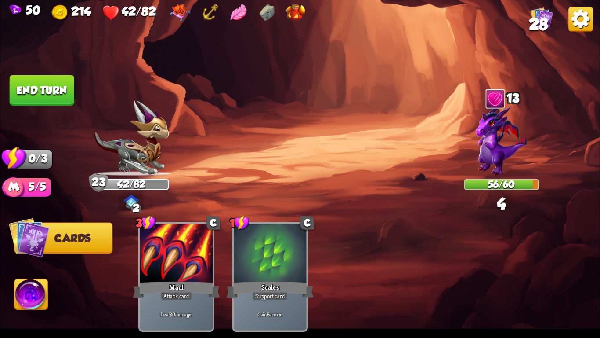
click at [40, 86] on button "End turn" at bounding box center [42, 90] width 65 height 30
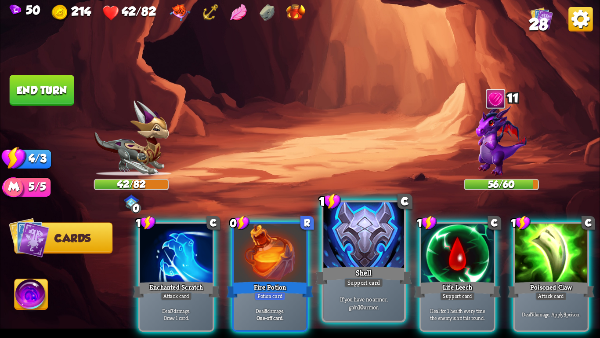
click at [350, 254] on div at bounding box center [364, 236] width 80 height 68
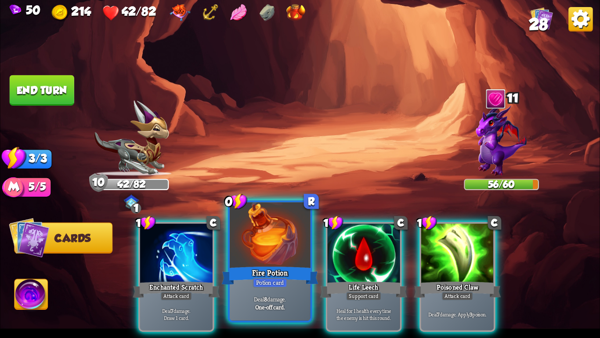
click at [269, 263] on div at bounding box center [270, 236] width 80 height 68
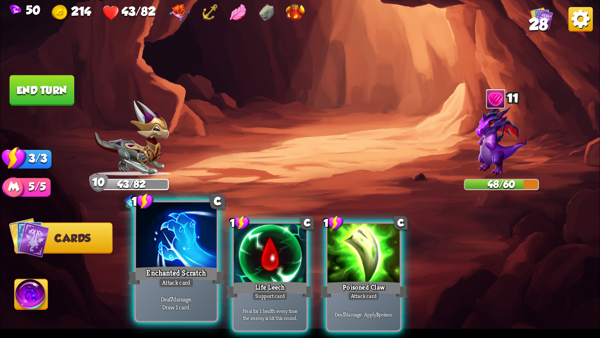
click at [170, 268] on div "Enchanted Scratch" at bounding box center [176, 276] width 97 height 22
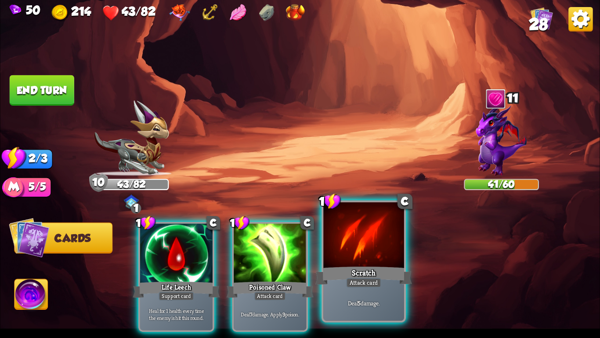
click at [402, 260] on div at bounding box center [364, 236] width 80 height 68
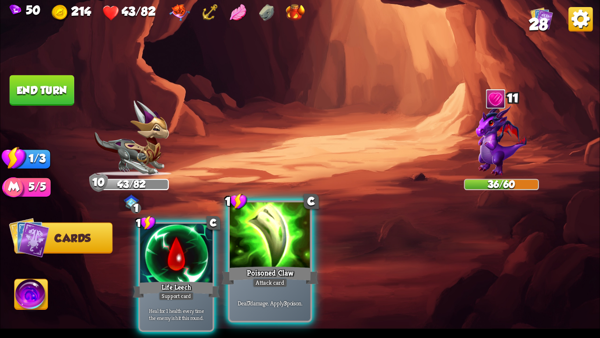
click at [250, 257] on div at bounding box center [270, 236] width 80 height 68
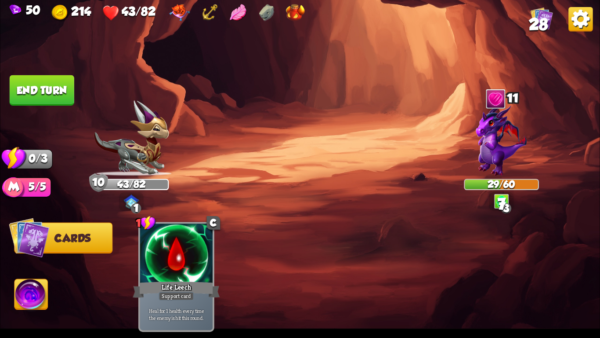
click at [55, 89] on button "End turn" at bounding box center [42, 90] width 65 height 30
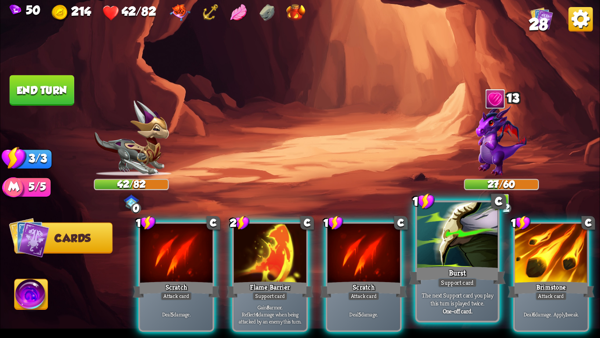
click at [438, 252] on div at bounding box center [458, 236] width 80 height 68
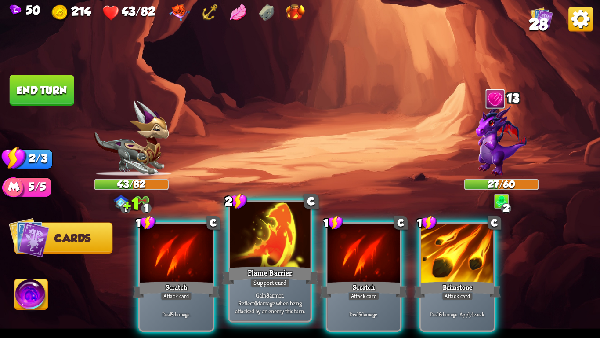
click at [261, 257] on div at bounding box center [270, 236] width 80 height 68
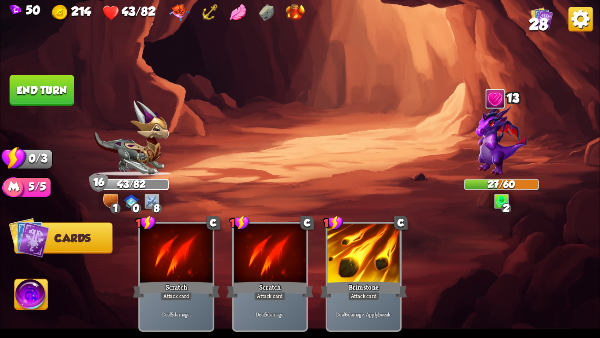
click at [42, 91] on button "End turn" at bounding box center [42, 90] width 65 height 30
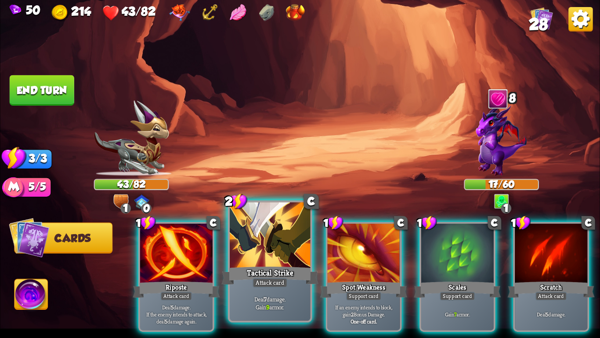
click at [251, 254] on div at bounding box center [270, 236] width 80 height 68
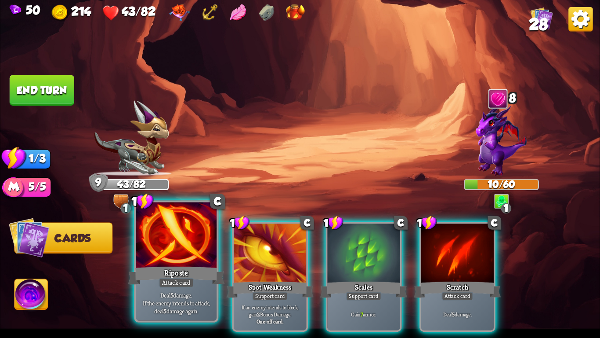
click at [160, 247] on div at bounding box center [176, 236] width 80 height 68
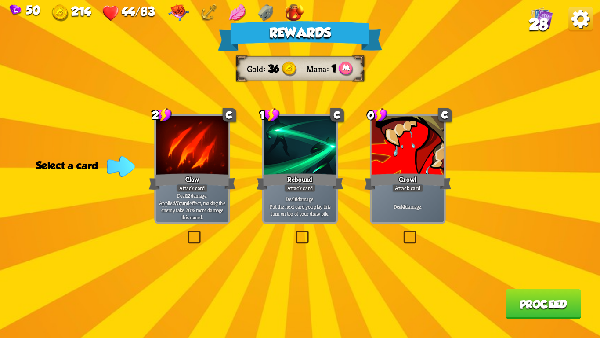
click at [279, 153] on div at bounding box center [300, 146] width 73 height 61
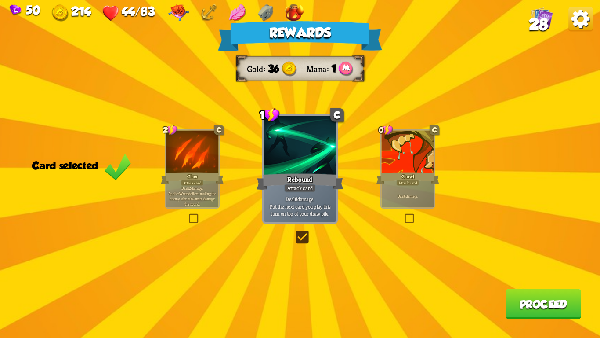
click at [520, 307] on button "Proceed" at bounding box center [544, 303] width 76 height 30
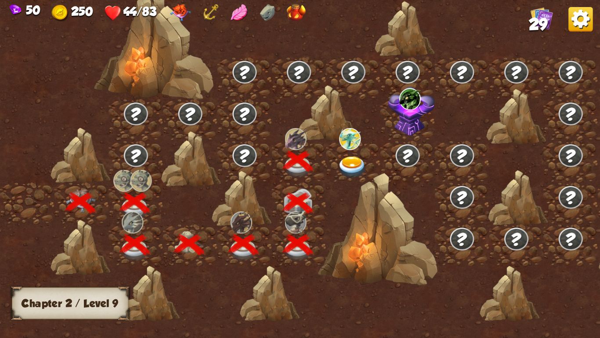
click at [351, 155] on div at bounding box center [354, 162] width 55 height 42
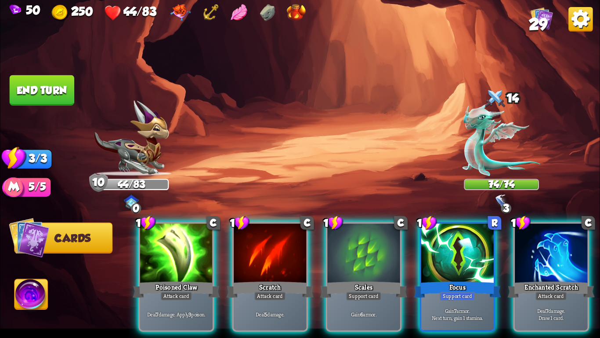
click at [465, 166] on img at bounding box center [502, 140] width 78 height 72
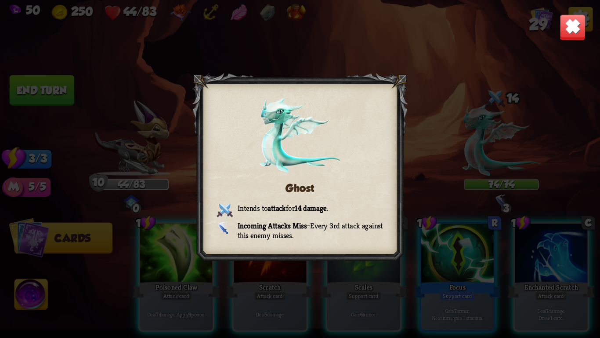
click at [570, 25] on img at bounding box center [573, 27] width 26 height 26
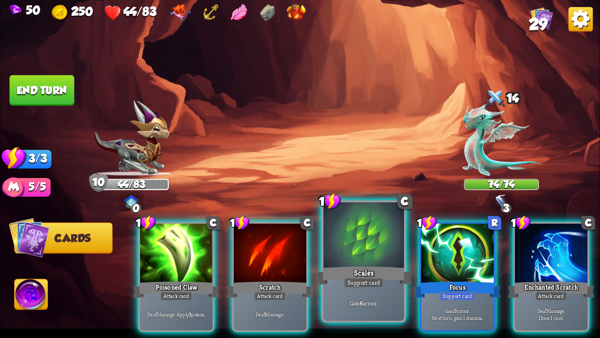
click at [372, 251] on div at bounding box center [364, 236] width 80 height 68
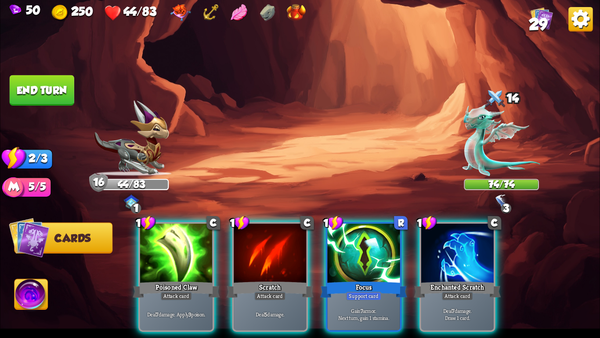
click at [372, 251] on div at bounding box center [364, 253] width 73 height 61
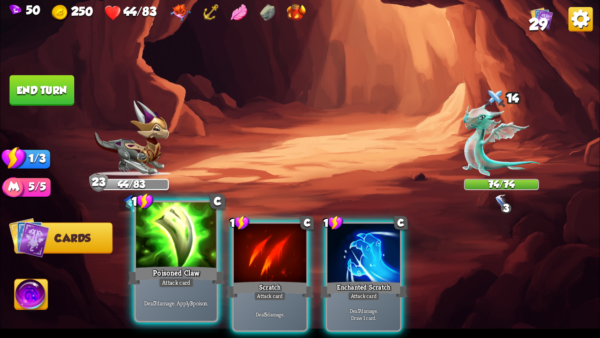
click at [160, 284] on div "Attack card" at bounding box center [176, 282] width 35 height 10
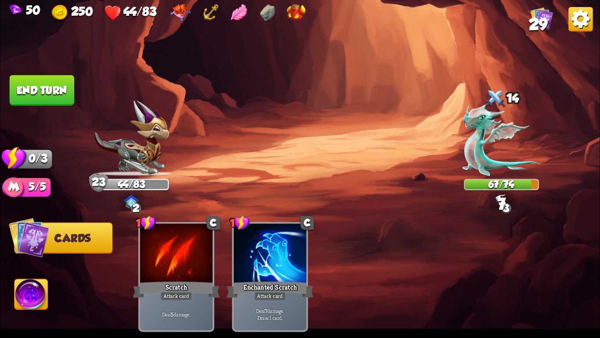
click at [37, 95] on button "End turn" at bounding box center [42, 90] width 65 height 30
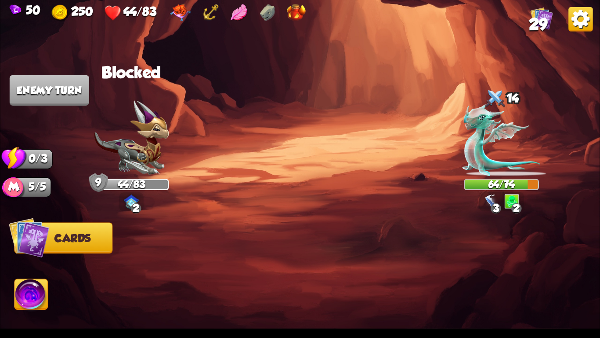
click at [206, 13] on img at bounding box center [211, 12] width 17 height 17
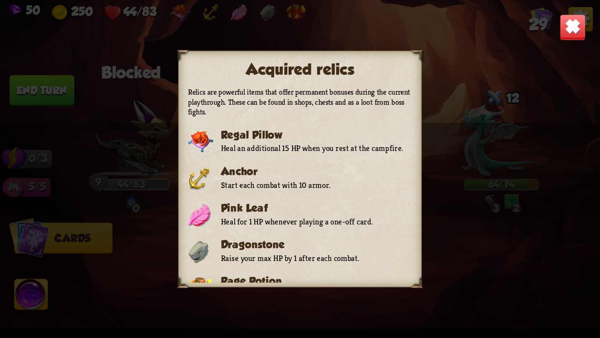
click at [206, 13] on div "Acquired relics Relics are powerful items that offer permanent bonuses during t…" at bounding box center [300, 169] width 600 height 338
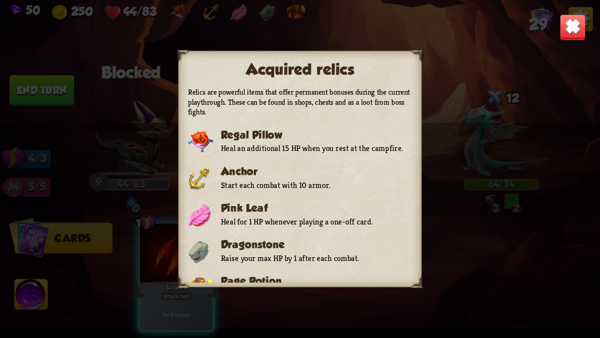
scroll to position [15, 0]
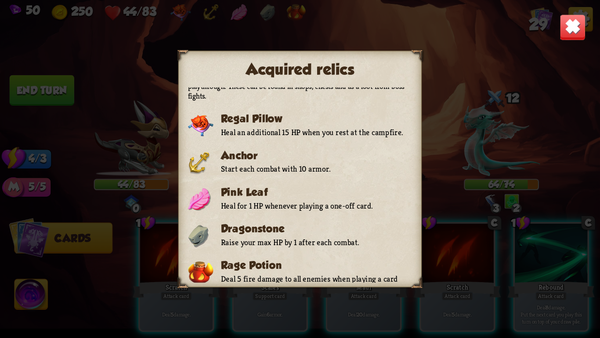
click at [565, 29] on img at bounding box center [573, 27] width 26 height 26
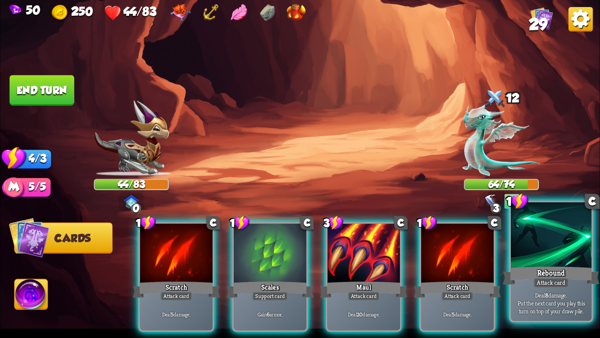
click at [520, 271] on div "Rebound" at bounding box center [551, 276] width 97 height 22
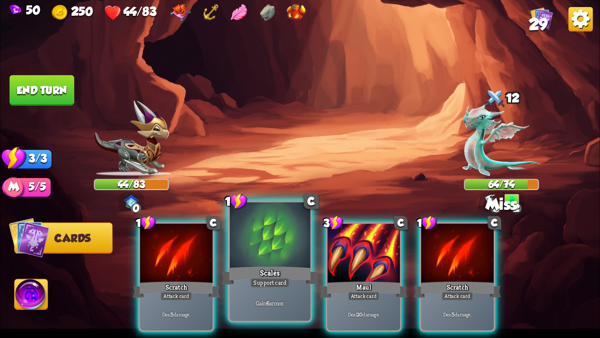
click at [271, 236] on div at bounding box center [270, 236] width 80 height 68
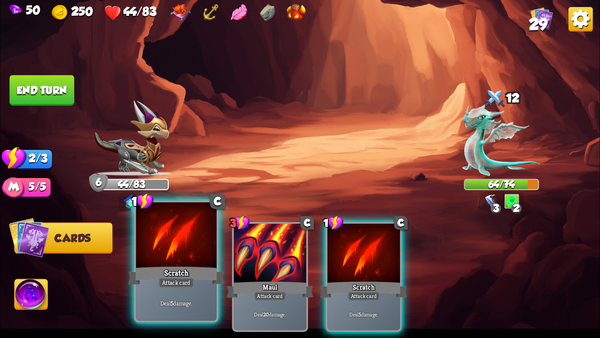
click at [160, 248] on div at bounding box center [176, 236] width 80 height 68
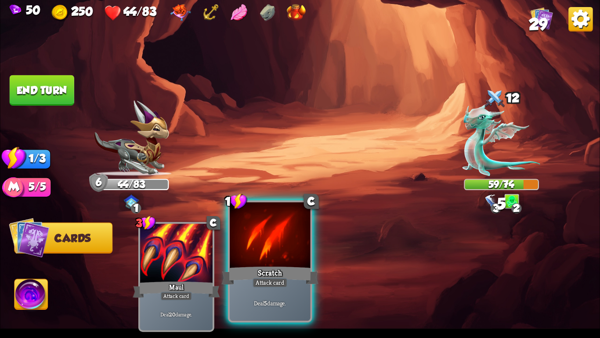
click at [255, 258] on div at bounding box center [270, 236] width 80 height 68
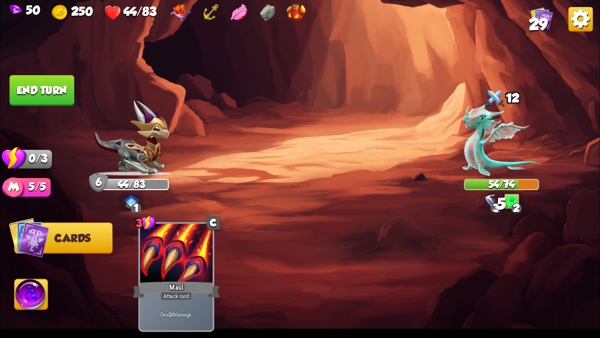
click at [65, 83] on button "End turn" at bounding box center [42, 90] width 65 height 30
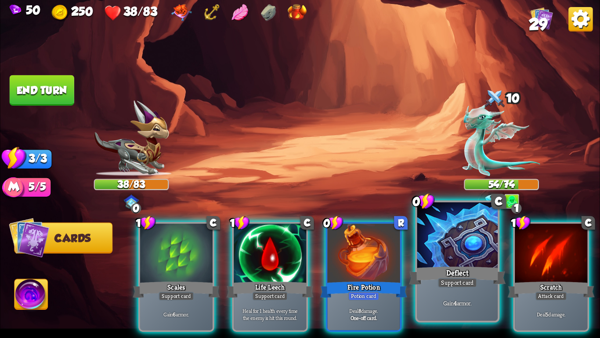
click at [458, 288] on div "Gain 4 armor." at bounding box center [458, 302] width 80 height 35
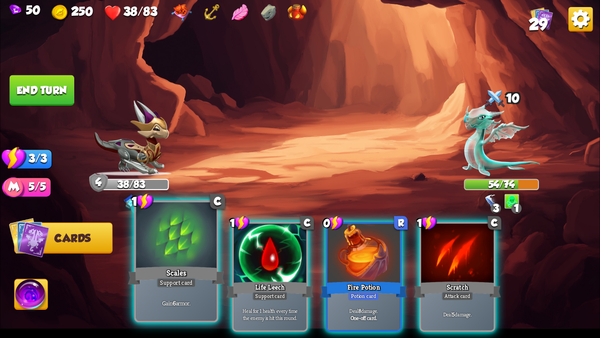
click at [178, 259] on div at bounding box center [176, 236] width 80 height 68
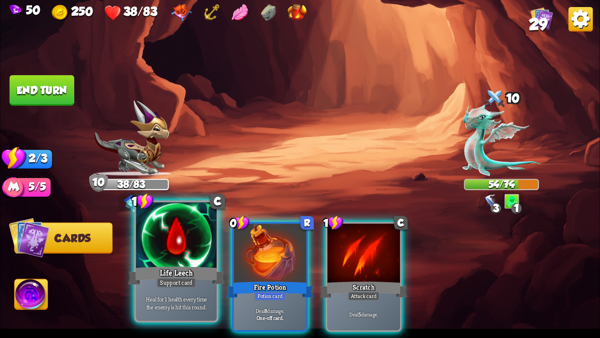
click at [153, 244] on div at bounding box center [176, 236] width 80 height 68
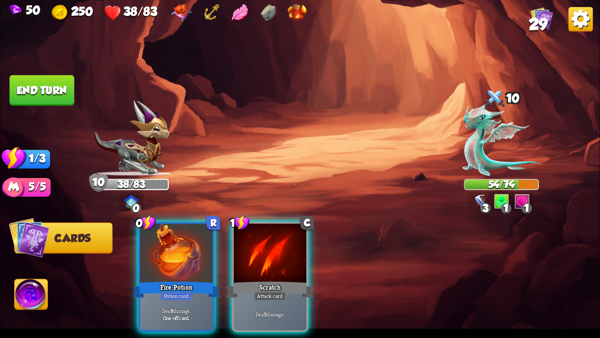
click at [153, 244] on div at bounding box center [176, 253] width 73 height 61
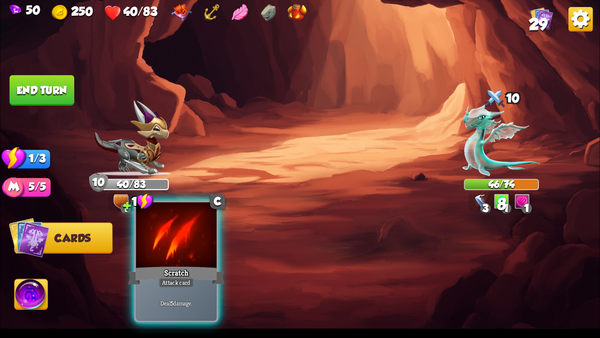
click at [158, 245] on div at bounding box center [176, 236] width 80 height 68
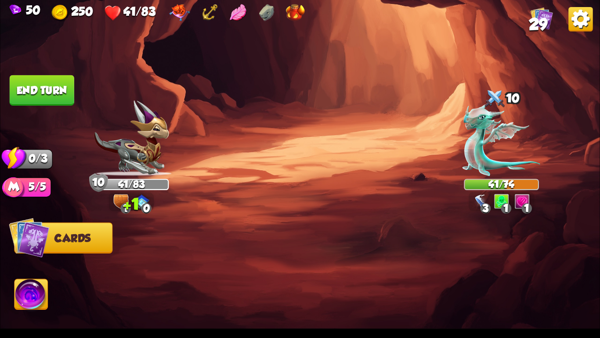
click at [48, 88] on button "End turn" at bounding box center [42, 90] width 65 height 30
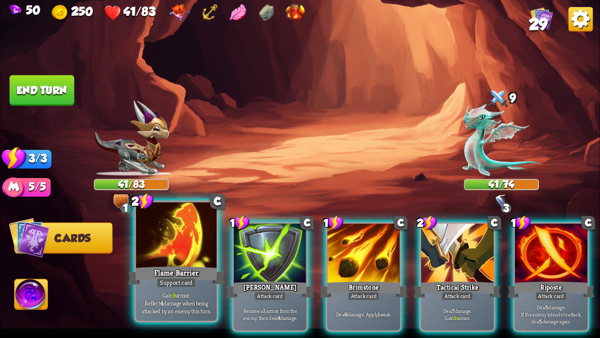
click at [174, 286] on div "Support card" at bounding box center [177, 282] width 40 height 10
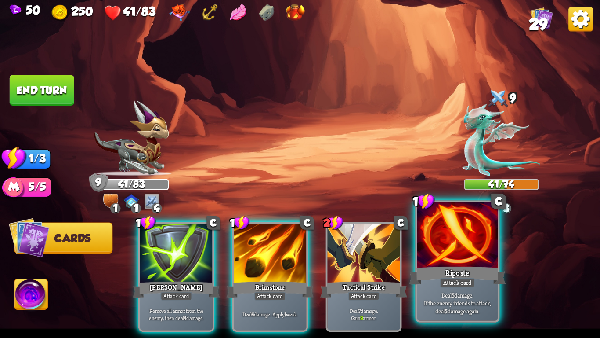
click at [462, 274] on div "Riposte" at bounding box center [457, 276] width 97 height 22
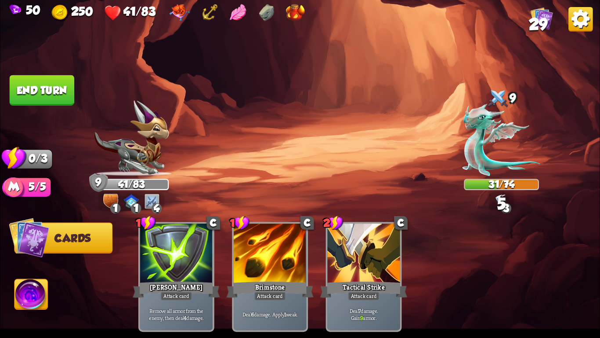
click at [39, 87] on button "End turn" at bounding box center [42, 90] width 65 height 30
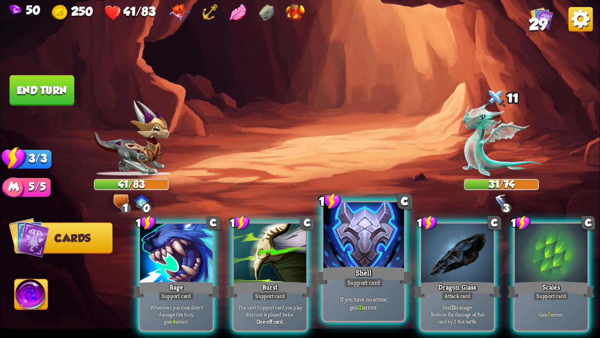
click at [369, 270] on div "Shell" at bounding box center [364, 276] width 97 height 22
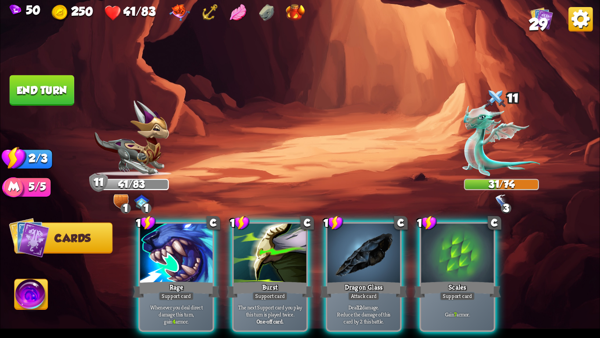
click at [369, 280] on div "Dragon Glass" at bounding box center [363, 289] width 87 height 19
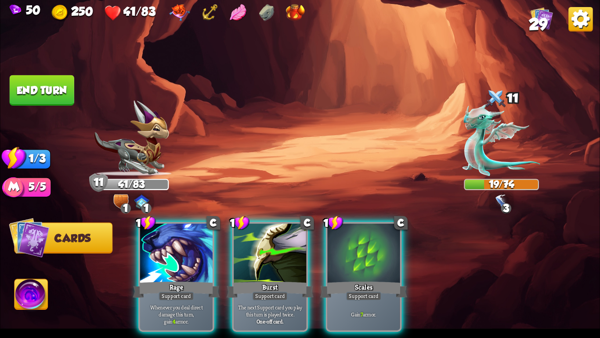
click at [41, 99] on button "End turn" at bounding box center [42, 90] width 65 height 30
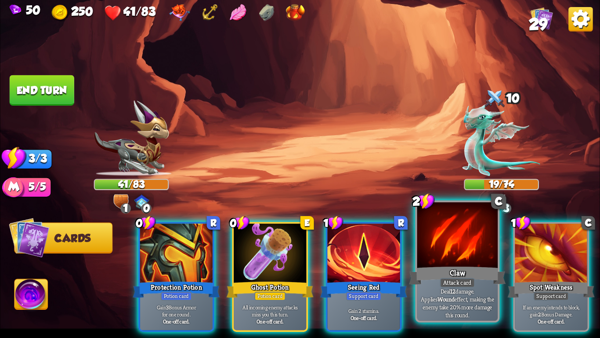
click at [431, 266] on div "Claw" at bounding box center [457, 276] width 97 height 22
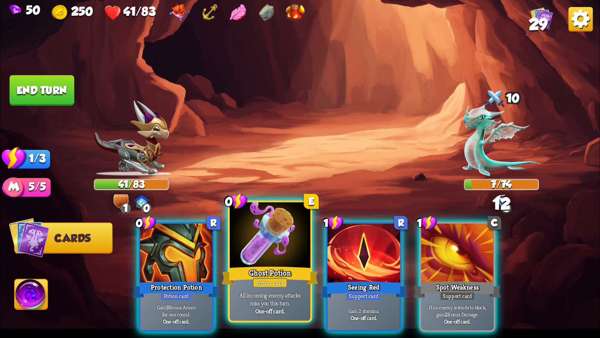
click at [283, 259] on div at bounding box center [270, 236] width 80 height 68
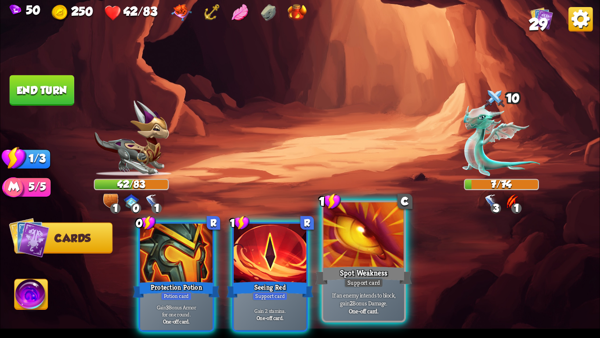
click at [362, 258] on div at bounding box center [364, 236] width 80 height 68
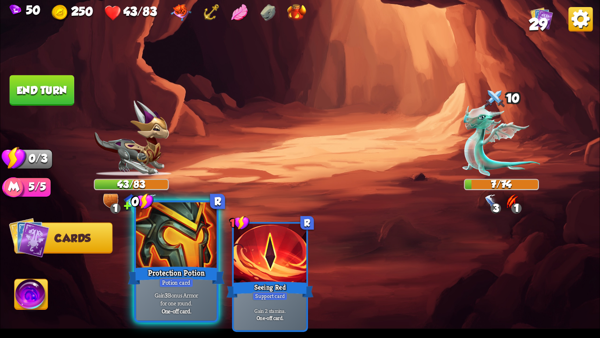
click at [190, 261] on div at bounding box center [176, 236] width 80 height 68
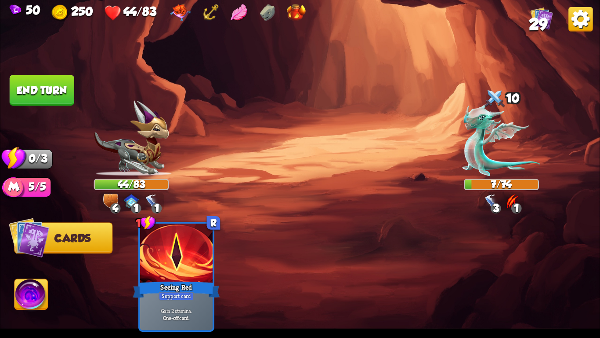
click at [39, 82] on button "End turn" at bounding box center [42, 90] width 65 height 30
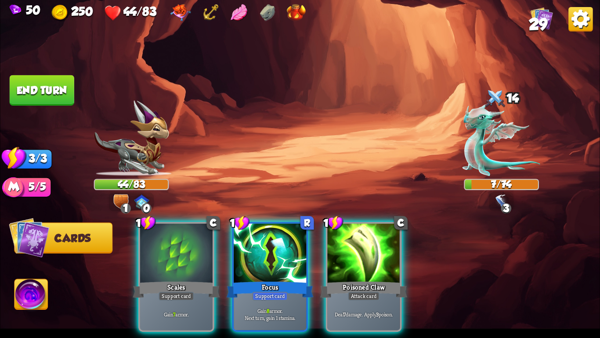
click at [496, 131] on div "Player turn" at bounding box center [300, 169] width 600 height 92
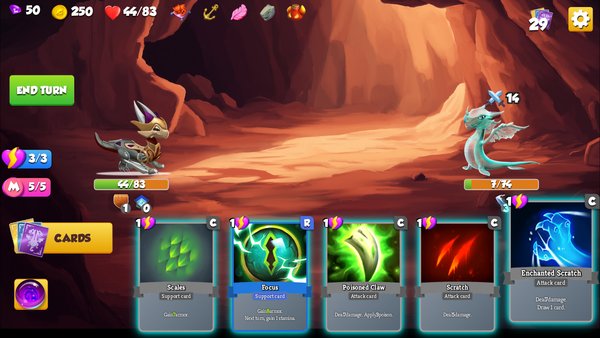
click at [561, 246] on div at bounding box center [551, 236] width 80 height 68
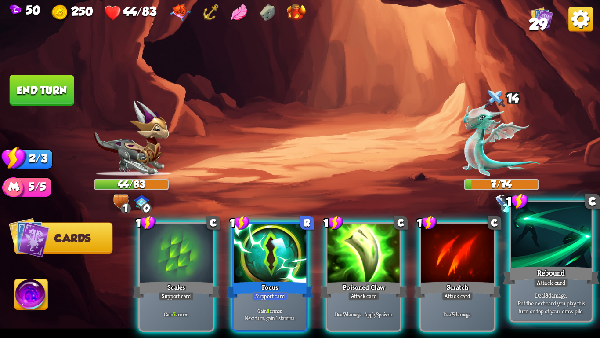
click at [559, 251] on div at bounding box center [551, 236] width 80 height 68
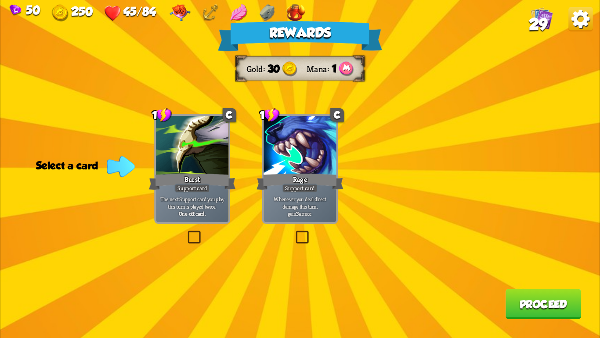
click at [302, 190] on div "Support card" at bounding box center [301, 188] width 36 height 9
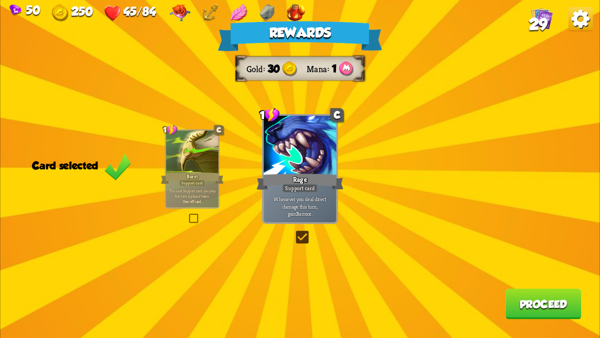
click at [182, 163] on div at bounding box center [192, 153] width 52 height 44
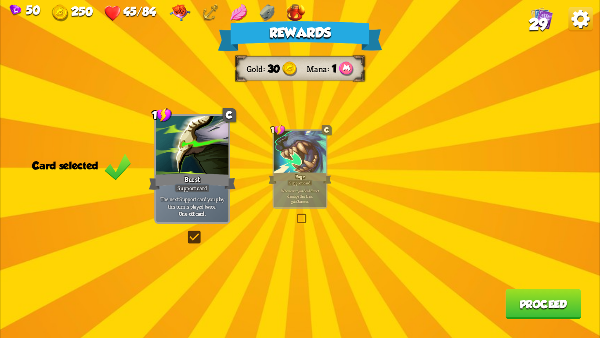
click at [547, 301] on button "Proceed" at bounding box center [544, 303] width 76 height 30
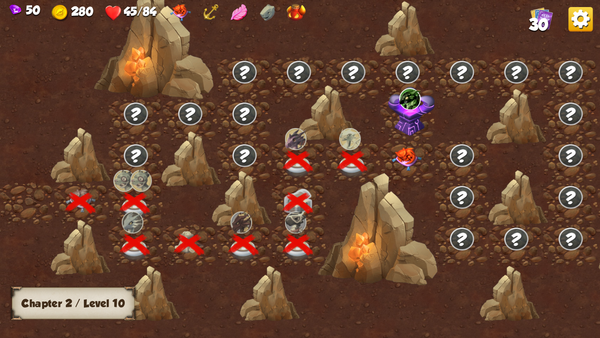
click at [400, 160] on img at bounding box center [407, 158] width 30 height 23
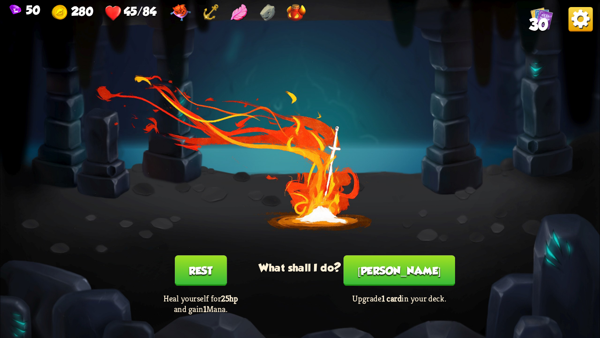
click at [204, 256] on div "You feel rested! What shall I do? Rest Heal yourself for 25hp and gain 1 Mana. …" at bounding box center [300, 169] width 600 height 338
click at [204, 278] on button "Rest" at bounding box center [201, 270] width 52 height 30
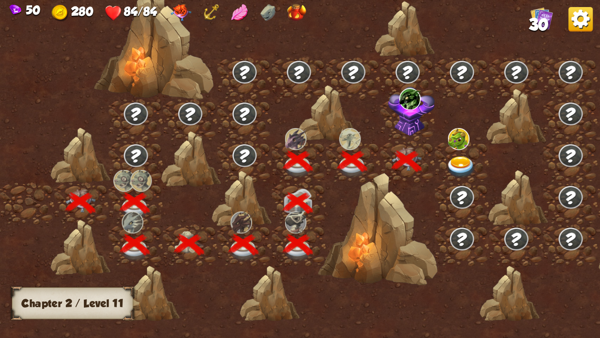
scroll to position [0, 134]
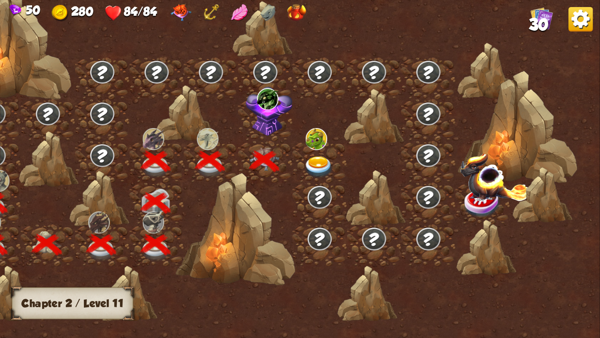
click at [267, 106] on img at bounding box center [268, 99] width 22 height 22
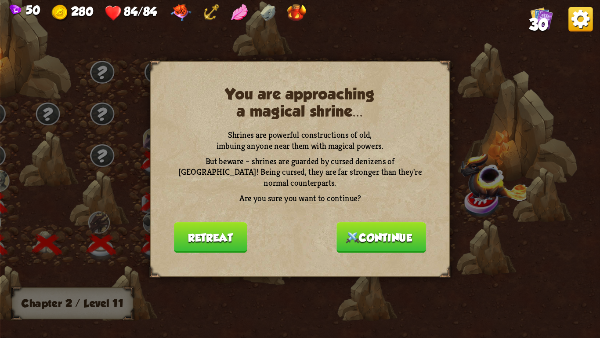
click at [343, 160] on p "But beware – shrines are guarded by cursed denizens of [GEOGRAPHIC_DATA]! Being…" at bounding box center [300, 172] width 252 height 33
click at [208, 222] on button "Retreat" at bounding box center [210, 237] width 73 height 30
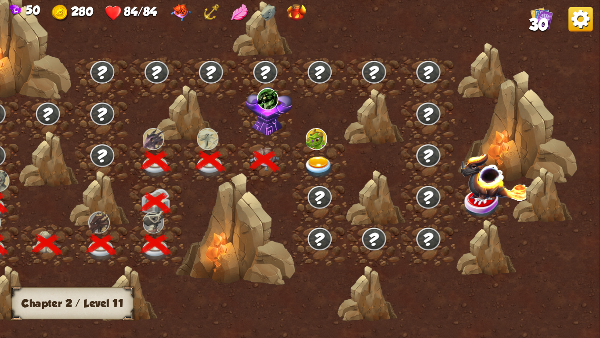
click at [270, 113] on img at bounding box center [269, 111] width 47 height 49
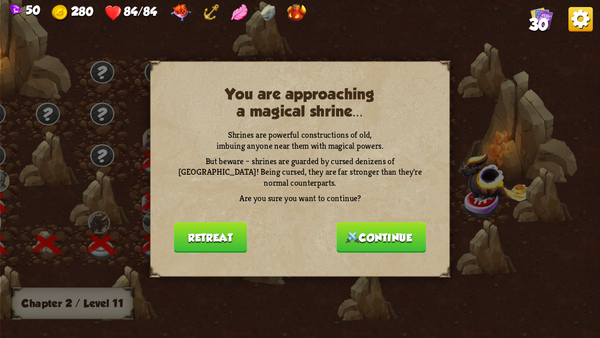
click at [193, 226] on button "Retreat" at bounding box center [210, 237] width 73 height 30
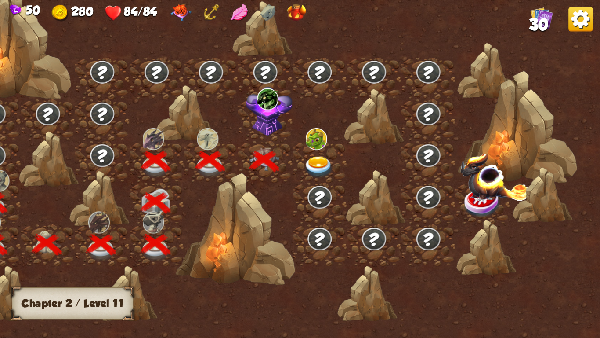
click at [322, 156] on img at bounding box center [319, 167] width 30 height 22
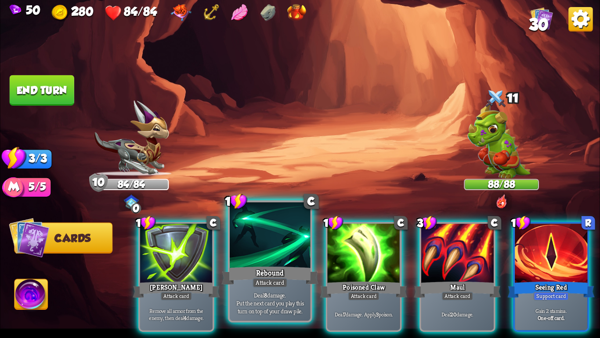
click at [288, 273] on div "Rebound" at bounding box center [270, 276] width 97 height 22
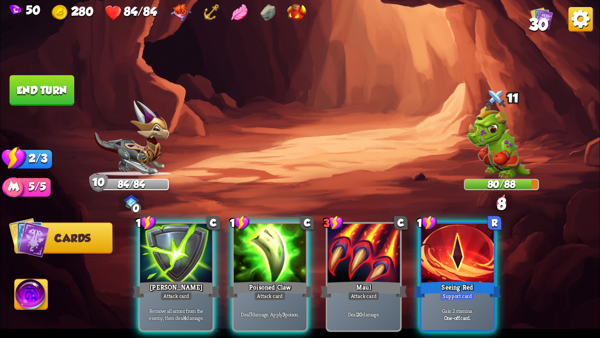
click at [288, 280] on div "Poisoned Claw" at bounding box center [270, 289] width 87 height 19
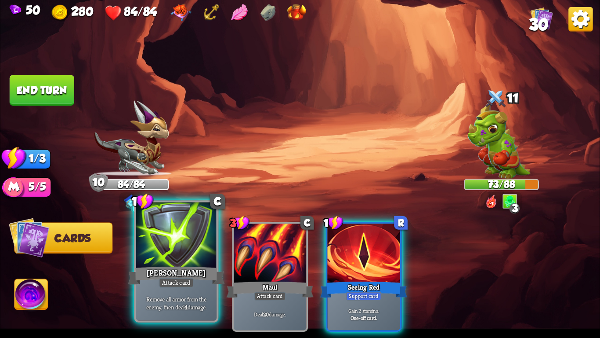
click at [154, 280] on div "[PERSON_NAME]" at bounding box center [176, 276] width 97 height 22
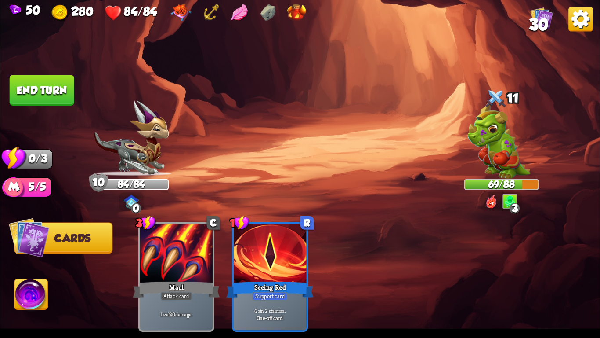
click at [37, 91] on button "End turn" at bounding box center [42, 90] width 65 height 30
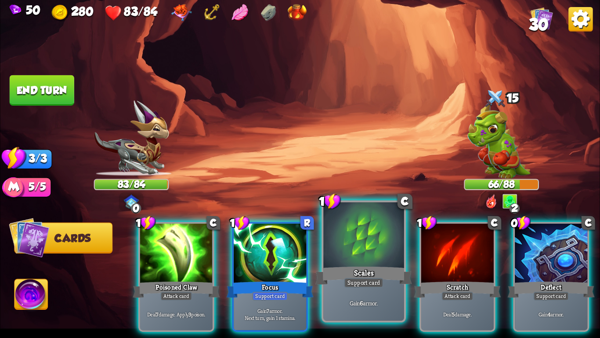
click at [367, 283] on div "Support card" at bounding box center [364, 282] width 40 height 10
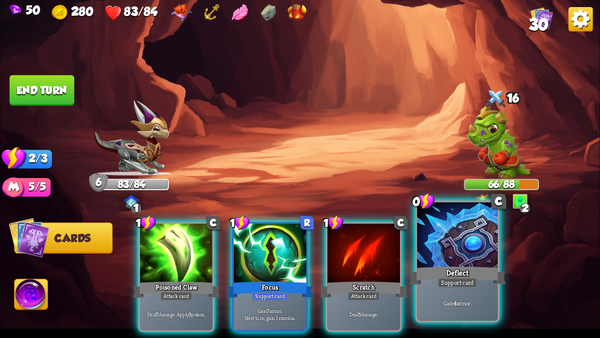
click at [488, 277] on div "Deflect" at bounding box center [457, 276] width 97 height 22
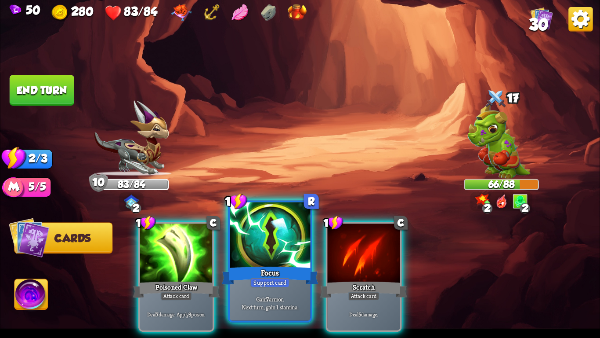
click at [284, 261] on div at bounding box center [270, 236] width 80 height 68
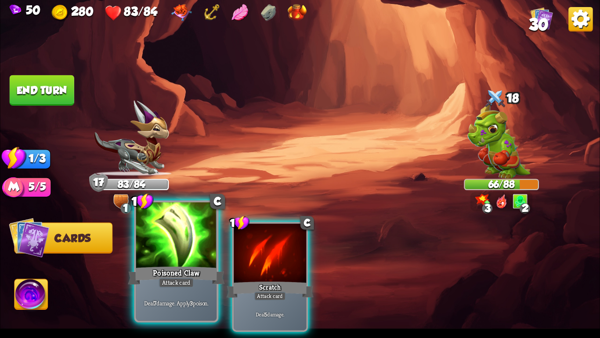
click at [207, 267] on div "Poisoned Claw" at bounding box center [176, 276] width 97 height 22
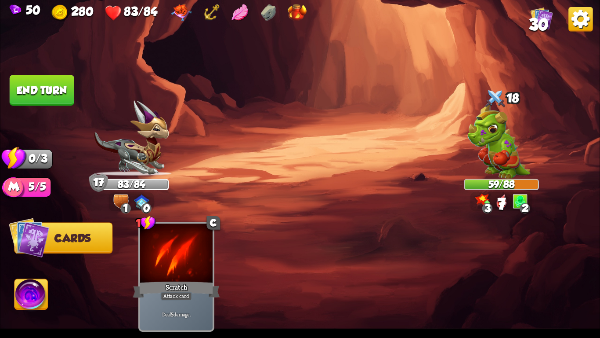
click at [38, 100] on button "End turn" at bounding box center [41, 90] width 65 height 30
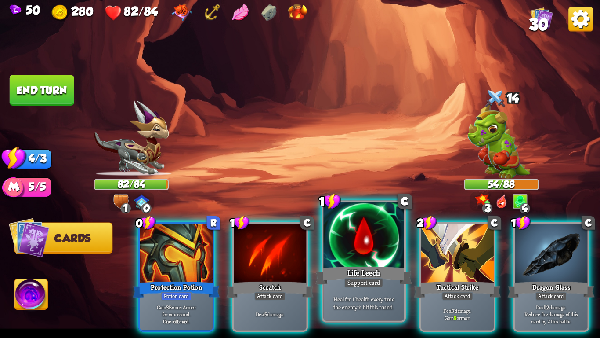
click at [355, 266] on div "Life Leech" at bounding box center [364, 276] width 97 height 22
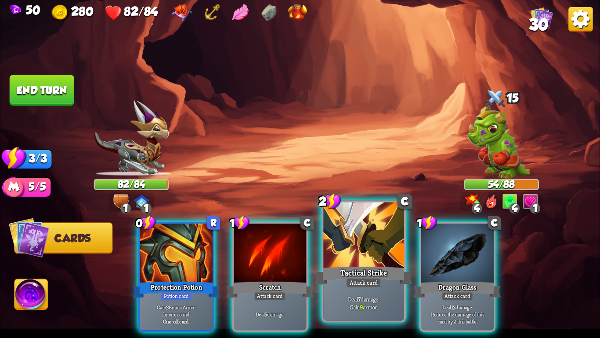
click at [343, 266] on div "Tactical Strike" at bounding box center [364, 276] width 97 height 22
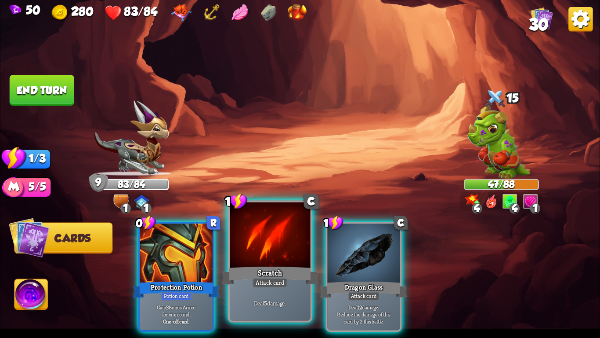
click at [272, 256] on div at bounding box center [270, 236] width 80 height 68
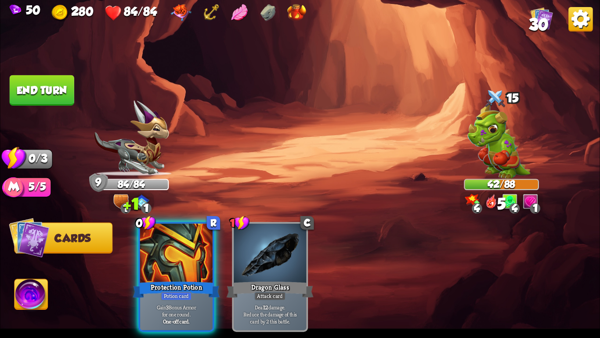
click at [45, 96] on button "End turn" at bounding box center [42, 90] width 65 height 30
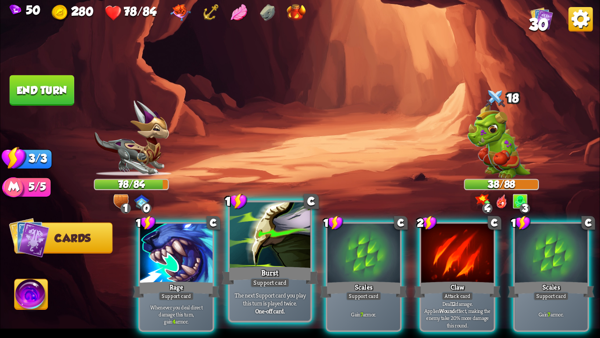
click at [256, 295] on p "The next Support card you play this turn is played twice." at bounding box center [270, 299] width 76 height 16
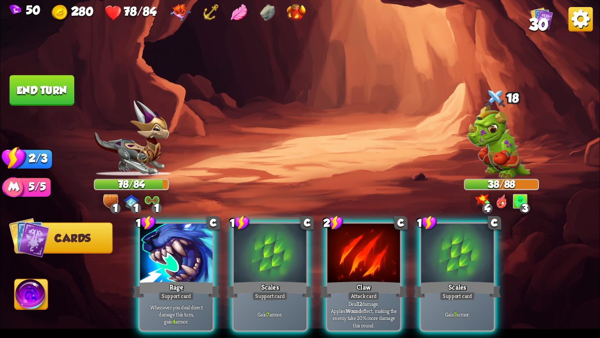
click at [256, 298] on div "Gain 7 armor." at bounding box center [270, 314] width 73 height 32
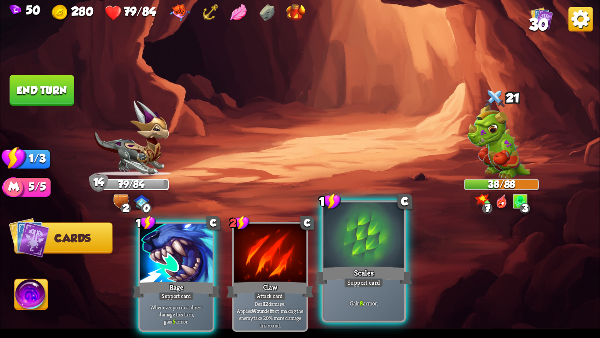
click at [380, 278] on div "Support card" at bounding box center [364, 282] width 40 height 10
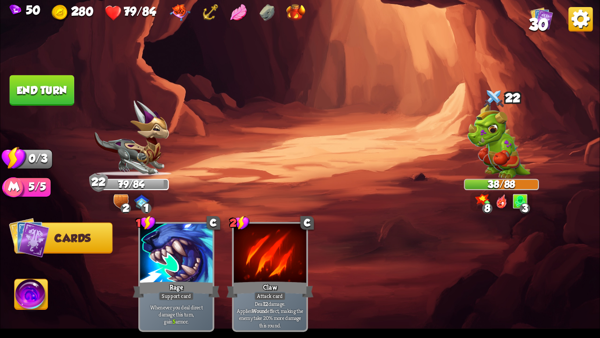
click at [39, 92] on button "End turn" at bounding box center [42, 90] width 65 height 30
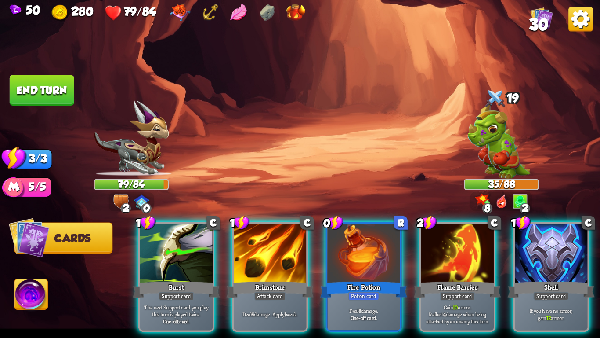
click at [480, 154] on img at bounding box center [499, 141] width 63 height 76
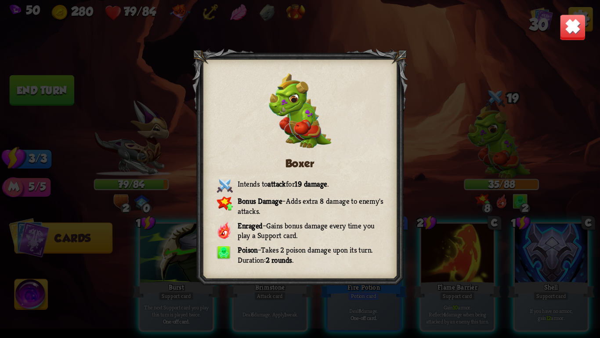
click at [566, 22] on img at bounding box center [573, 27] width 26 height 26
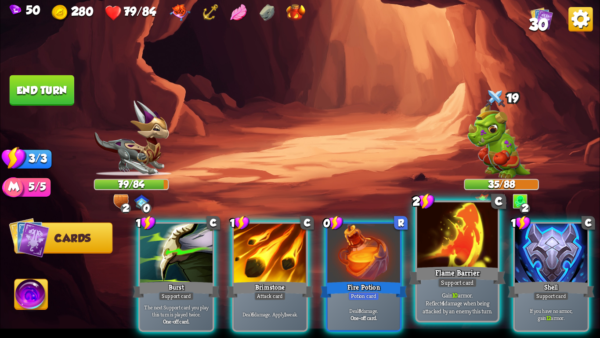
click at [416, 274] on div "Flame Barrier" at bounding box center [457, 276] width 97 height 22
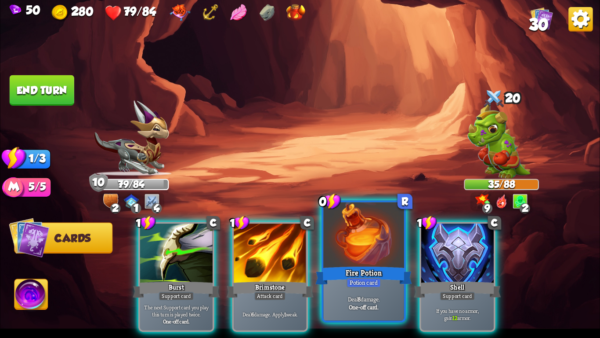
click at [367, 276] on div "Fire Potion" at bounding box center [364, 276] width 97 height 22
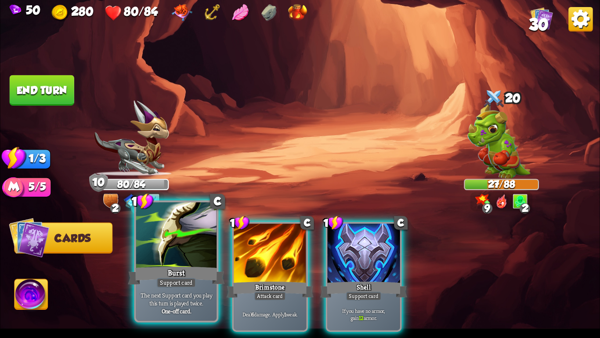
click at [194, 266] on div "Burst" at bounding box center [176, 276] width 97 height 22
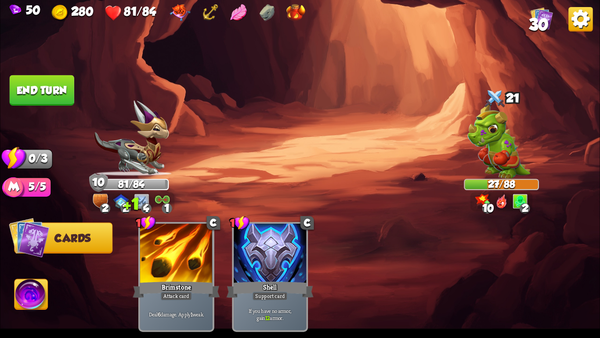
click at [38, 83] on button "End turn" at bounding box center [42, 90] width 65 height 30
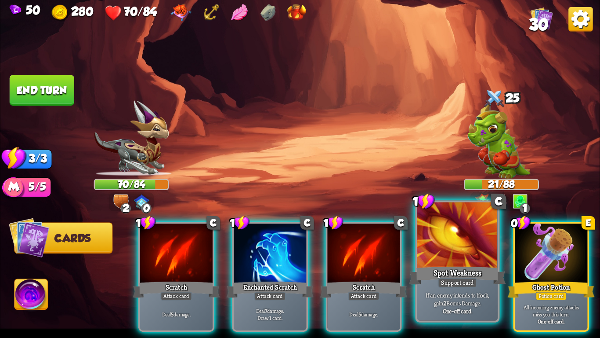
click at [489, 264] on div at bounding box center [458, 236] width 80 height 68
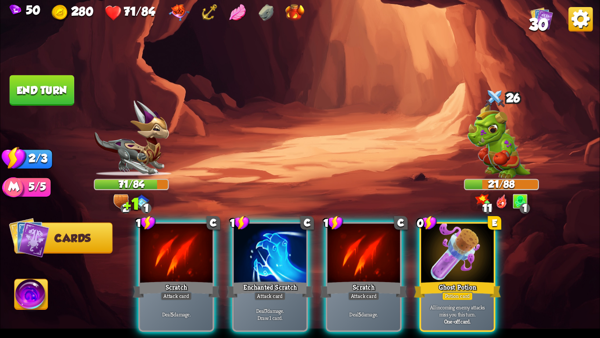
click at [489, 264] on div at bounding box center [458, 253] width 73 height 61
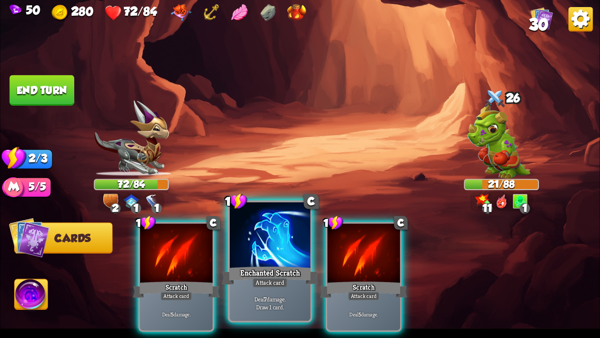
click at [242, 265] on div "Enchanted Scratch" at bounding box center [270, 276] width 97 height 22
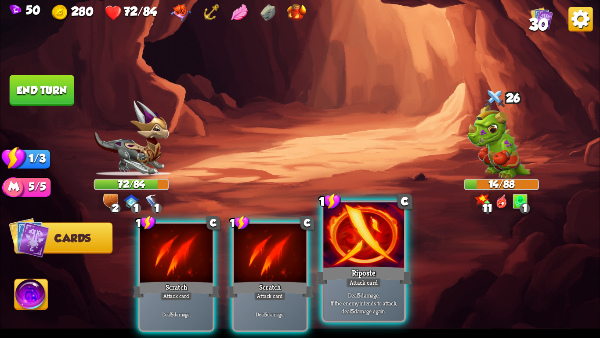
click at [343, 255] on div at bounding box center [364, 236] width 80 height 68
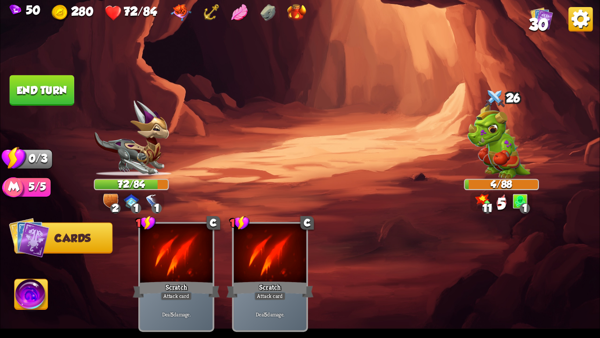
click at [42, 85] on button "End turn" at bounding box center [42, 90] width 65 height 30
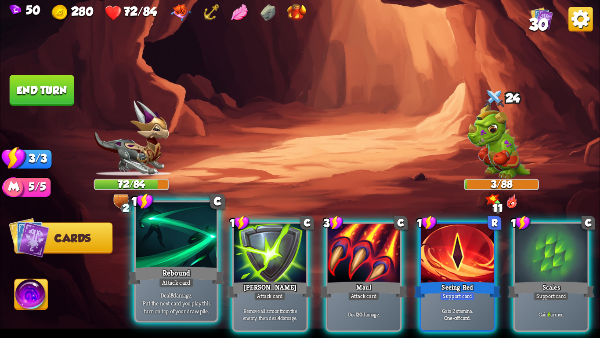
click at [192, 247] on div at bounding box center [176, 236] width 80 height 68
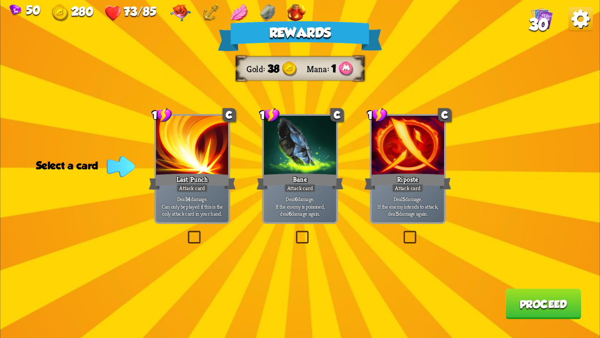
click at [208, 194] on div "Deal 14 damage. Can only be played if this is the only attack card in your hand." at bounding box center [192, 206] width 73 height 32
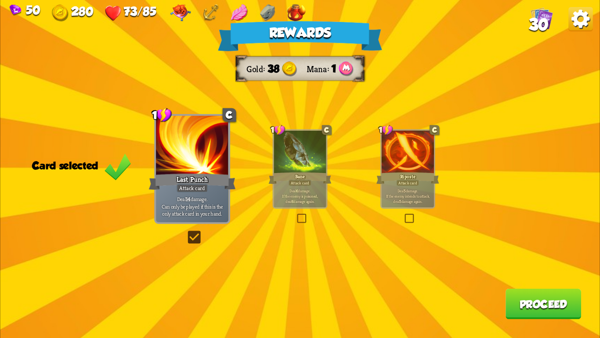
click at [502, 299] on div "Rewards Gold 38 Mana 1 Card selected 1 C Last Punch Attack card Deal 14 damage.…" at bounding box center [300, 169] width 600 height 338
click at [529, 305] on button "Proceed" at bounding box center [544, 303] width 76 height 30
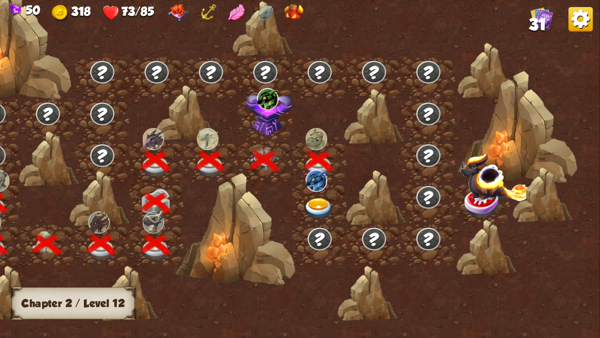
click at [312, 205] on img at bounding box center [319, 209] width 30 height 22
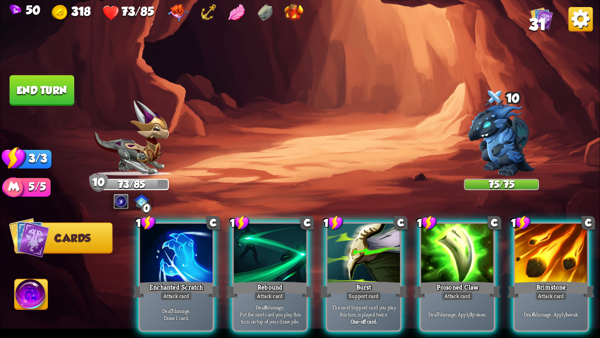
click at [149, 119] on img at bounding box center [131, 138] width 75 height 76
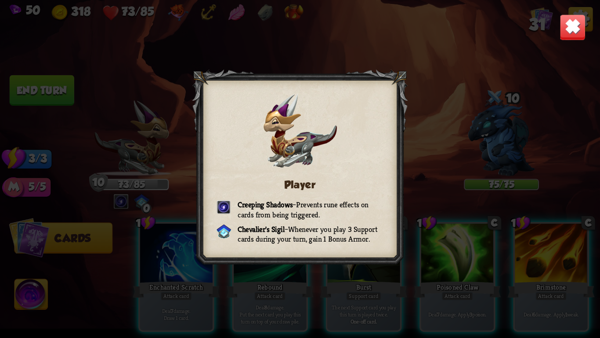
click at [561, 19] on img at bounding box center [573, 27] width 26 height 26
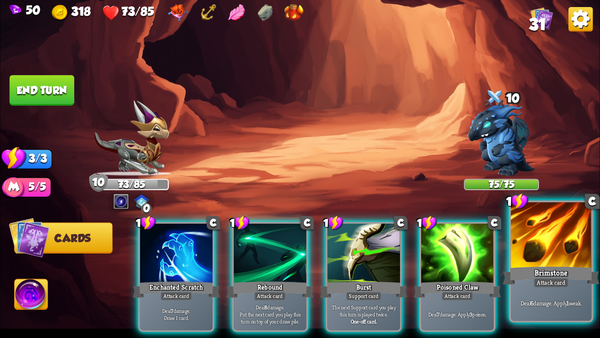
click at [544, 256] on div at bounding box center [551, 236] width 80 height 68
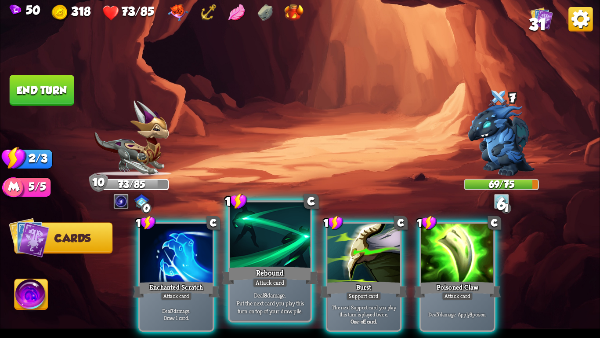
click at [259, 272] on div "Rebound" at bounding box center [270, 276] width 97 height 22
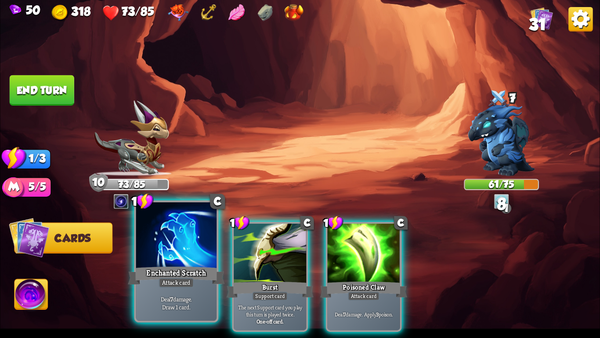
click at [187, 273] on div "Enchanted Scratch" at bounding box center [176, 276] width 97 height 22
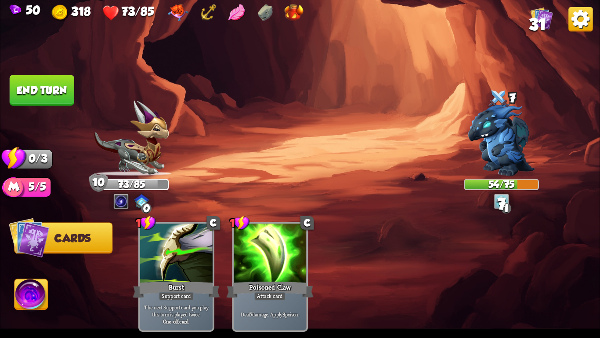
click at [55, 90] on button "End turn" at bounding box center [42, 90] width 65 height 30
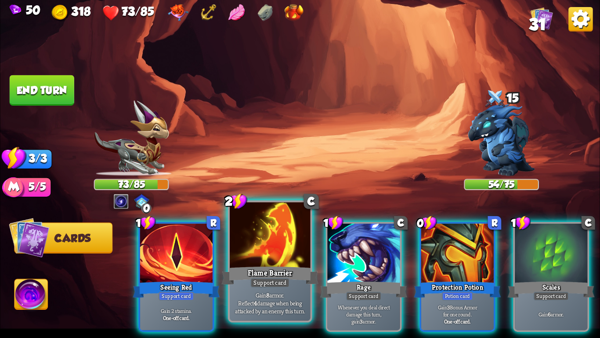
click at [258, 259] on div at bounding box center [270, 236] width 80 height 68
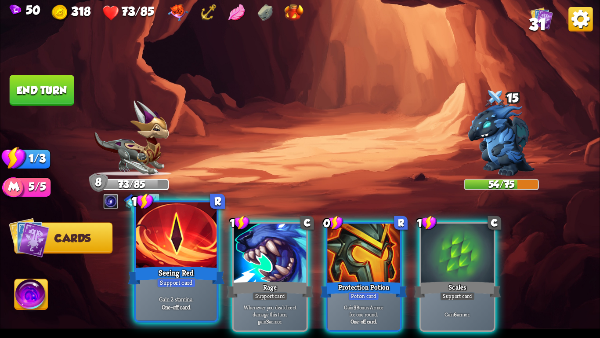
click at [192, 266] on div "Seeing Red" at bounding box center [176, 276] width 97 height 22
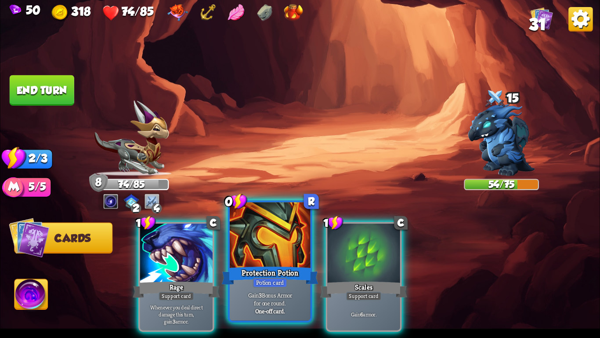
click at [281, 276] on div "Protection Potion" at bounding box center [270, 276] width 97 height 22
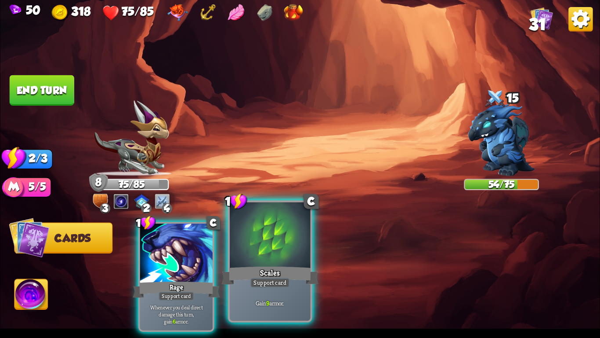
click at [258, 286] on div "Support card" at bounding box center [271, 282] width 40 height 10
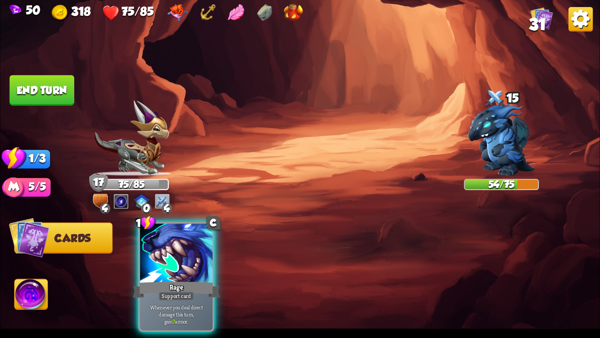
click at [51, 88] on button "End turn" at bounding box center [42, 90] width 65 height 30
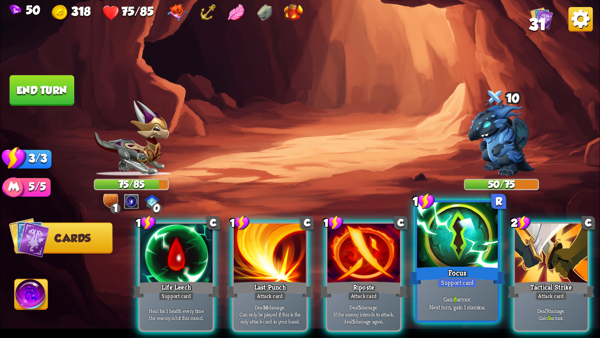
click at [444, 260] on div at bounding box center [458, 236] width 80 height 68
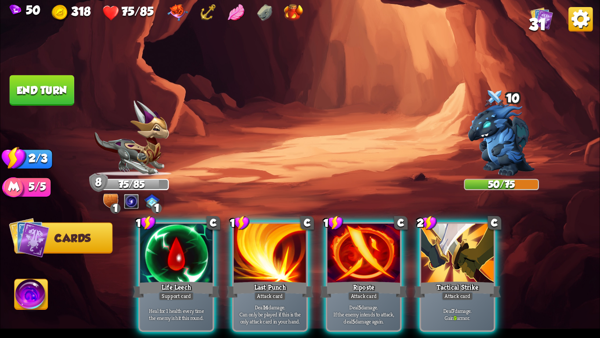
click at [444, 260] on div at bounding box center [458, 253] width 73 height 61
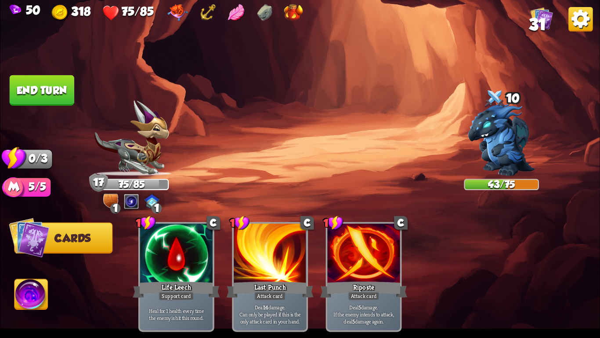
click at [36, 89] on button "End turn" at bounding box center [42, 90] width 65 height 30
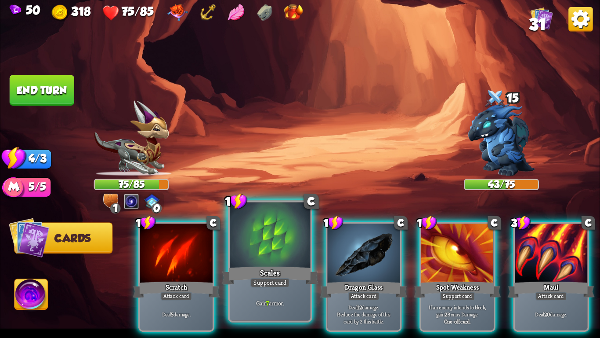
click at [265, 253] on div at bounding box center [270, 236] width 80 height 68
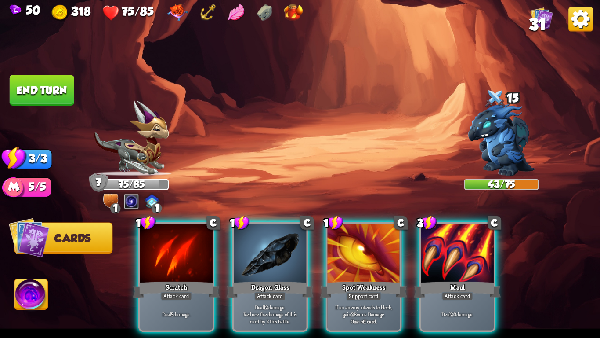
click at [327, 143] on img at bounding box center [300, 169] width 600 height 338
click at [325, 142] on img at bounding box center [300, 169] width 600 height 338
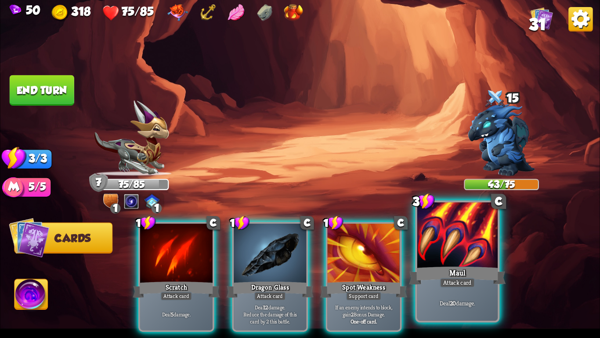
click at [444, 243] on div at bounding box center [458, 236] width 80 height 68
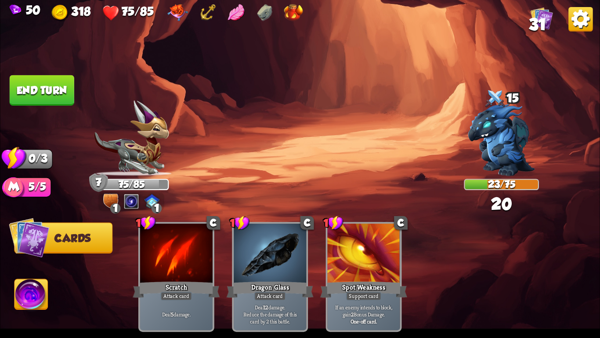
click at [34, 85] on button "End turn" at bounding box center [42, 90] width 65 height 30
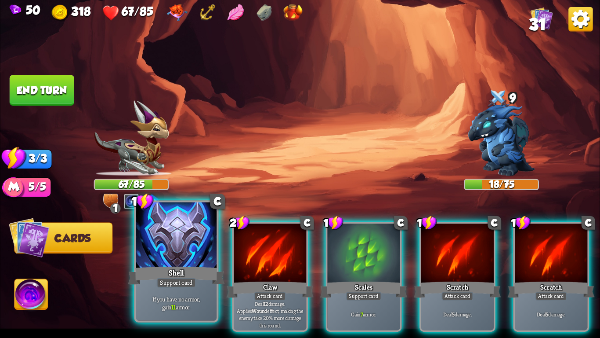
click at [160, 281] on div "Support card" at bounding box center [177, 282] width 40 height 10
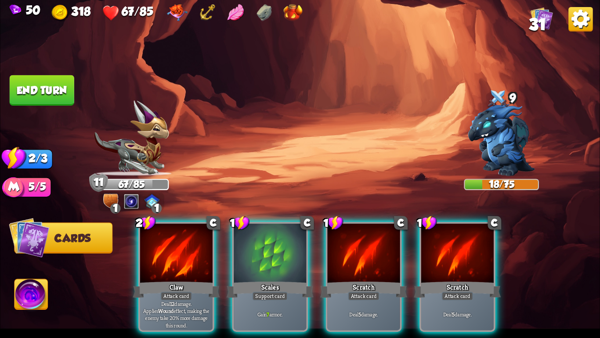
click at [160, 291] on div "Attack card" at bounding box center [176, 295] width 32 height 9
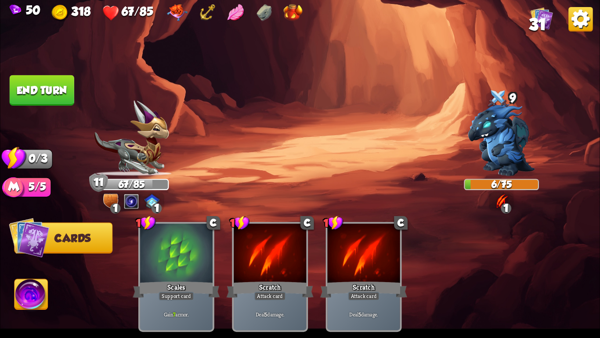
click at [38, 88] on button "End turn" at bounding box center [42, 90] width 65 height 30
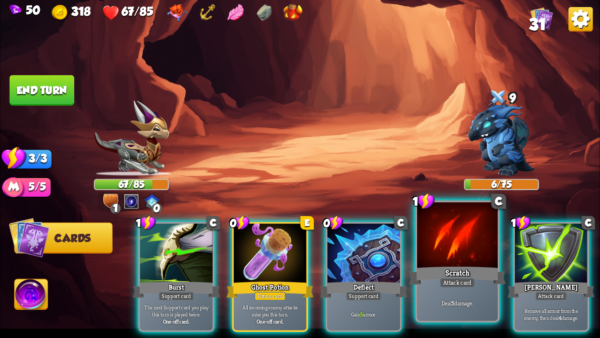
click at [468, 260] on div at bounding box center [458, 236] width 80 height 68
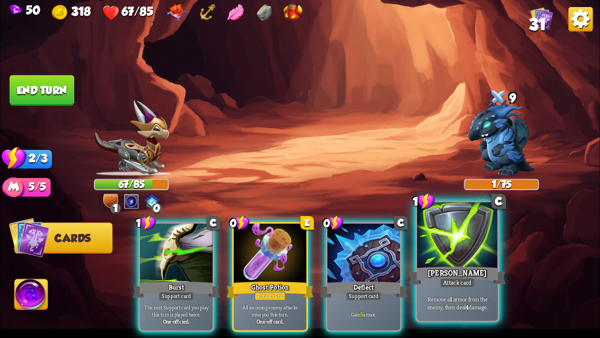
click at [466, 257] on div at bounding box center [458, 236] width 80 height 68
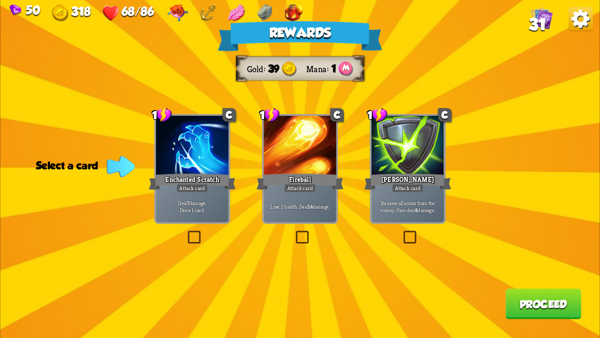
click at [302, 214] on div "Lose 2 health. Deal 14 damage." at bounding box center [300, 206] width 73 height 32
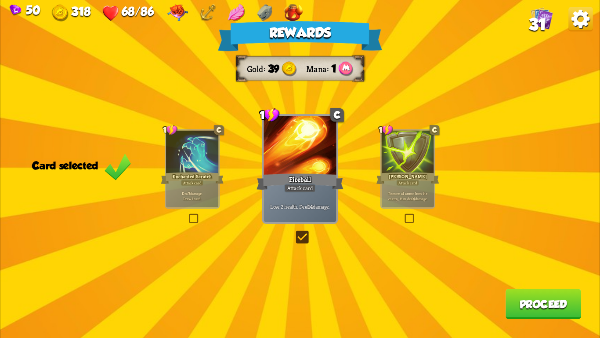
click at [530, 298] on button "Proceed" at bounding box center [544, 303] width 76 height 30
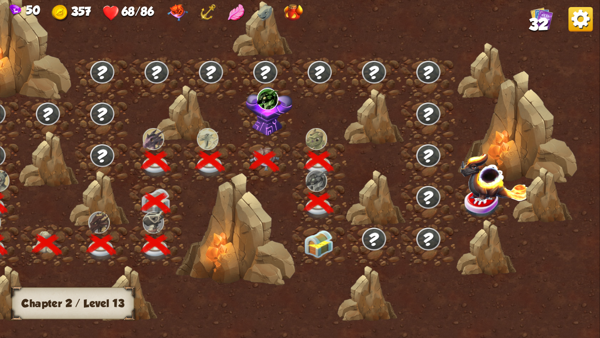
click at [330, 244] on img at bounding box center [319, 244] width 30 height 28
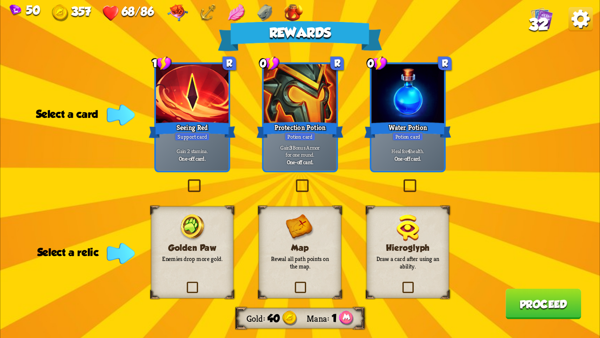
click at [417, 116] on div at bounding box center [408, 94] width 73 height 61
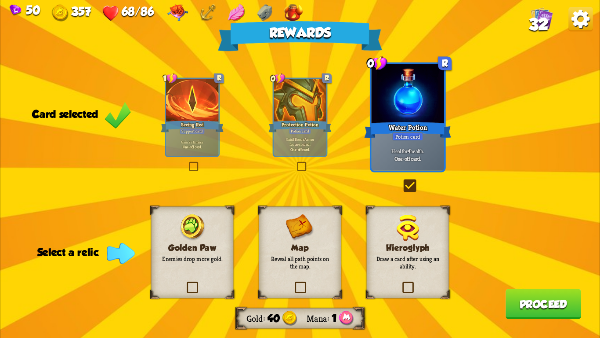
click at [416, 275] on div "Hieroglyph Draw a card after using an ability." at bounding box center [408, 252] width 83 height 92
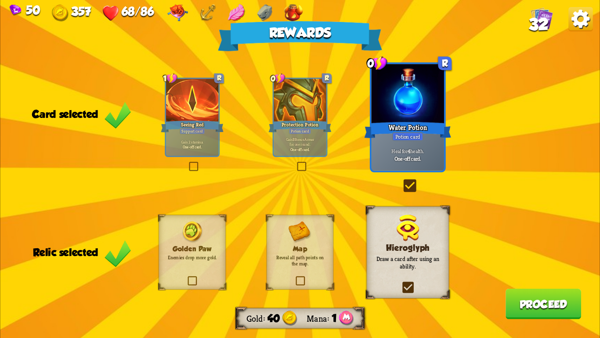
click at [522, 301] on button "Proceed" at bounding box center [544, 303] width 76 height 30
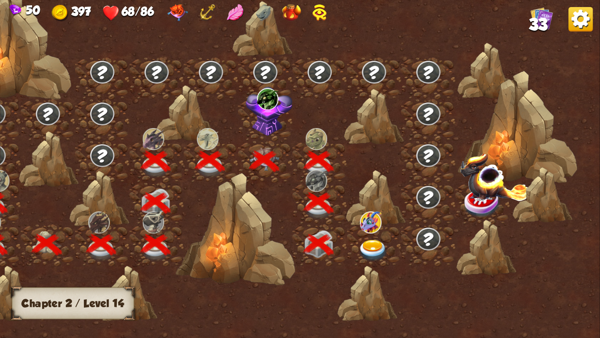
click at [378, 245] on img at bounding box center [373, 251] width 30 height 22
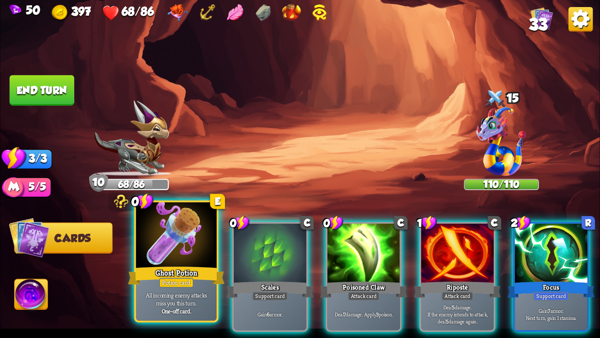
click at [178, 262] on div at bounding box center [176, 236] width 80 height 68
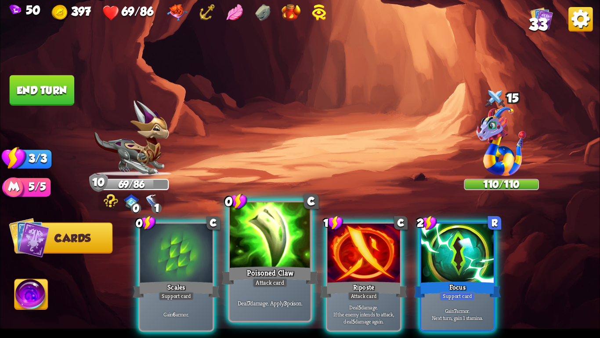
click at [245, 253] on div at bounding box center [270, 236] width 80 height 68
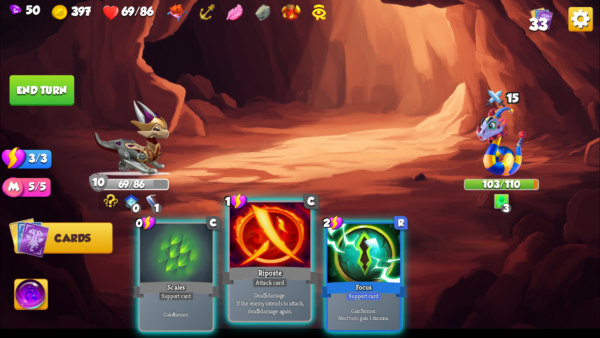
click at [253, 250] on div at bounding box center [270, 236] width 80 height 68
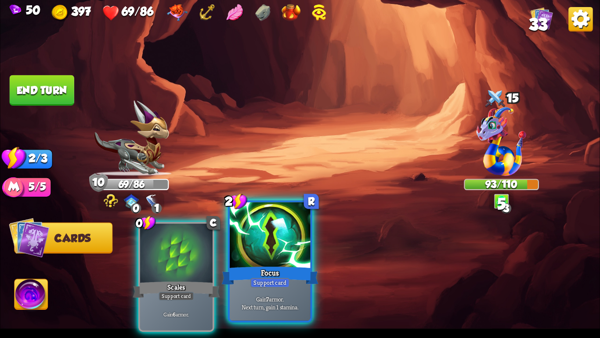
click at [269, 255] on div at bounding box center [270, 236] width 80 height 68
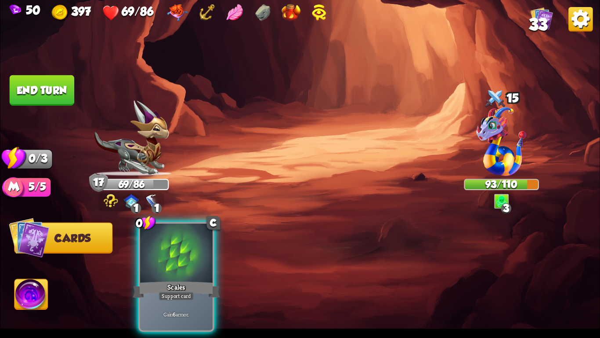
click at [45, 83] on button "End turn" at bounding box center [42, 90] width 65 height 30
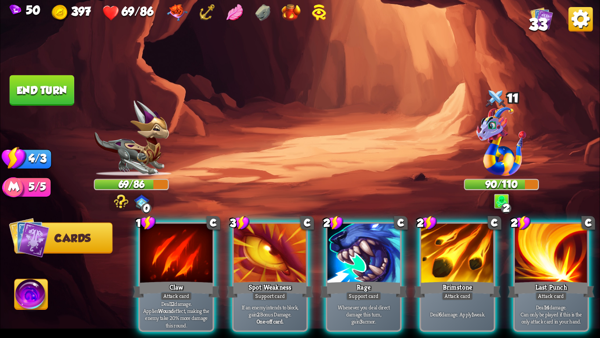
click at [19, 299] on img at bounding box center [31, 296] width 33 height 34
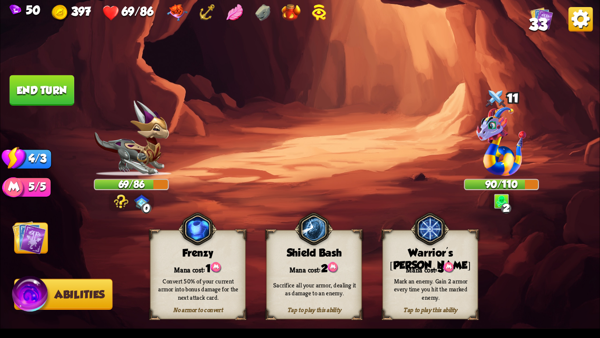
click at [416, 284] on div "Mark an enemy. Gain 2 armor every time you hit the marked enemy." at bounding box center [431, 289] width 86 height 24
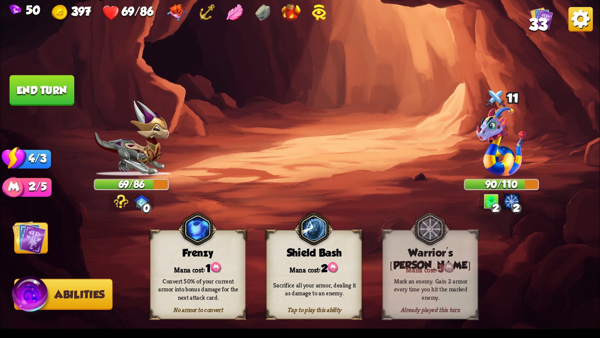
click at [22, 243] on img at bounding box center [29, 237] width 34 height 34
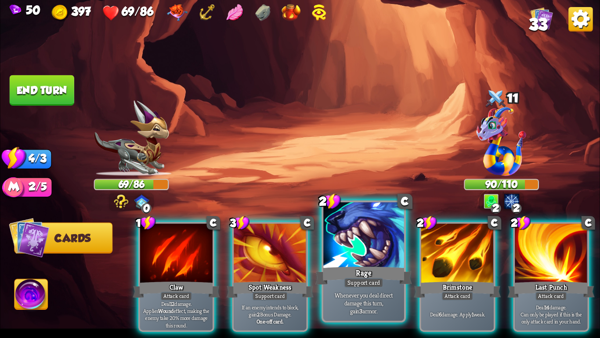
click at [378, 240] on div at bounding box center [364, 236] width 80 height 68
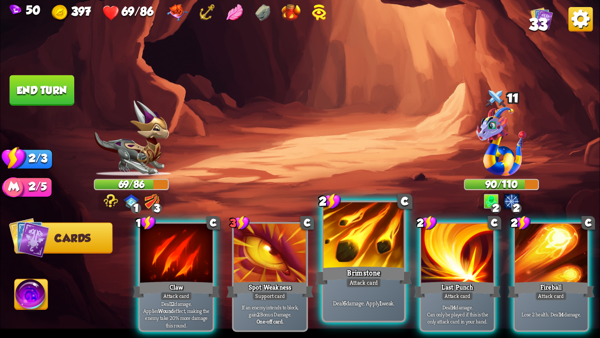
click at [359, 246] on div at bounding box center [364, 236] width 80 height 68
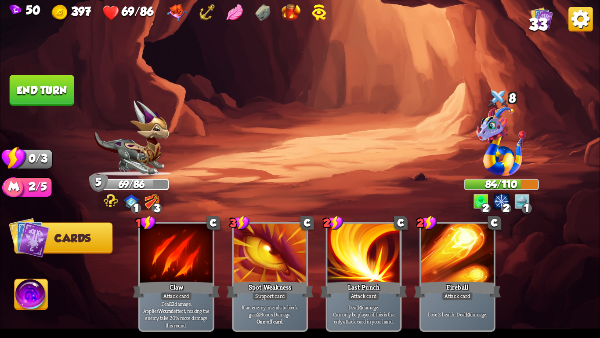
click at [36, 88] on button "End turn" at bounding box center [42, 90] width 65 height 30
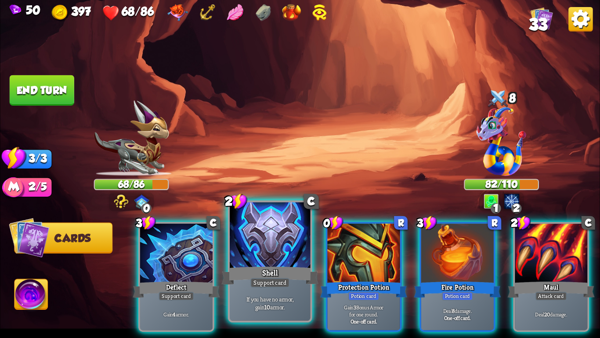
click at [276, 269] on div "Shell" at bounding box center [270, 276] width 97 height 22
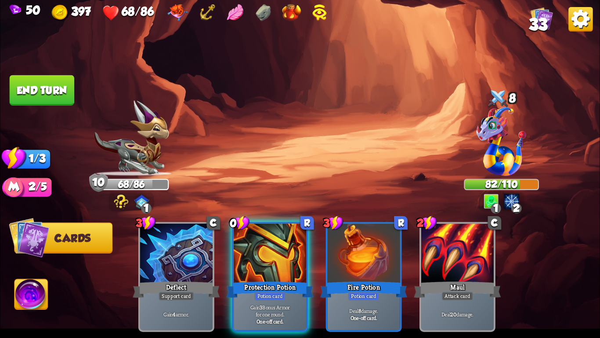
click at [36, 89] on button "End turn" at bounding box center [42, 90] width 65 height 30
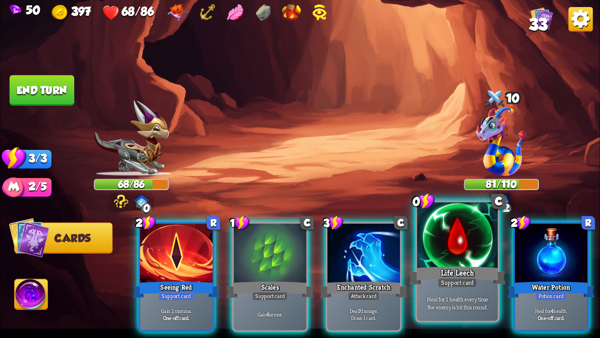
click at [462, 236] on div at bounding box center [458, 236] width 80 height 68
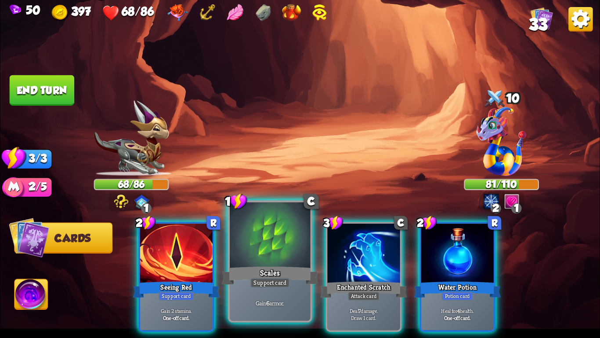
click at [259, 228] on div at bounding box center [270, 236] width 80 height 68
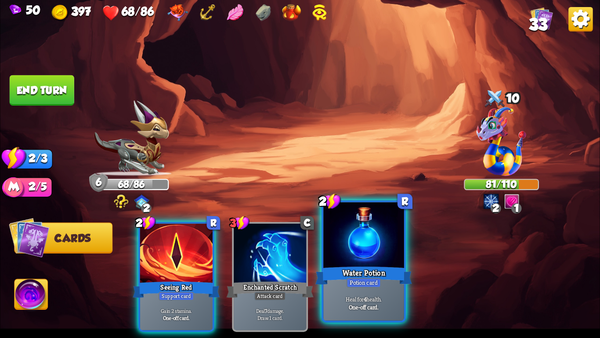
click at [335, 236] on div at bounding box center [364, 236] width 80 height 68
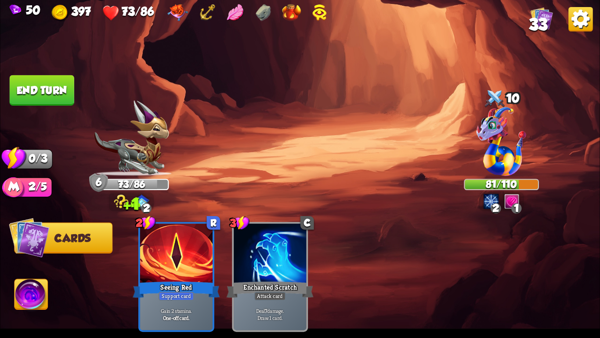
click at [40, 83] on button "End turn" at bounding box center [42, 90] width 65 height 30
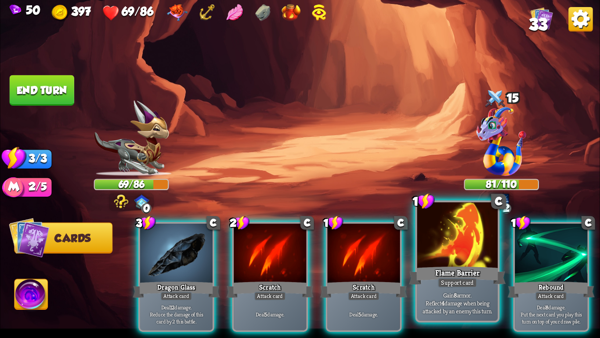
click at [445, 236] on div at bounding box center [458, 236] width 80 height 68
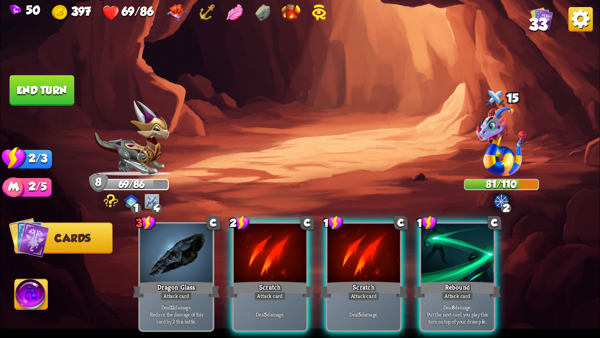
click at [445, 236] on div at bounding box center [458, 253] width 73 height 61
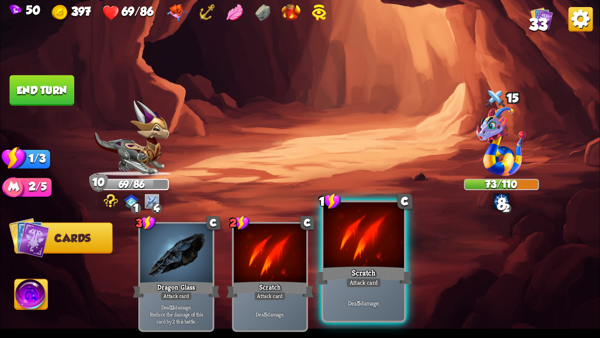
click at [382, 242] on div at bounding box center [364, 236] width 80 height 68
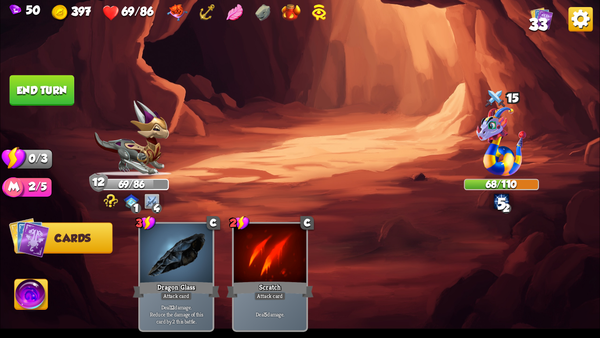
click at [36, 88] on button "End turn" at bounding box center [42, 90] width 65 height 30
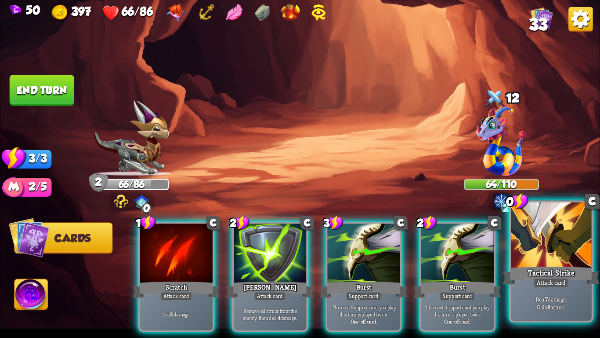
click at [524, 227] on div at bounding box center [551, 236] width 80 height 68
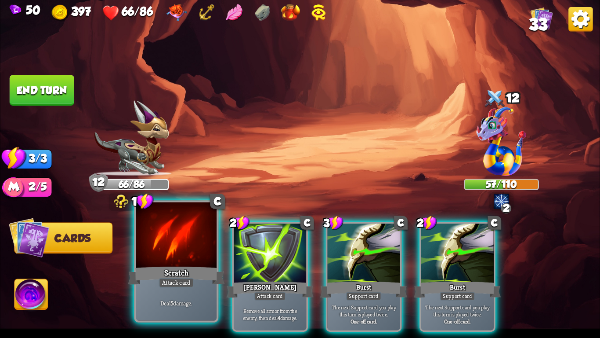
click at [169, 229] on div at bounding box center [176, 236] width 80 height 68
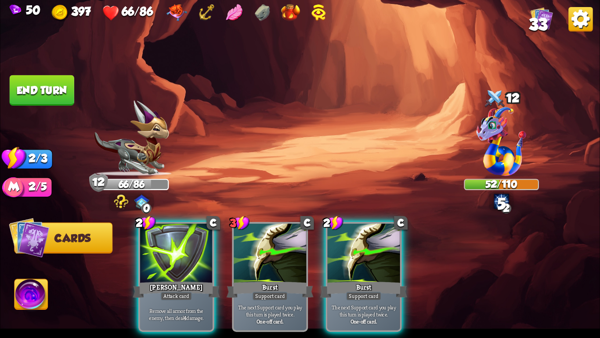
click at [169, 229] on div at bounding box center [176, 253] width 73 height 61
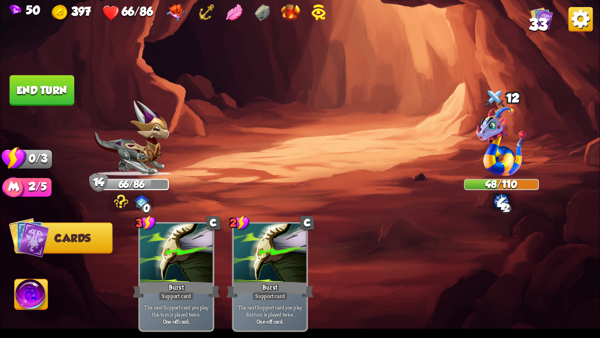
click at [49, 83] on button "End turn" at bounding box center [42, 90] width 65 height 30
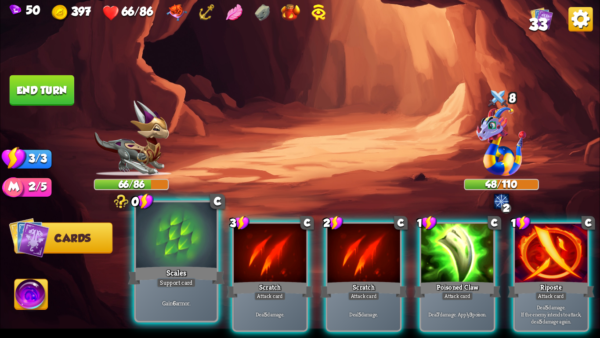
click at [184, 259] on div at bounding box center [176, 236] width 80 height 68
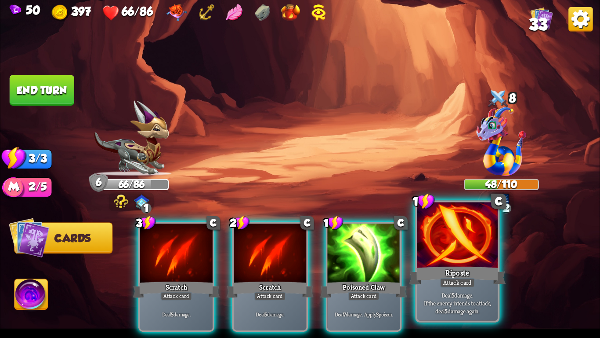
click at [440, 255] on div at bounding box center [458, 236] width 80 height 68
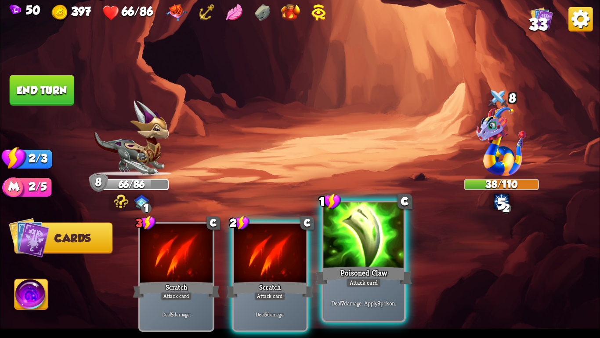
click at [355, 259] on div at bounding box center [364, 236] width 80 height 68
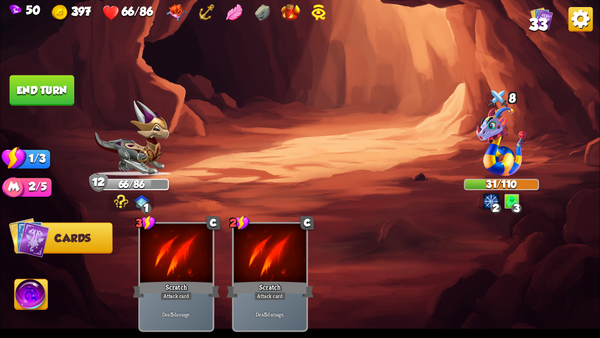
click at [36, 84] on button "End turn" at bounding box center [42, 90] width 65 height 30
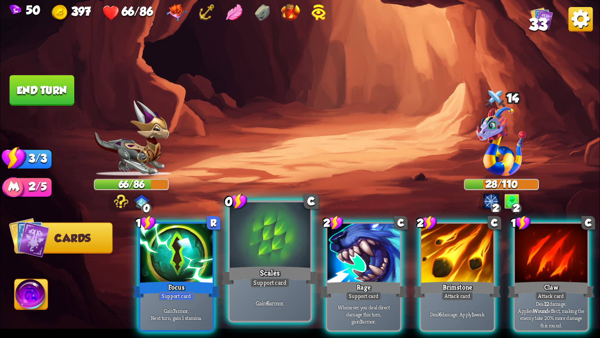
click at [233, 224] on div at bounding box center [270, 236] width 80 height 68
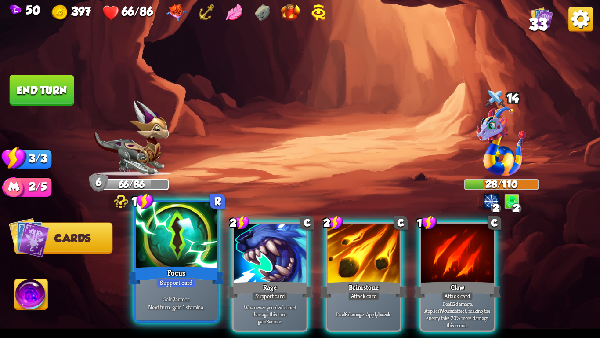
click at [165, 247] on div at bounding box center [176, 236] width 80 height 68
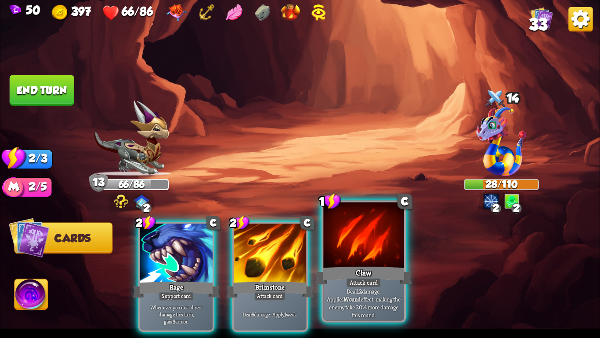
click at [332, 266] on div "Claw" at bounding box center [364, 276] width 97 height 22
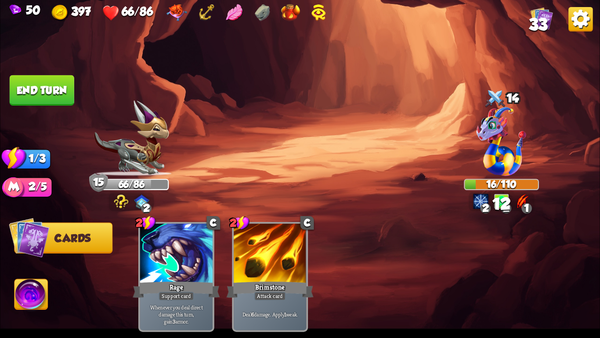
click at [37, 94] on button "End turn" at bounding box center [42, 90] width 65 height 30
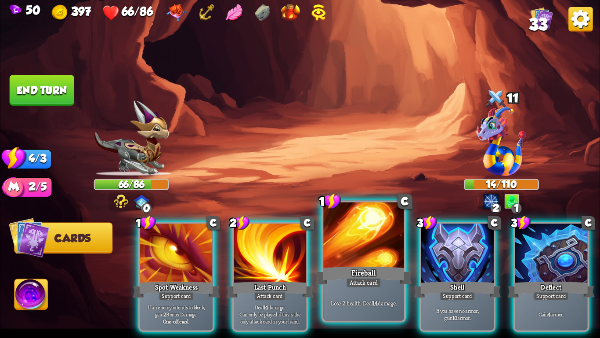
click at [351, 237] on div at bounding box center [364, 236] width 80 height 68
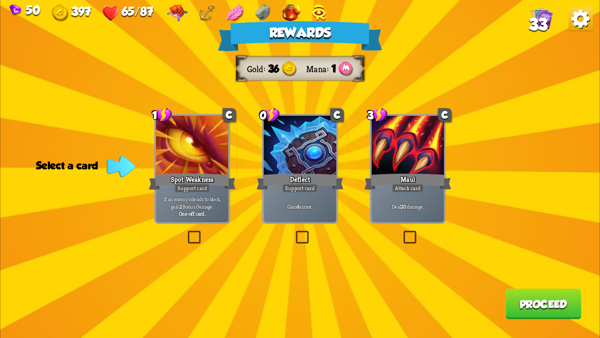
click at [290, 171] on div at bounding box center [300, 146] width 73 height 61
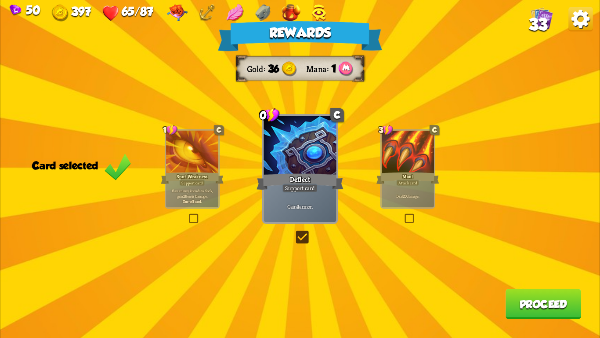
click at [556, 313] on button "Proceed" at bounding box center [544, 303] width 76 height 30
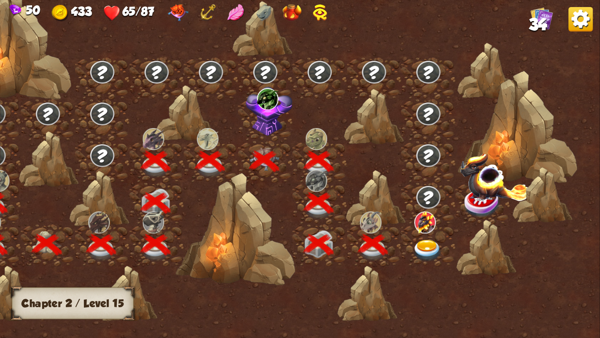
click at [427, 248] on img at bounding box center [428, 251] width 30 height 22
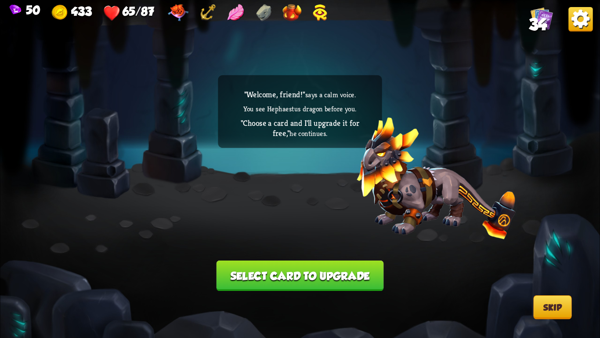
click at [371, 268] on button "Select card to upgrade" at bounding box center [300, 275] width 167 height 30
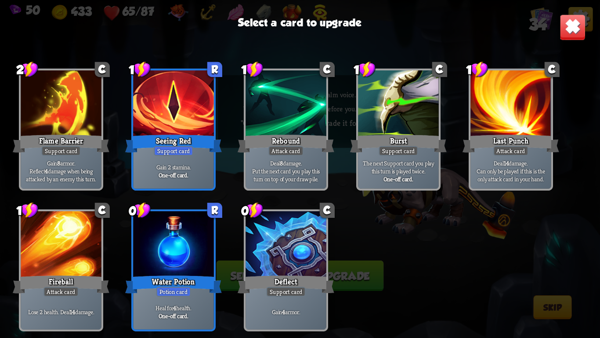
scroll to position [0, 0]
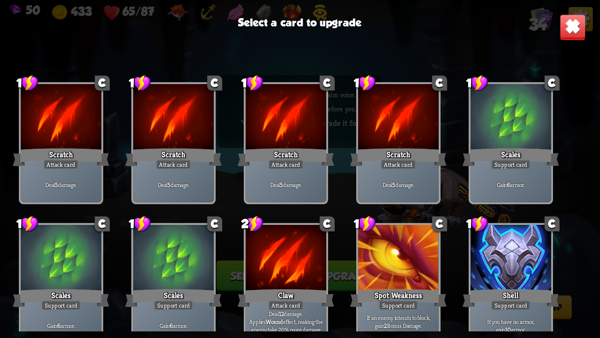
click at [571, 25] on img at bounding box center [573, 27] width 26 height 26
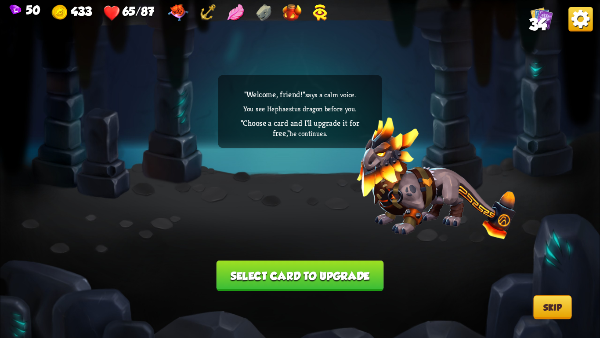
click at [429, 185] on img at bounding box center [436, 178] width 159 height 122
click at [283, 279] on button "Select card to upgrade" at bounding box center [300, 275] width 167 height 30
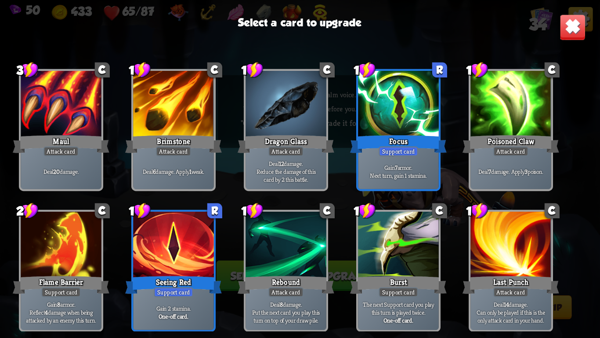
scroll to position [530, 0]
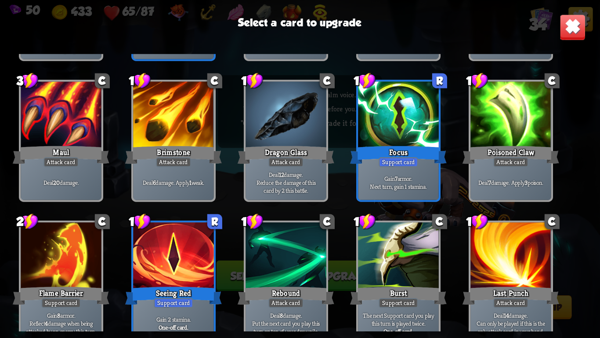
click at [494, 146] on div "Poisoned Claw" at bounding box center [511, 155] width 97 height 22
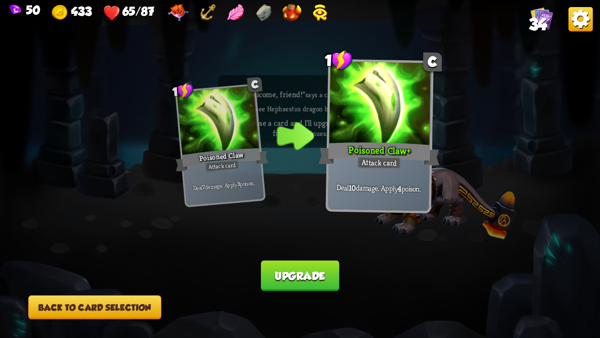
click at [129, 306] on button "Back to card selection" at bounding box center [94, 307] width 133 height 24
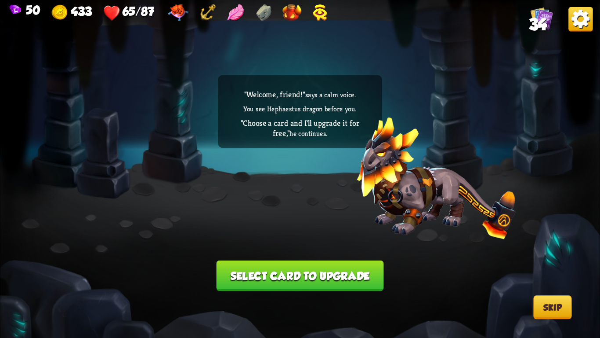
click at [256, 276] on button "Select card to upgrade" at bounding box center [300, 275] width 167 height 30
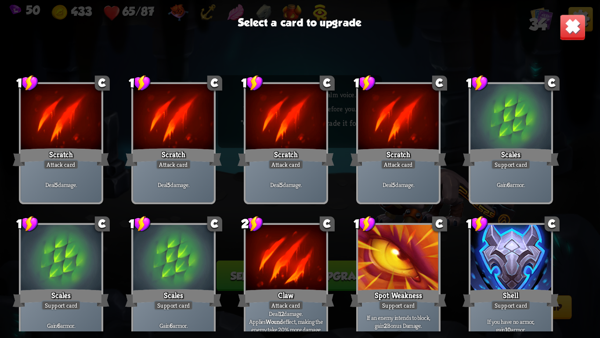
scroll to position [672, 0]
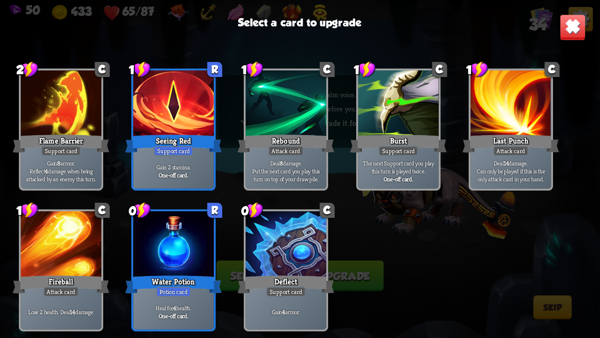
click at [159, 266] on div at bounding box center [173, 245] width 80 height 68
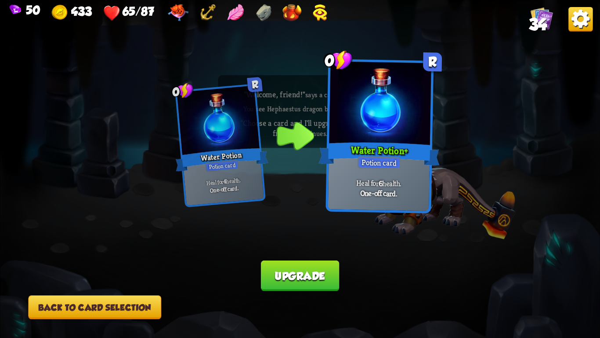
click at [131, 310] on button "Back to card selection" at bounding box center [94, 307] width 133 height 24
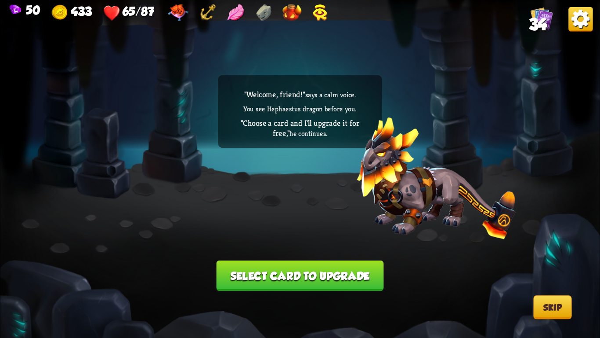
click at [283, 280] on button "Select card to upgrade" at bounding box center [300, 275] width 167 height 30
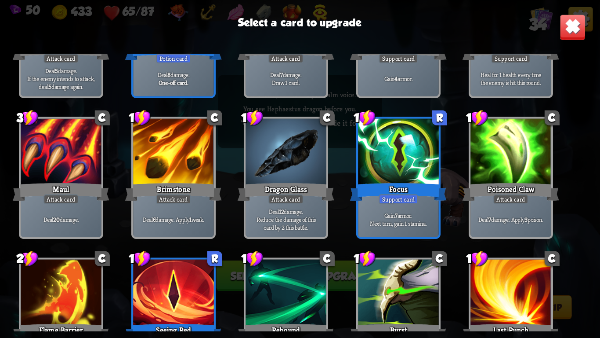
scroll to position [496, 0]
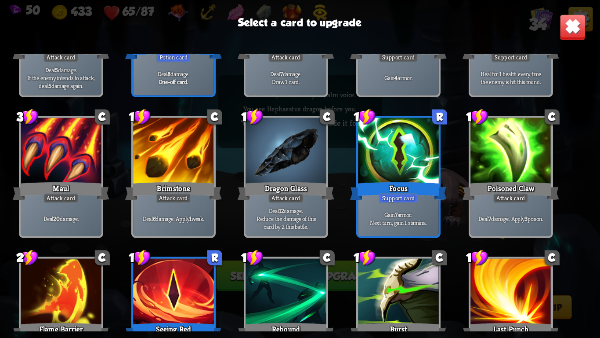
click at [93, 180] on div "Maul" at bounding box center [61, 191] width 97 height 22
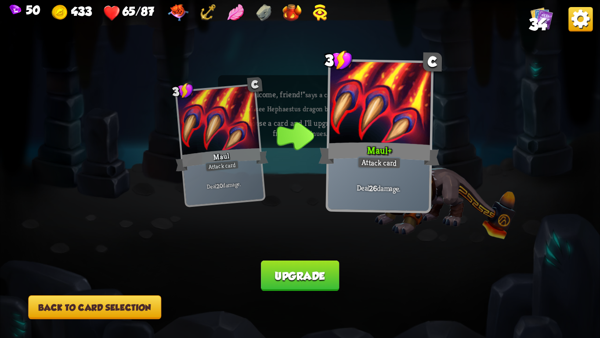
click at [101, 301] on button "Back to card selection" at bounding box center [94, 307] width 133 height 24
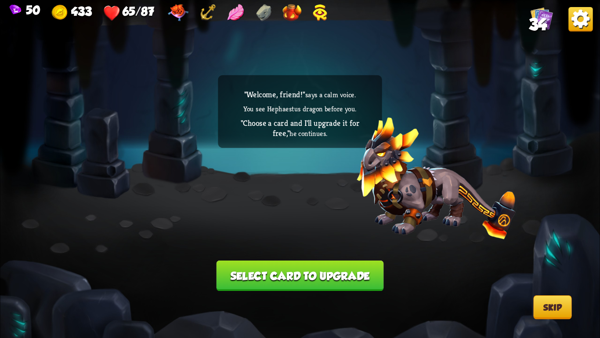
click at [309, 275] on button "Select card to upgrade" at bounding box center [300, 275] width 167 height 30
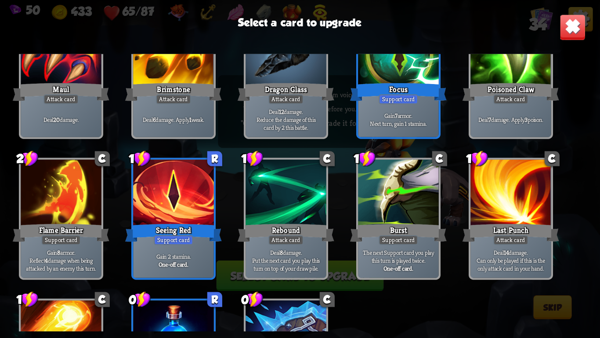
scroll to position [584, 0]
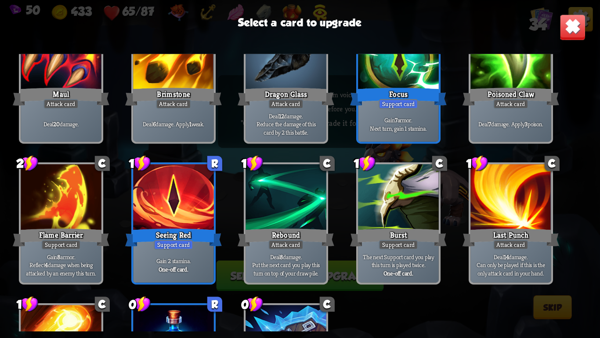
click at [368, 211] on div at bounding box center [398, 198] width 80 height 68
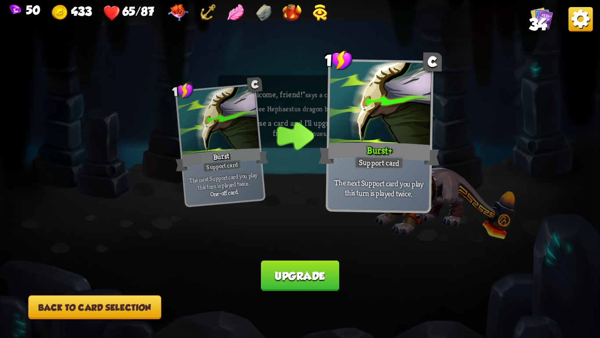
click at [107, 297] on button "Back to card selection" at bounding box center [94, 307] width 133 height 24
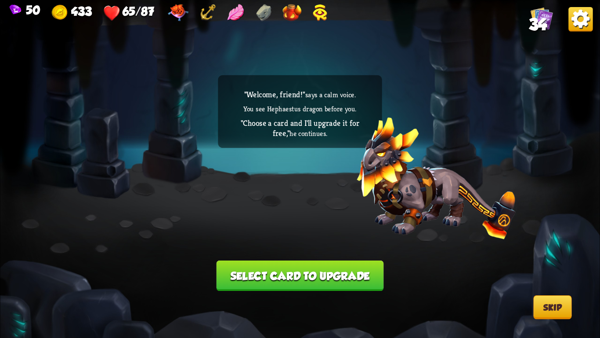
click at [256, 268] on button "Select card to upgrade" at bounding box center [300, 275] width 167 height 30
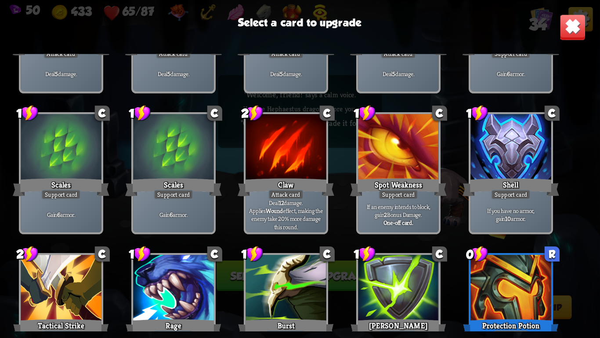
scroll to position [139, 0]
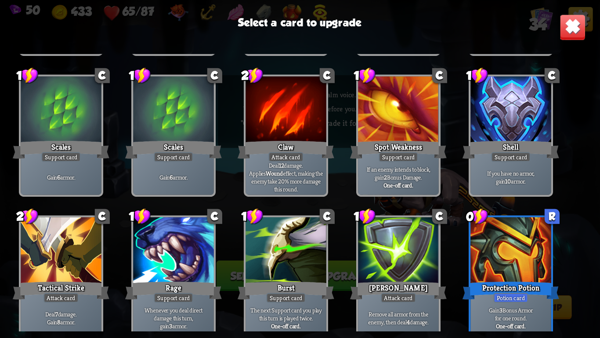
click at [434, 144] on div "Spot Weakness" at bounding box center [398, 150] width 97 height 22
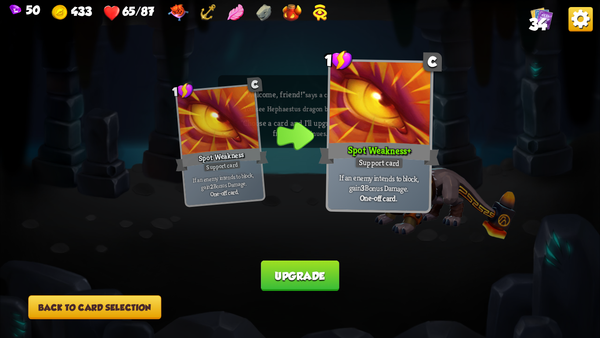
click at [110, 306] on button "Back to card selection" at bounding box center [94, 307] width 133 height 24
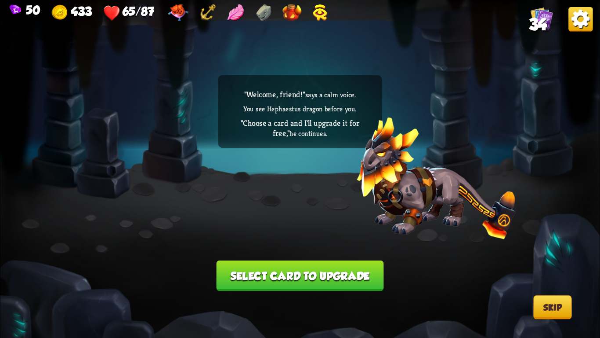
click at [263, 269] on button "Select card to upgrade" at bounding box center [300, 275] width 167 height 30
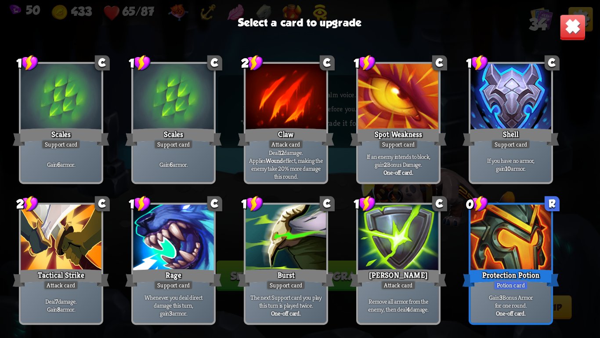
scroll to position [164, 0]
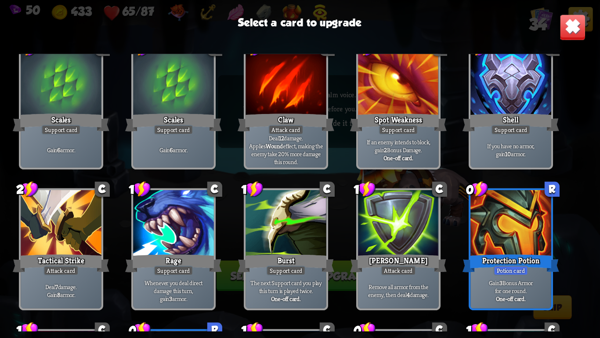
click at [491, 157] on p "If you have no armor, gain 10 armor." at bounding box center [511, 150] width 76 height 16
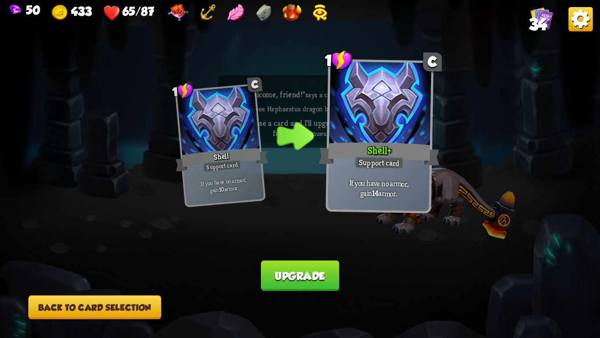
click at [126, 301] on button "Back to card selection" at bounding box center [94, 307] width 133 height 24
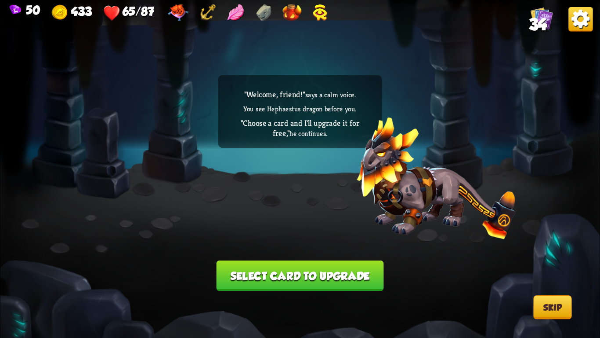
click at [250, 262] on div ""Welcome, friend!" says a calm voice. You see Hephaestus dragon before you. "Ch…" at bounding box center [300, 169] width 600 height 338
click at [236, 277] on button "Select card to upgrade" at bounding box center [300, 275] width 167 height 30
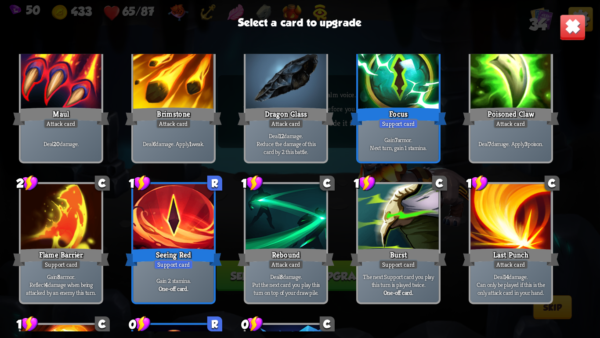
scroll to position [560, 0]
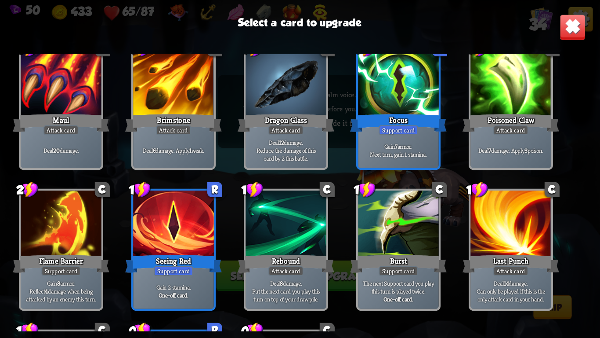
click at [76, 265] on div "Flame Barrier" at bounding box center [61, 264] width 97 height 22
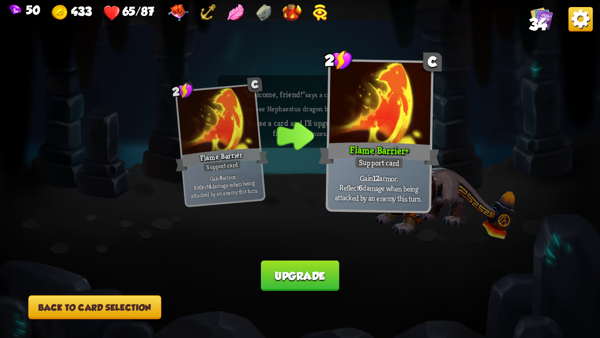
click at [289, 282] on button "Upgrade" at bounding box center [300, 275] width 78 height 30
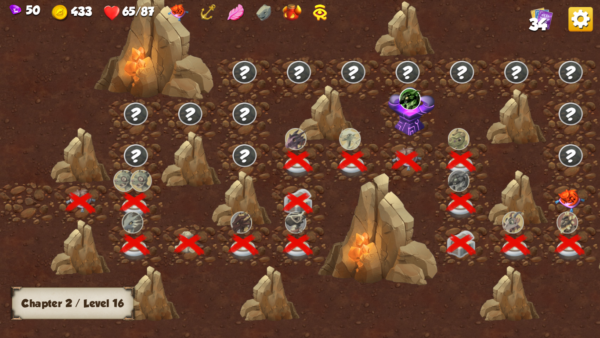
scroll to position [0, 134]
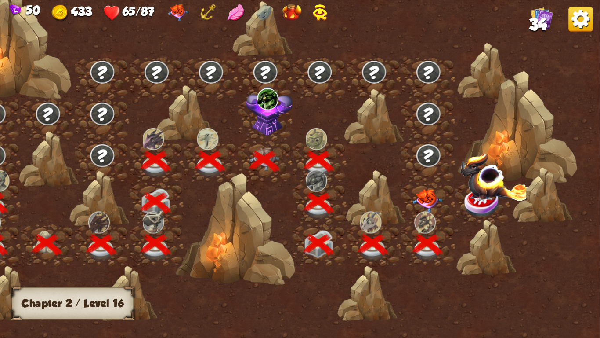
click at [425, 194] on img at bounding box center [428, 200] width 30 height 23
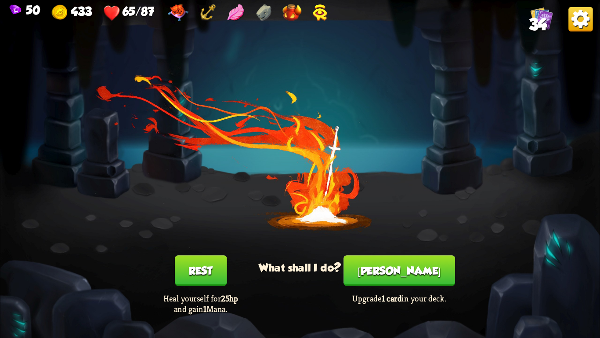
click at [206, 275] on button "Rest" at bounding box center [201, 270] width 52 height 30
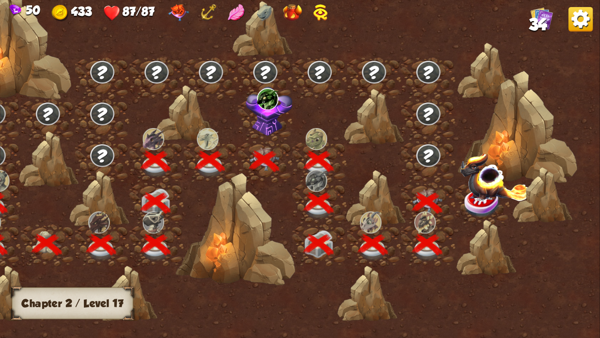
click at [478, 189] on img at bounding box center [495, 177] width 69 height 48
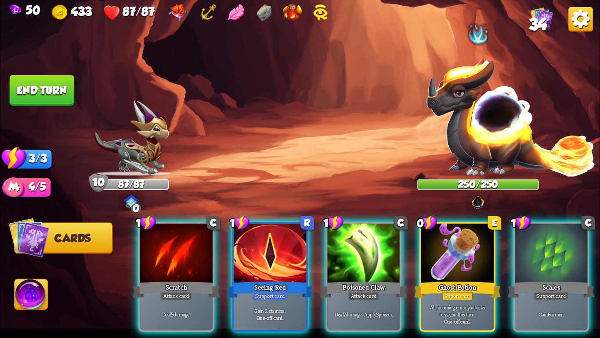
click at [477, 115] on img at bounding box center [511, 116] width 171 height 119
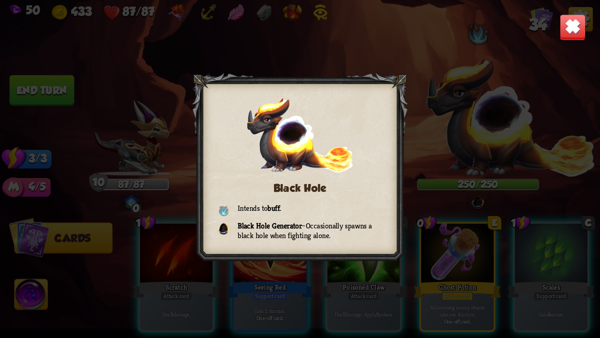
click at [564, 28] on img at bounding box center [573, 27] width 26 height 26
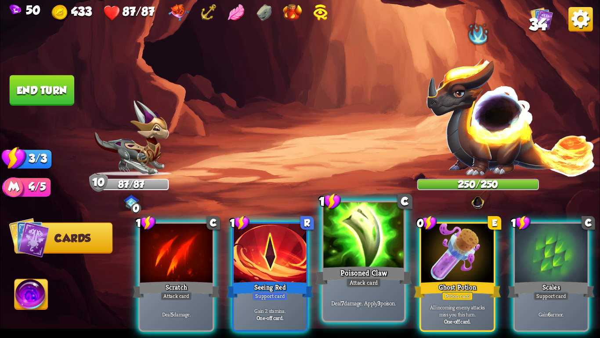
click at [336, 270] on div "Poisoned Claw" at bounding box center [364, 276] width 97 height 22
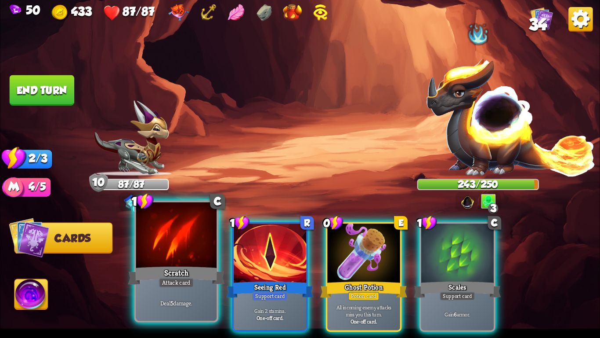
click at [192, 267] on div "Scratch" at bounding box center [176, 276] width 97 height 22
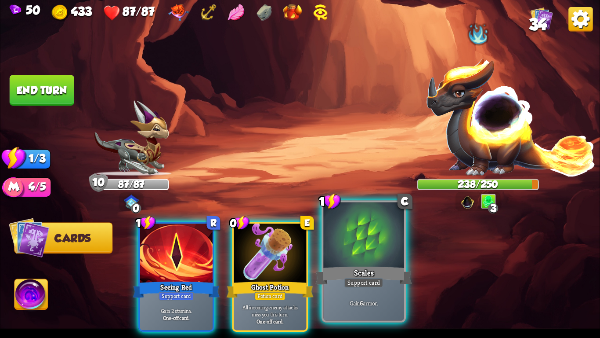
click at [376, 262] on div at bounding box center [364, 236] width 80 height 68
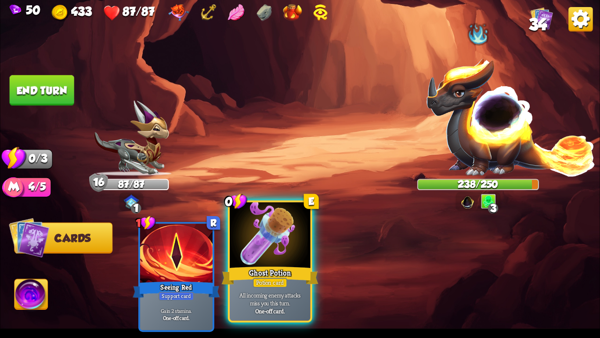
click at [278, 268] on div "Ghost Potion" at bounding box center [270, 276] width 97 height 22
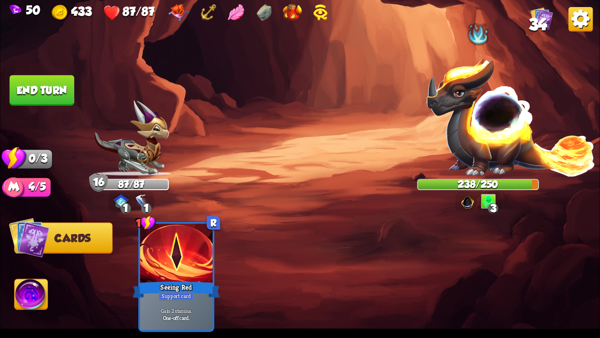
click at [31, 92] on button "End turn" at bounding box center [42, 90] width 65 height 30
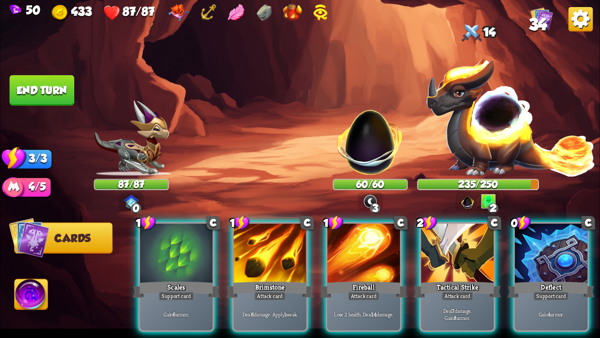
click at [357, 145] on img at bounding box center [370, 136] width 79 height 79
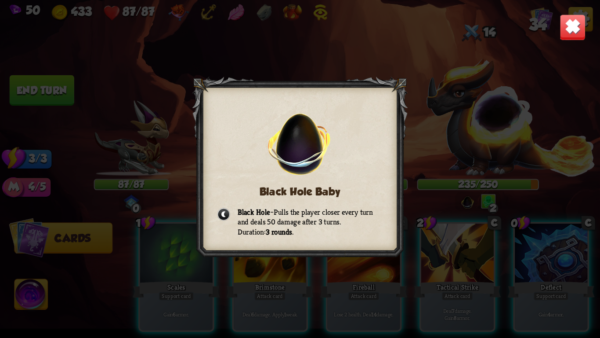
click at [561, 25] on img at bounding box center [573, 27] width 26 height 26
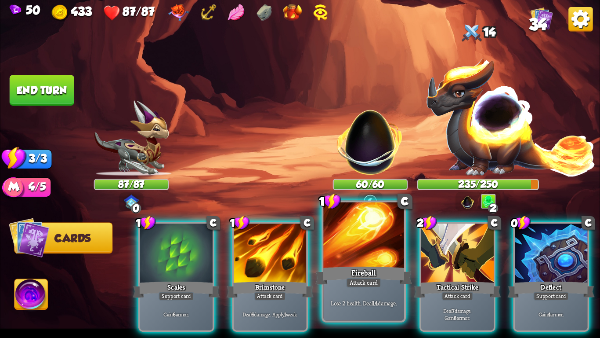
click at [375, 250] on div at bounding box center [364, 236] width 80 height 68
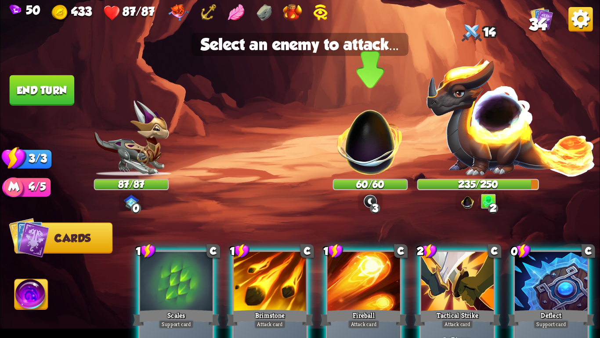
click at [355, 123] on img at bounding box center [370, 136] width 79 height 79
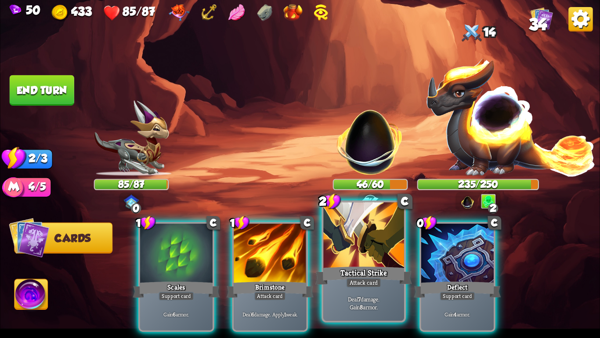
click at [350, 248] on div at bounding box center [364, 236] width 80 height 68
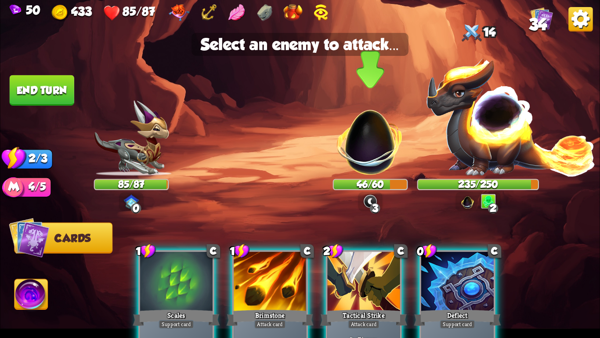
click at [358, 147] on img at bounding box center [370, 136] width 79 height 79
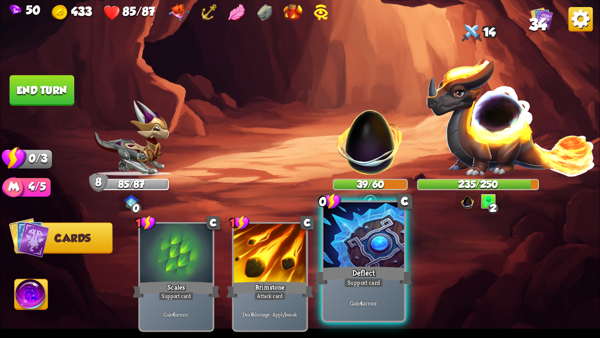
click at [369, 240] on div at bounding box center [364, 236] width 80 height 68
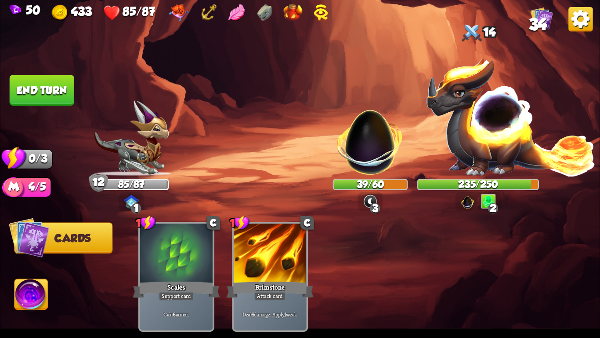
click at [34, 87] on button "End turn" at bounding box center [42, 90] width 65 height 30
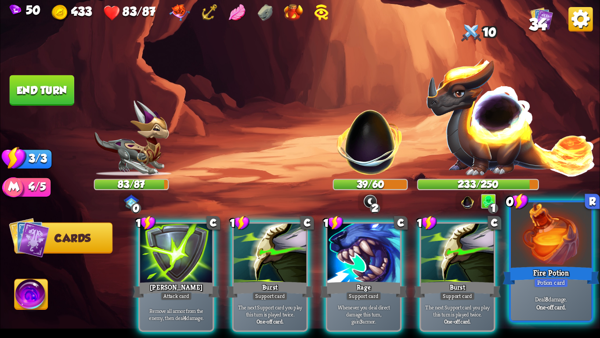
click at [565, 282] on div "Potion card" at bounding box center [551, 282] width 35 height 10
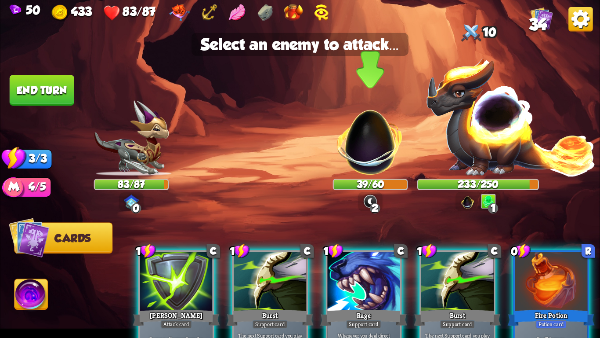
click at [364, 155] on img at bounding box center [370, 136] width 79 height 79
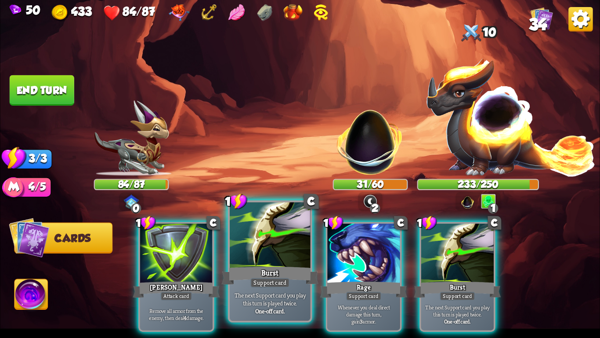
click at [266, 253] on div at bounding box center [270, 236] width 80 height 68
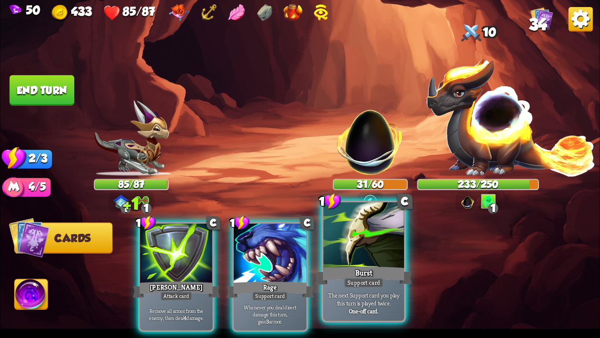
click at [366, 255] on div at bounding box center [364, 236] width 80 height 68
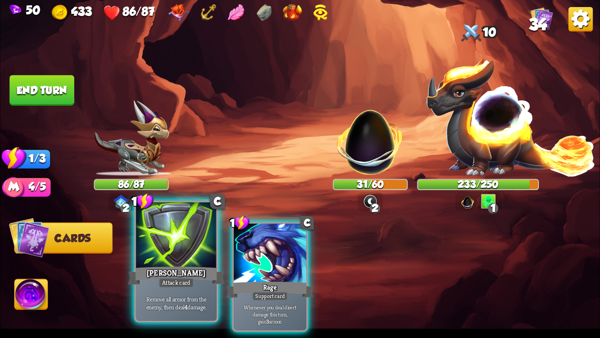
click at [156, 262] on div at bounding box center [176, 236] width 80 height 68
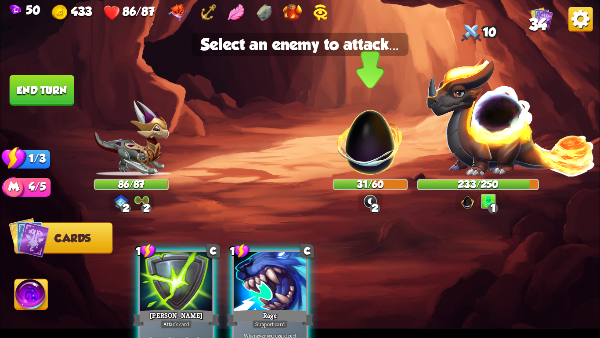
click at [363, 152] on img at bounding box center [370, 136] width 79 height 79
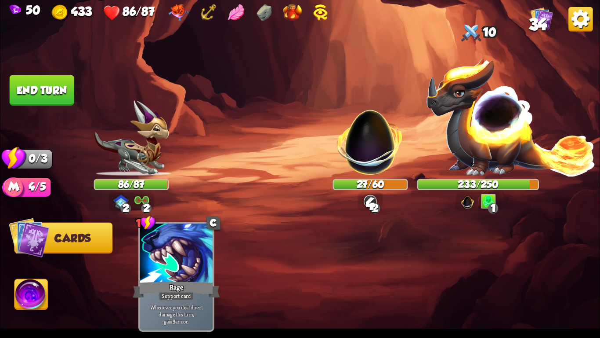
click at [60, 102] on button "End turn" at bounding box center [42, 90] width 65 height 30
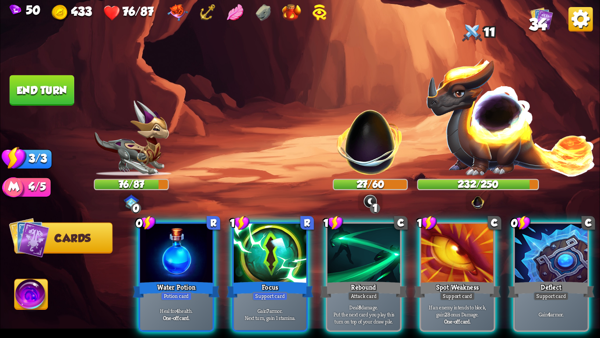
click at [29, 295] on img at bounding box center [31, 296] width 33 height 34
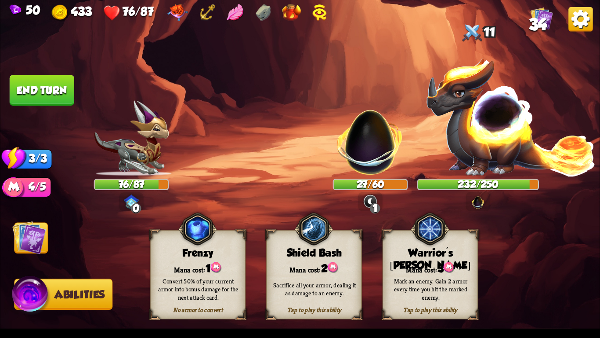
click at [22, 262] on img at bounding box center [300, 169] width 600 height 338
click at [22, 258] on img at bounding box center [300, 169] width 600 height 338
click at [22, 256] on img at bounding box center [300, 169] width 600 height 338
click at [23, 251] on img at bounding box center [29, 237] width 34 height 34
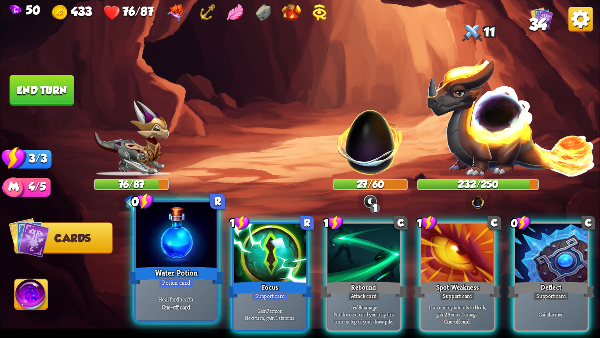
click at [153, 298] on p "Heal for 4 health." at bounding box center [176, 299] width 76 height 8
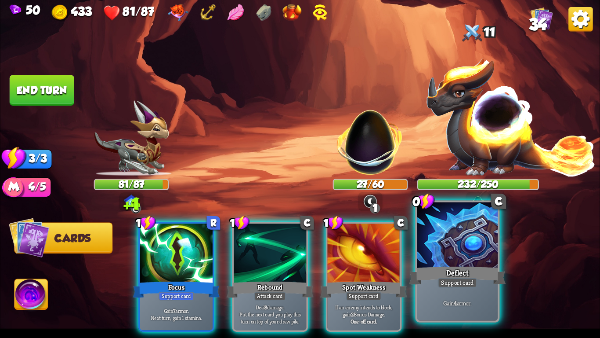
click at [463, 288] on div "Gain 4 armor." at bounding box center [458, 302] width 80 height 35
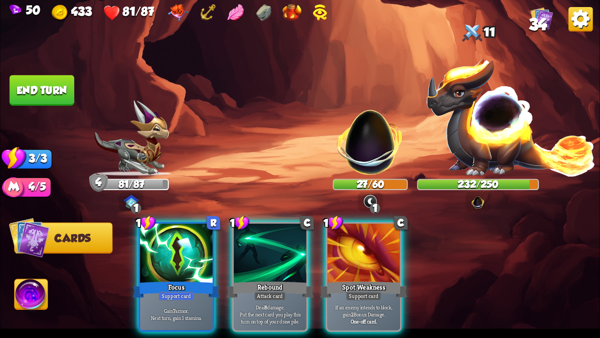
click at [24, 289] on img at bounding box center [31, 296] width 33 height 34
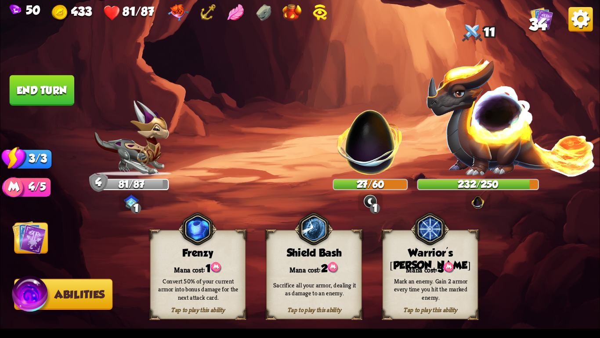
click at [25, 239] on img at bounding box center [29, 237] width 34 height 34
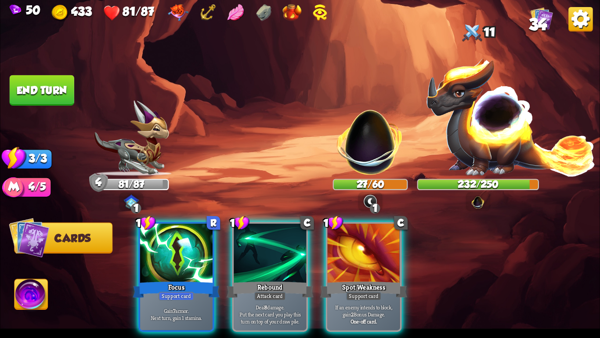
click at [13, 288] on img at bounding box center [300, 169] width 600 height 338
click at [31, 295] on img at bounding box center [31, 296] width 33 height 34
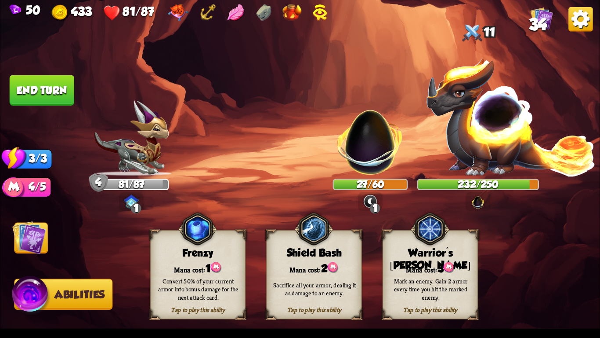
click at [30, 234] on img at bounding box center [29, 237] width 34 height 34
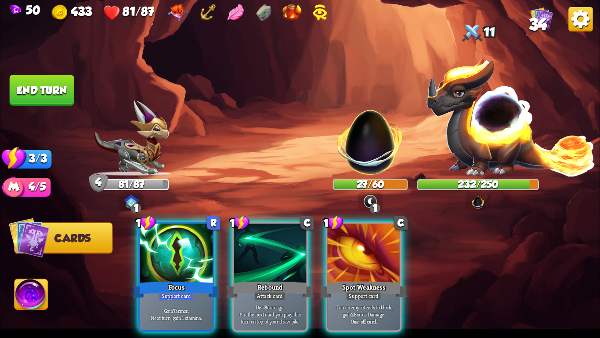
click at [35, 295] on img at bounding box center [31, 296] width 33 height 34
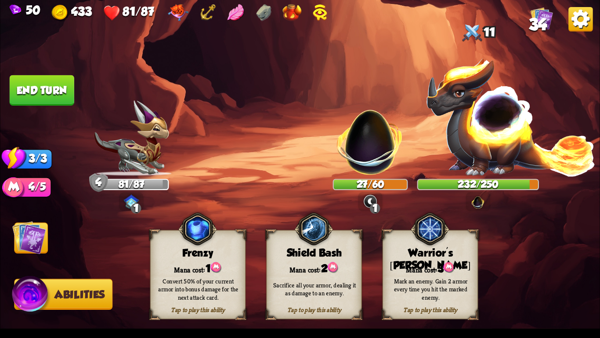
click at [304, 306] on div "Sacrifice all your armor, dealing it as damage to an enemy." at bounding box center [315, 288] width 96 height 37
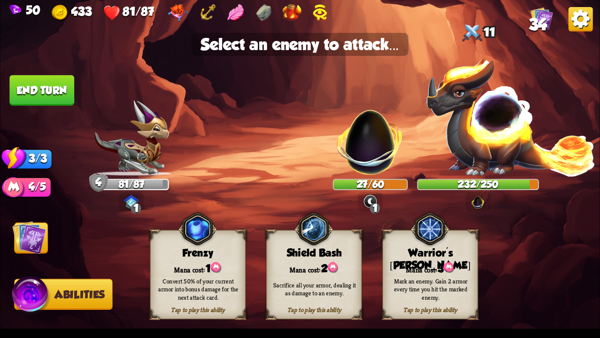
click at [26, 240] on img at bounding box center [29, 237] width 34 height 34
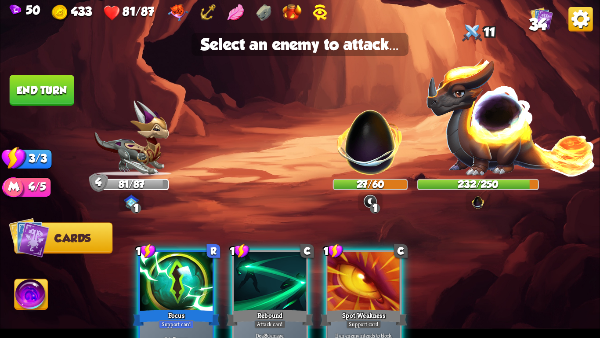
click at [23, 292] on img at bounding box center [31, 296] width 33 height 34
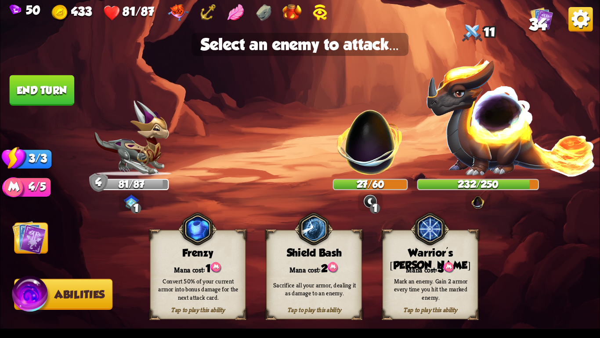
click at [321, 302] on div "Sacrifice all your armor, dealing it as damage to an enemy." at bounding box center [315, 288] width 96 height 37
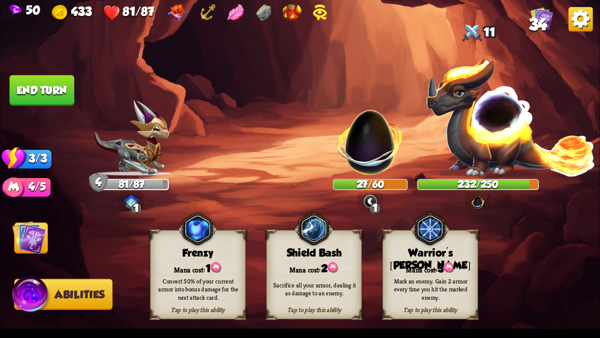
click at [35, 247] on img at bounding box center [29, 237] width 34 height 34
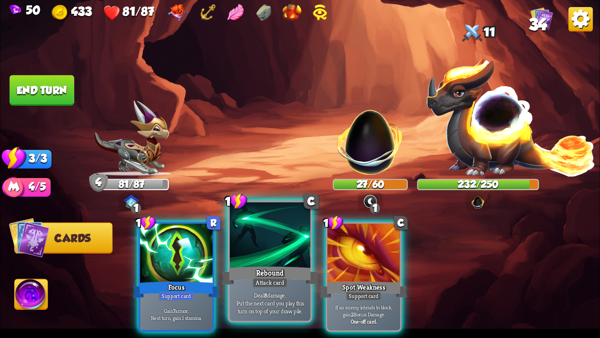
click at [298, 258] on div at bounding box center [270, 236] width 80 height 68
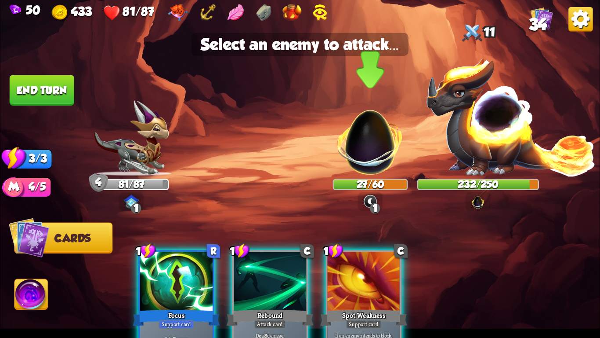
click at [369, 142] on img at bounding box center [370, 136] width 79 height 79
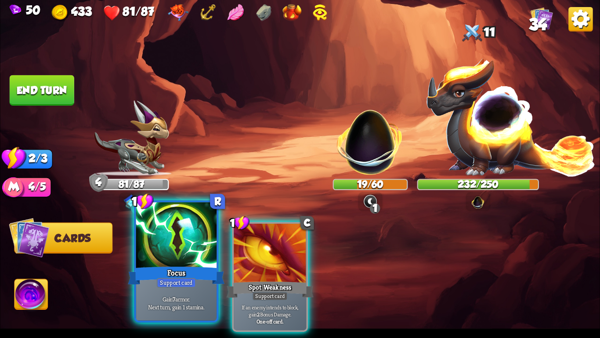
click at [174, 265] on div "Focus" at bounding box center [176, 276] width 97 height 22
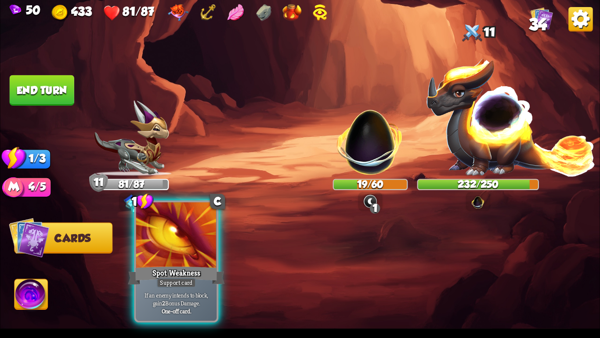
click at [171, 234] on div at bounding box center [176, 236] width 80 height 68
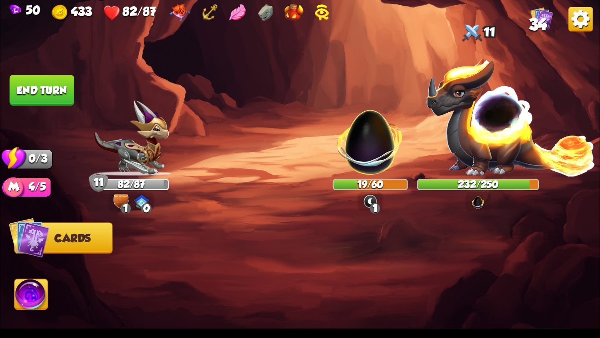
click at [38, 88] on button "End turn" at bounding box center [42, 90] width 65 height 30
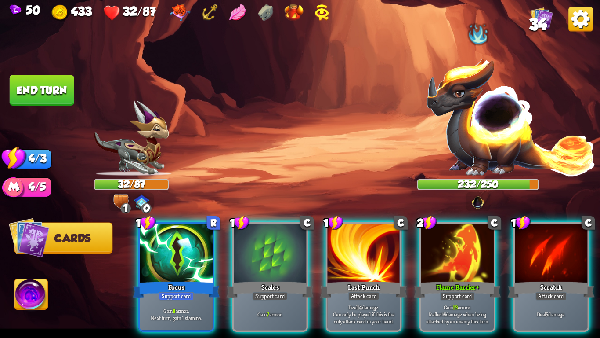
click at [408, 160] on img at bounding box center [370, 136] width 79 height 79
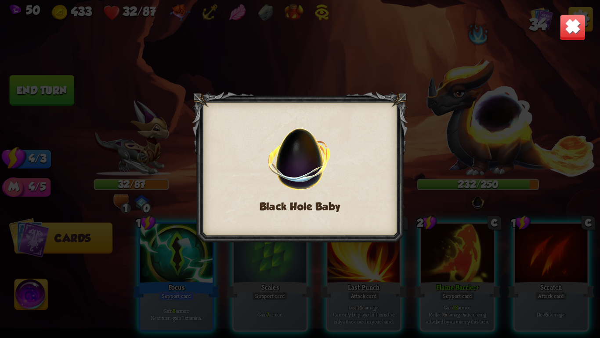
click at [477, 104] on div "Black Hole Baby" at bounding box center [300, 169] width 600 height 338
click at [580, 26] on img at bounding box center [573, 27] width 26 height 26
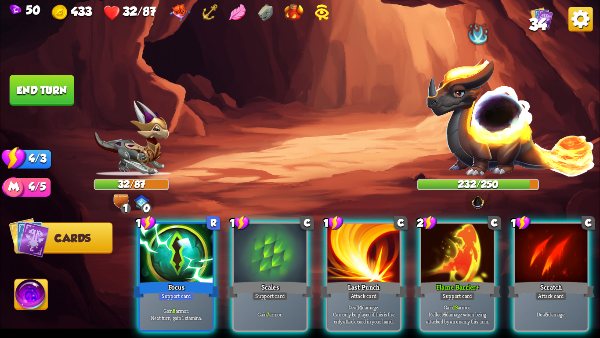
click at [487, 139] on img at bounding box center [511, 116] width 171 height 119
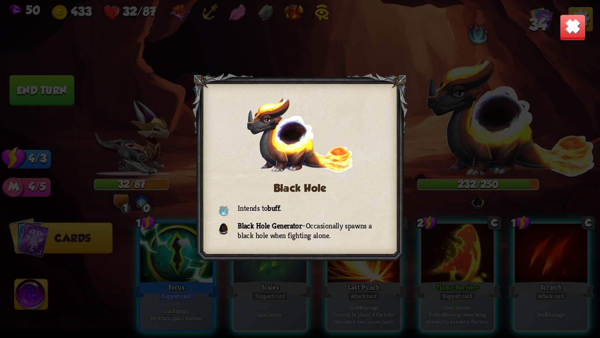
click at [568, 29] on img at bounding box center [573, 27] width 26 height 26
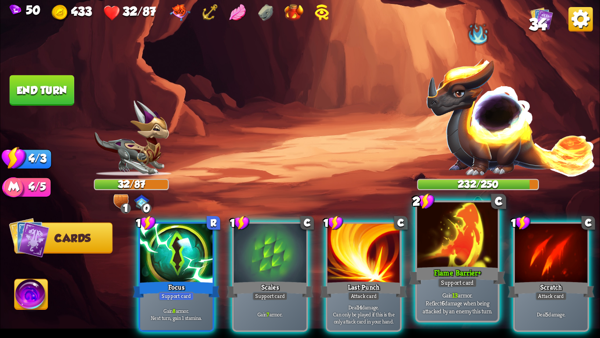
click at [465, 262] on div at bounding box center [458, 236] width 80 height 68
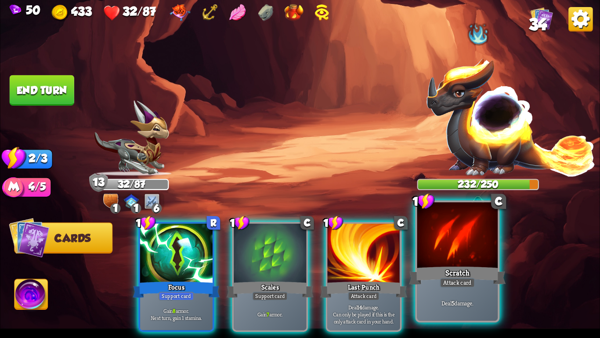
click at [446, 255] on div at bounding box center [458, 236] width 80 height 68
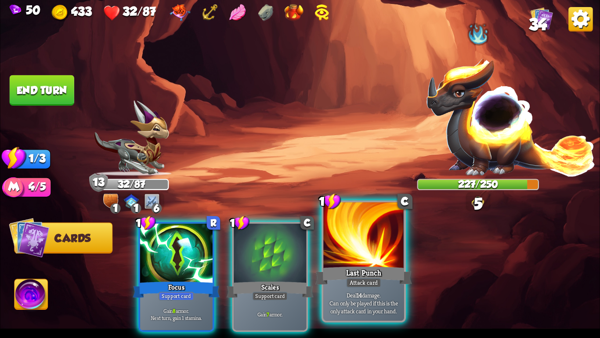
click at [378, 260] on div at bounding box center [364, 236] width 80 height 68
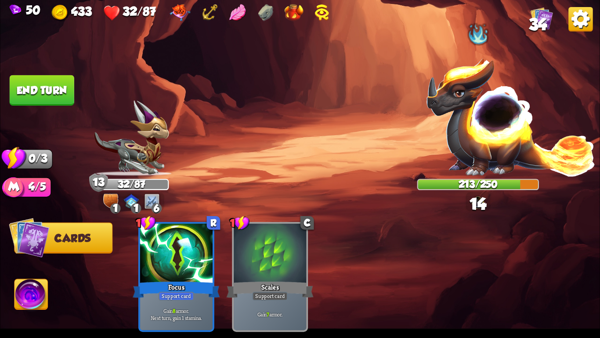
click at [50, 88] on button "End turn" at bounding box center [42, 90] width 65 height 30
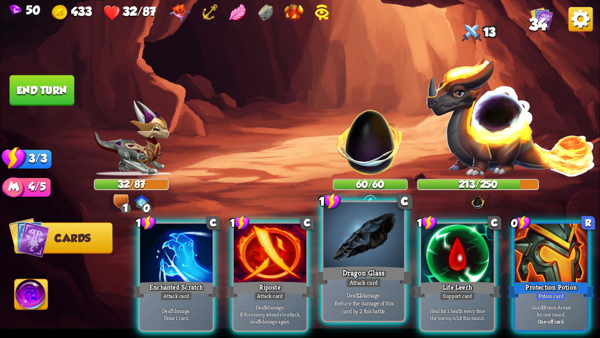
click at [385, 277] on div "Dragon Glass" at bounding box center [364, 276] width 97 height 22
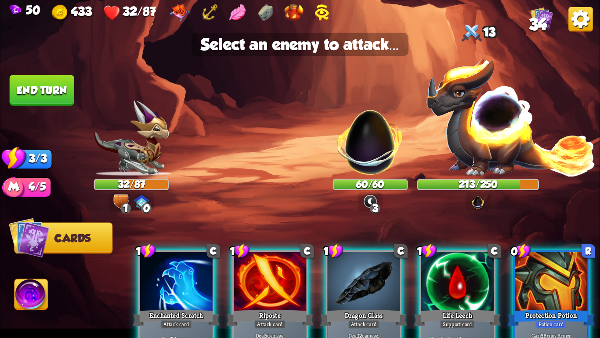
click at [374, 176] on img at bounding box center [300, 169] width 600 height 338
click at [369, 132] on img at bounding box center [370, 136] width 79 height 79
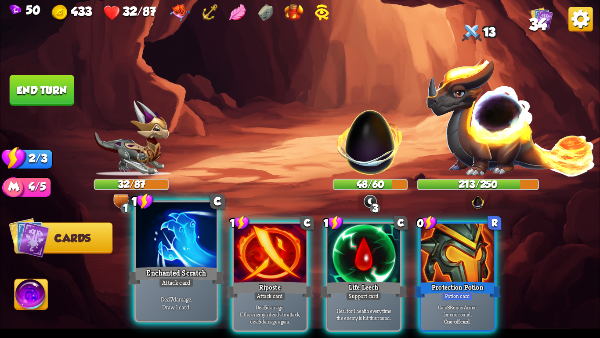
click at [162, 266] on div "Enchanted Scratch" at bounding box center [176, 276] width 97 height 22
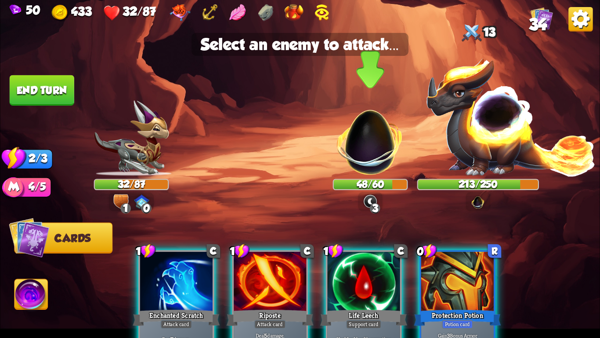
click at [367, 162] on img at bounding box center [370, 136] width 79 height 79
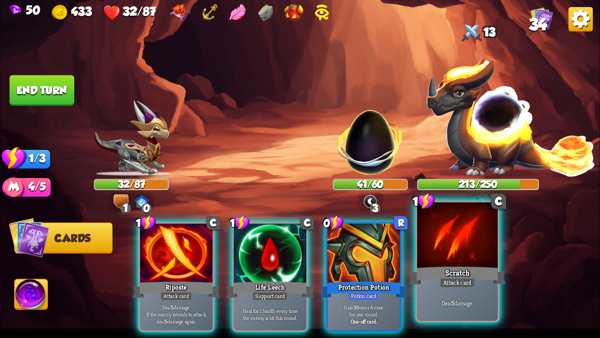
click at [440, 257] on div at bounding box center [458, 236] width 80 height 68
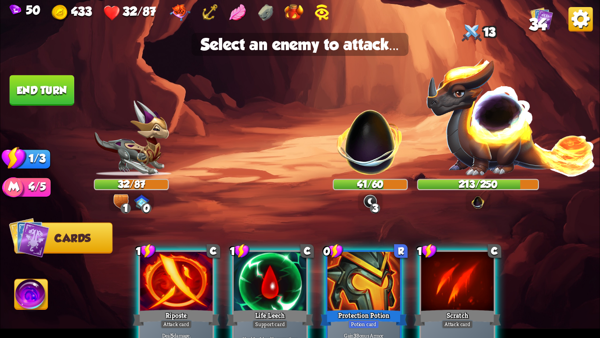
click at [435, 295] on div at bounding box center [458, 281] width 73 height 61
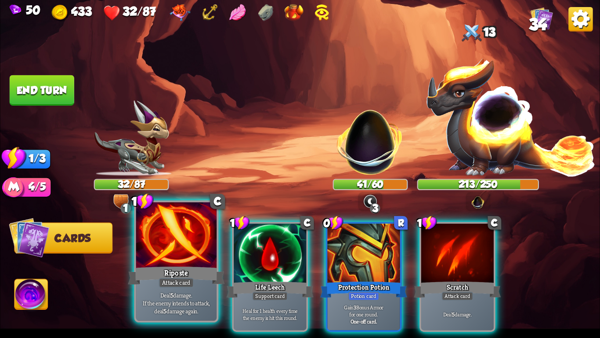
click at [201, 263] on div at bounding box center [176, 236] width 80 height 68
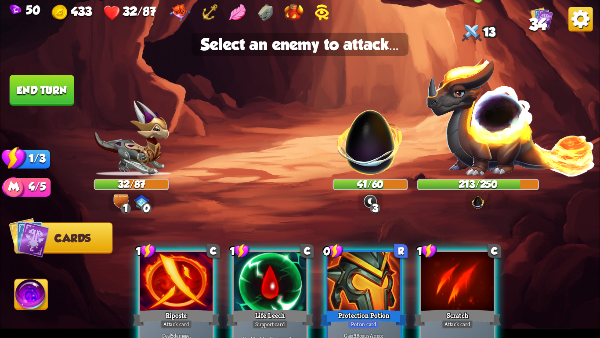
click at [514, 153] on img at bounding box center [511, 116] width 171 height 119
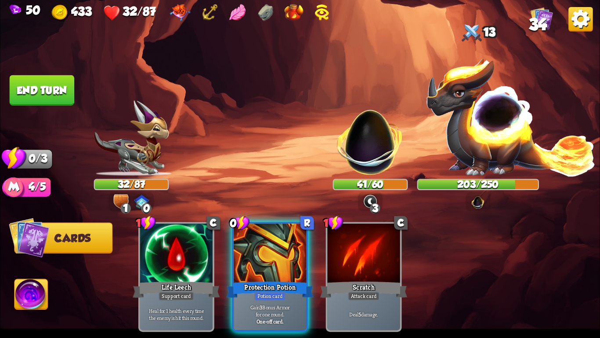
click at [55, 88] on button "End turn" at bounding box center [42, 90] width 65 height 30
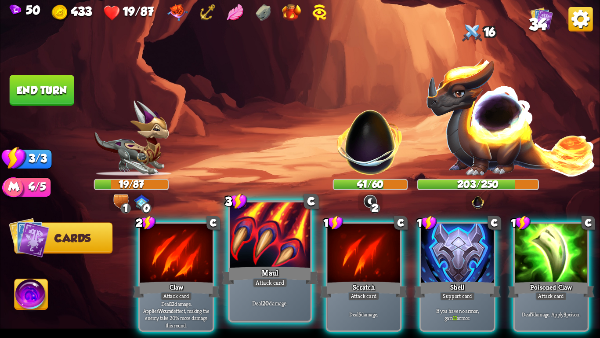
click at [269, 272] on div "Maul" at bounding box center [270, 276] width 97 height 22
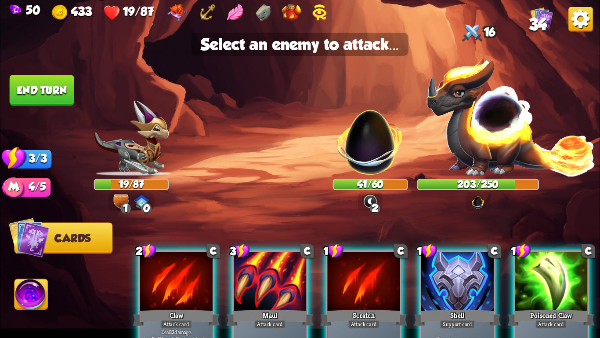
click at [252, 259] on div at bounding box center [270, 281] width 73 height 61
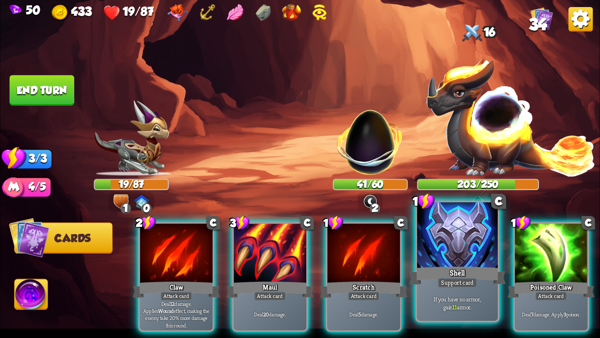
click at [428, 265] on div "Shell" at bounding box center [457, 276] width 97 height 22
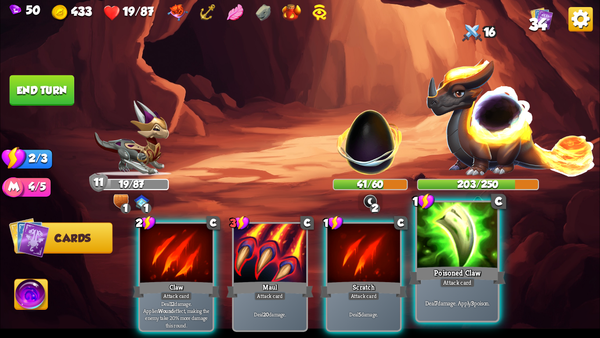
click at [457, 267] on div "Poisoned Claw" at bounding box center [457, 276] width 97 height 22
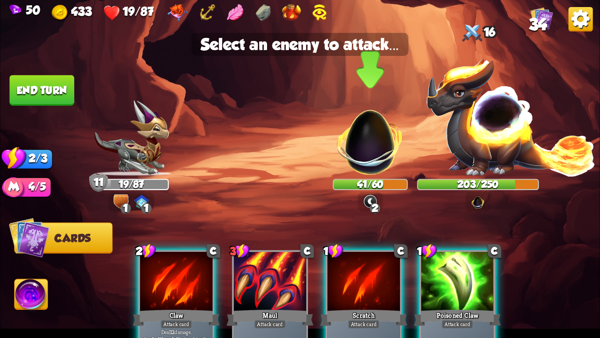
click at [344, 155] on img at bounding box center [370, 136] width 79 height 79
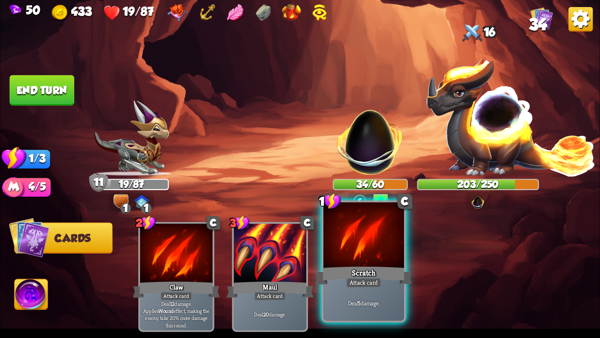
click at [334, 215] on div at bounding box center [364, 236] width 80 height 68
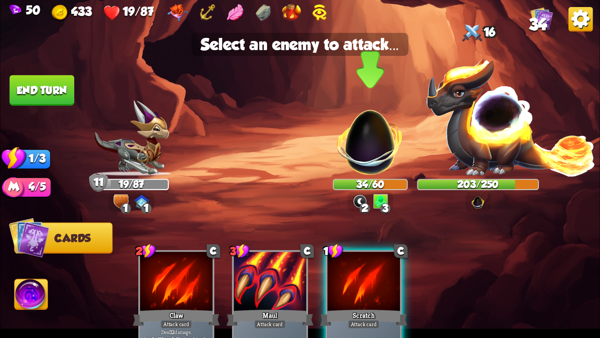
click at [353, 187] on div "34/60" at bounding box center [370, 184] width 73 height 9
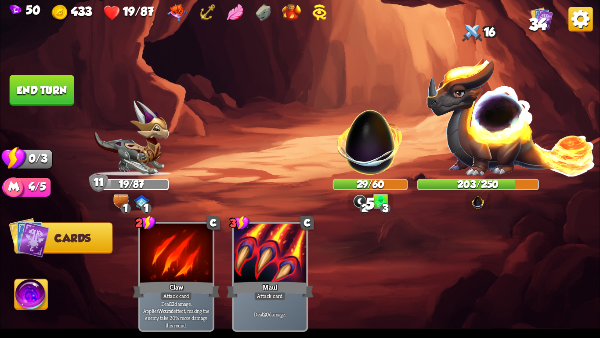
click at [54, 91] on button "End turn" at bounding box center [42, 90] width 65 height 30
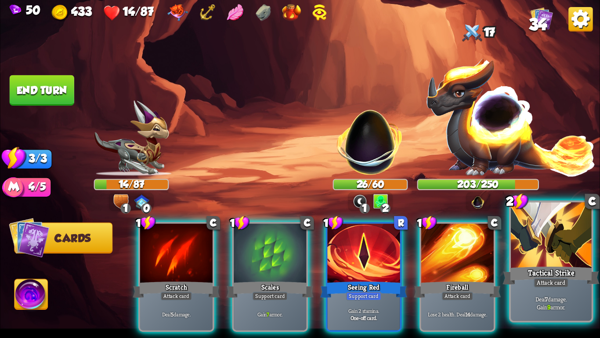
click at [532, 249] on div at bounding box center [551, 236] width 80 height 68
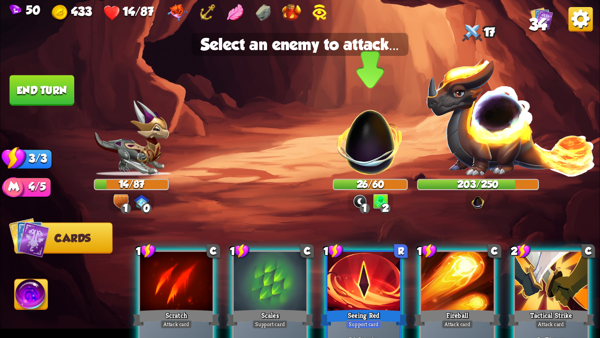
click at [366, 131] on img at bounding box center [370, 136] width 79 height 79
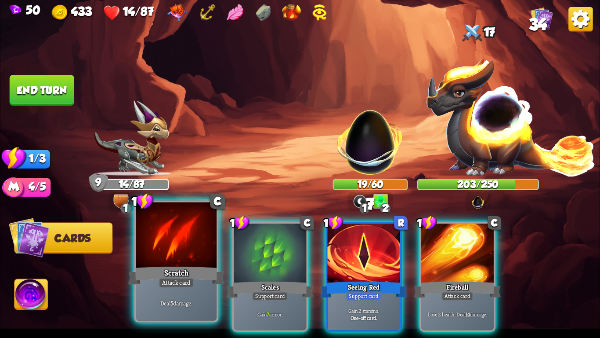
click at [208, 259] on div at bounding box center [176, 236] width 80 height 68
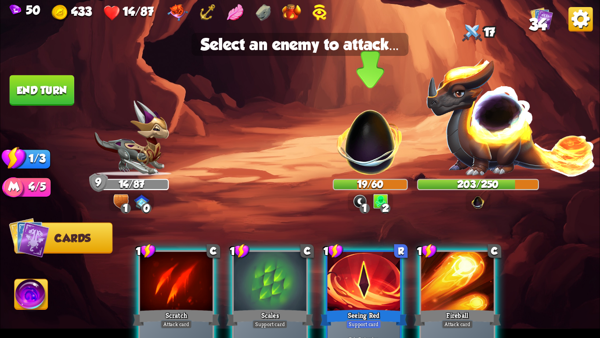
click at [396, 143] on img at bounding box center [370, 136] width 79 height 79
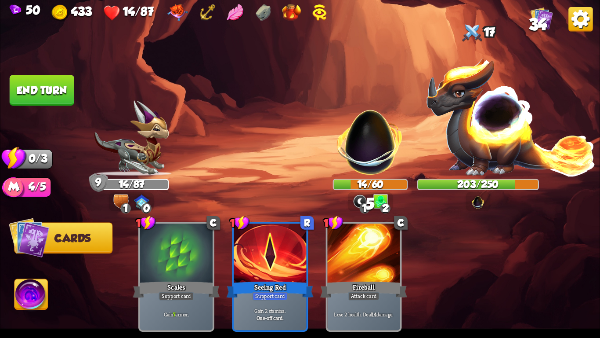
click at [57, 91] on button "End turn" at bounding box center [42, 90] width 65 height 30
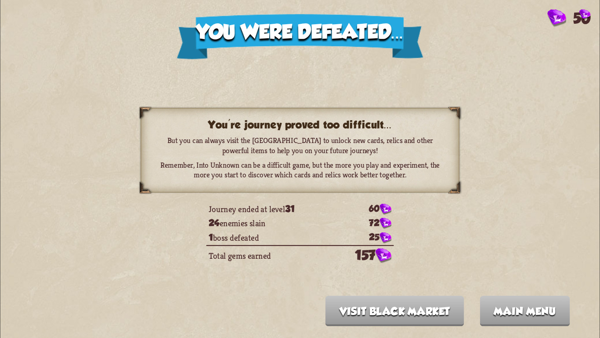
click at [388, 310] on button "Visit Black Market" at bounding box center [395, 310] width 139 height 30
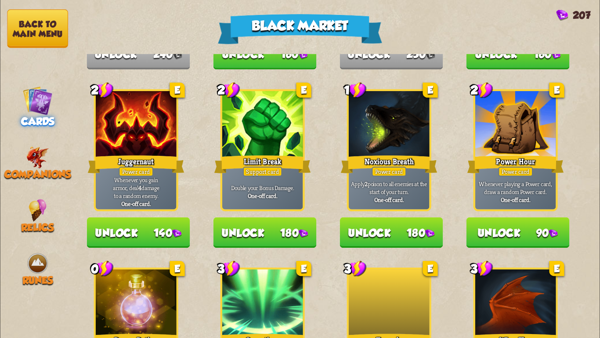
scroll to position [820, 0]
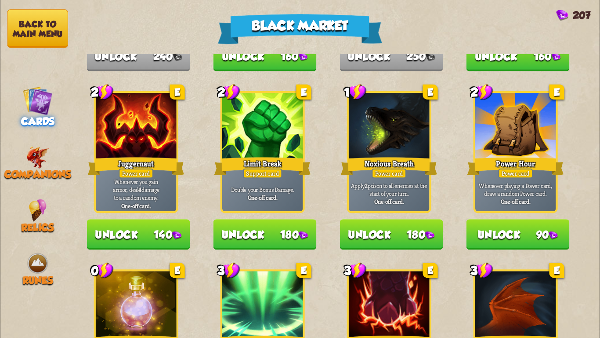
click at [41, 90] on img at bounding box center [38, 100] width 30 height 30
click at [44, 147] on img at bounding box center [37, 157] width 23 height 22
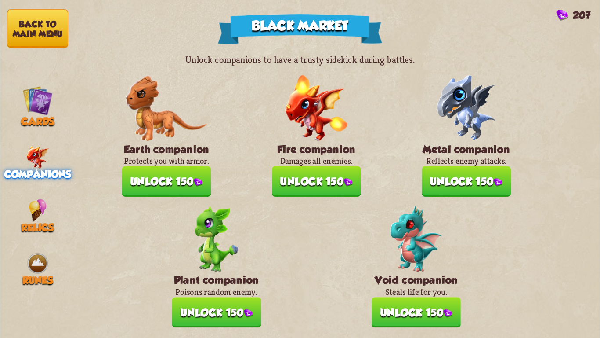
click at [31, 238] on nav "Back to main menu Cards Companions Relics Runes" at bounding box center [37, 169] width 75 height 338
click at [33, 221] on span "Relics" at bounding box center [37, 227] width 33 height 12
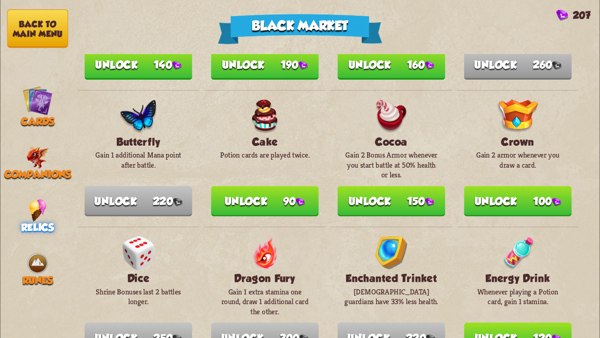
scroll to position [133, 0]
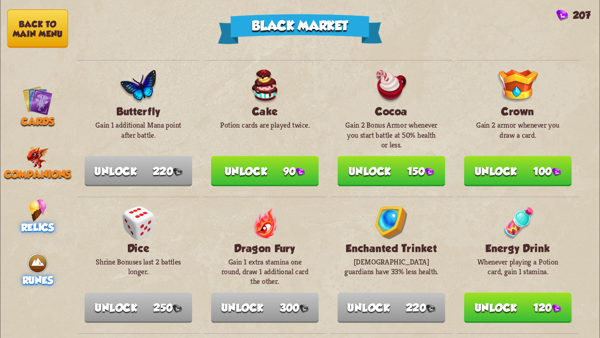
click at [27, 252] on img at bounding box center [37, 263] width 22 height 22
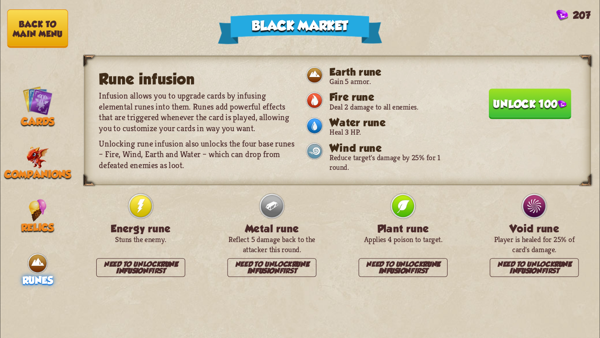
click at [502, 94] on button "Unlock 100" at bounding box center [530, 103] width 83 height 30
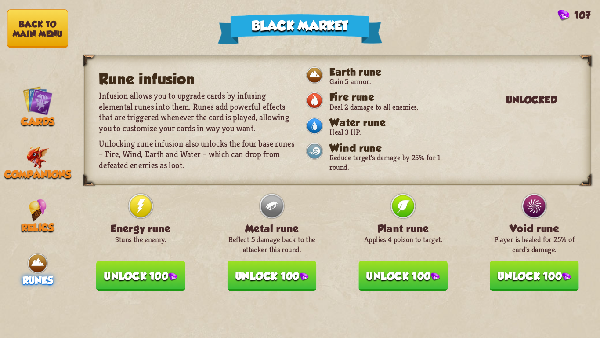
click at [314, 95] on img at bounding box center [315, 100] width 19 height 19
click at [27, 35] on button "Back to main menu" at bounding box center [37, 28] width 61 height 38
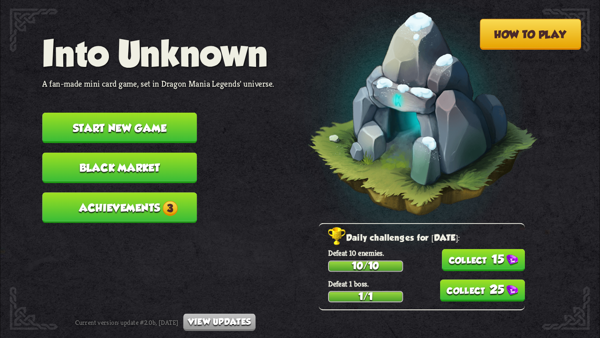
click at [171, 202] on span "3" at bounding box center [170, 207] width 15 height 15
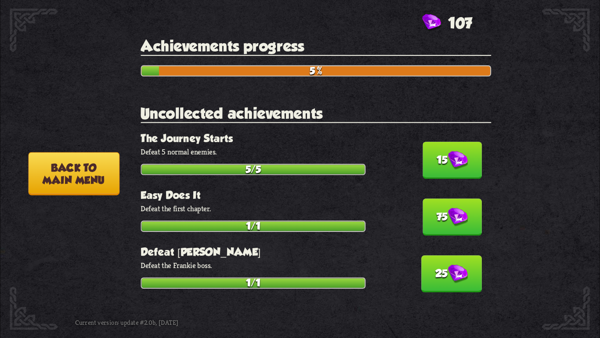
click at [440, 171] on button "15" at bounding box center [452, 160] width 59 height 37
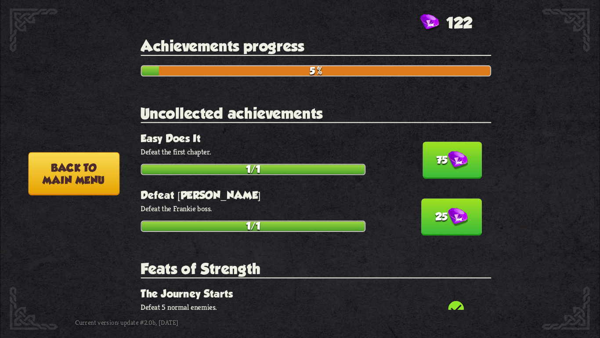
click at [432, 163] on button "75" at bounding box center [452, 160] width 59 height 37
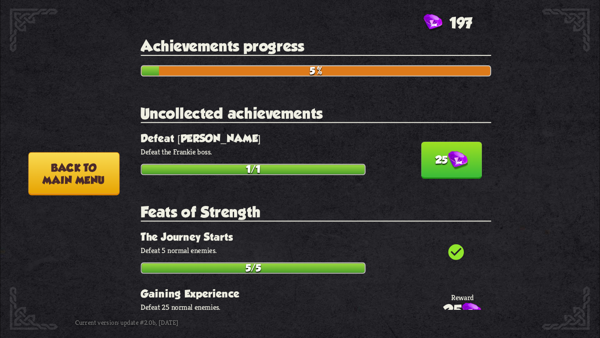
click at [432, 164] on button "25" at bounding box center [452, 160] width 61 height 37
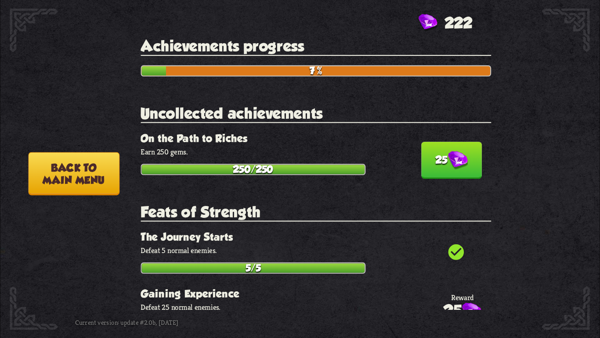
click at [422, 162] on button "25" at bounding box center [452, 160] width 61 height 37
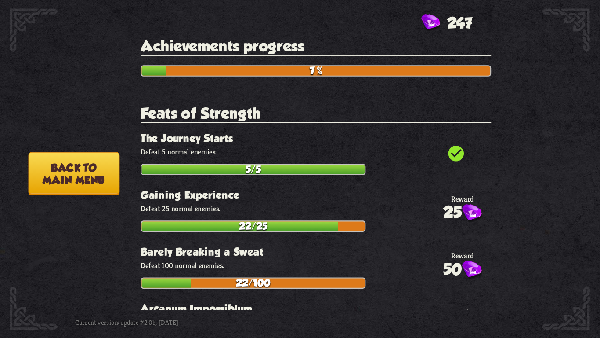
click at [103, 176] on button "Back to main menu" at bounding box center [73, 173] width 91 height 43
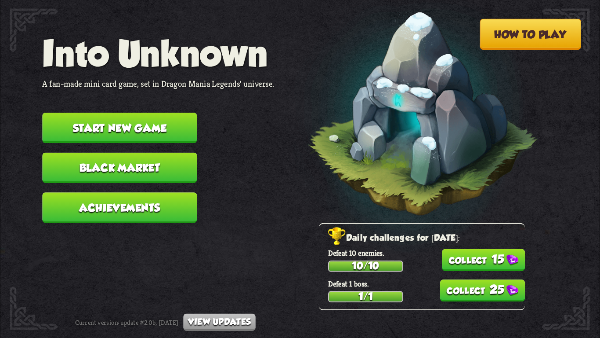
click at [488, 262] on button "15" at bounding box center [483, 260] width 83 height 22
click at [482, 287] on button "25" at bounding box center [482, 290] width 85 height 22
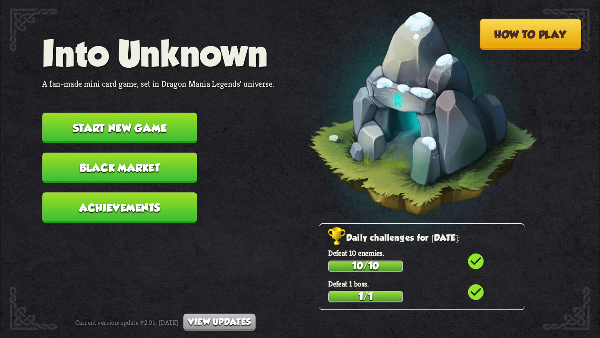
click at [537, 42] on button "How to play" at bounding box center [531, 34] width 102 height 31
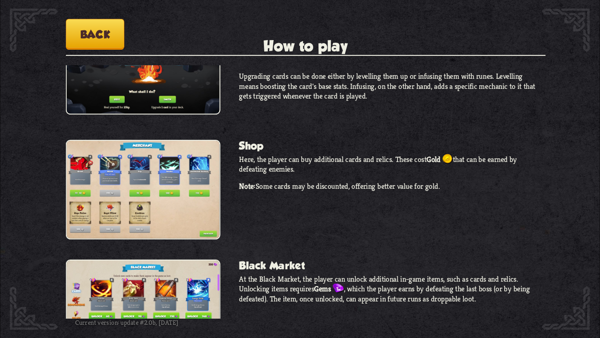
scroll to position [740, 0]
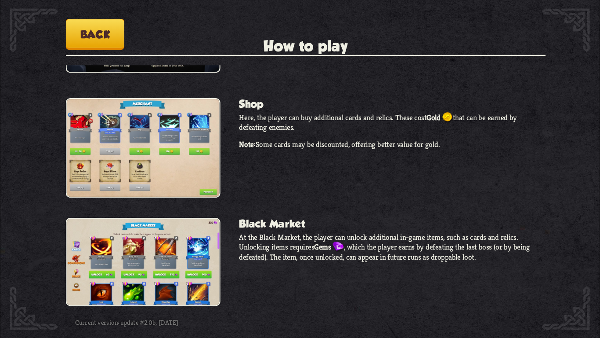
click at [93, 41] on button "Back" at bounding box center [95, 34] width 58 height 31
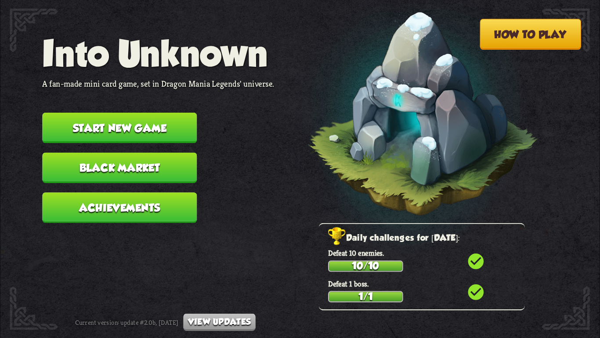
click at [177, 125] on button "Start new game" at bounding box center [119, 128] width 155 height 30
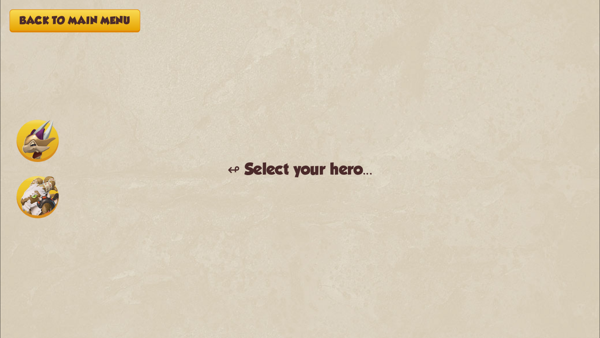
click at [44, 198] on img at bounding box center [38, 197] width 42 height 42
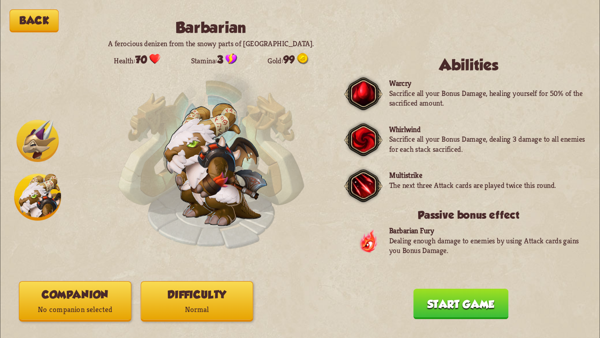
click at [47, 143] on img at bounding box center [38, 141] width 42 height 42
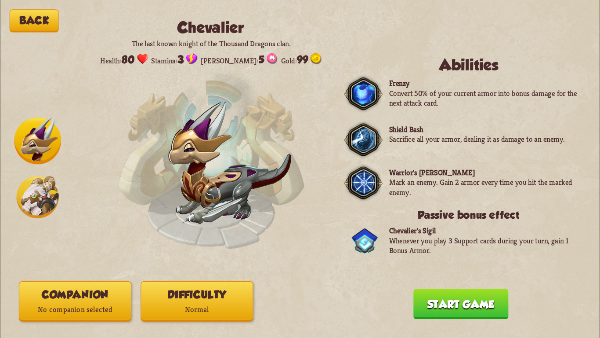
click at [36, 175] on div at bounding box center [37, 168] width 47 height 103
click at [36, 180] on img at bounding box center [38, 197] width 42 height 42
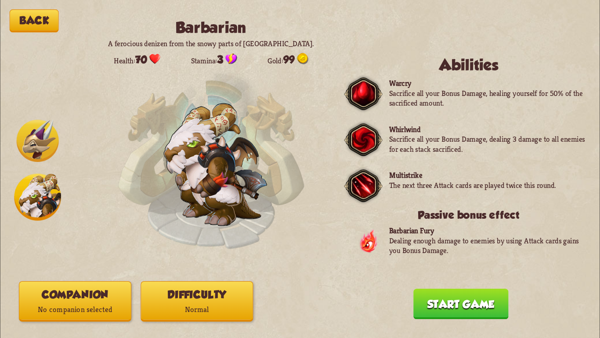
click at [41, 139] on img at bounding box center [38, 141] width 42 height 42
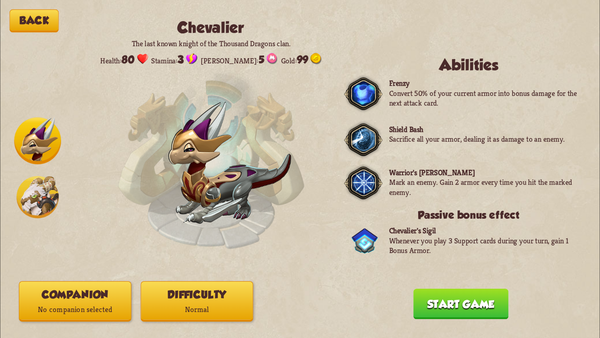
click at [25, 192] on img at bounding box center [38, 197] width 42 height 42
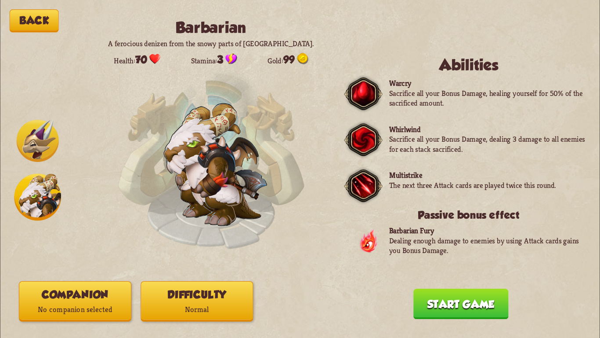
click at [43, 143] on img at bounding box center [38, 141] width 42 height 42
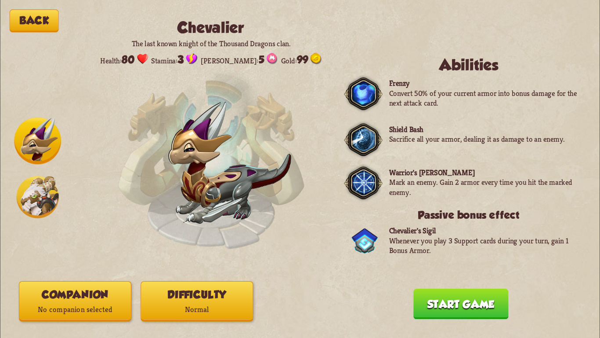
click at [26, 183] on img at bounding box center [38, 197] width 42 height 42
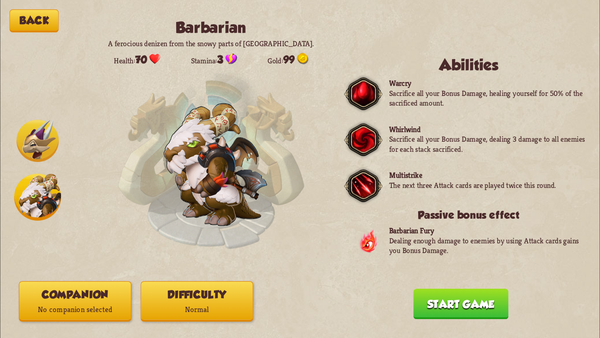
click at [43, 143] on img at bounding box center [38, 141] width 42 height 42
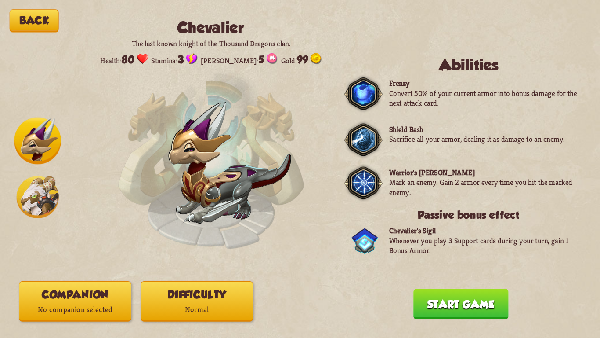
click at [35, 189] on img at bounding box center [38, 197] width 42 height 42
